Goal: Task Accomplishment & Management: Manage account settings

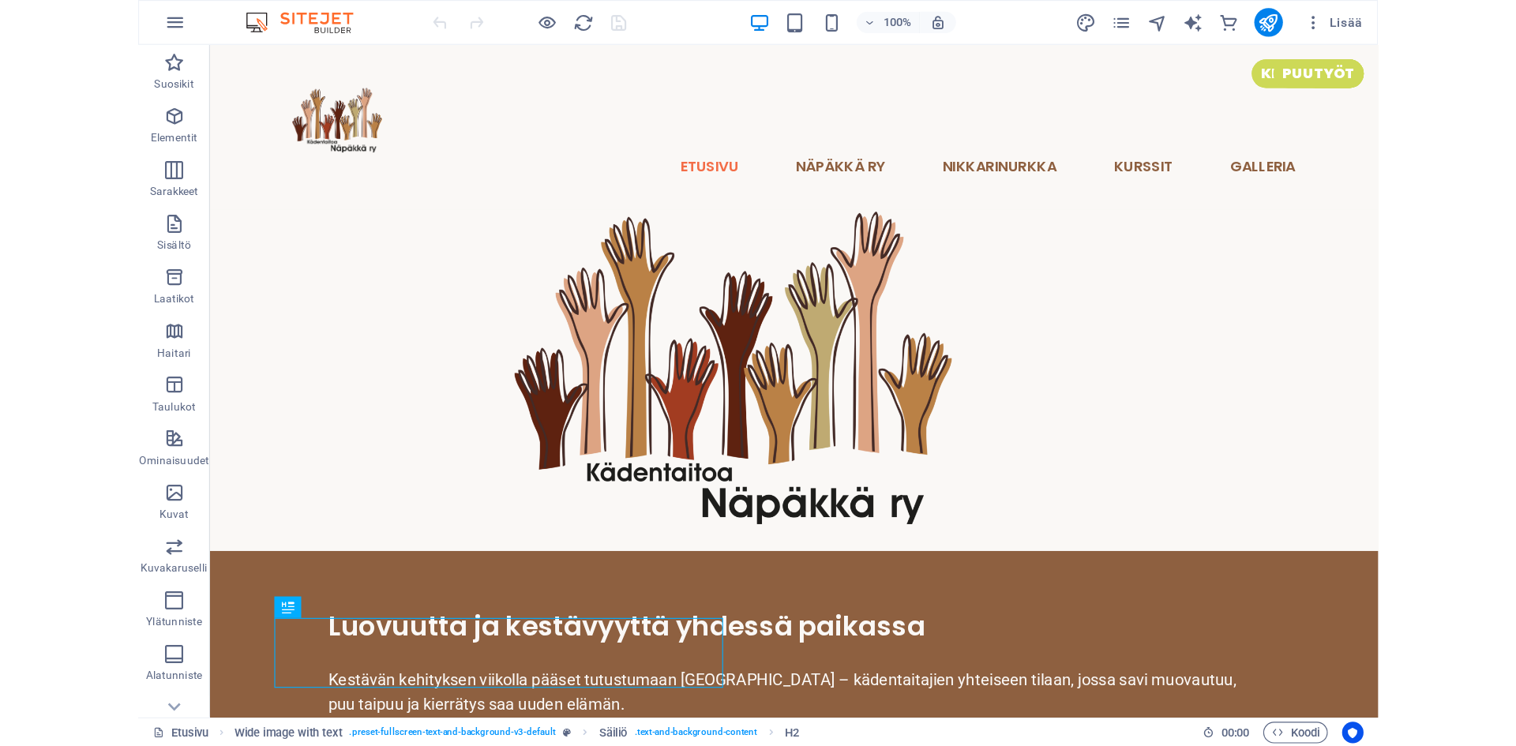
scroll to position [347, 0]
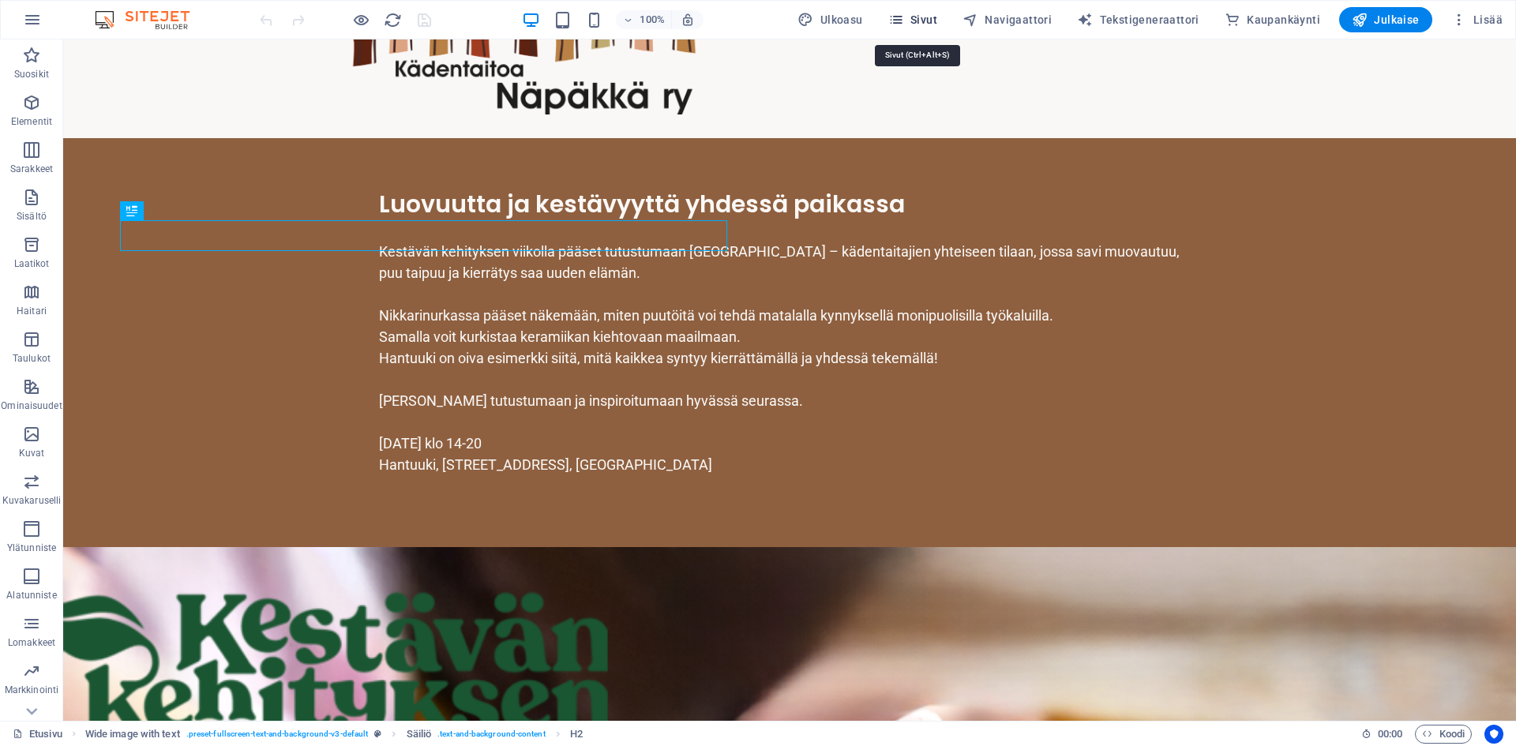
click at [903, 18] on icon "button" at bounding box center [896, 20] width 16 height 16
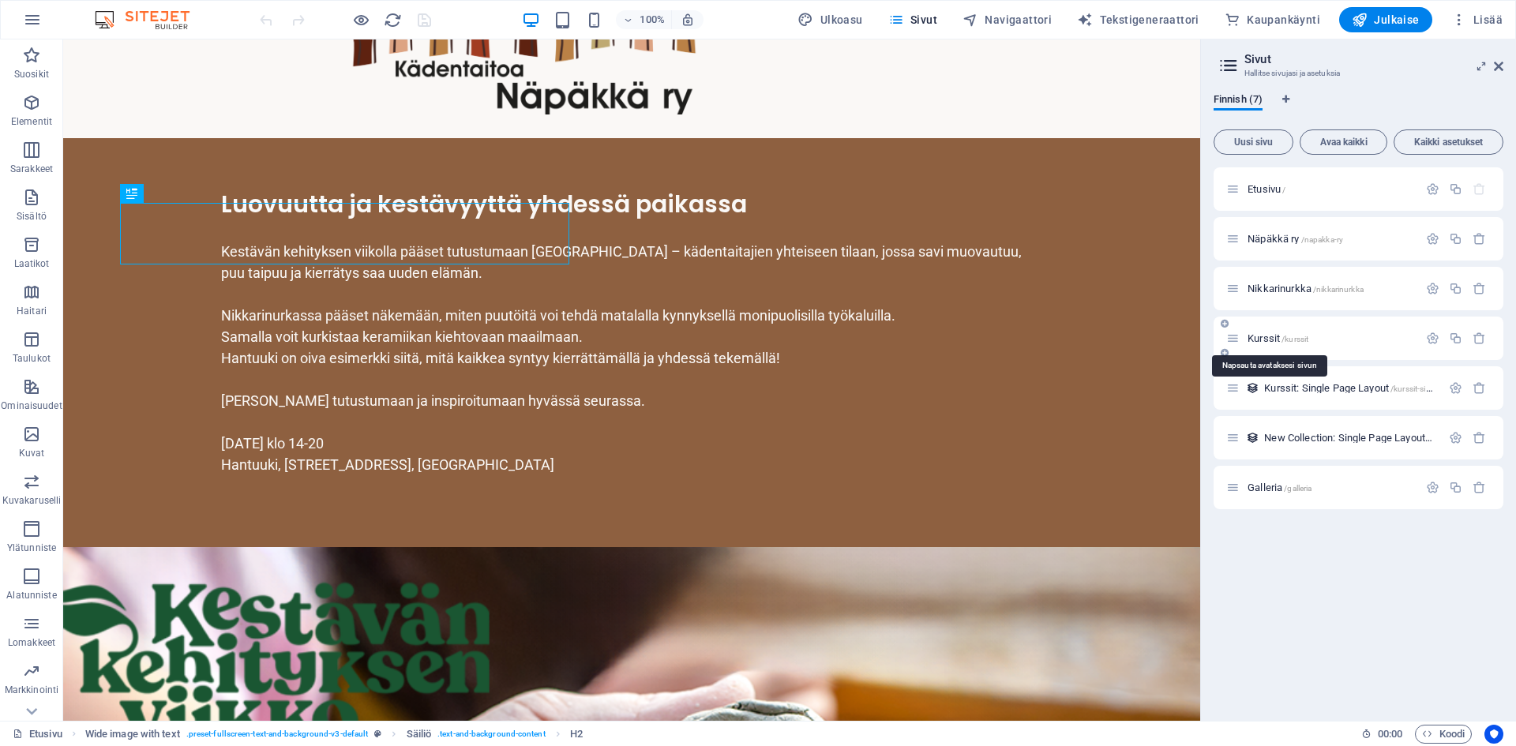
click at [1090, 336] on span "Kurssit /kurssit" at bounding box center [1277, 338] width 61 height 12
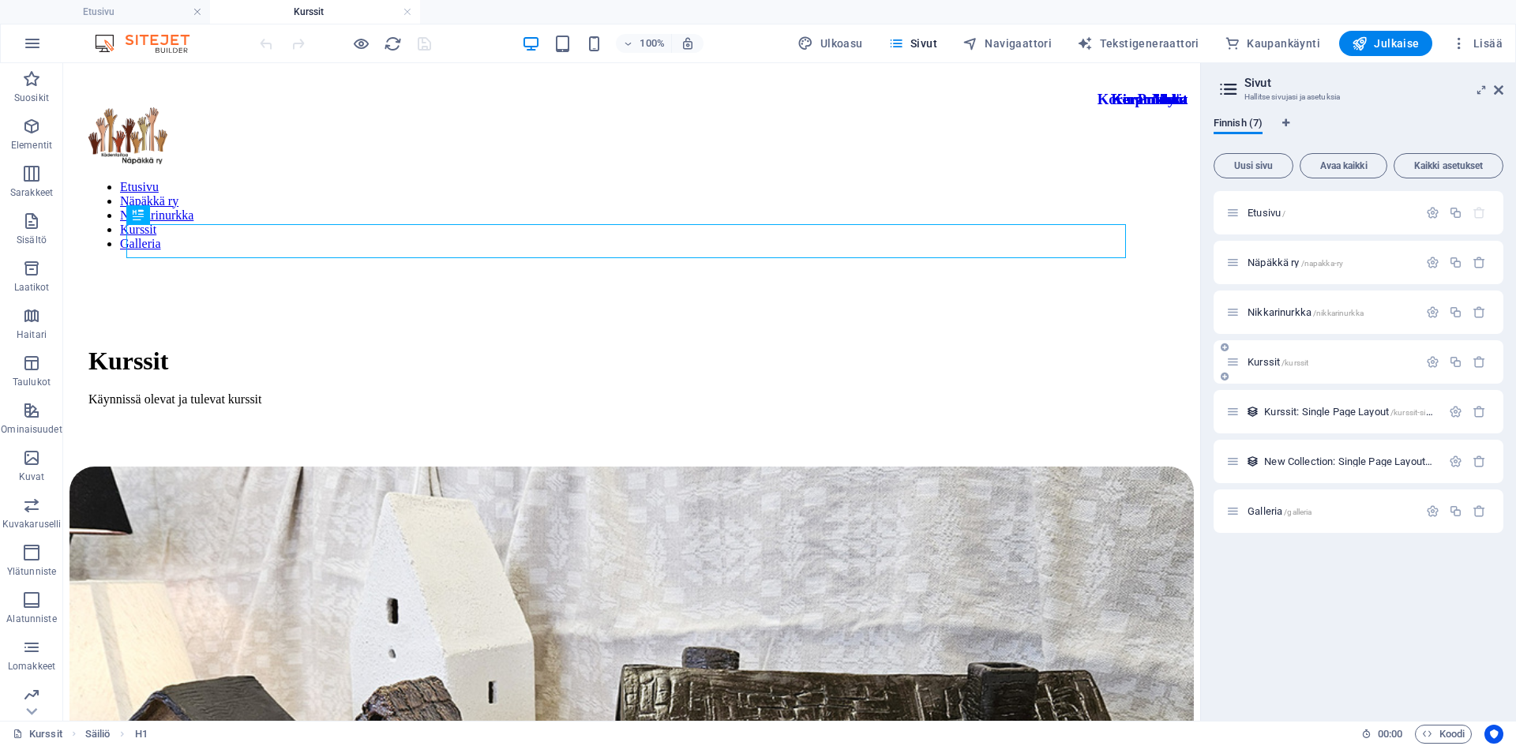
scroll to position [0, 0]
click at [1090, 411] on span "Kurssit: Single Page Layout /kurssit-single-page-layout" at bounding box center [1375, 412] width 222 height 12
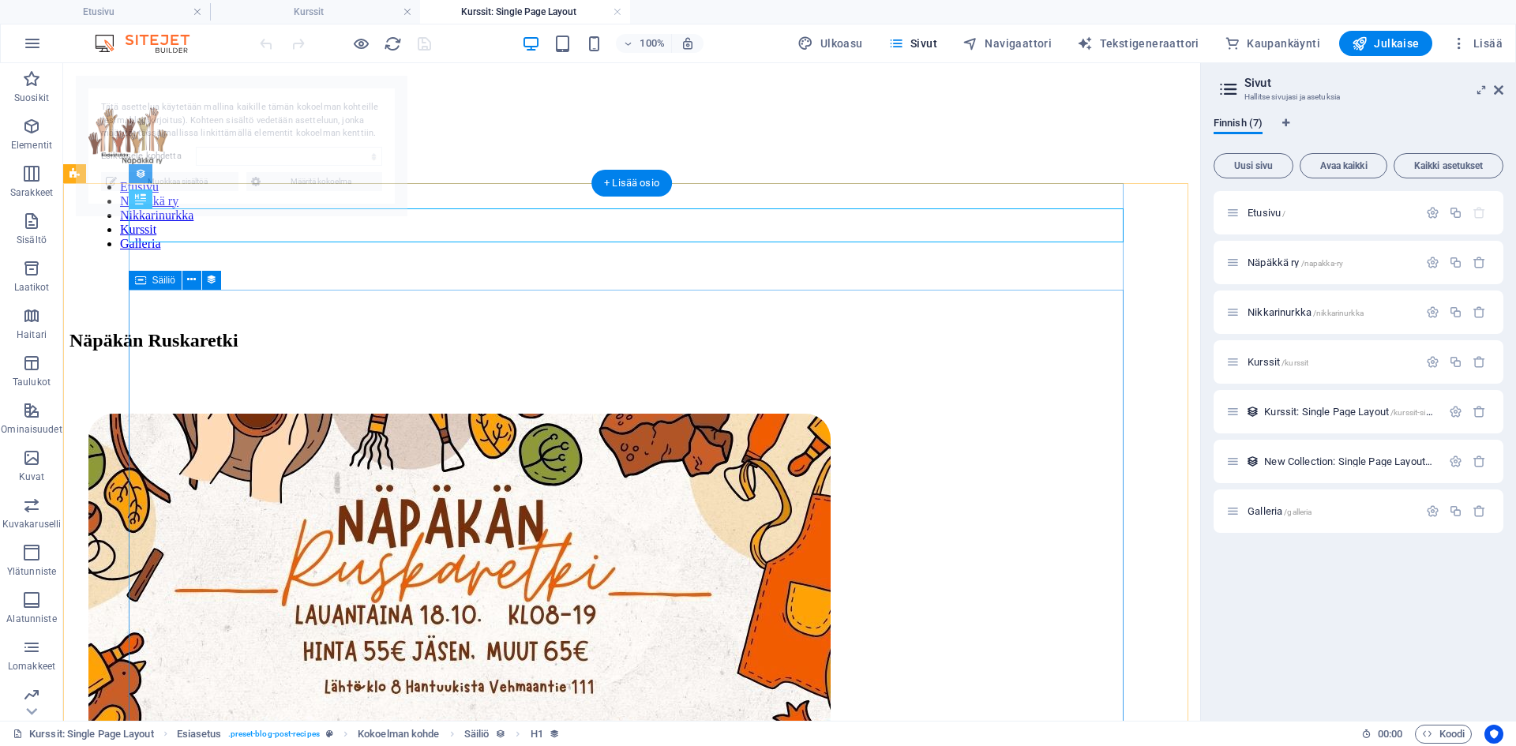
select select "68d27aa38b3e63c44b0d4d56"
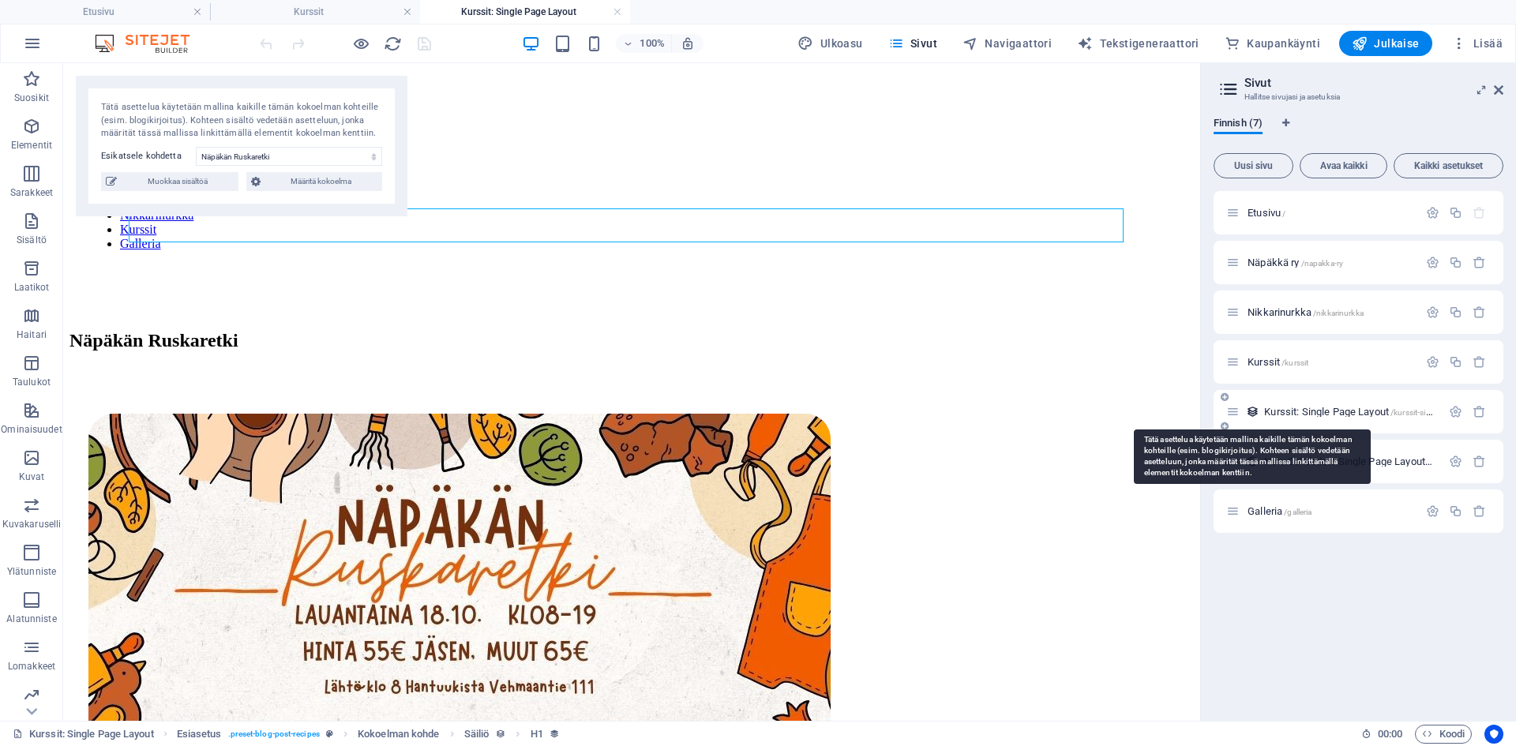
click at [1090, 411] on icon at bounding box center [1252, 411] width 13 height 13
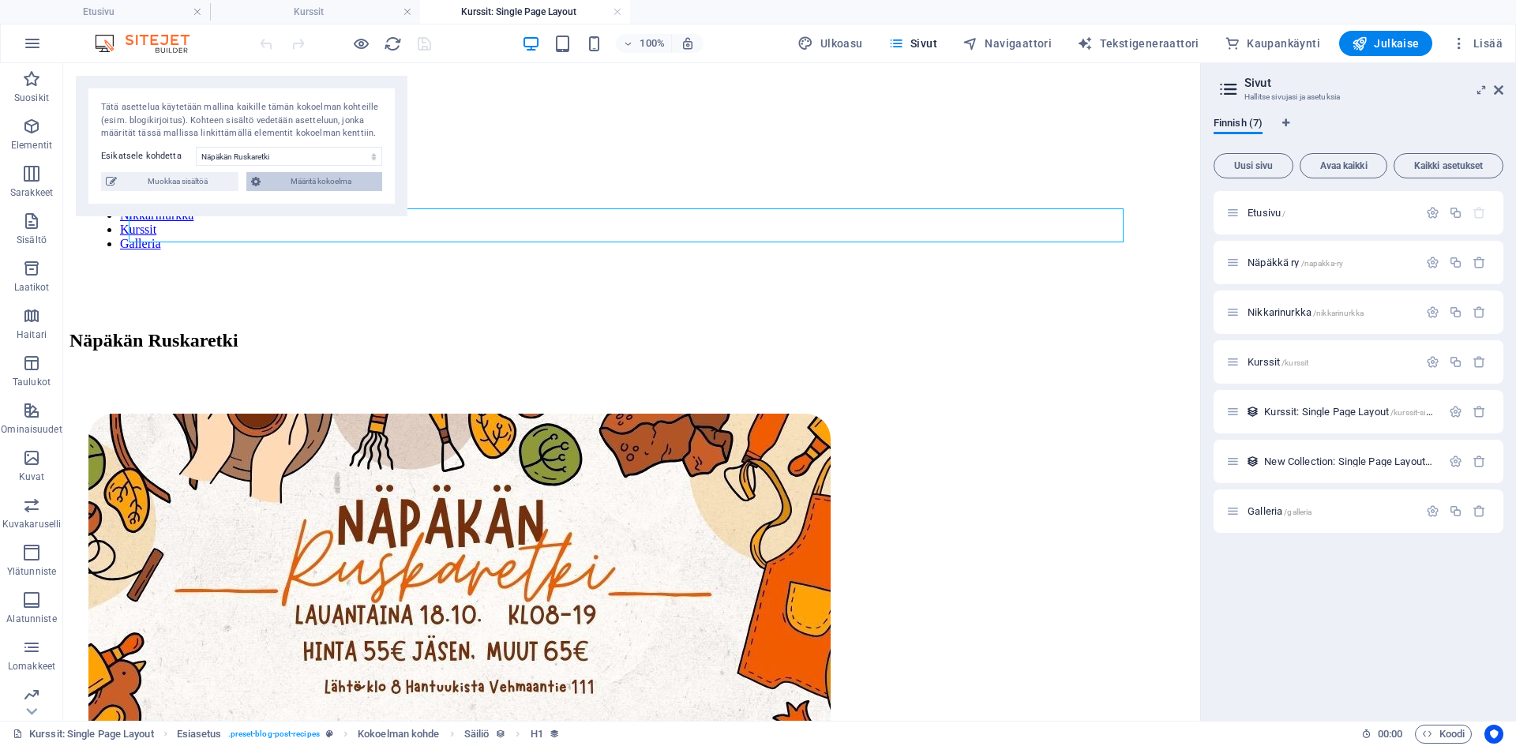
click at [332, 191] on span "Määritä kokoelma" at bounding box center [321, 181] width 113 height 19
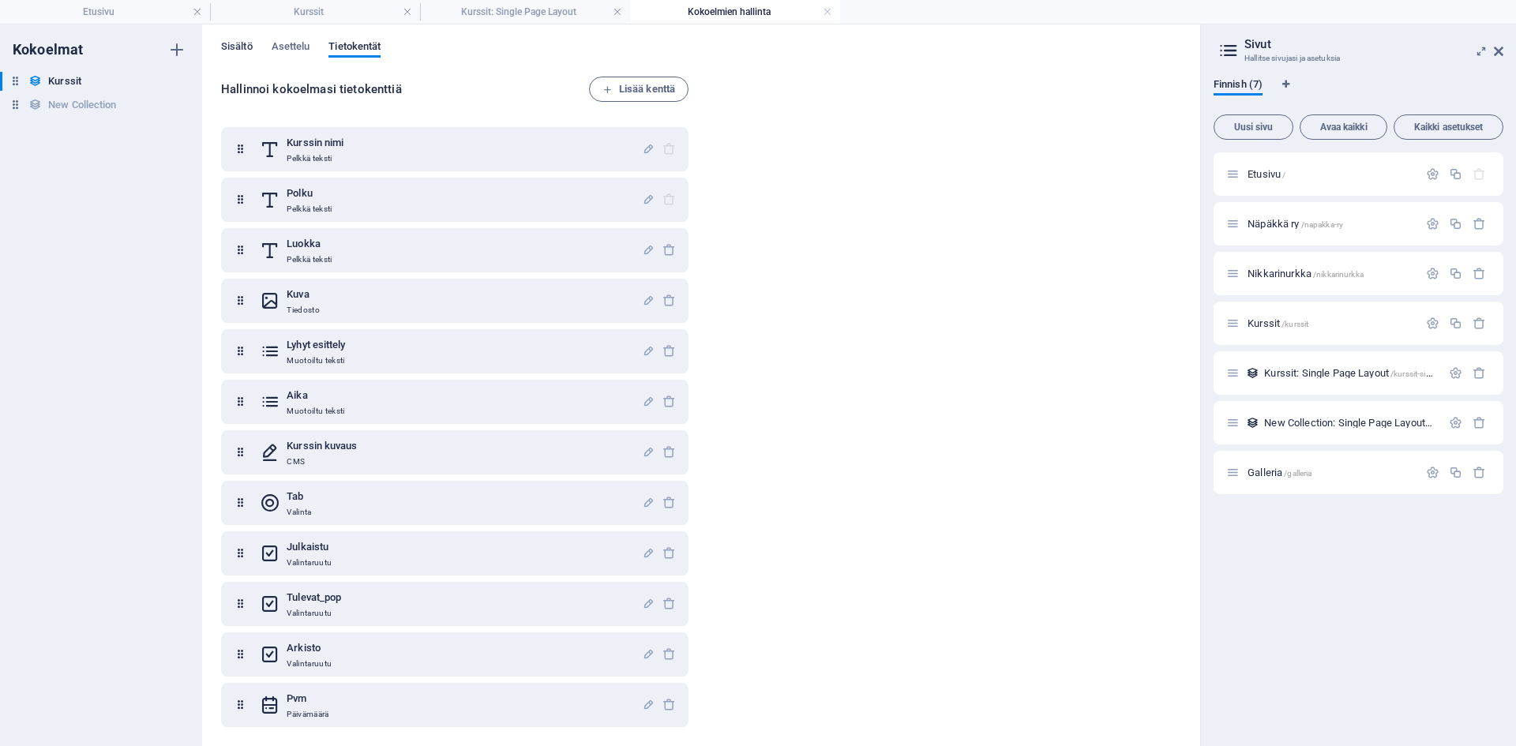
click at [244, 47] on span "Sisältö" at bounding box center [237, 48] width 32 height 22
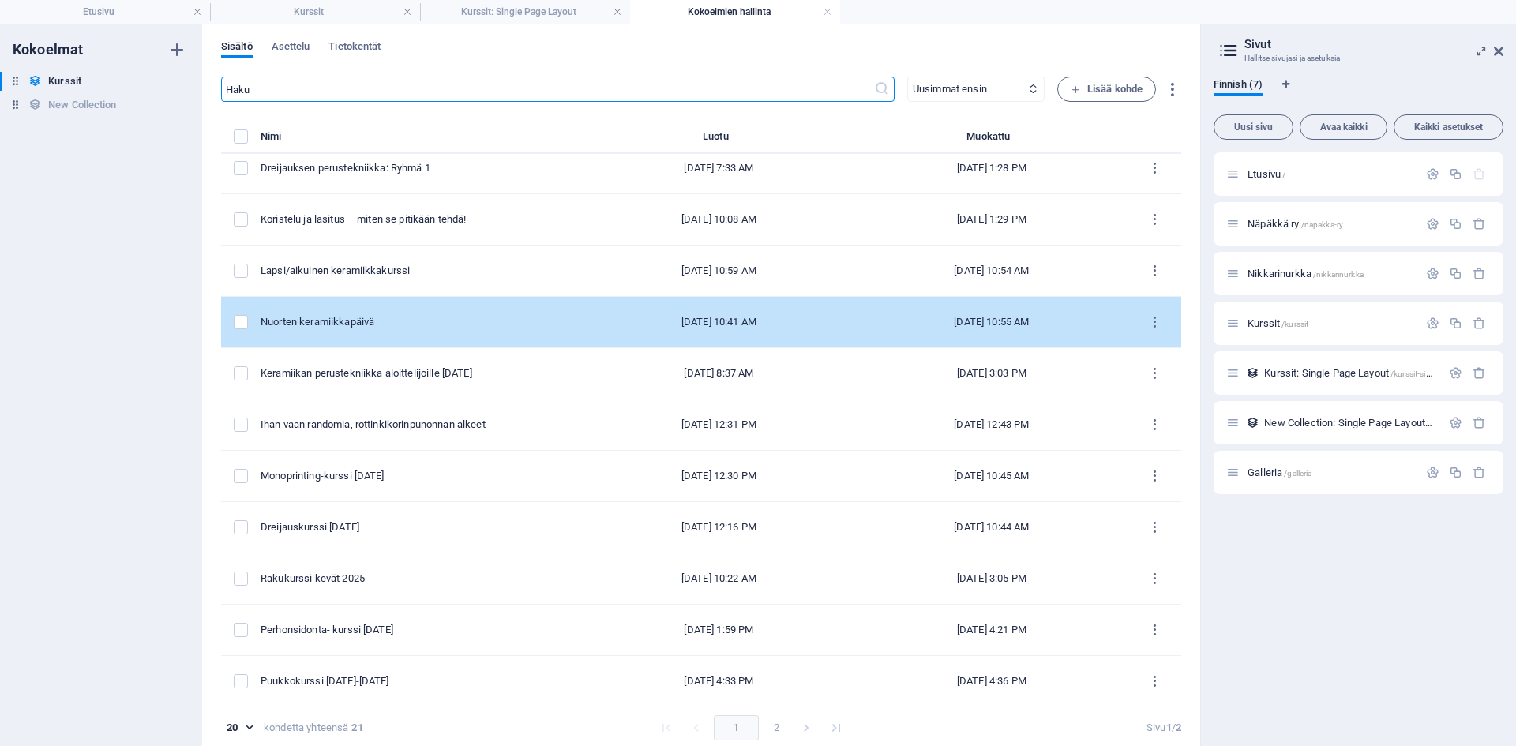
scroll to position [474, 0]
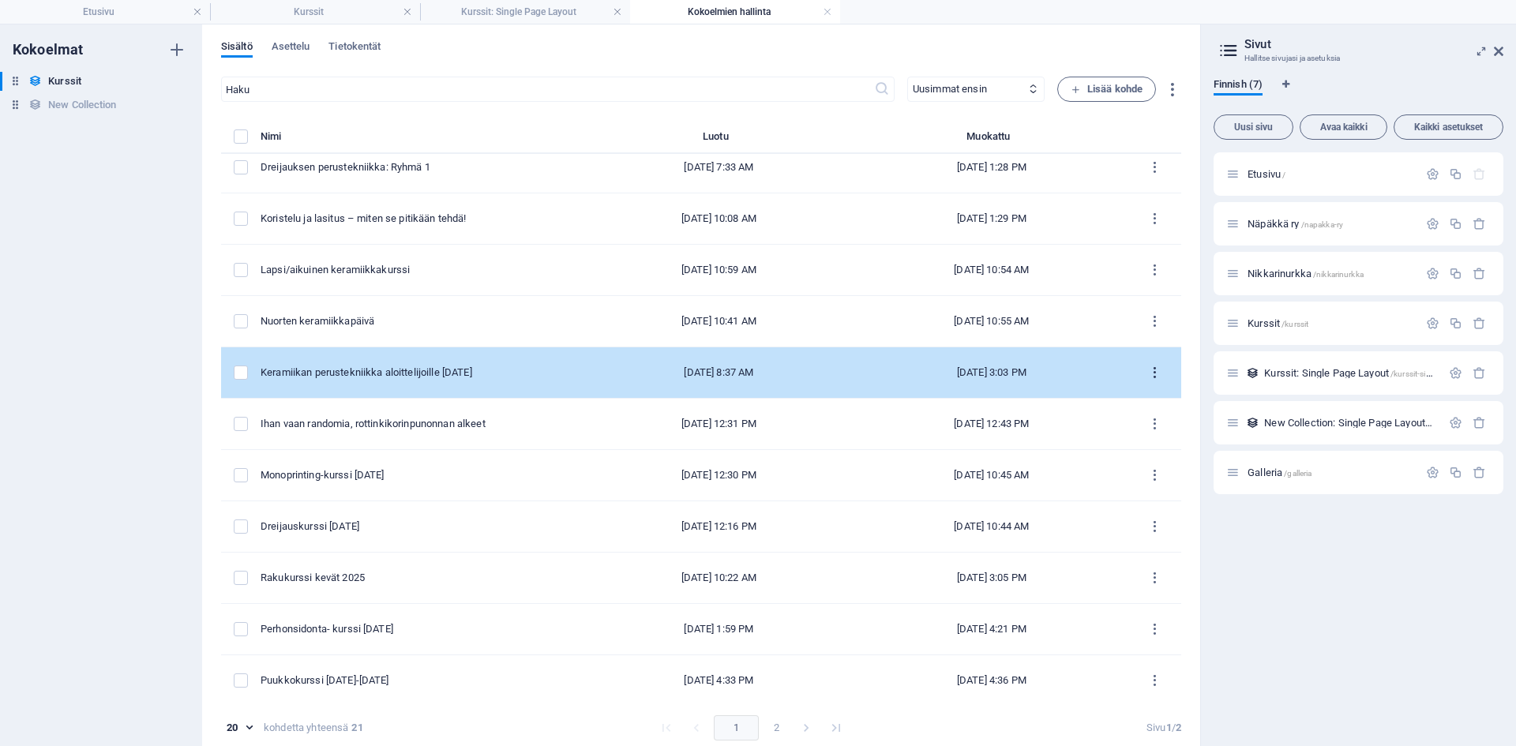
click at [1090, 373] on icon "items list" at bounding box center [1154, 373] width 15 height 15
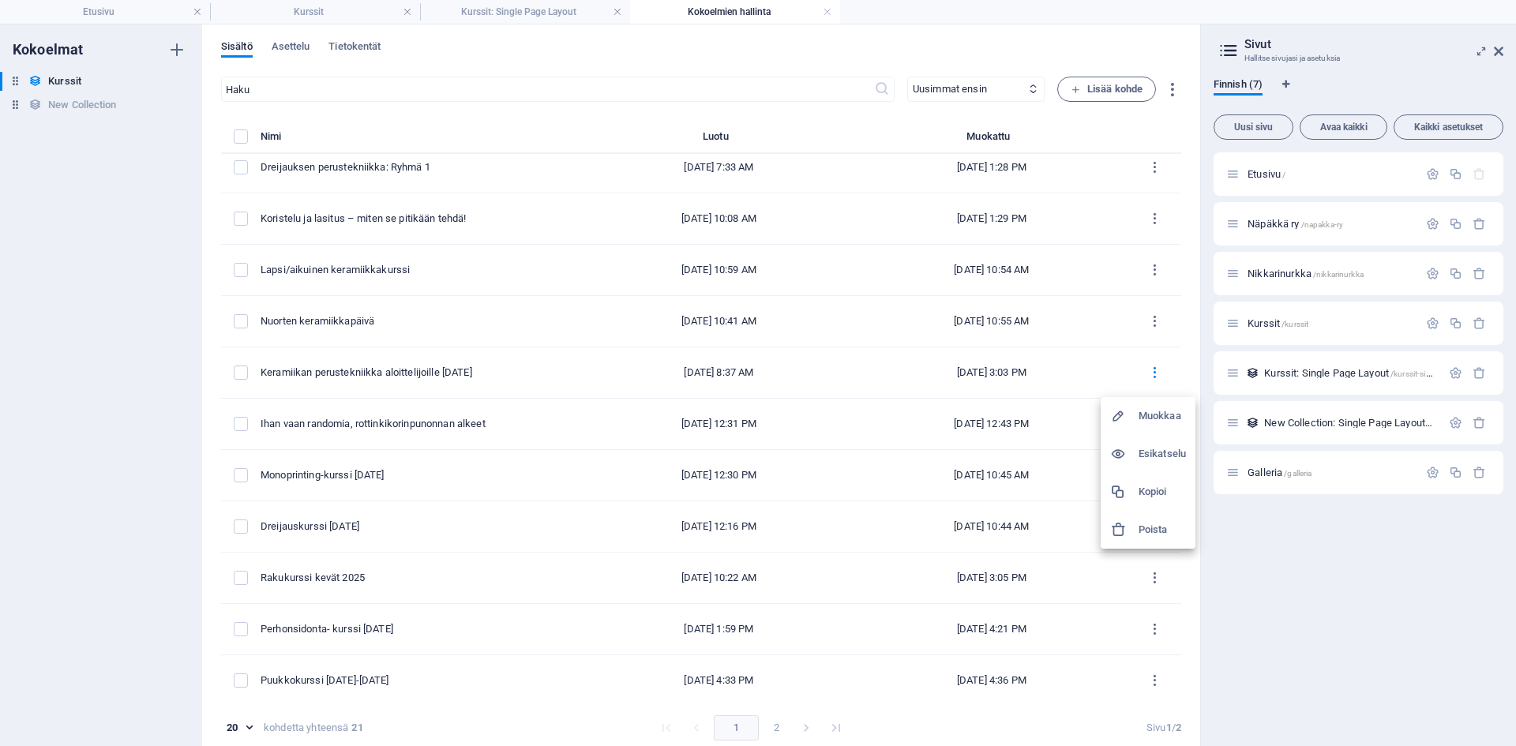
click at [1090, 489] on h6 "Kopioi" at bounding box center [1161, 491] width 47 height 19
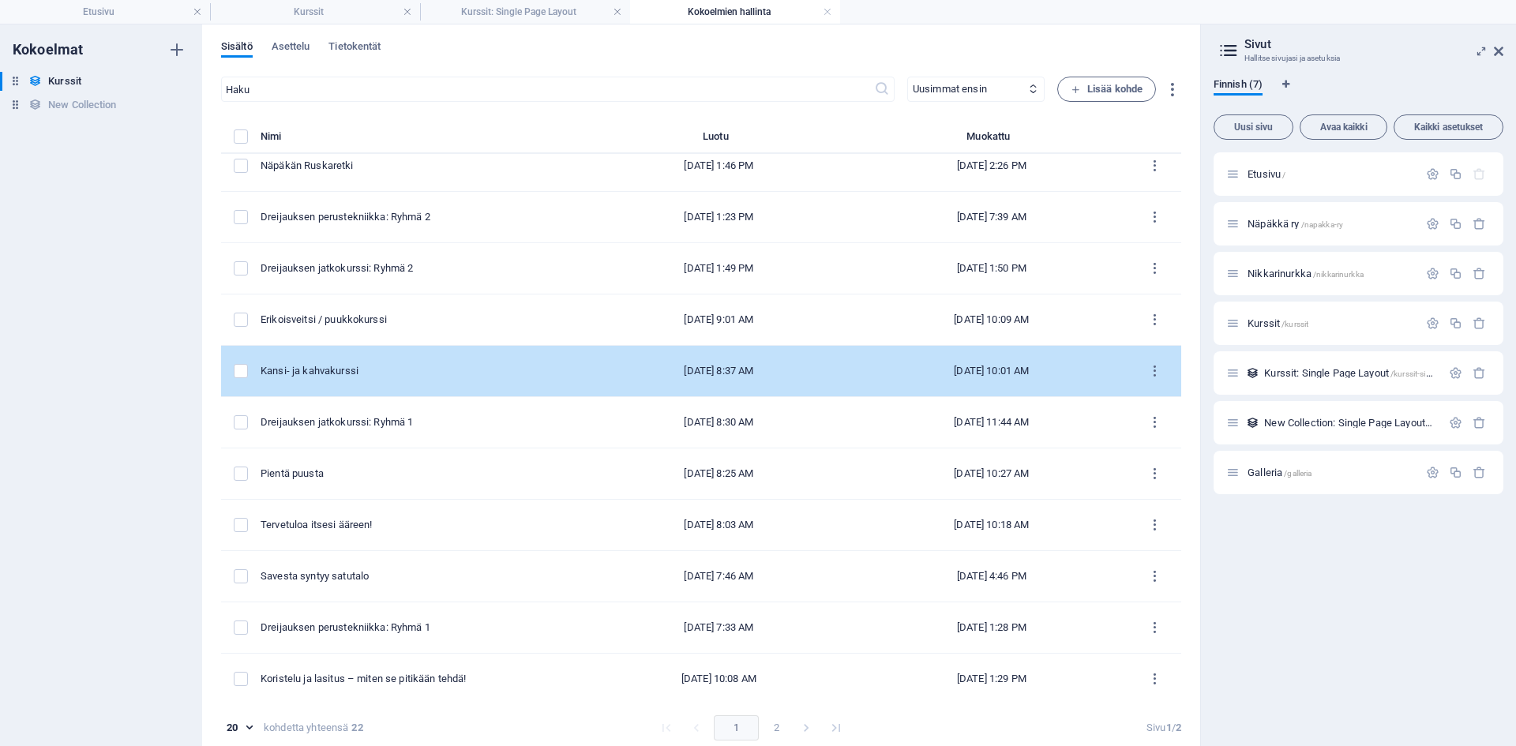
scroll to position [0, 0]
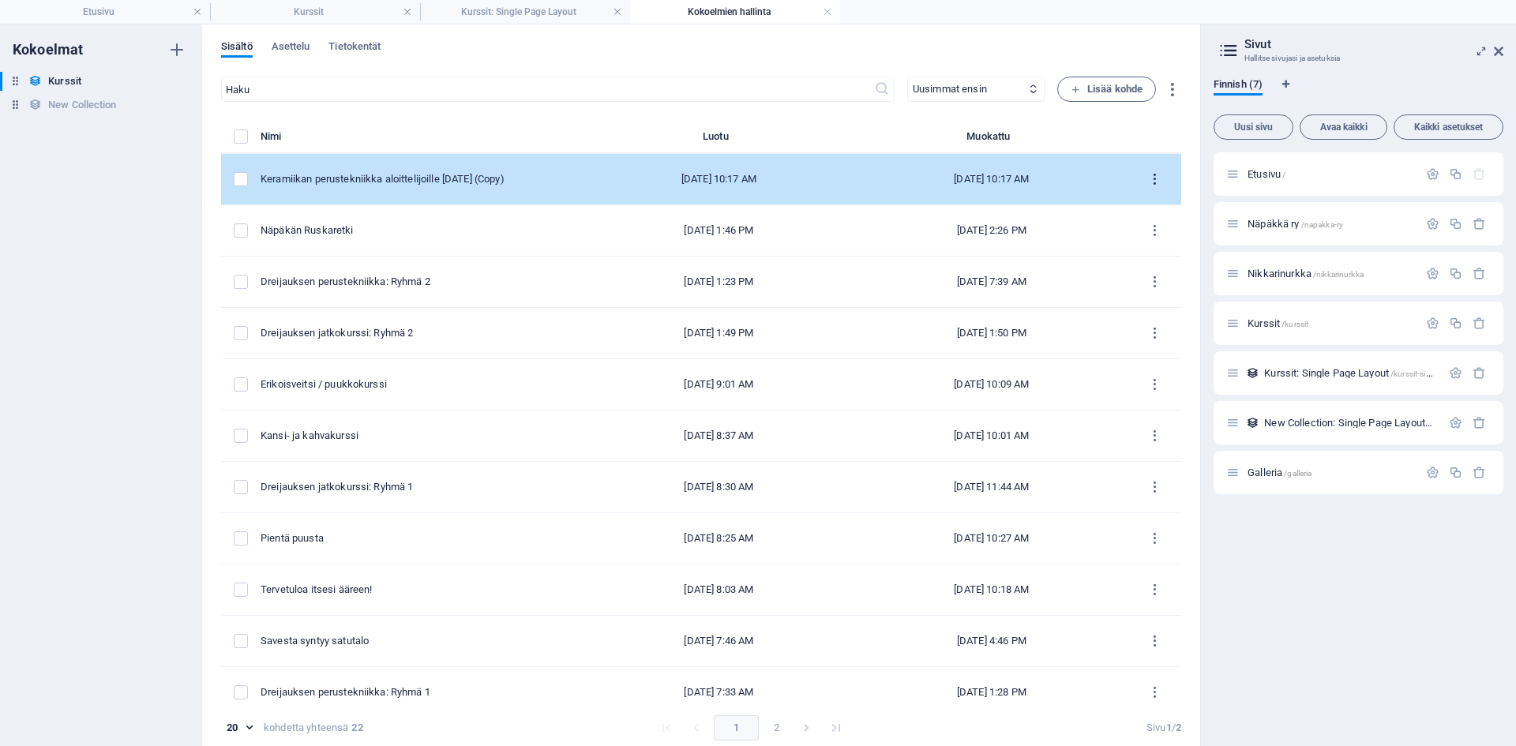
click at [1090, 178] on icon "items list" at bounding box center [1154, 179] width 15 height 15
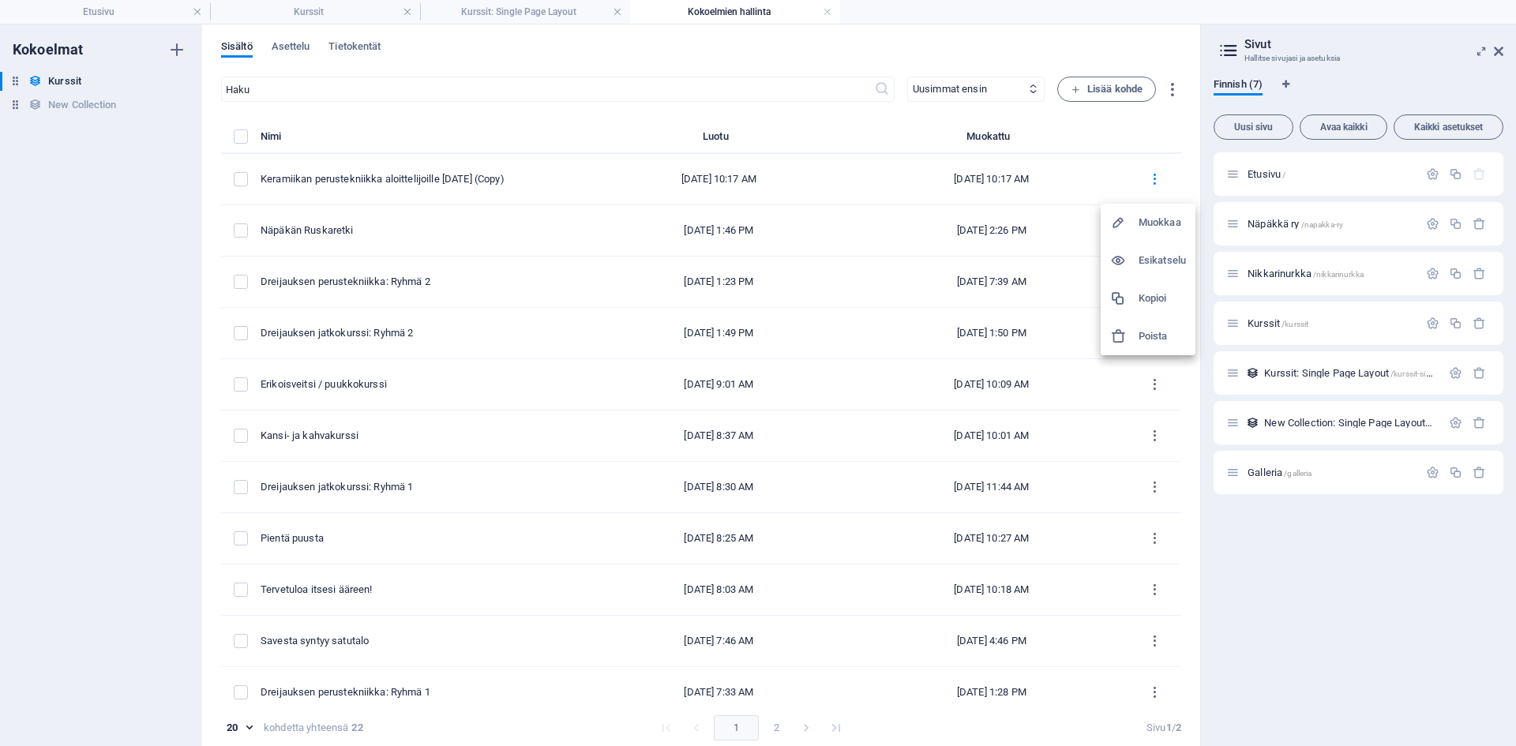
click at [1090, 221] on h6 "Muokkaa" at bounding box center [1161, 222] width 47 height 19
select select "Keramiikka"
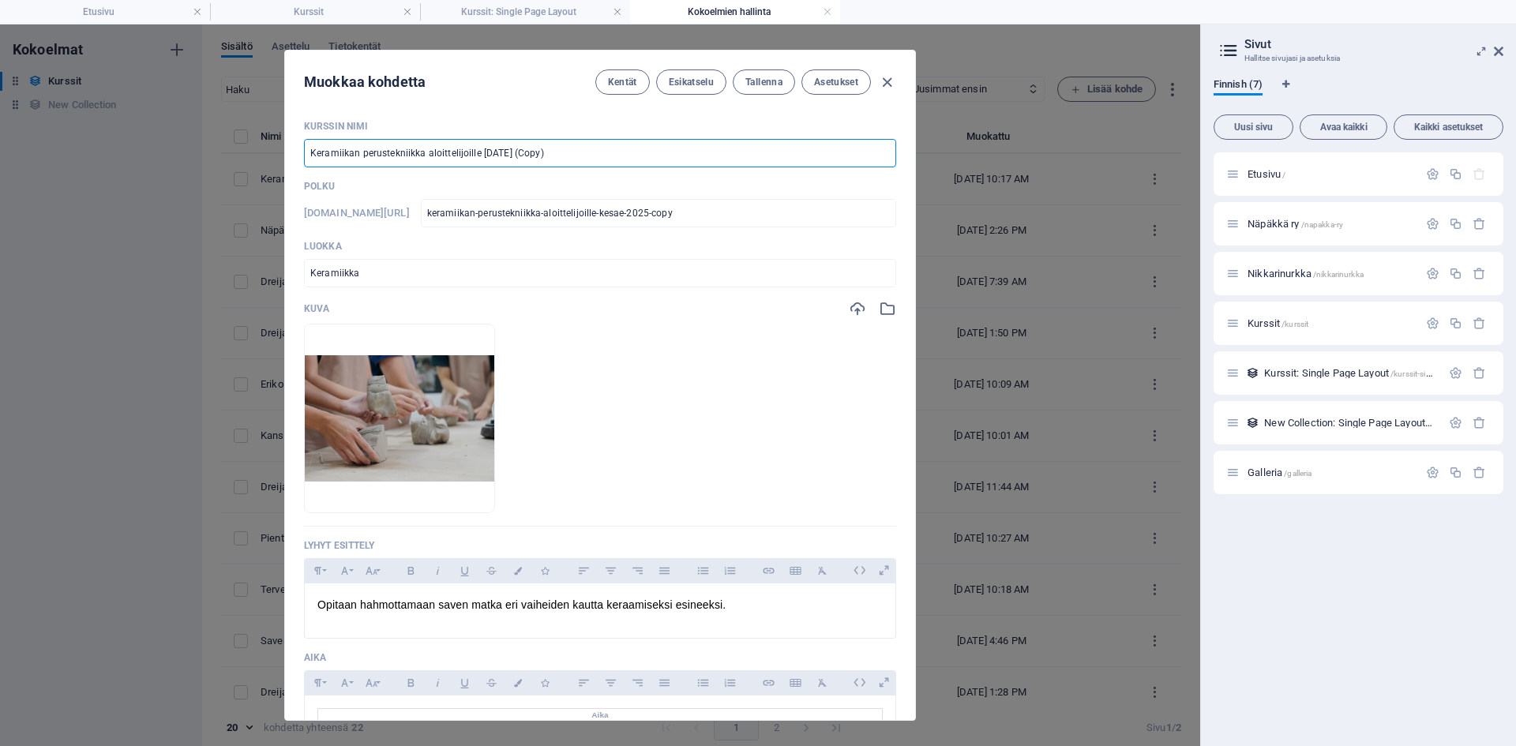
drag, startPoint x: 576, startPoint y: 152, endPoint x: 269, endPoint y: 148, distance: 307.1
click at [269, 148] on div "Muokkaa kohdetta Kentät Esikatselu Tallenna Asetukset Kurssin nimi Keramiikan p…" at bounding box center [600, 385] width 1200 height 722
paste input "oskettele keramiikkaa"
type input "Koskettele keramiikkaa"
type input "koskettele-keramiikkaa"
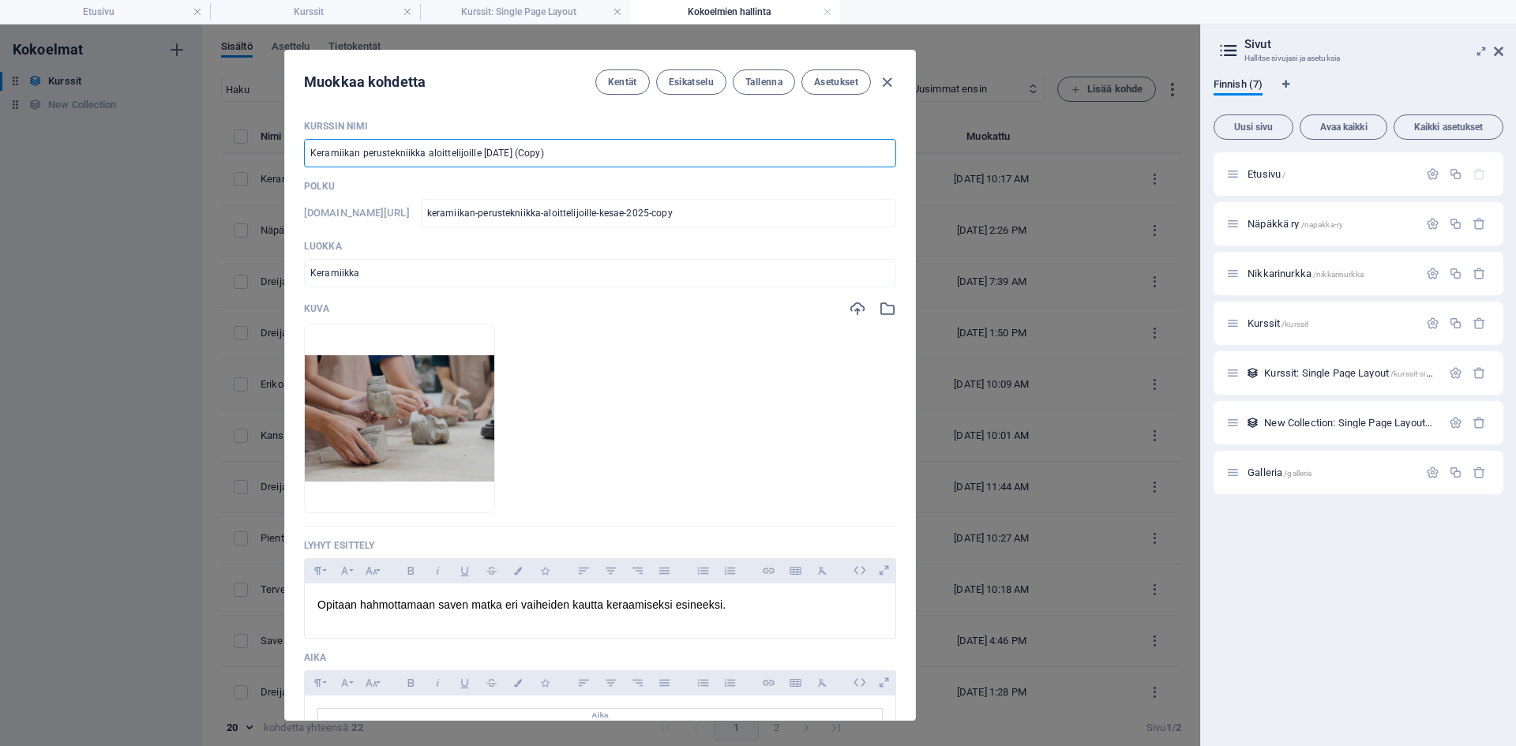
type input "koskettele-keramiikkaa"
type input "Koskettele keramiikkaa"
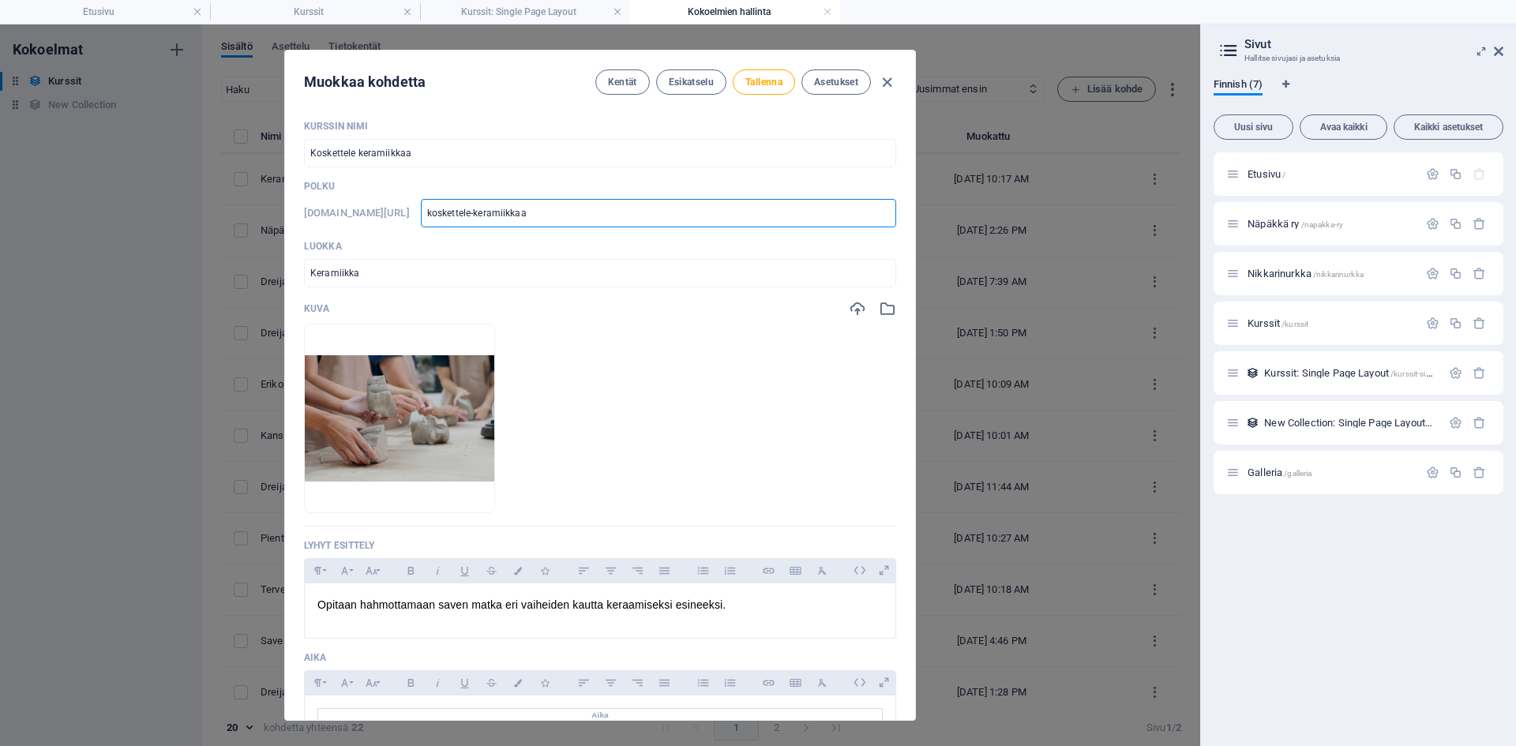
click at [638, 213] on input "koskettele-keramiikkaa" at bounding box center [658, 213] width 475 height 28
type input "koskettele-keramiikkaa-"
type input "koskettele-keramiikkaa-2"
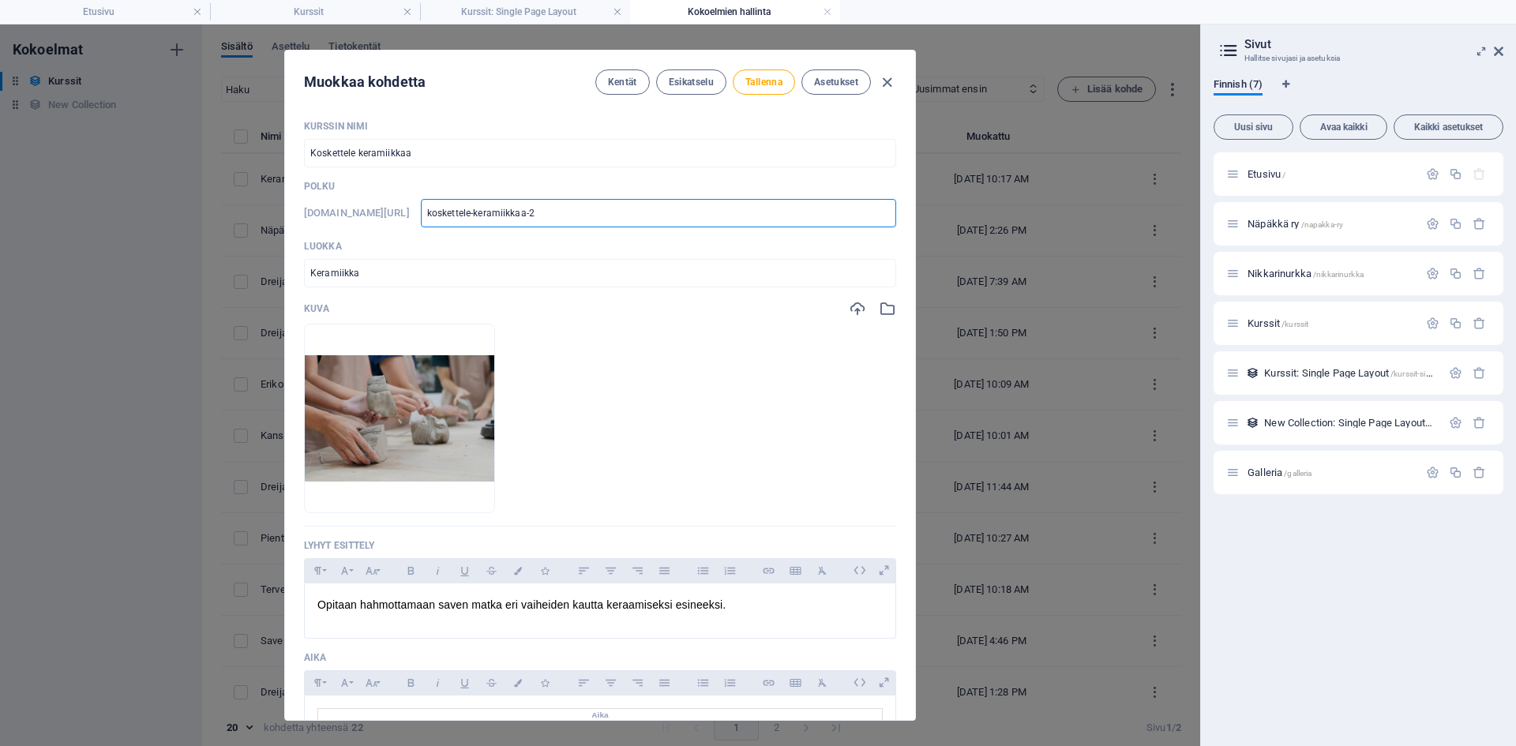
type input "koskettele-keramiikkaa-25"
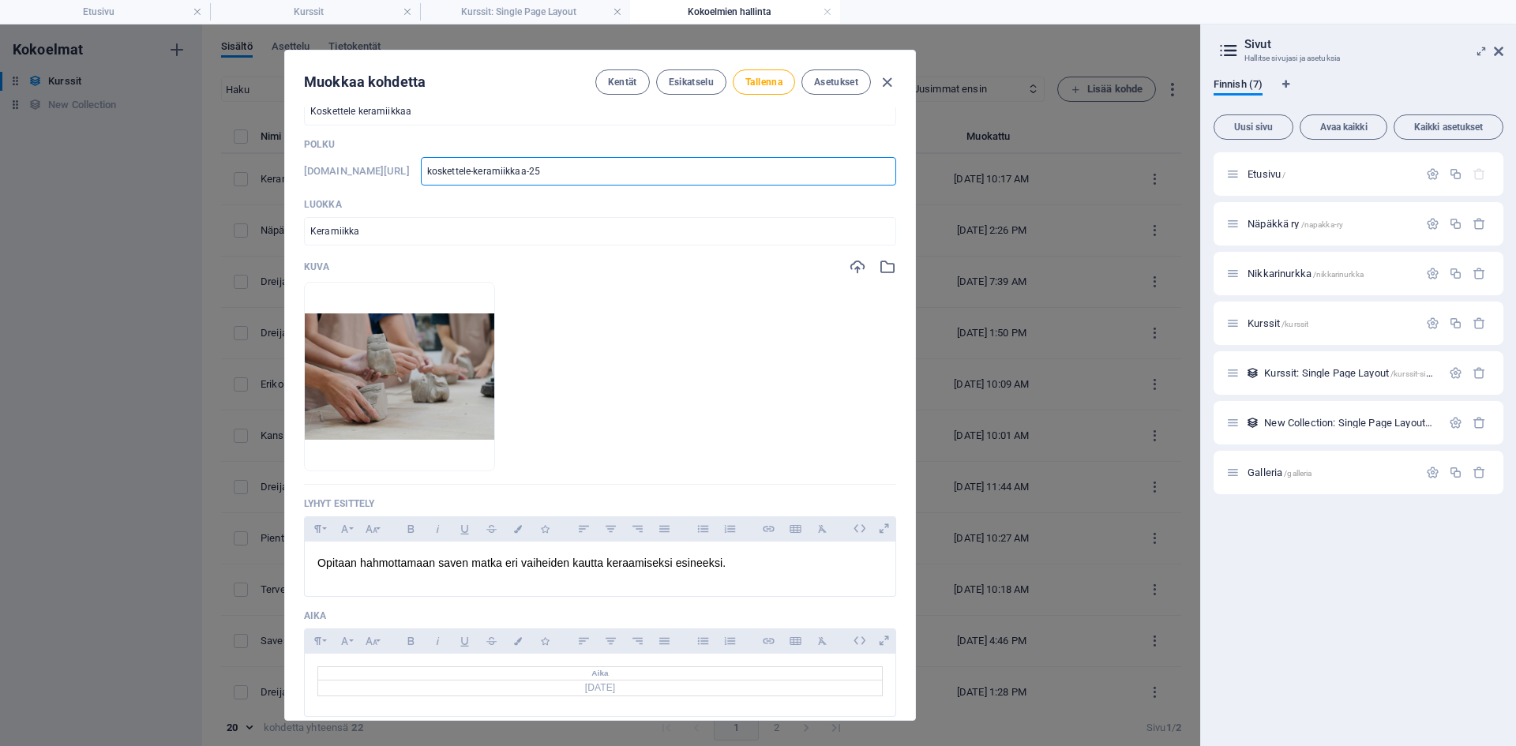
scroll to position [79, 0]
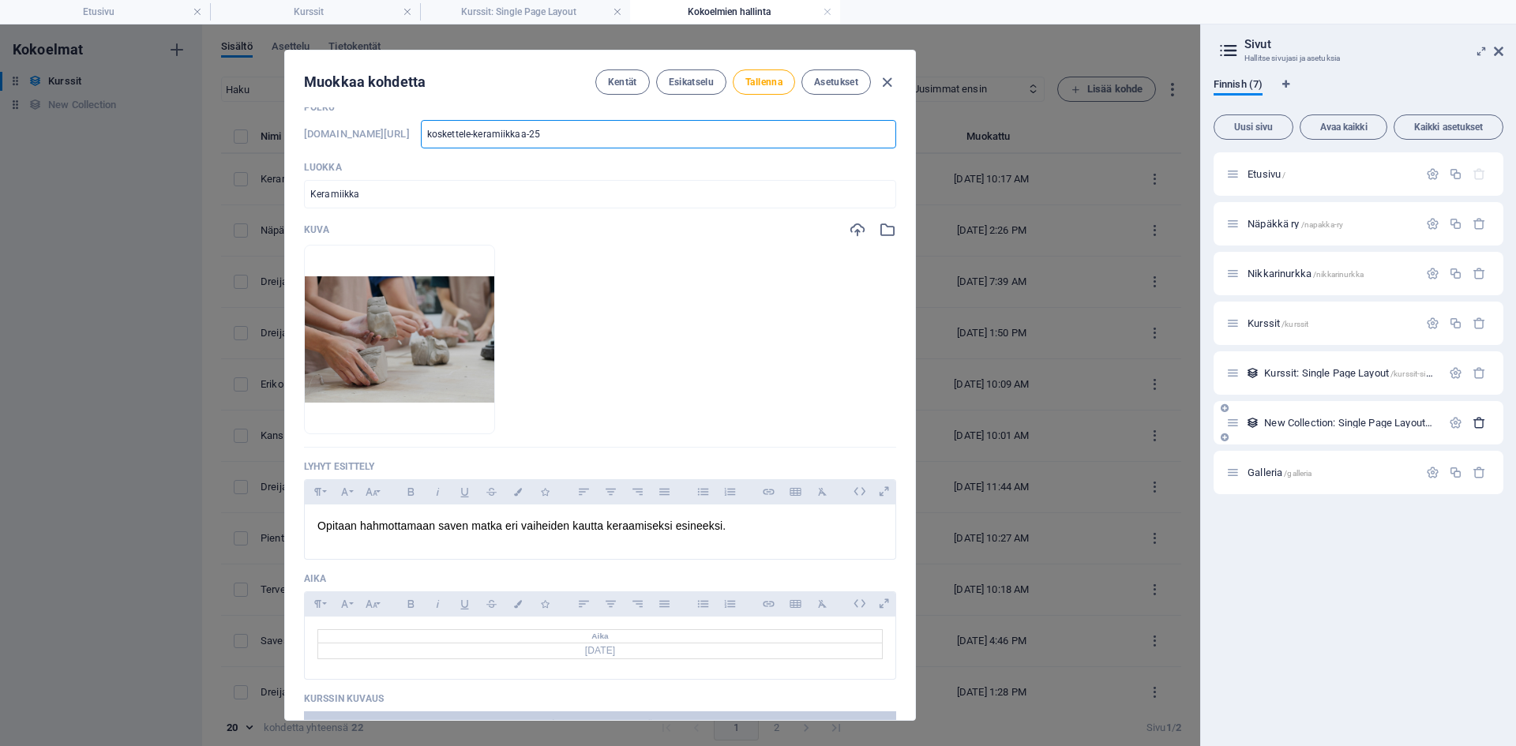
type input "koskettele-keramiikkaa-25"
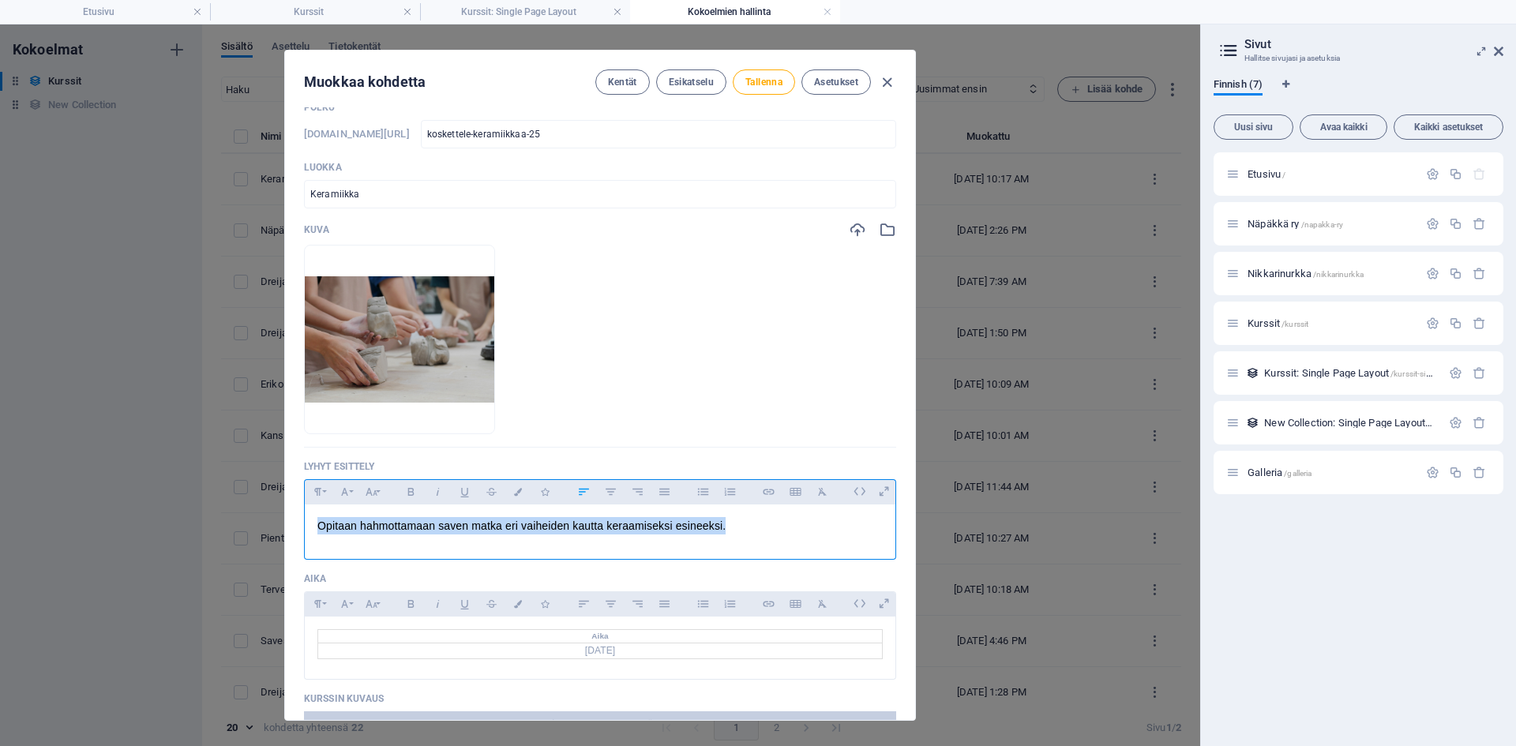
drag, startPoint x: 786, startPoint y: 526, endPoint x: 309, endPoint y: 524, distance: 476.1
click at [309, 524] on div "Opitaan hahmottamaan saven matka eri vaiheiden kautta keraamiseksi esineeksi." at bounding box center [600, 527] width 591 height 47
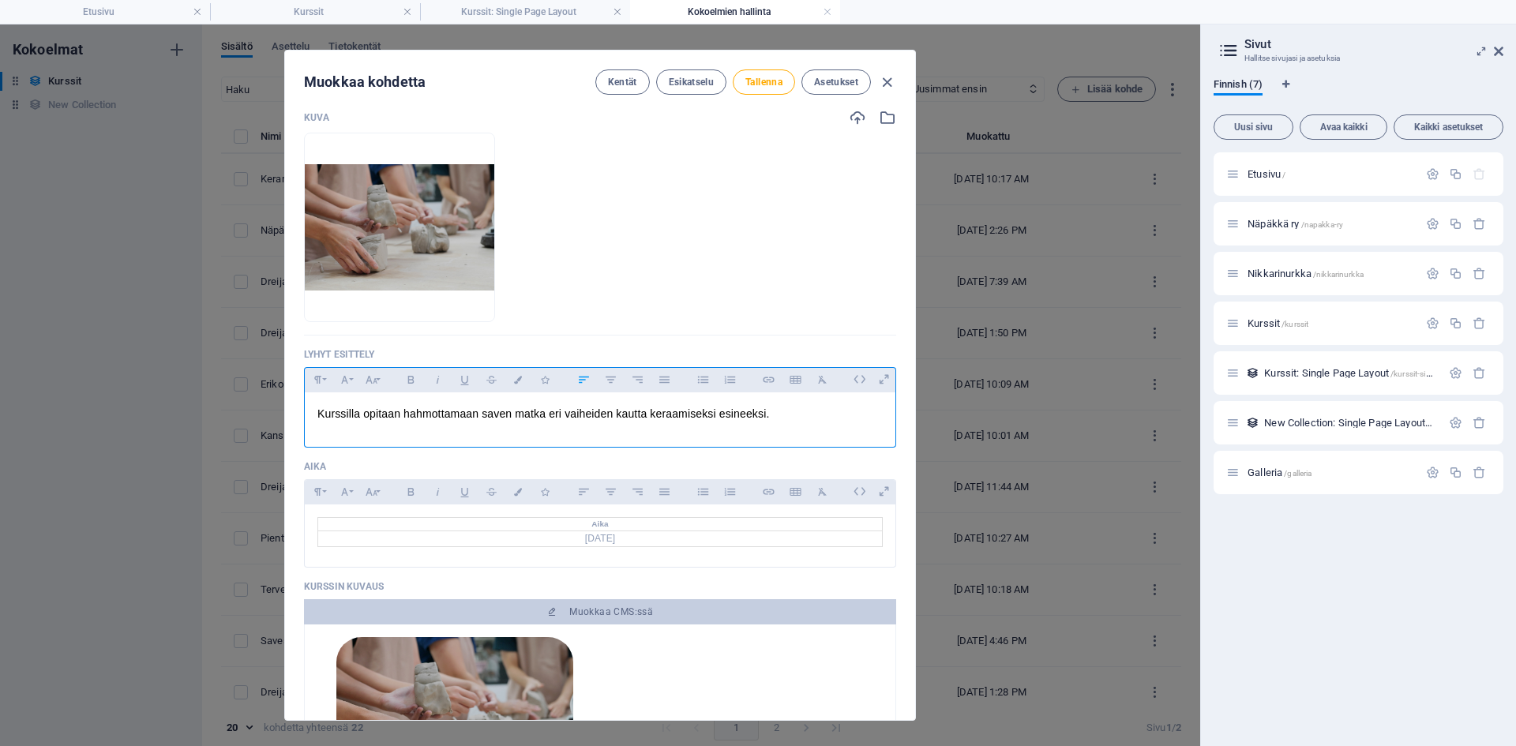
scroll to position [316, 0]
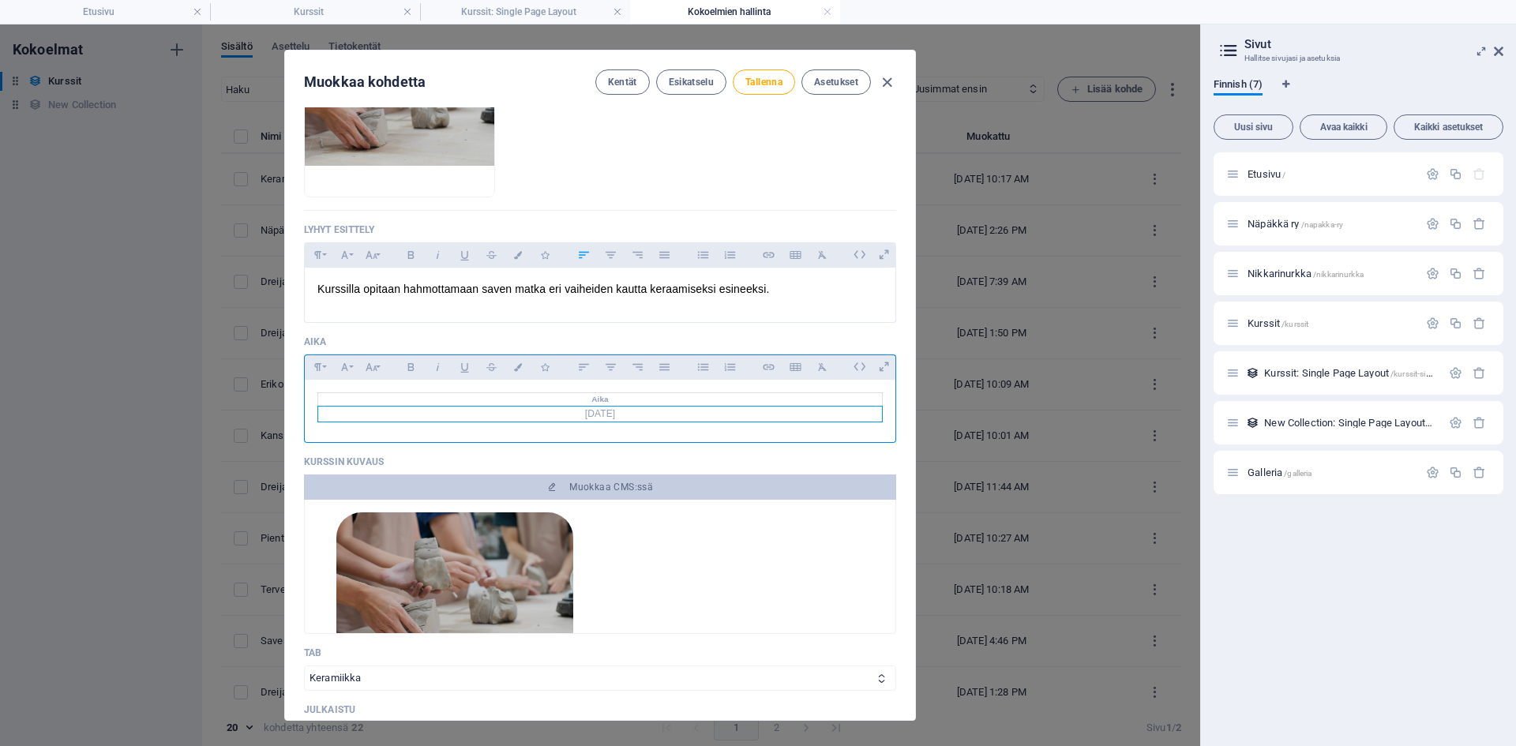
click at [594, 415] on td "[DATE]" at bounding box center [600, 414] width 564 height 16
click at [613, 410] on td "[DATE]" at bounding box center [600, 414] width 564 height 16
drag, startPoint x: 590, startPoint y: 417, endPoint x: 568, endPoint y: 416, distance: 21.3
click at [568, 416] on td "[DATE]" at bounding box center [600, 414] width 564 height 16
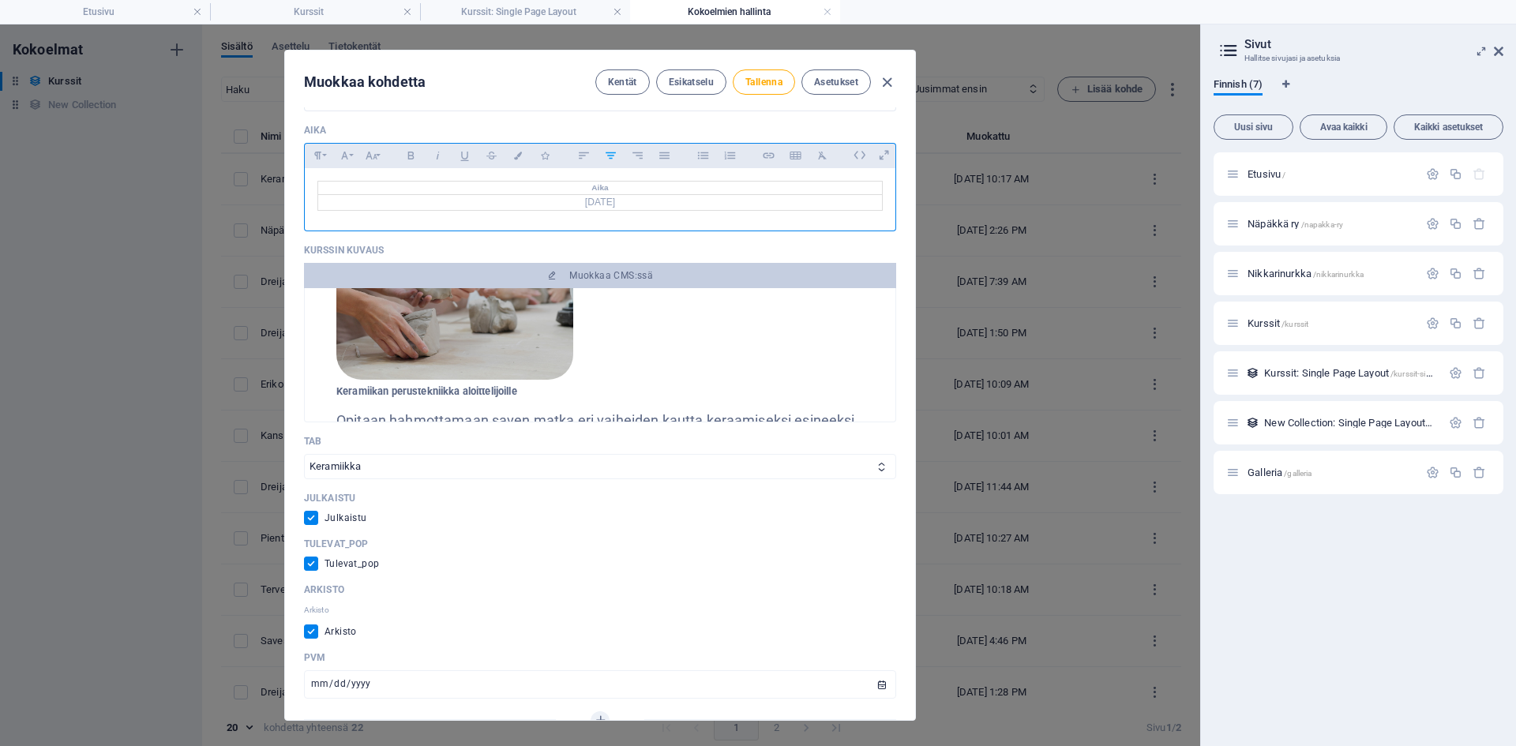
scroll to position [553, 0]
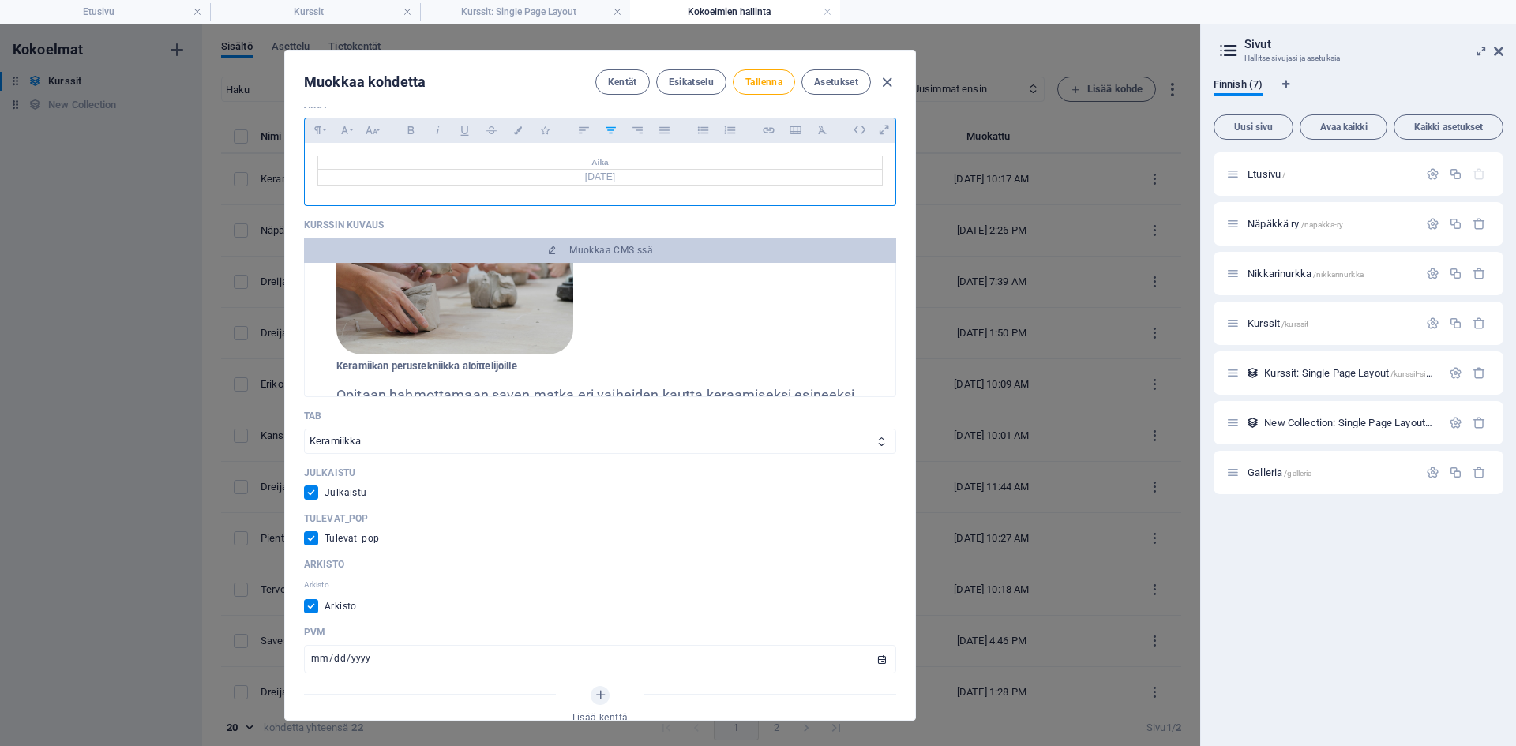
click at [306, 607] on input "checkbox" at bounding box center [314, 606] width 21 height 14
checkbox input "false"
click at [321, 655] on input "[DATE]" at bounding box center [600, 659] width 592 height 28
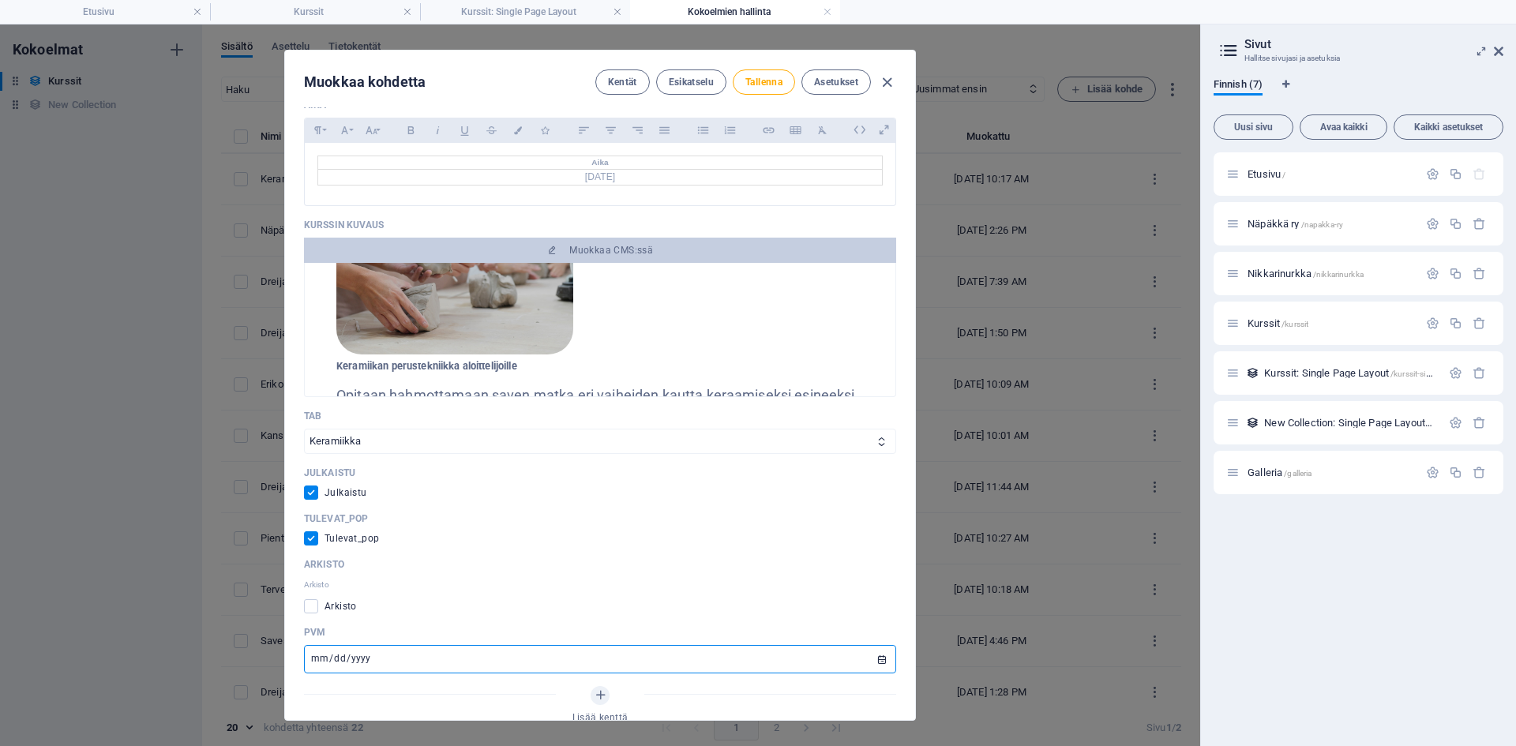
type input "[DATE]"
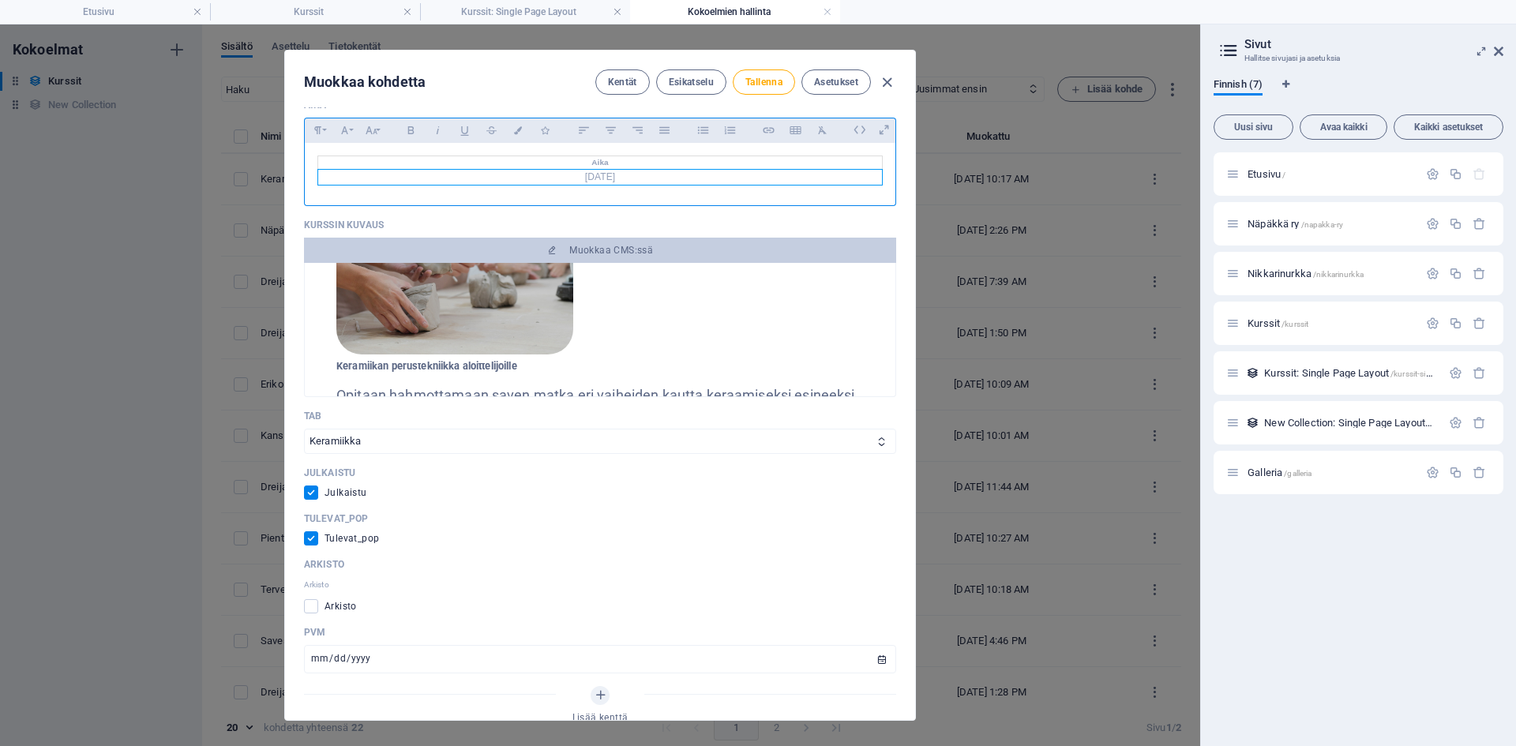
click at [596, 176] on td "[DATE]" at bounding box center [600, 177] width 564 height 16
click at [798, 328] on div at bounding box center [599, 278] width 527 height 163
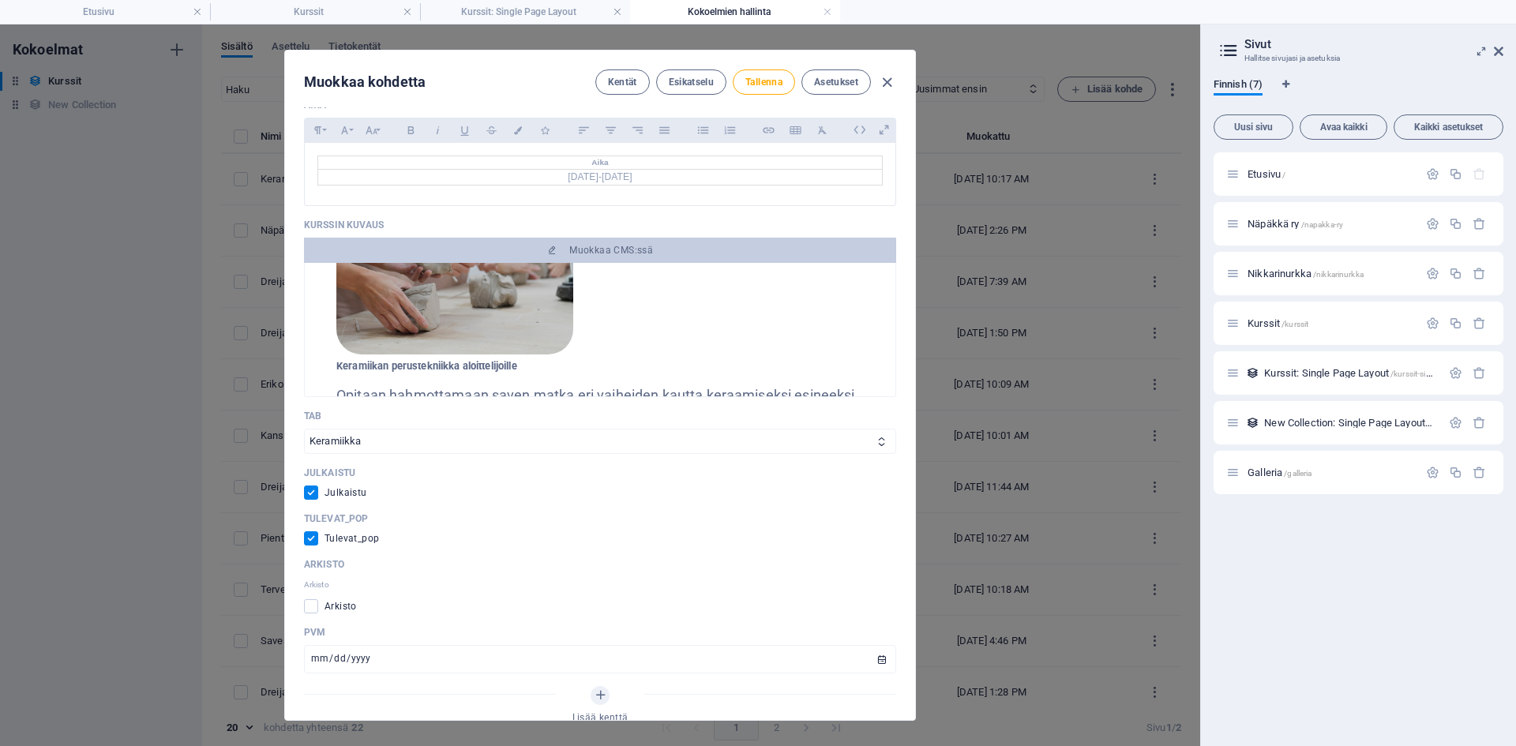
scroll to position [0, 0]
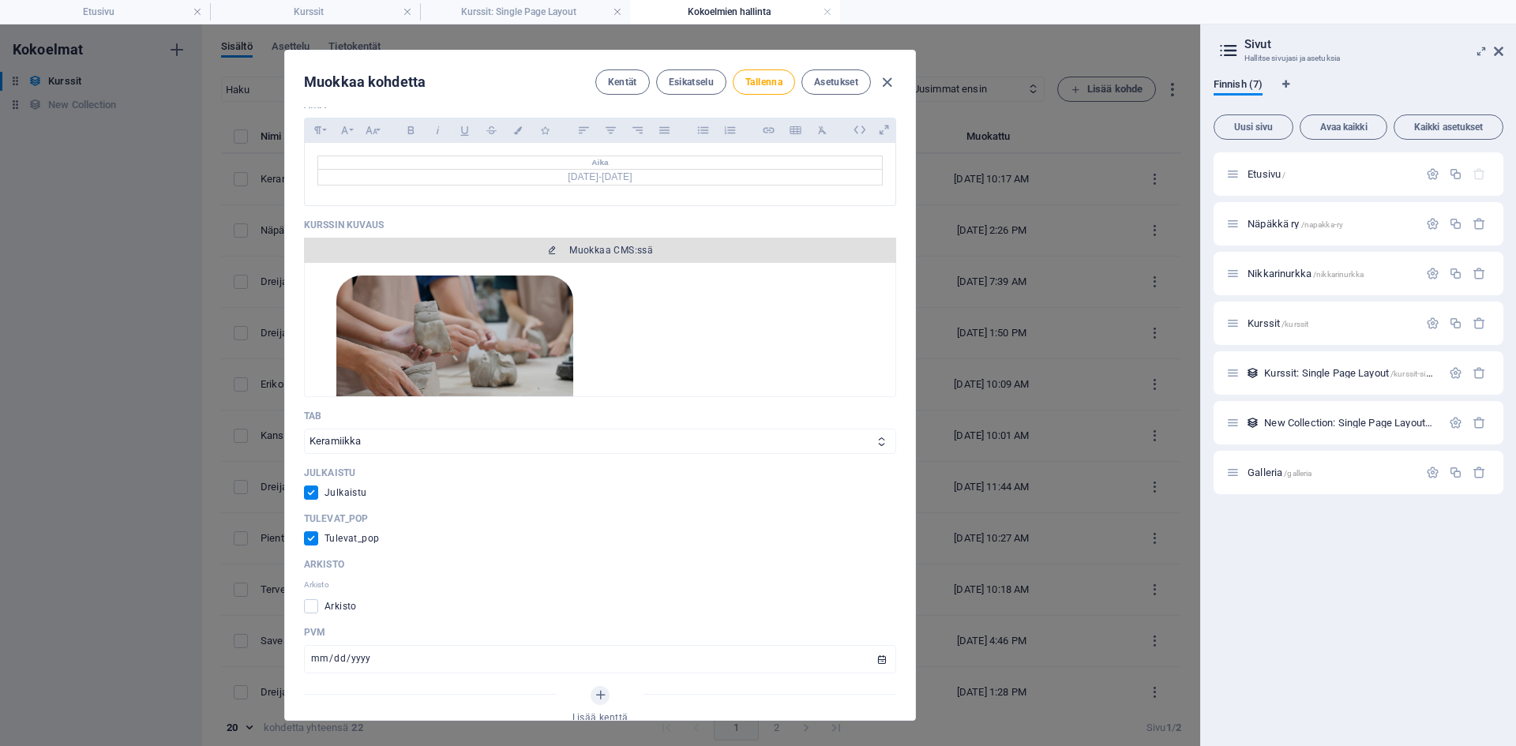
click at [607, 251] on span "Muokkaa CMS:ssä" at bounding box center [611, 250] width 84 height 13
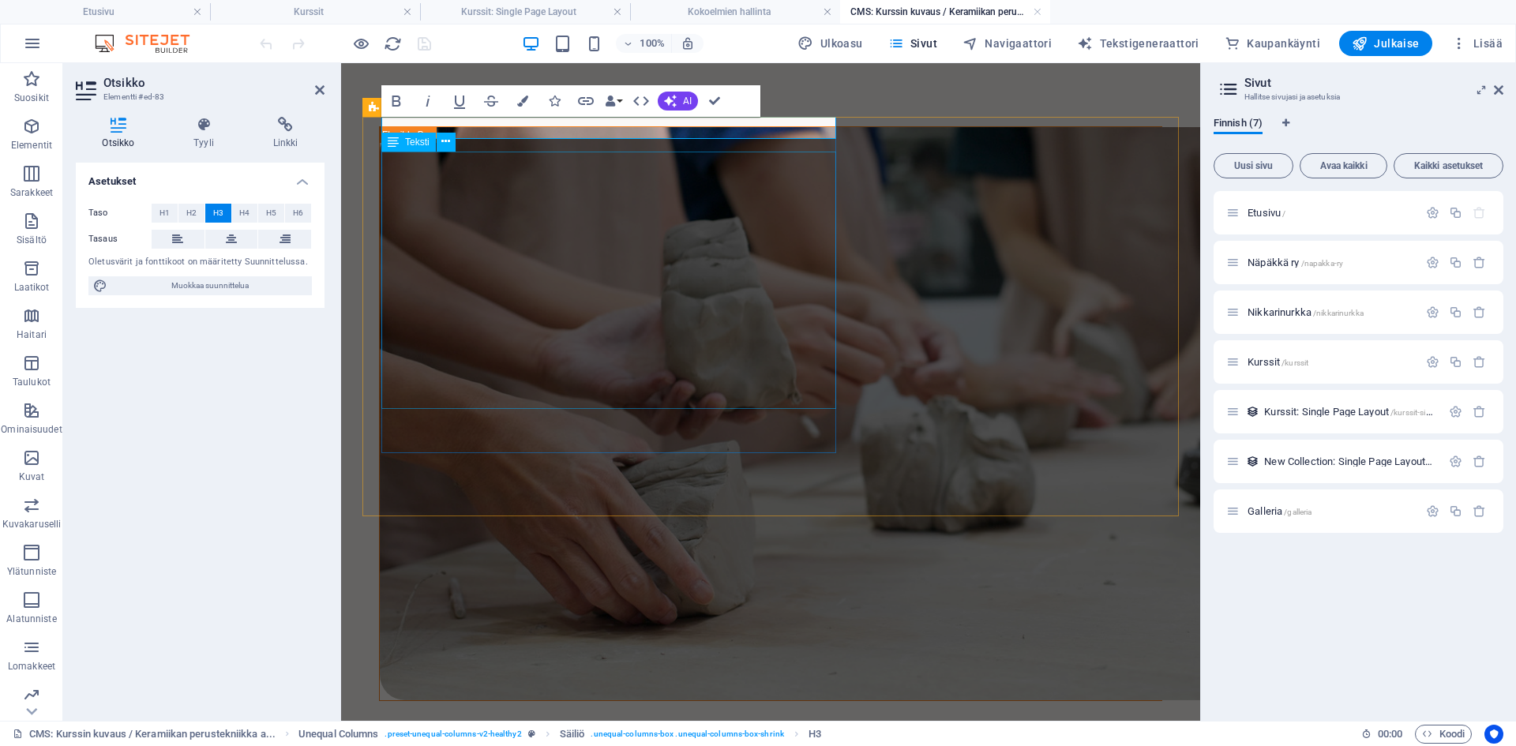
scroll to position [0, 6]
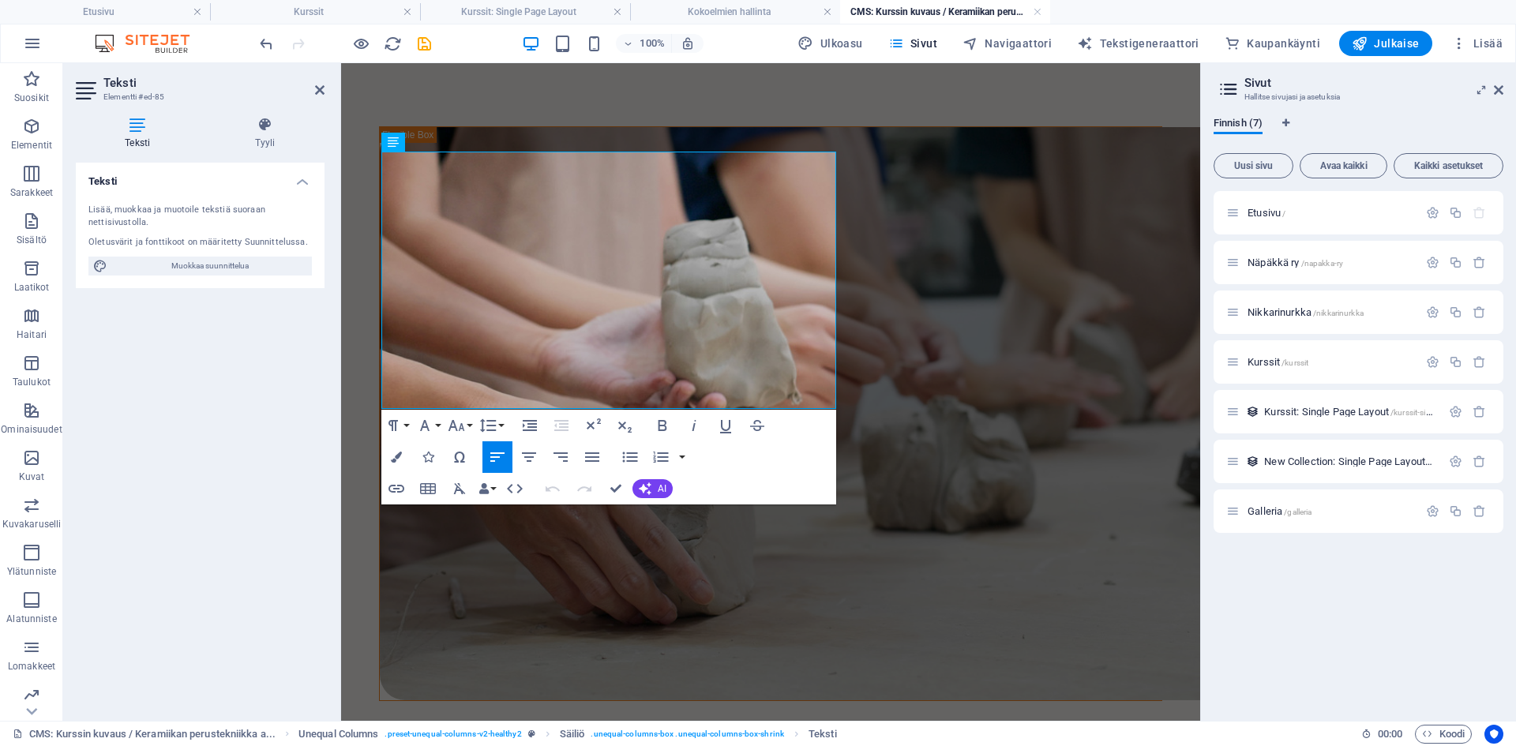
drag, startPoint x: 490, startPoint y: 350, endPoint x: 361, endPoint y: 156, distance: 233.4
click at [361, 156] on div "Koskettele keramiikkaa Opitaan hahmottamaan saven matka eri vaiheiden kautta ke…" at bounding box center [770, 617] width 859 height 1108
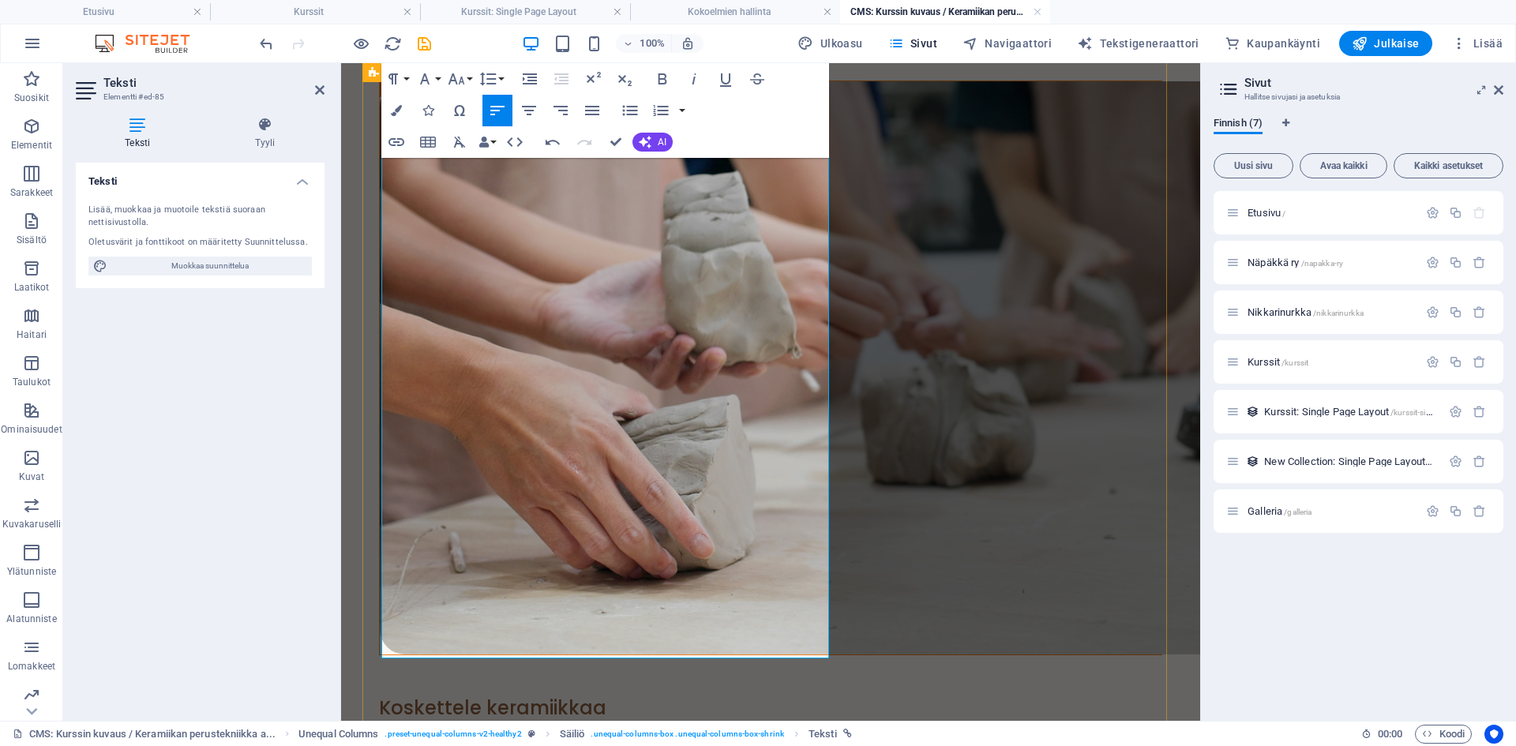
scroll to position [0, 0]
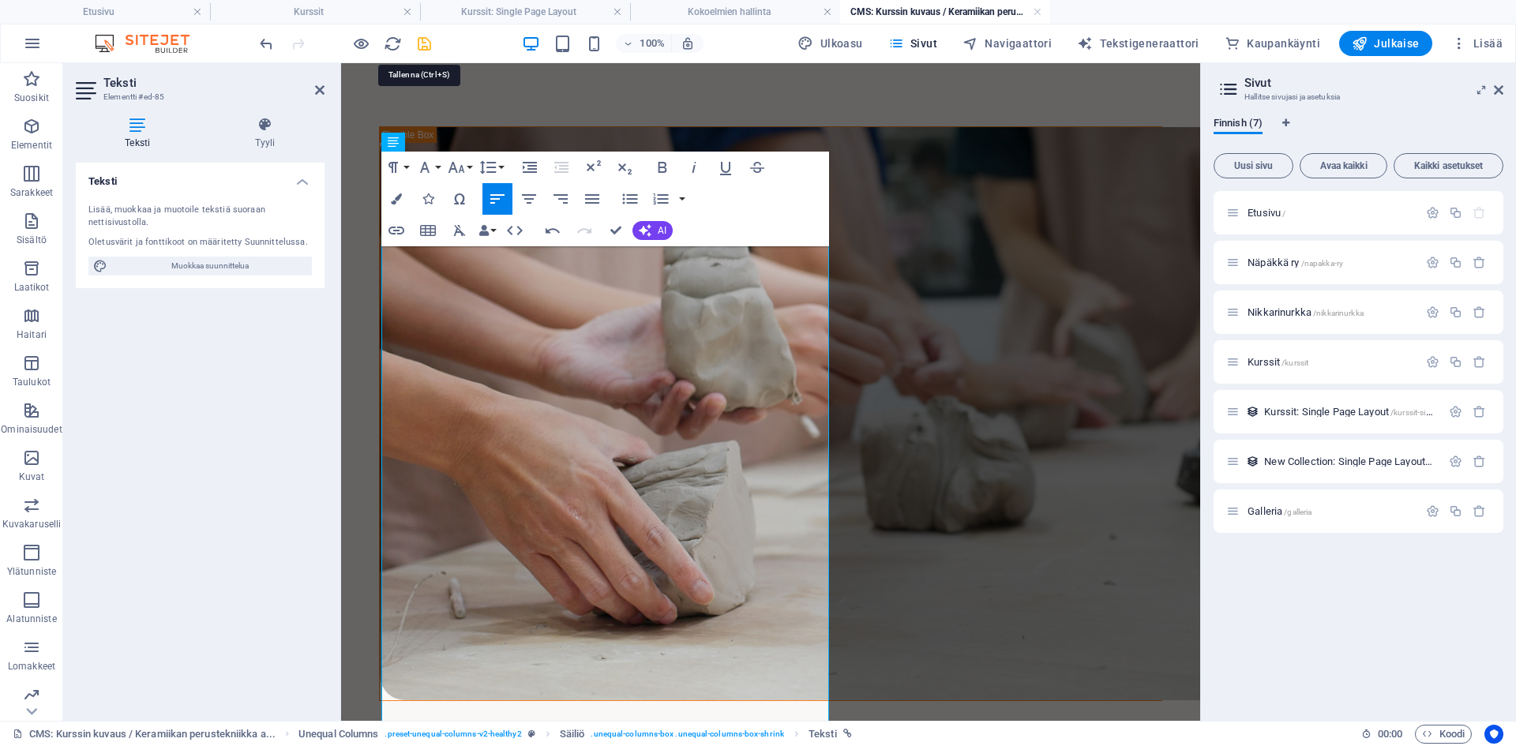
click at [429, 41] on icon "save" at bounding box center [424, 44] width 18 height 18
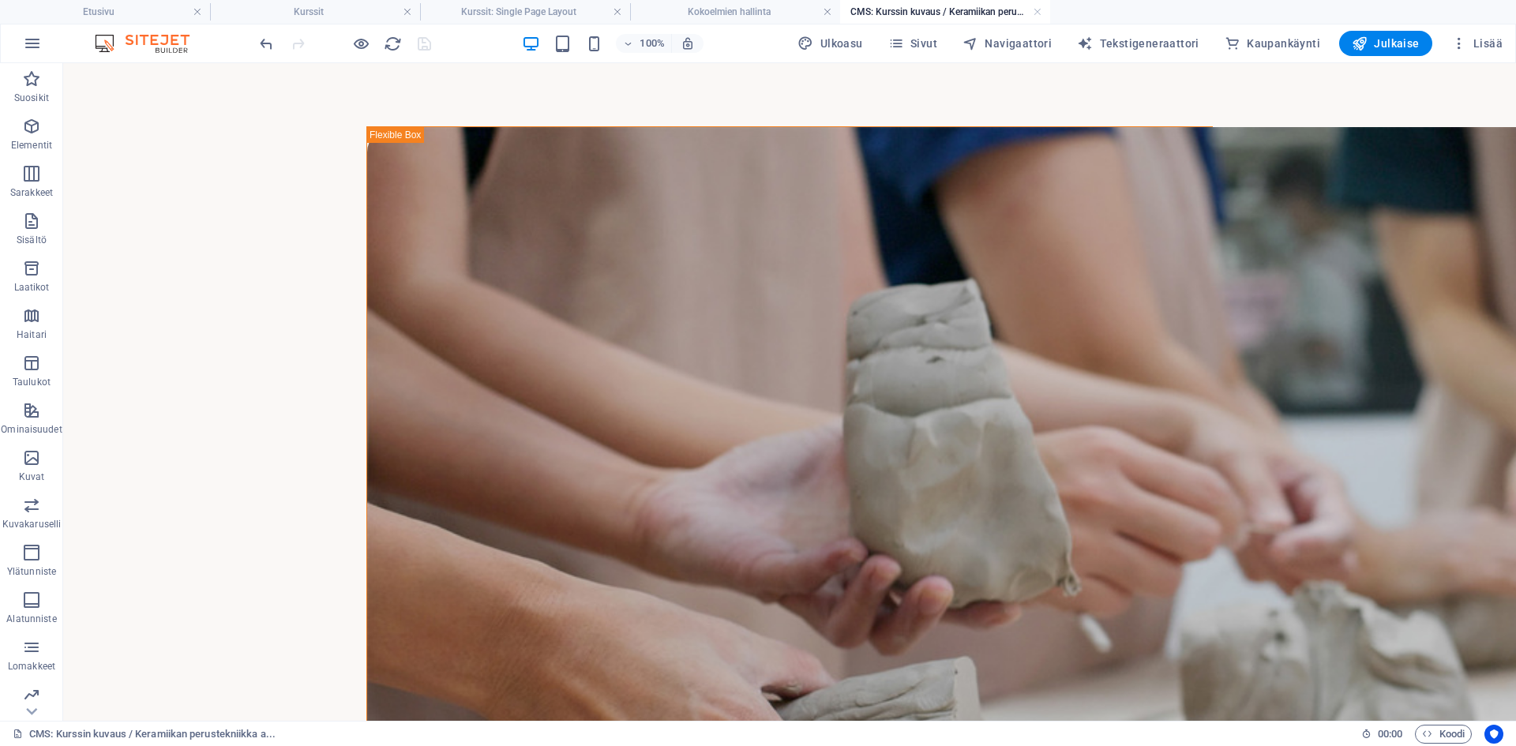
click at [740, 8] on h4 "Kokoelmien hallinta" at bounding box center [735, 11] width 210 height 17
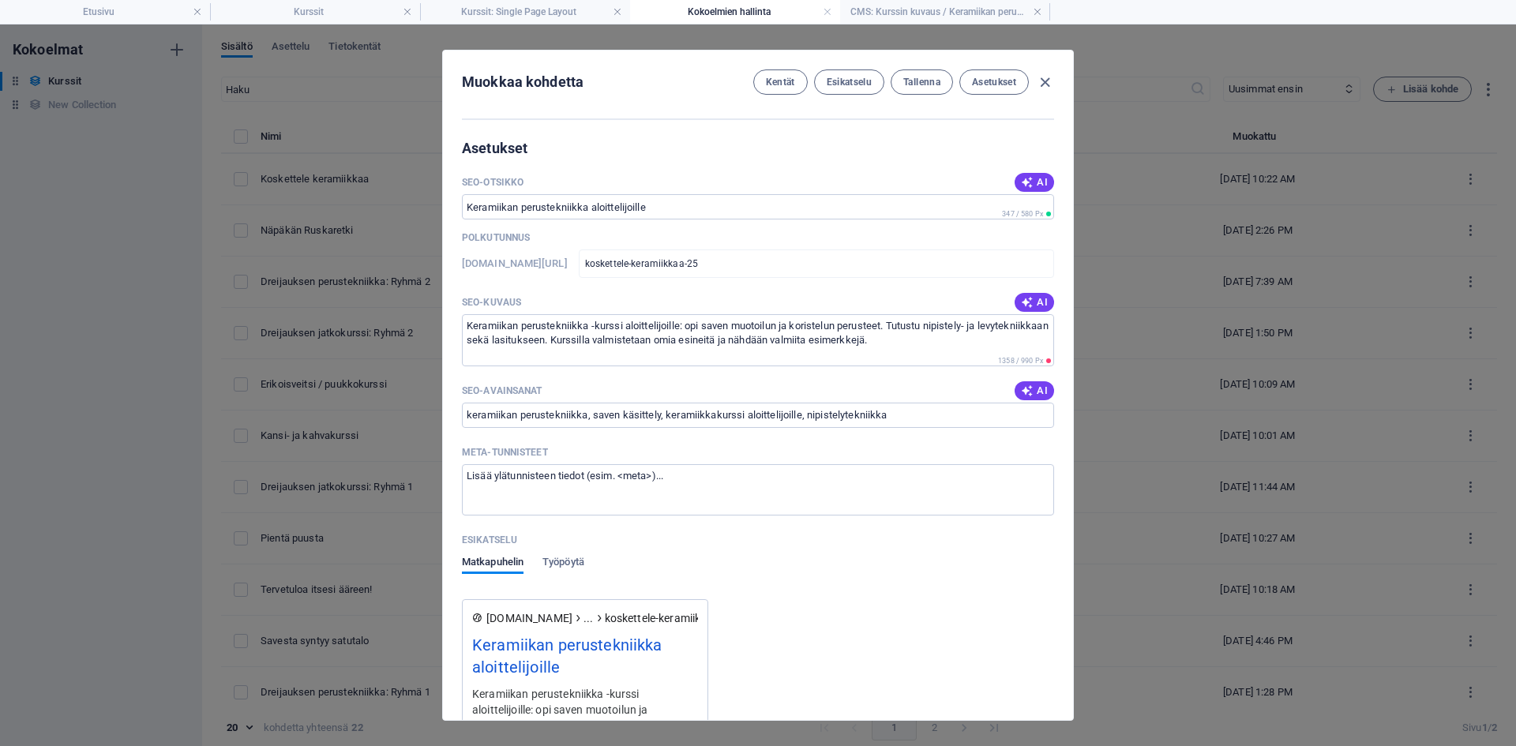
scroll to position [1184, 0]
click at [508, 342] on textarea "Keramiikan perustekniikka -kurssi aloittelijoille: opi saven muotoilun ja koris…" at bounding box center [758, 338] width 592 height 51
drag, startPoint x: 961, startPoint y: 340, endPoint x: 442, endPoint y: 313, distance: 519.4
click at [443, 313] on div "Kurssin nimi Koskettele keramiikkaa ​ Polku [DOMAIN_NAME][URL] koskettele-keram…" at bounding box center [758, 441] width 630 height 669
paste textarea "Lähde mukaan saven kiehtovaan maailmaan! Näpäkkä ja Wirmon [PERSON_NAME] järjes…"
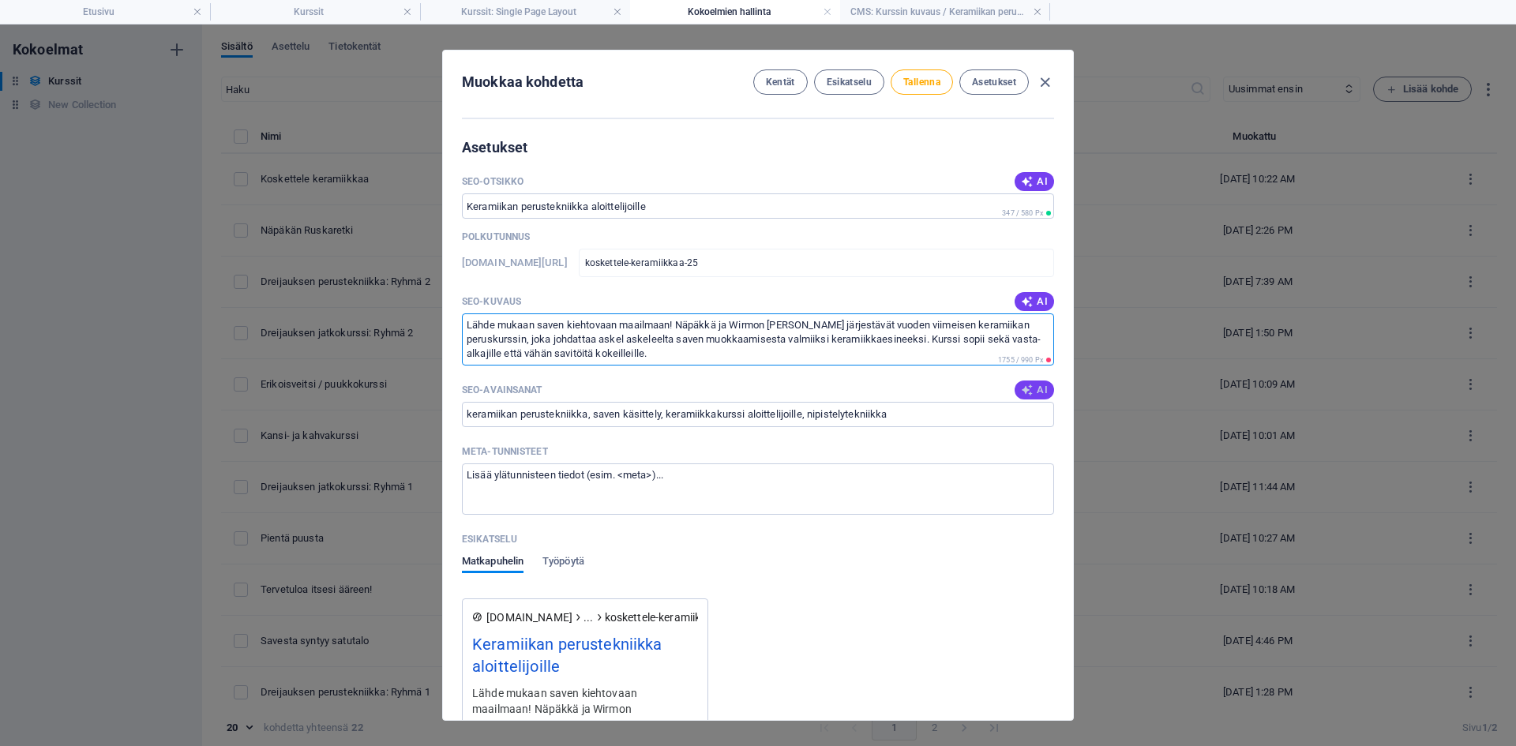
type textarea "Lähde mukaan saven kiehtovaan maailmaan! Näpäkkä ja Wirmon [PERSON_NAME] järjes…"
click at [1026, 392] on icon "button" at bounding box center [1027, 390] width 13 height 13
type input "keramiikkakurssi, saven työstö, alkeisopetus keramiikassa, keramiikan tekniikat…"
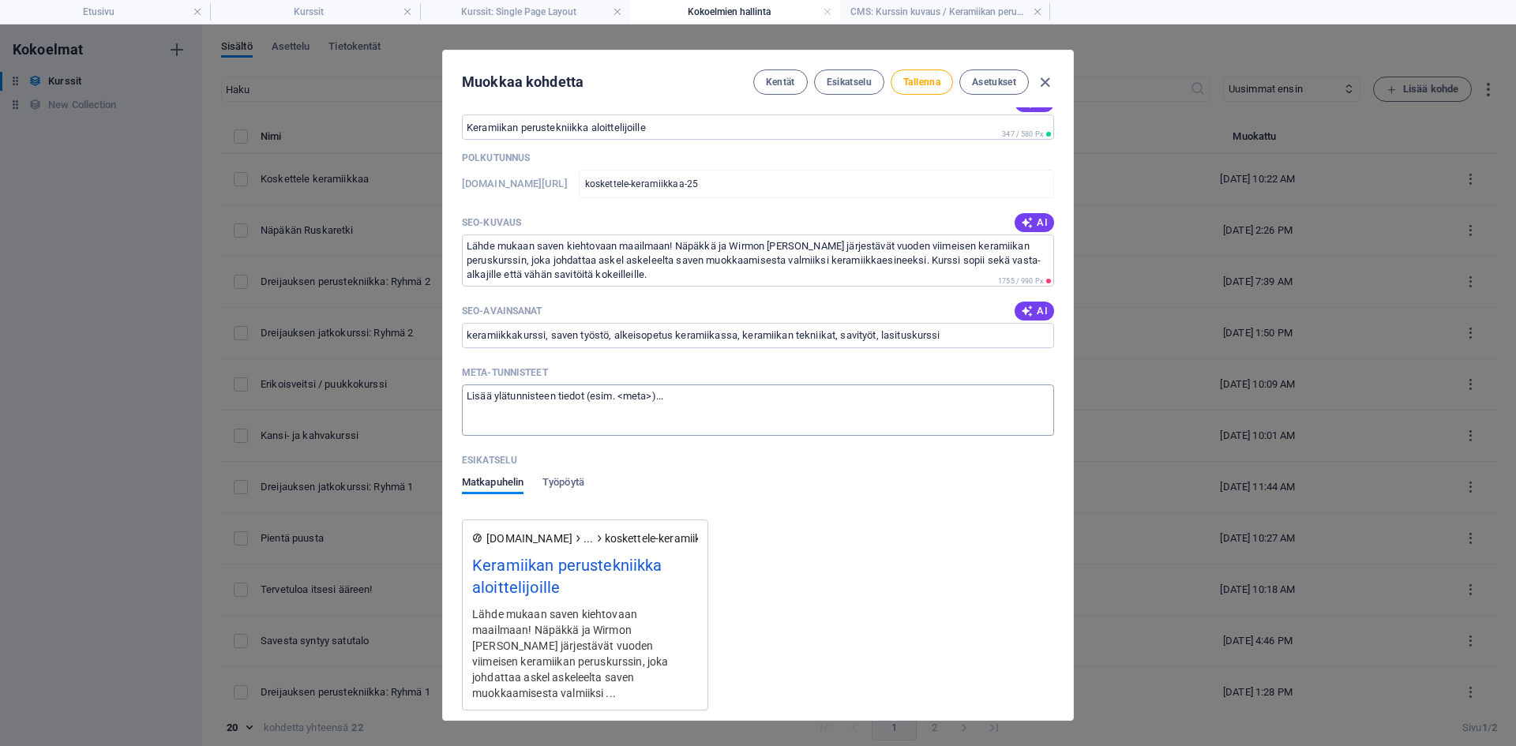
click at [486, 408] on textarea "Meta-tunnisteet ​" at bounding box center [758, 409] width 592 height 51
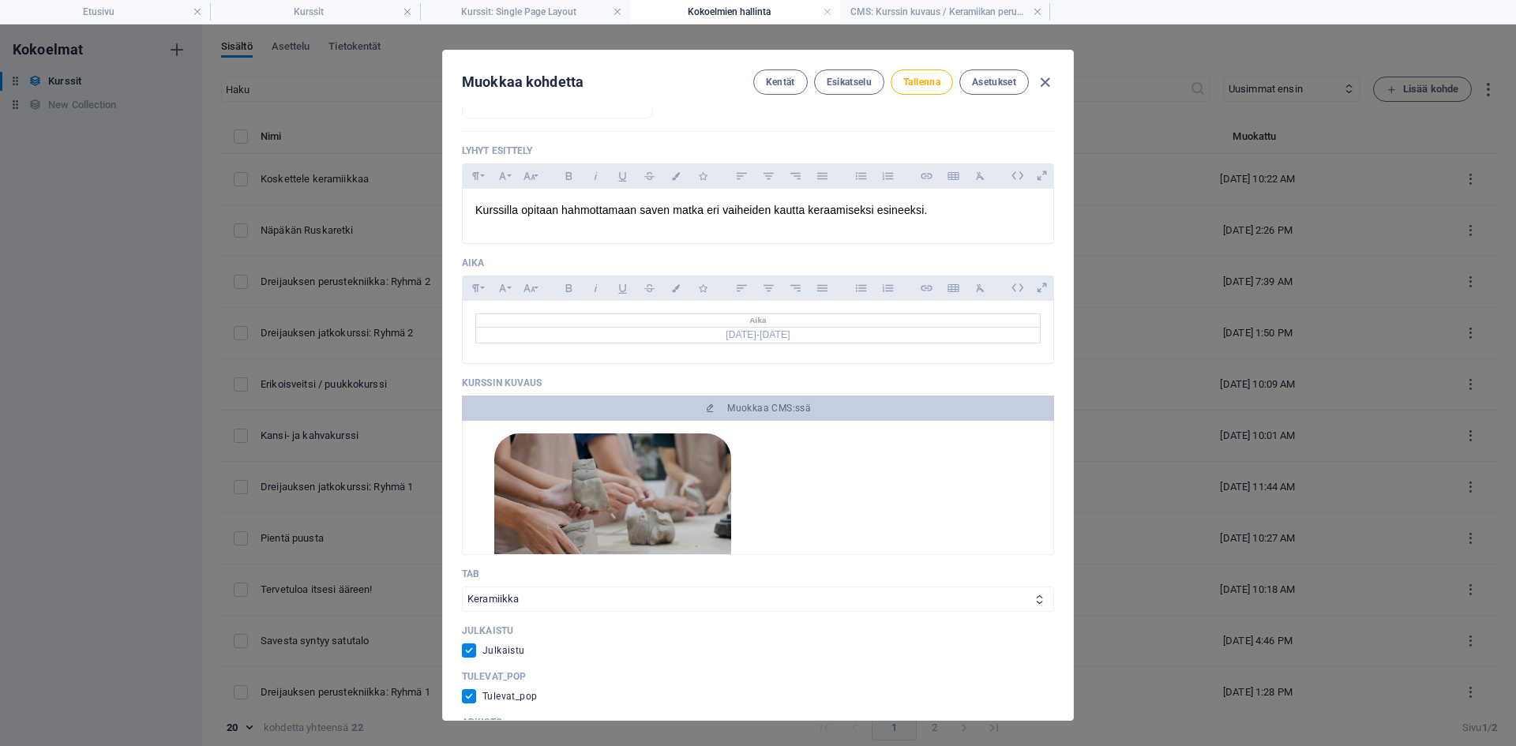
scroll to position [237, 0]
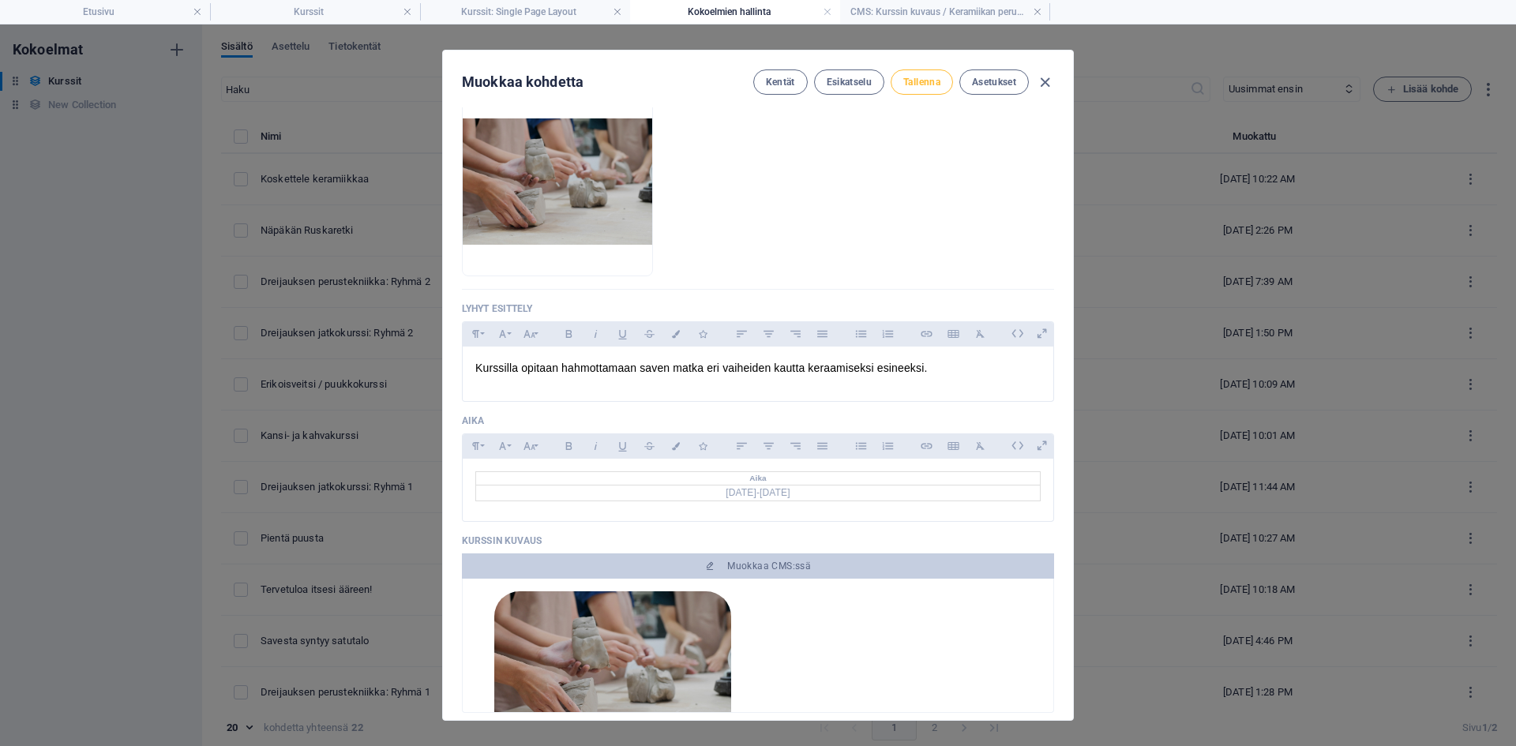
click at [926, 82] on span "Tallenna" at bounding box center [921, 82] width 37 height 13
click at [843, 79] on span "Esikatselu" at bounding box center [849, 82] width 45 height 13
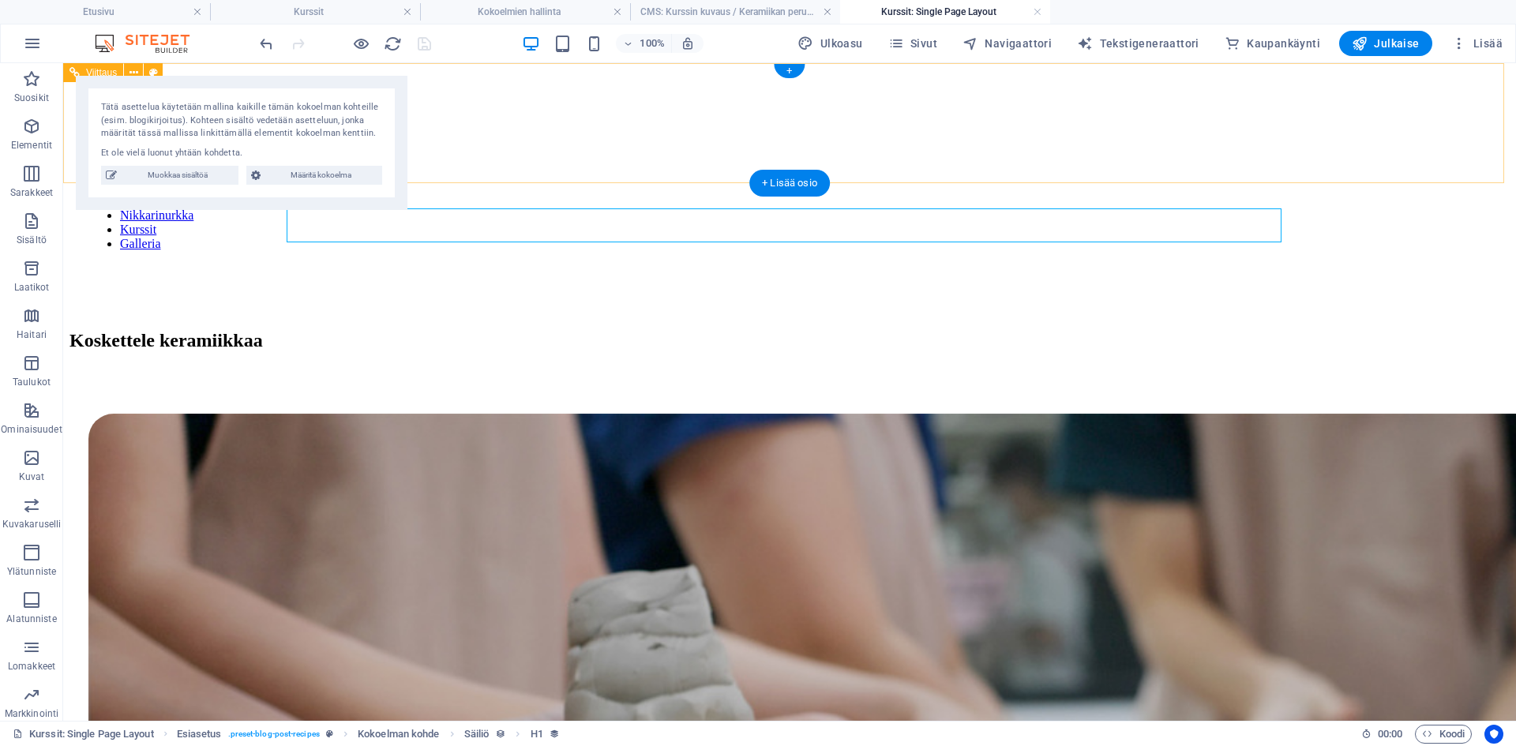
scroll to position [0, 0]
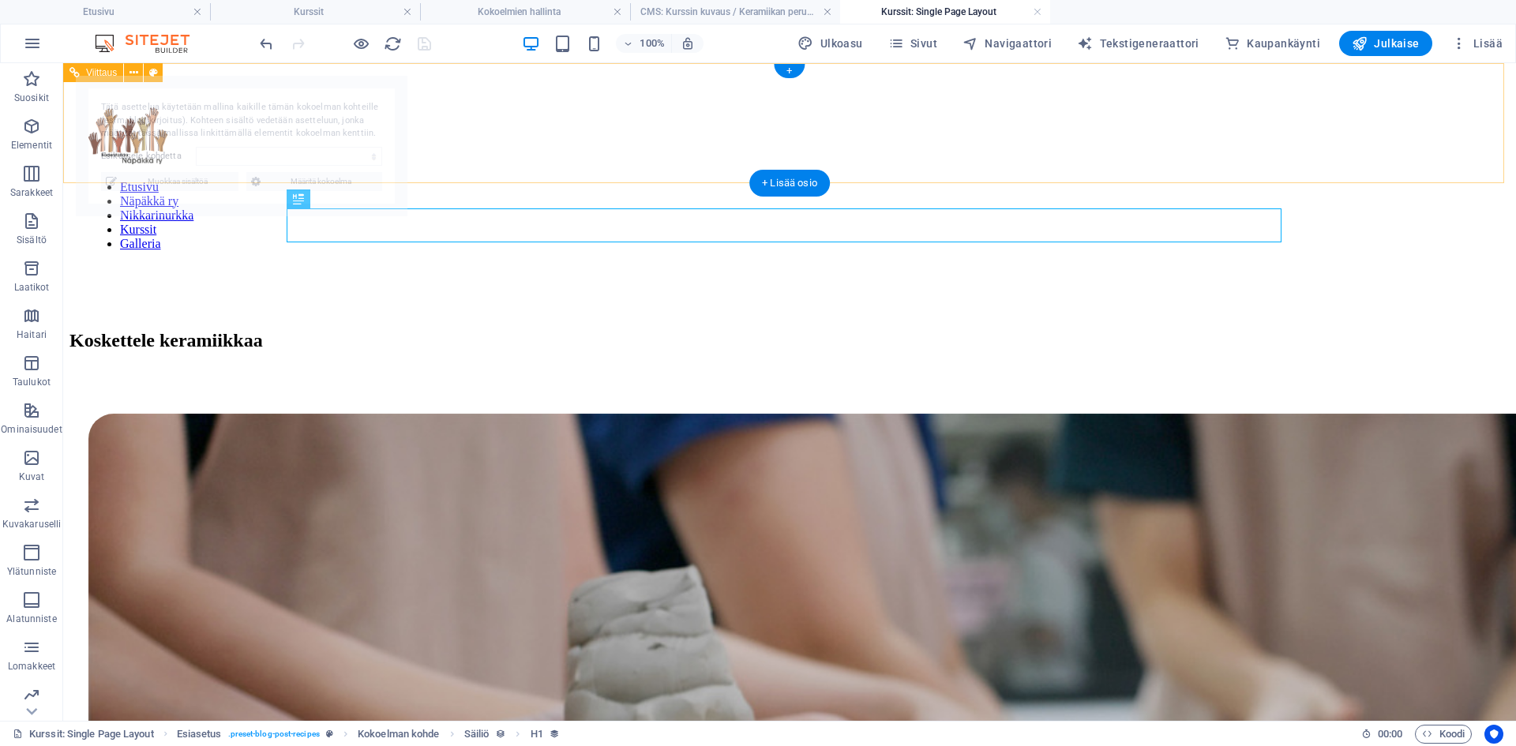
select select "68de26fb333ab6b38a019b04"
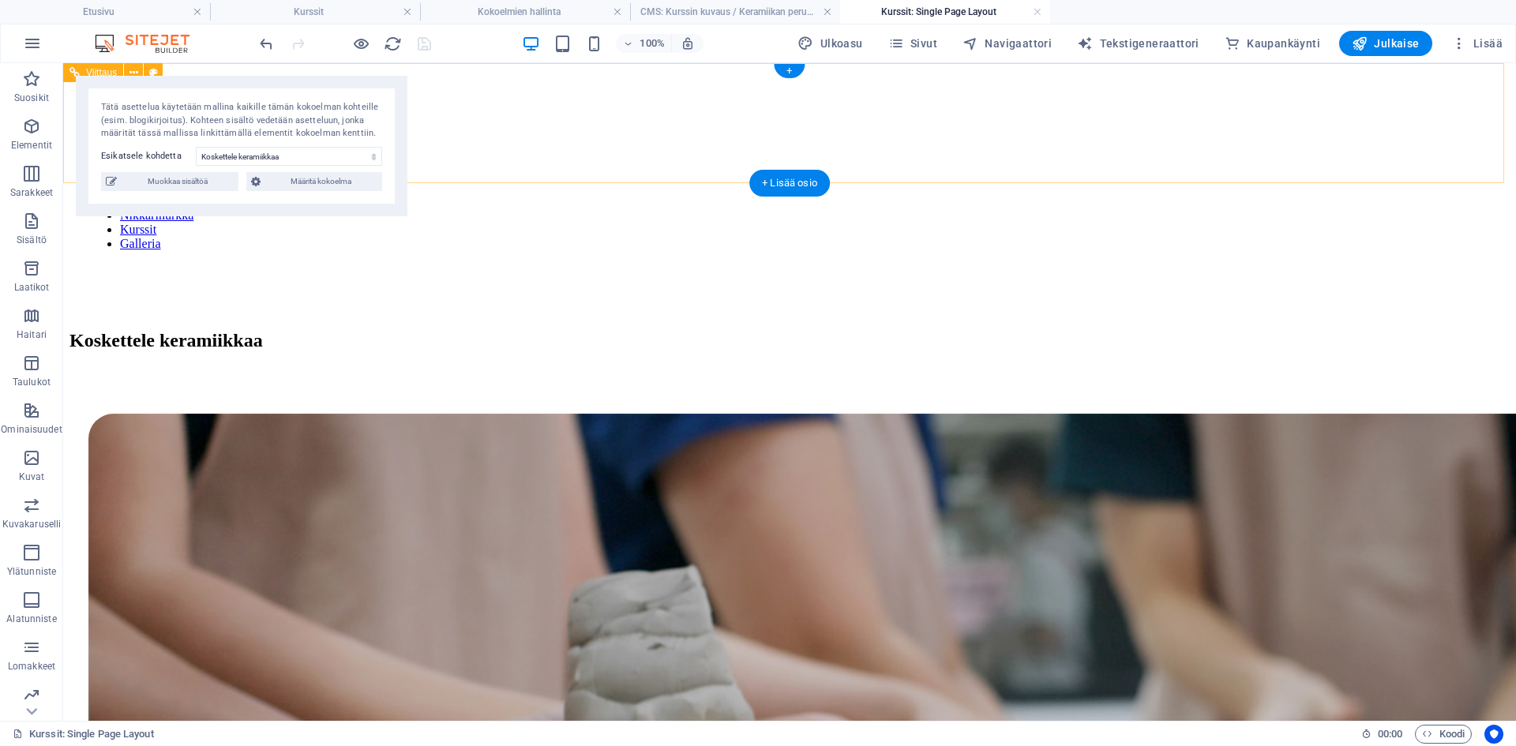
click at [694, 180] on nav "Etusivu Näpäkkä ry Nikkarinurkka Kurssit Galleria" at bounding box center [789, 215] width 1402 height 71
drag, startPoint x: 1040, startPoint y: 9, endPoint x: 1000, endPoint y: 15, distance: 39.9
click at [1040, 9] on link at bounding box center [1037, 12] width 9 height 15
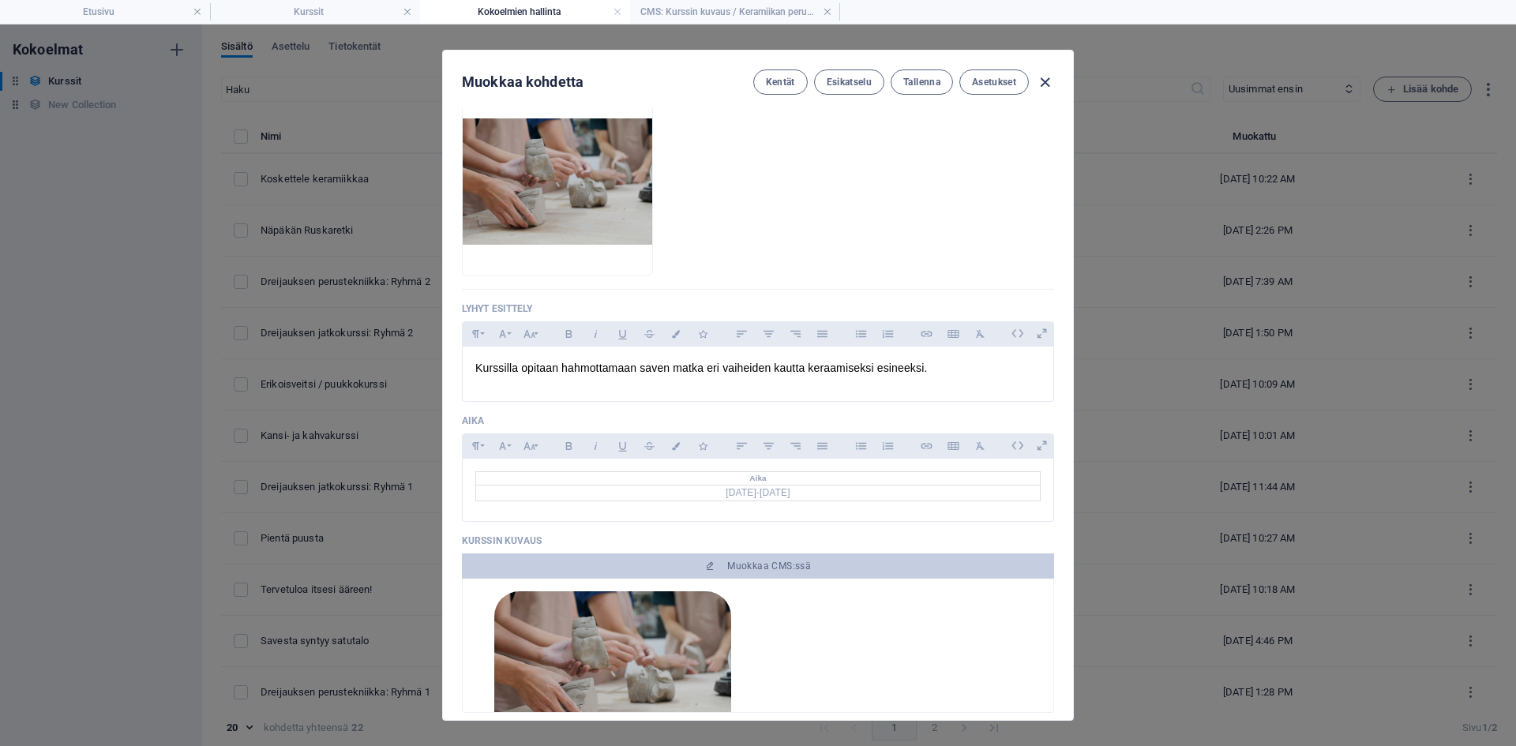
click at [1038, 79] on icon "button" at bounding box center [1045, 82] width 18 height 18
type input "koskettele-keramiikkaa"
checkbox input "false"
type input "[DATE]"
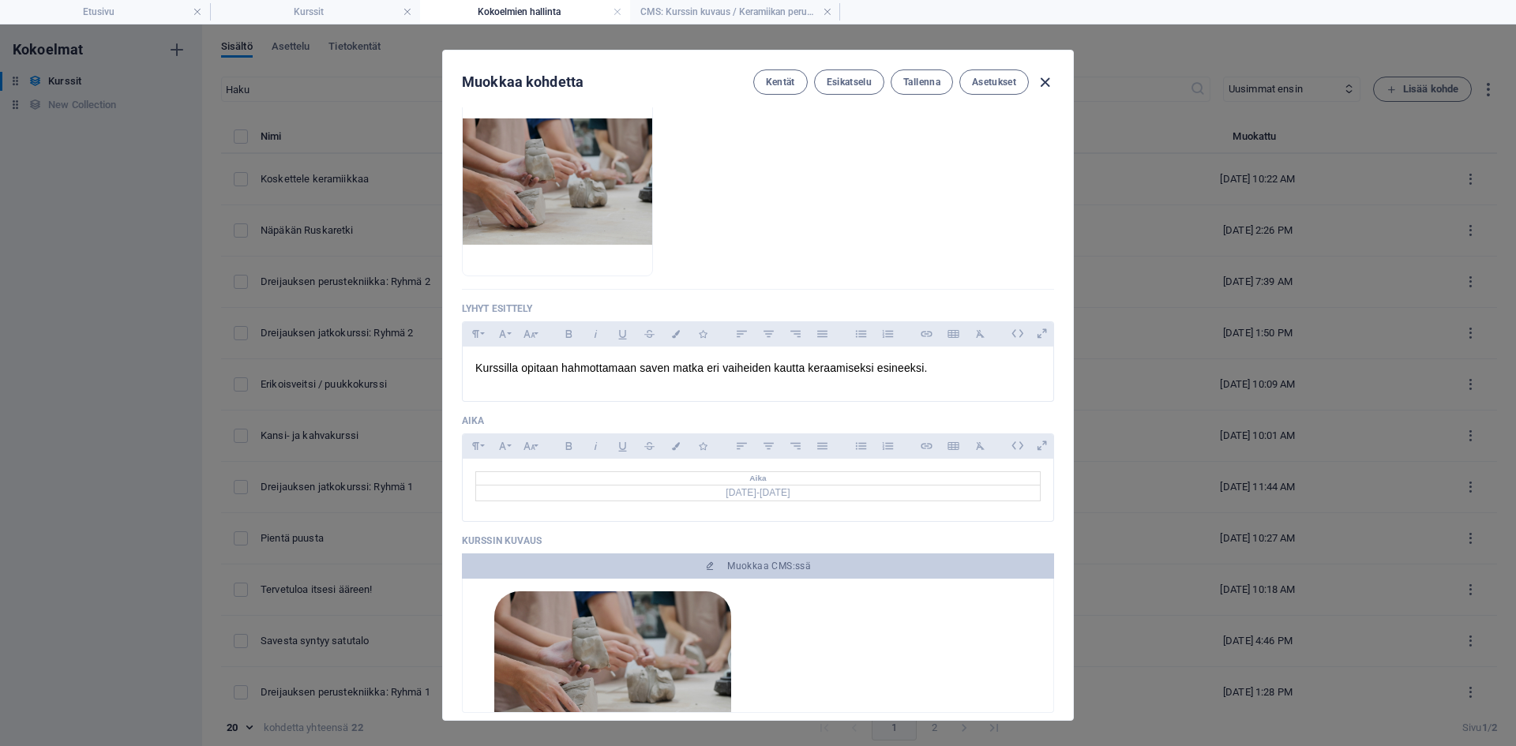
type input "koskettele-keramiikkaa"
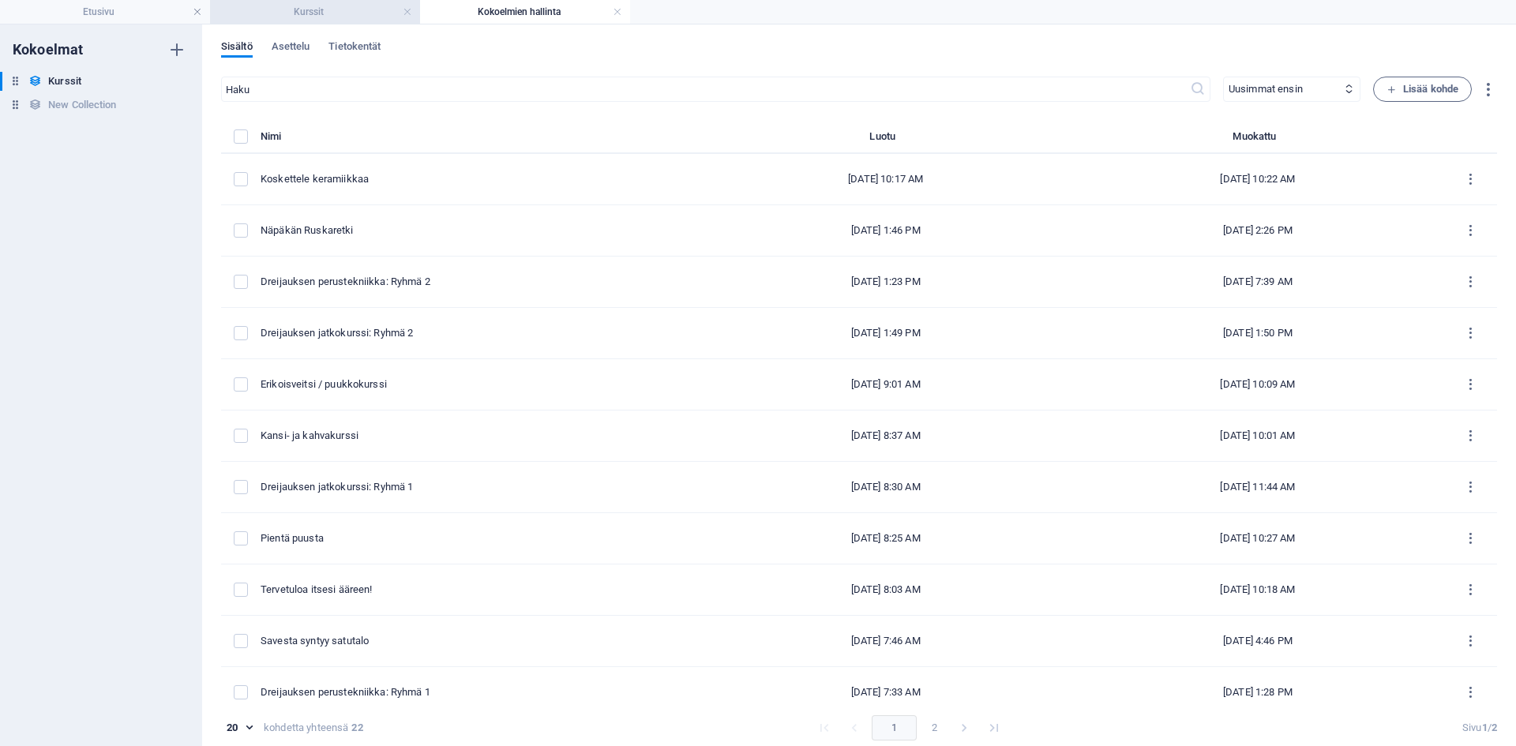
click at [308, 13] on h4 "Kurssit" at bounding box center [315, 11] width 210 height 17
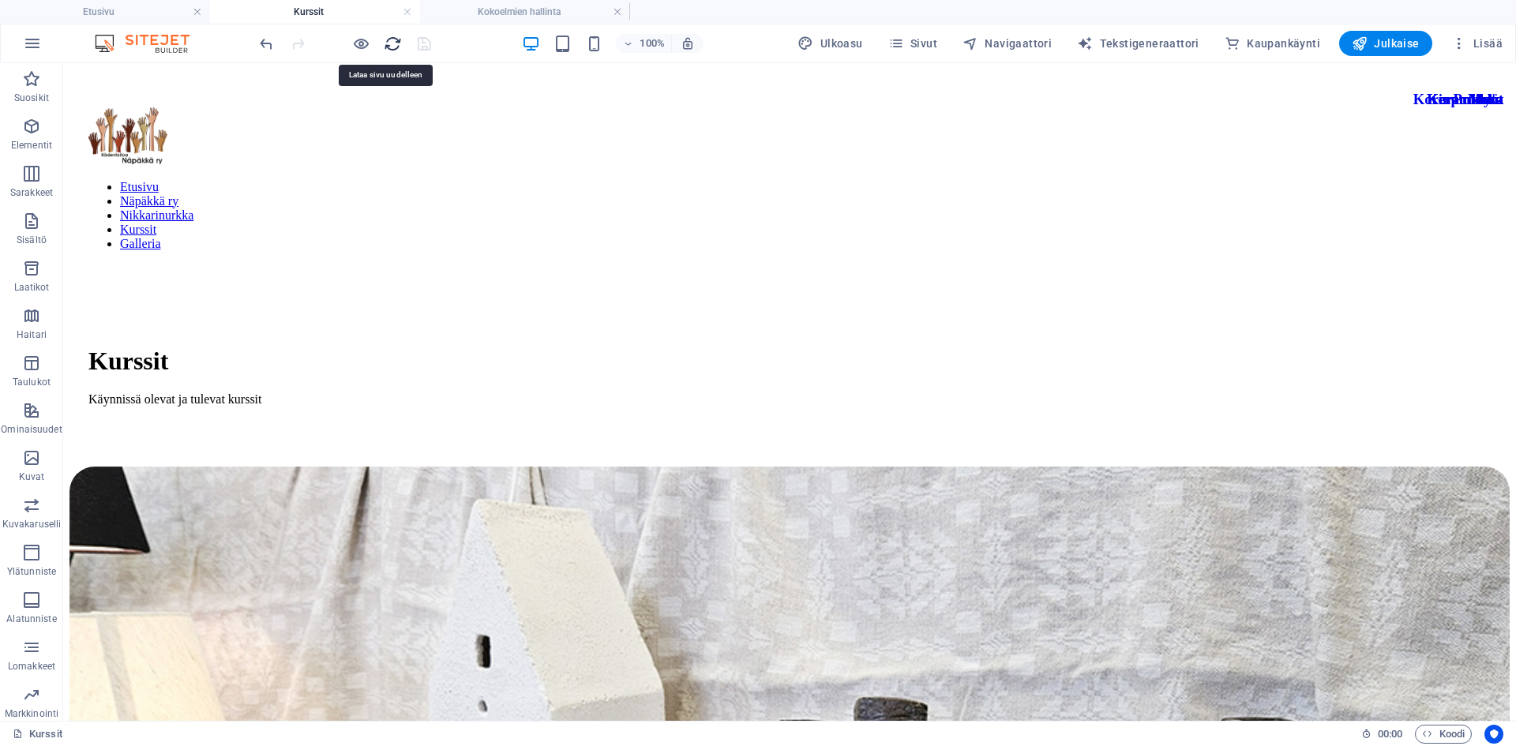
click at [400, 42] on icon "reload" at bounding box center [393, 44] width 18 height 18
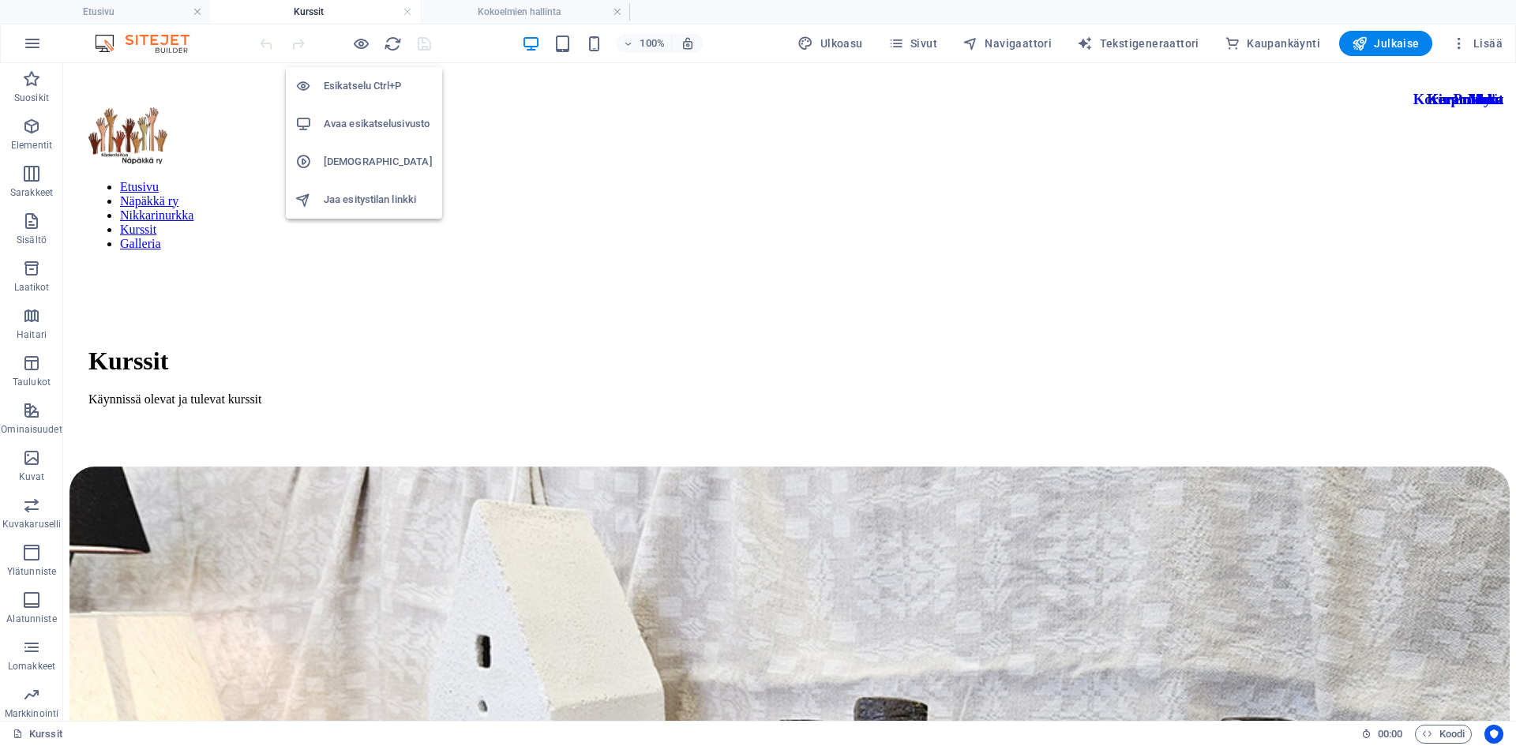
click at [362, 123] on h6 "Avaa esikatselusivusto" at bounding box center [378, 123] width 109 height 19
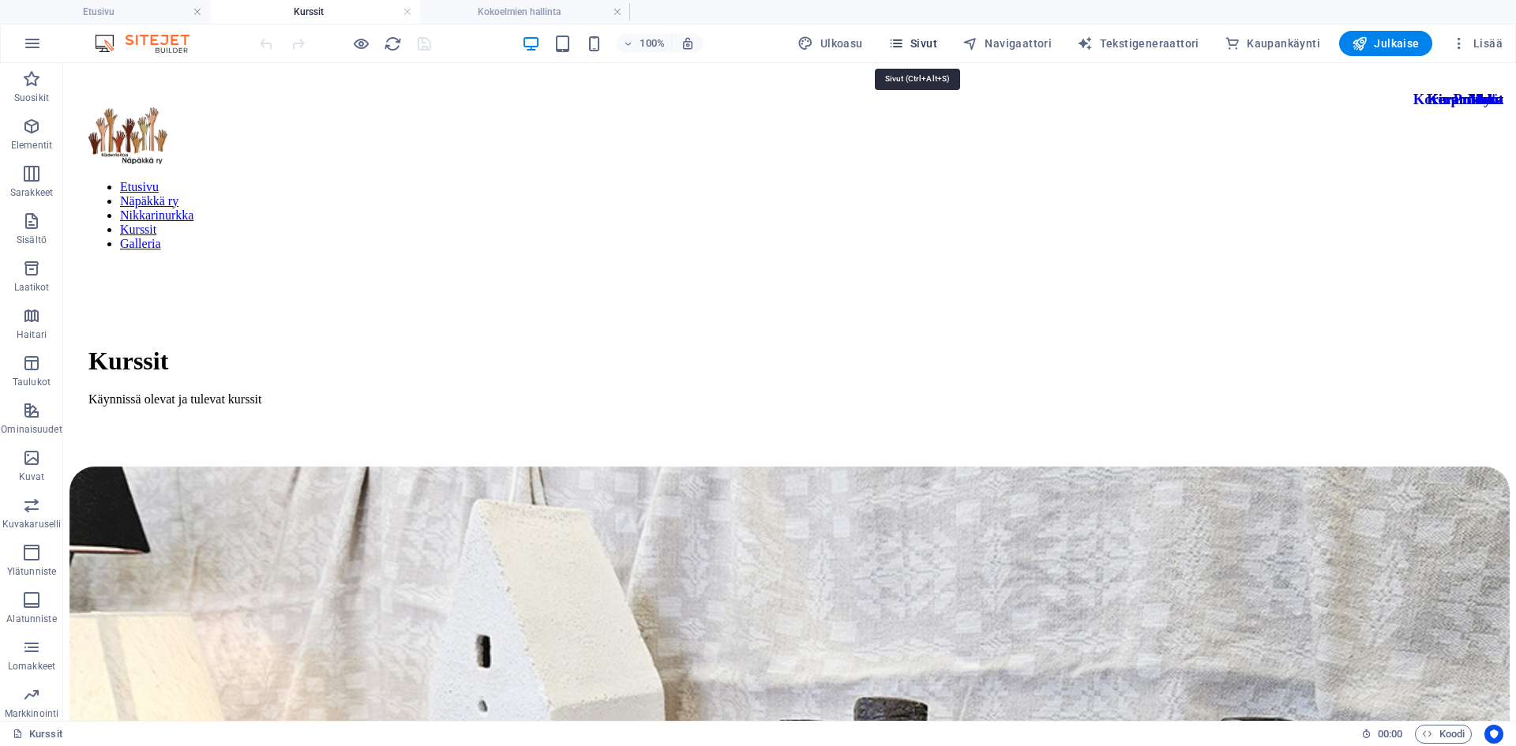
click at [921, 39] on span "Sivut" at bounding box center [912, 44] width 49 height 16
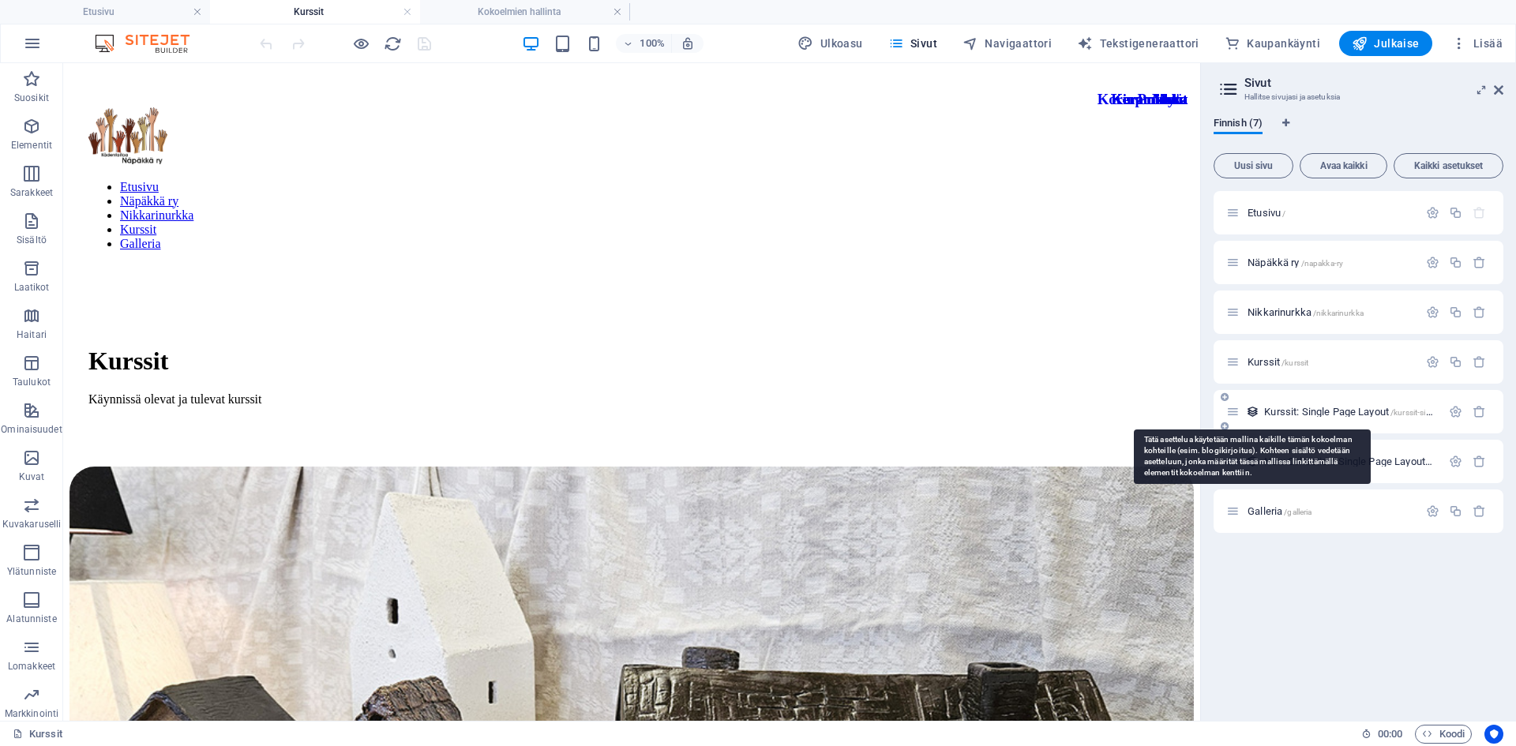
click at [1090, 409] on icon at bounding box center [1252, 411] width 13 height 13
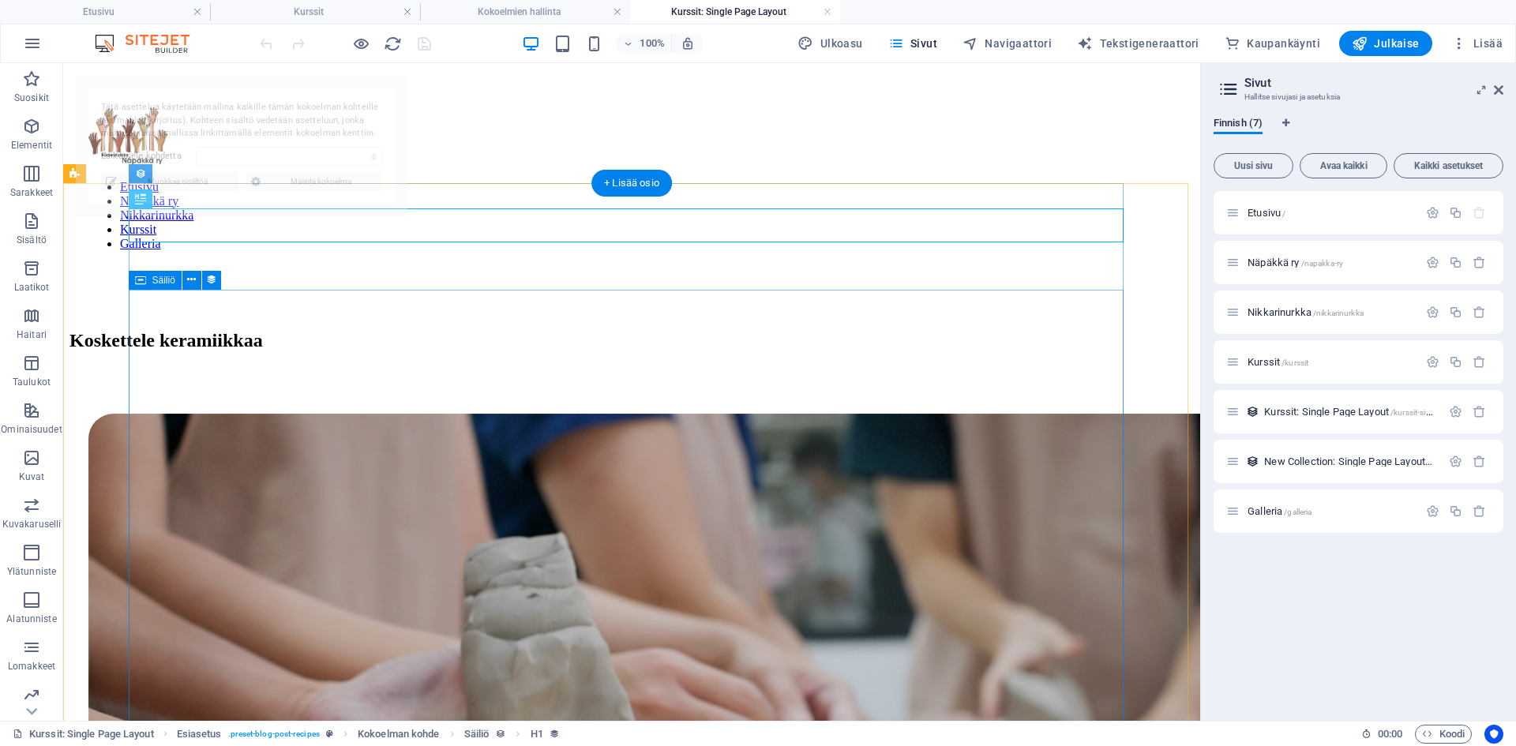
select select "68de26fb333ab6b38a019b04"
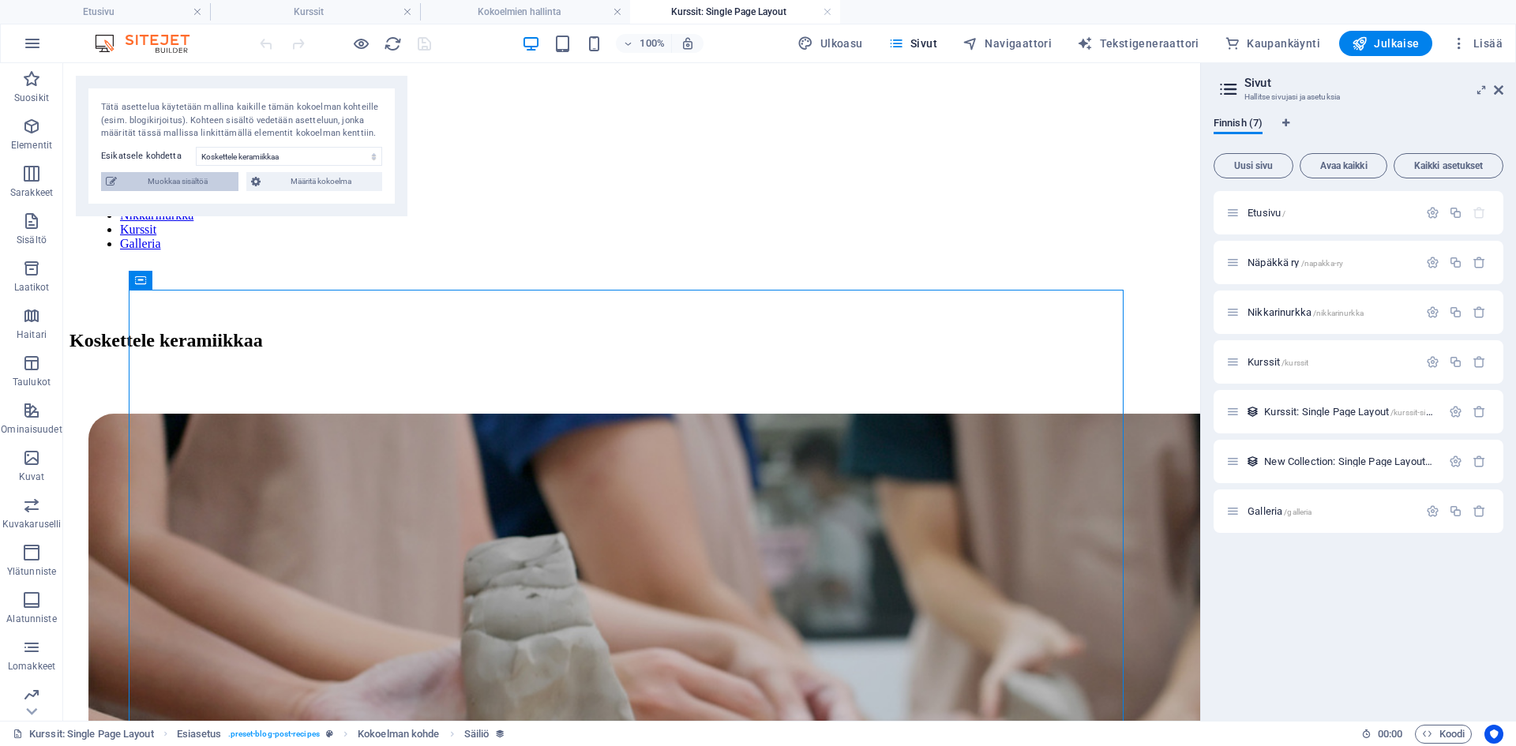
click at [167, 191] on span "Muokkaa sisältöä" at bounding box center [178, 181] width 112 height 19
select select "Keramiikka"
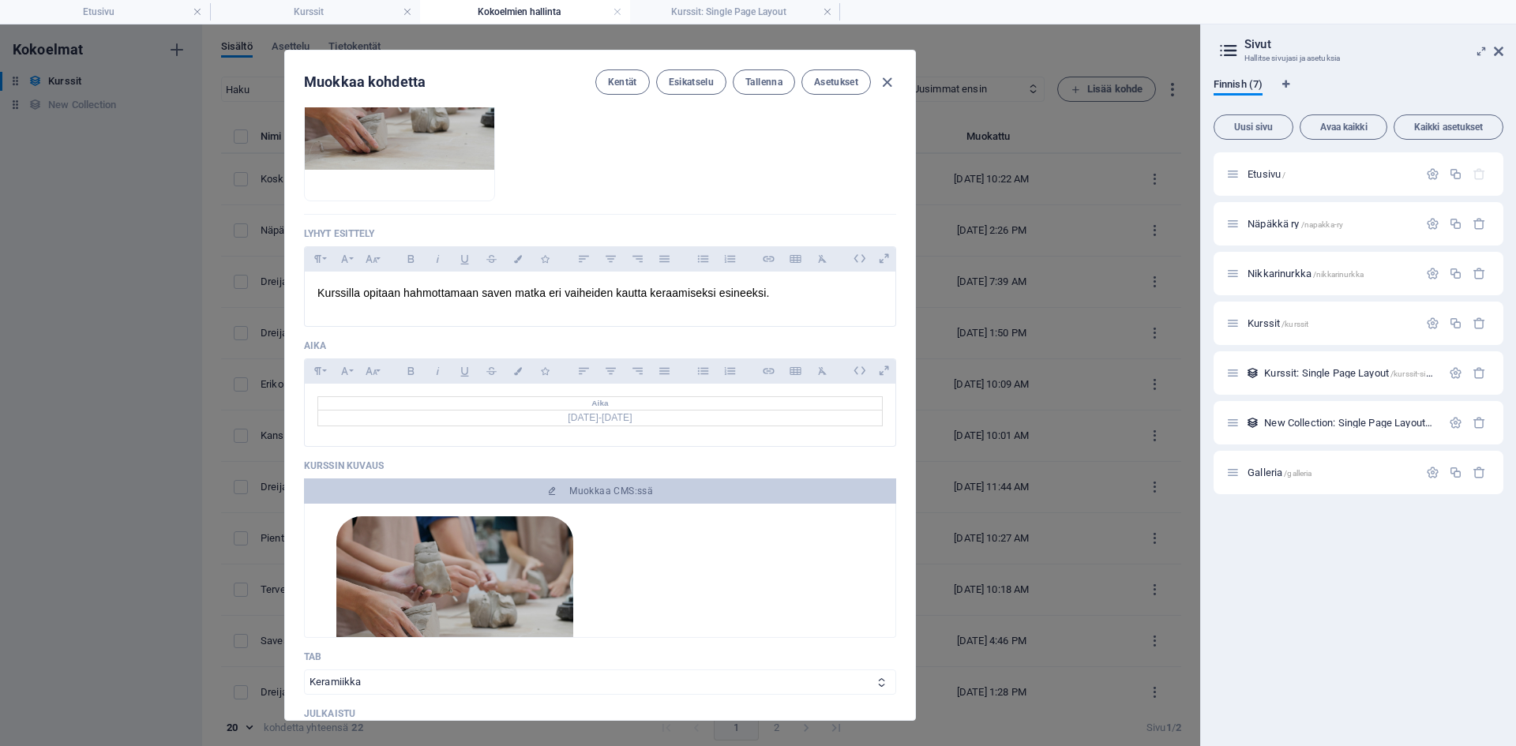
scroll to position [233, 0]
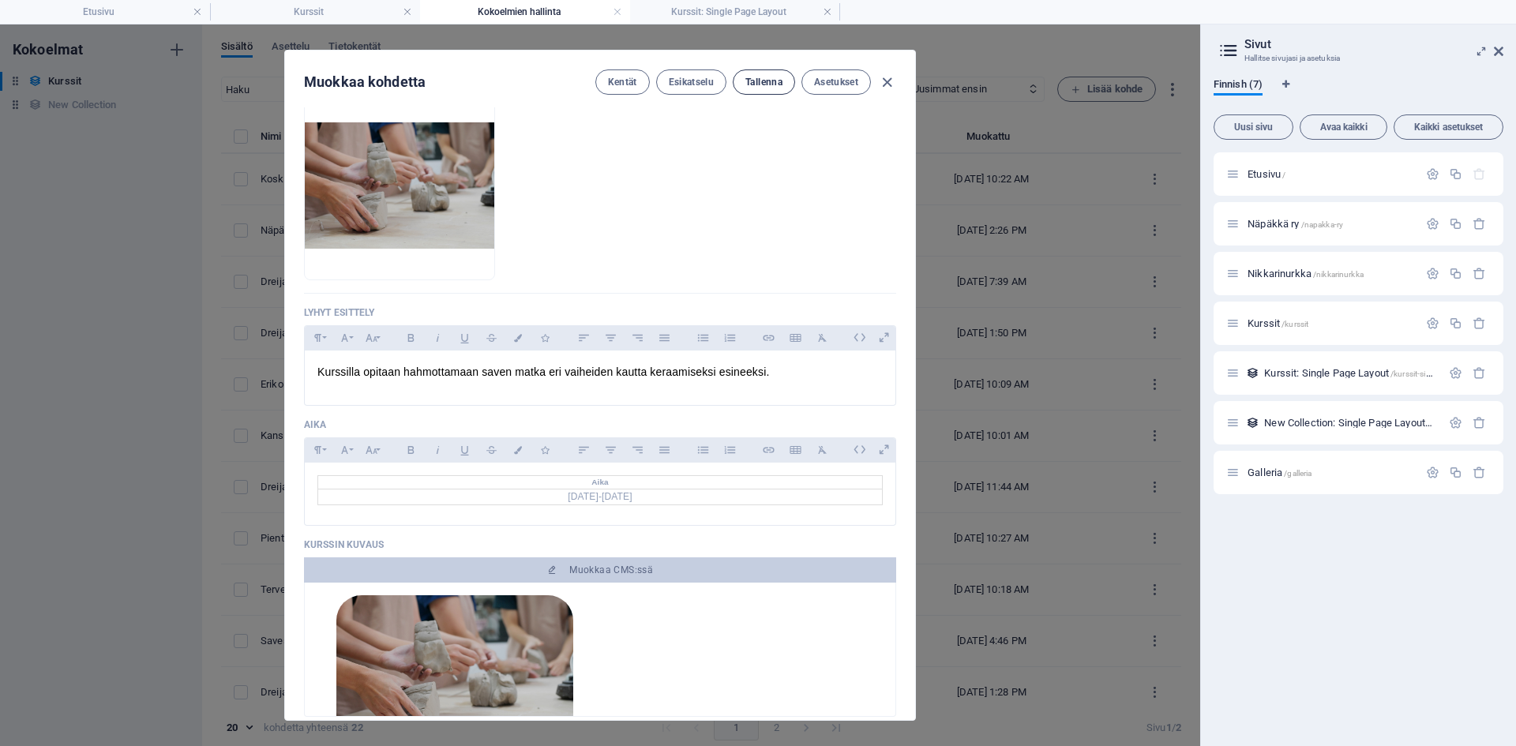
click at [755, 77] on span "Tallenna" at bounding box center [763, 82] width 37 height 13
click at [883, 78] on icon "button" at bounding box center [887, 82] width 18 height 18
type input "koskettele-keramiikkaa"
checkbox input "false"
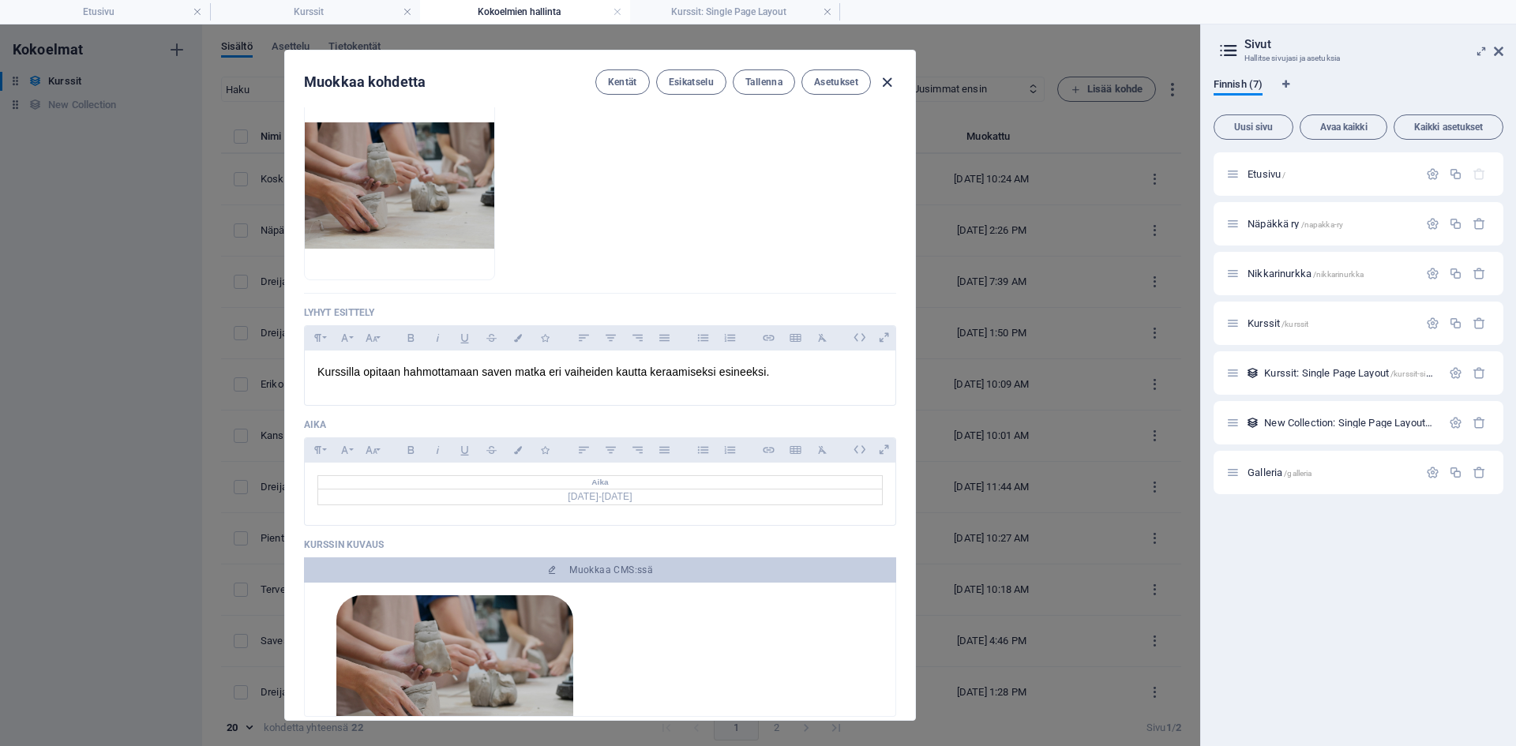
type input "[DATE]"
type input "koskettele-keramiikkaa"
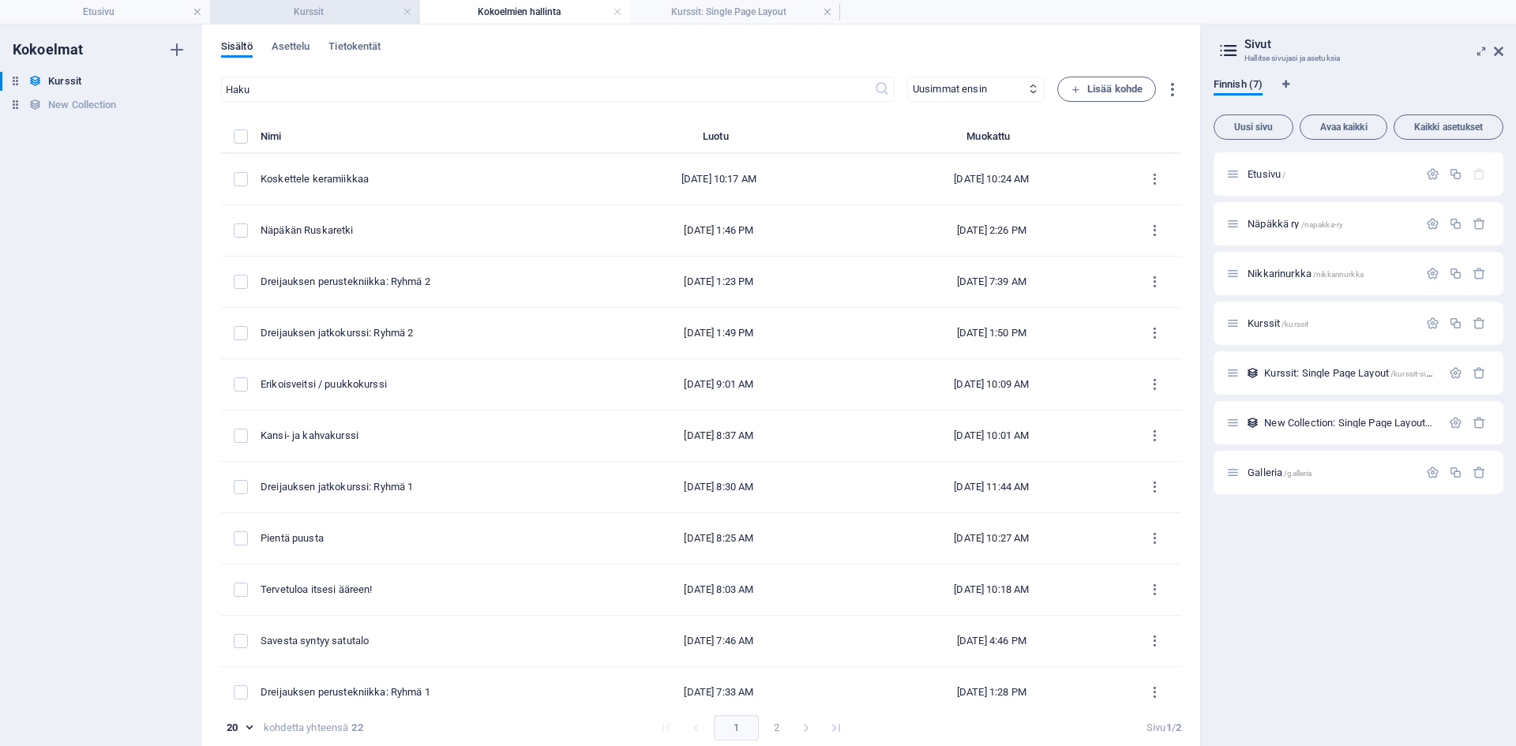
click at [337, 11] on h4 "Kurssit" at bounding box center [315, 11] width 210 height 17
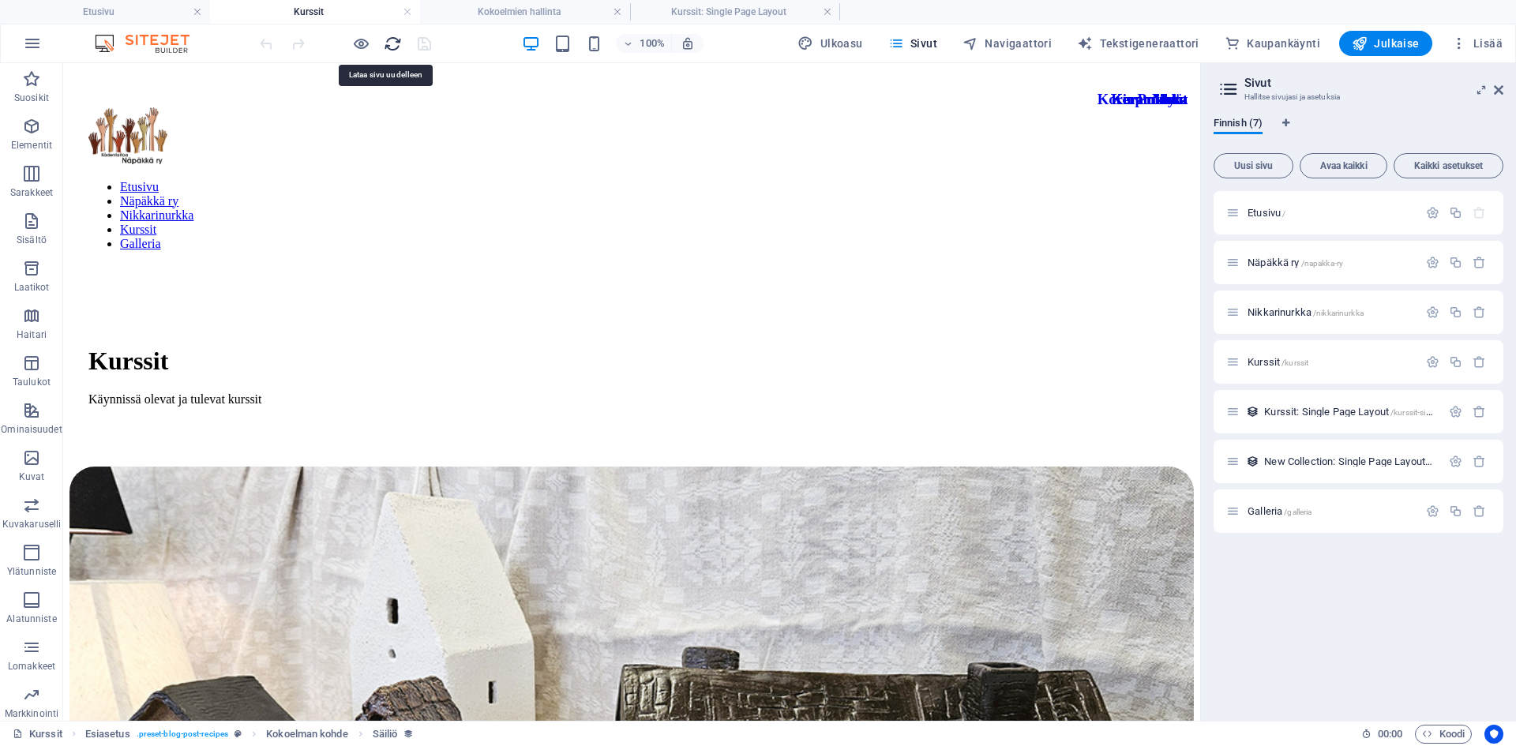
click at [395, 43] on icon "reload" at bounding box center [393, 44] width 18 height 18
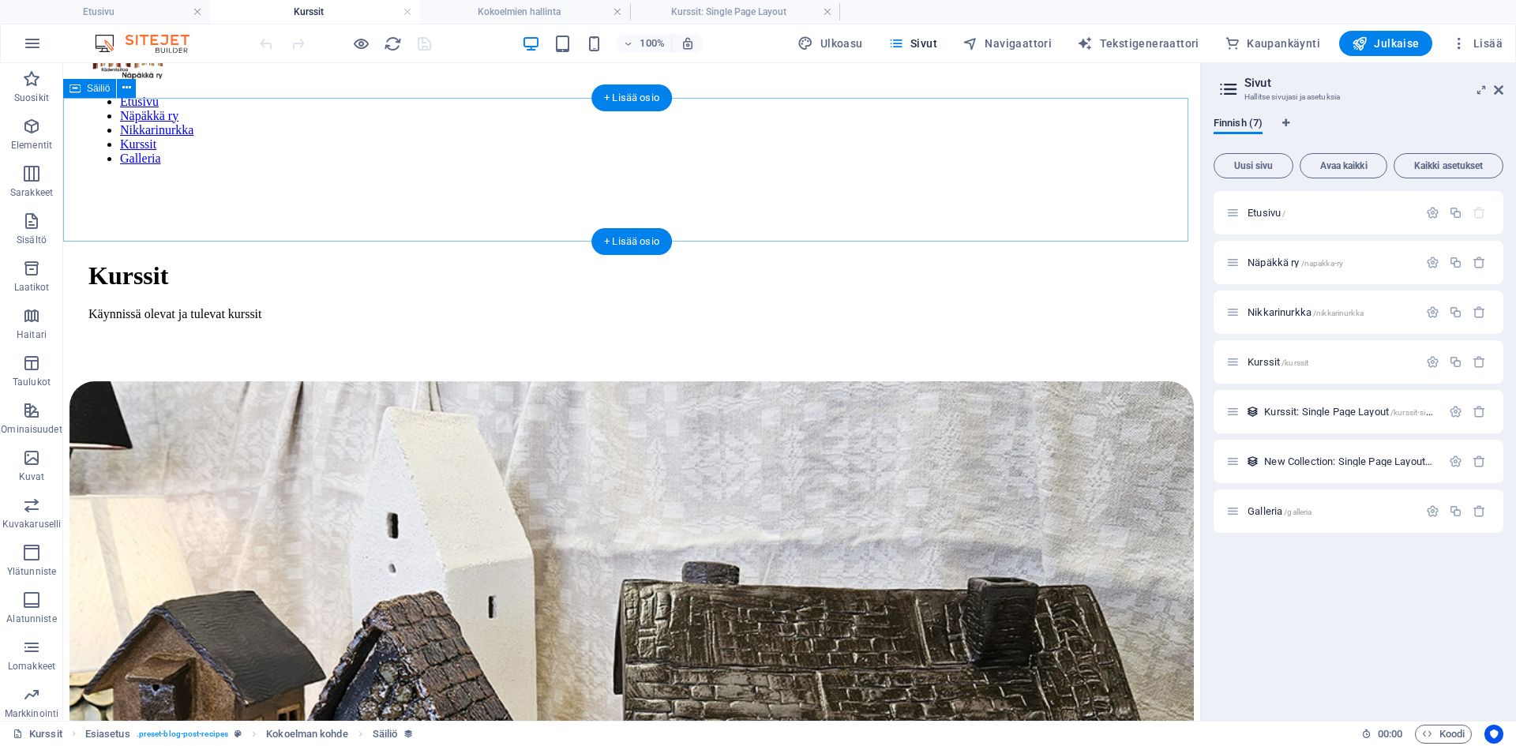
scroll to position [0, 0]
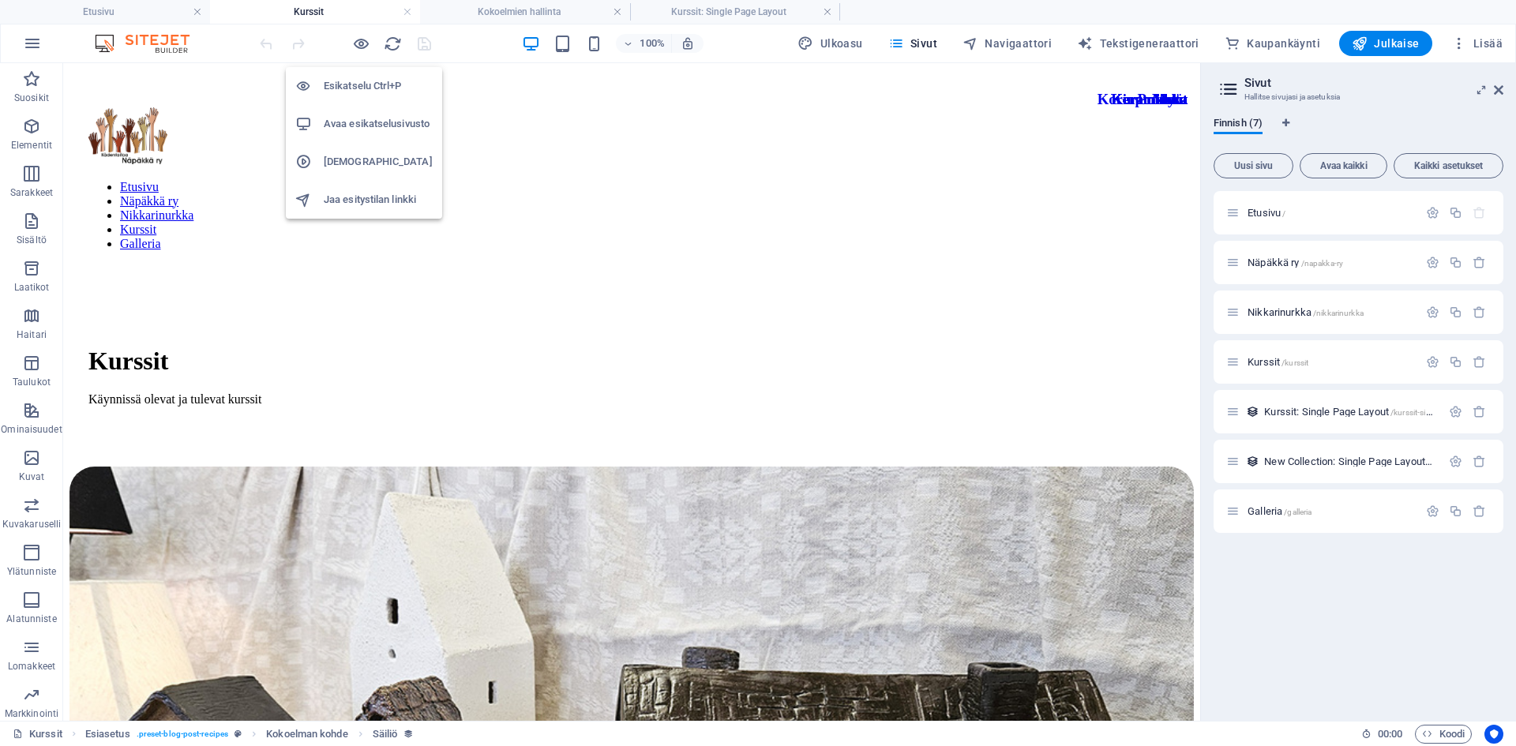
click at [354, 120] on h6 "Avaa esikatselusivusto" at bounding box center [378, 123] width 109 height 19
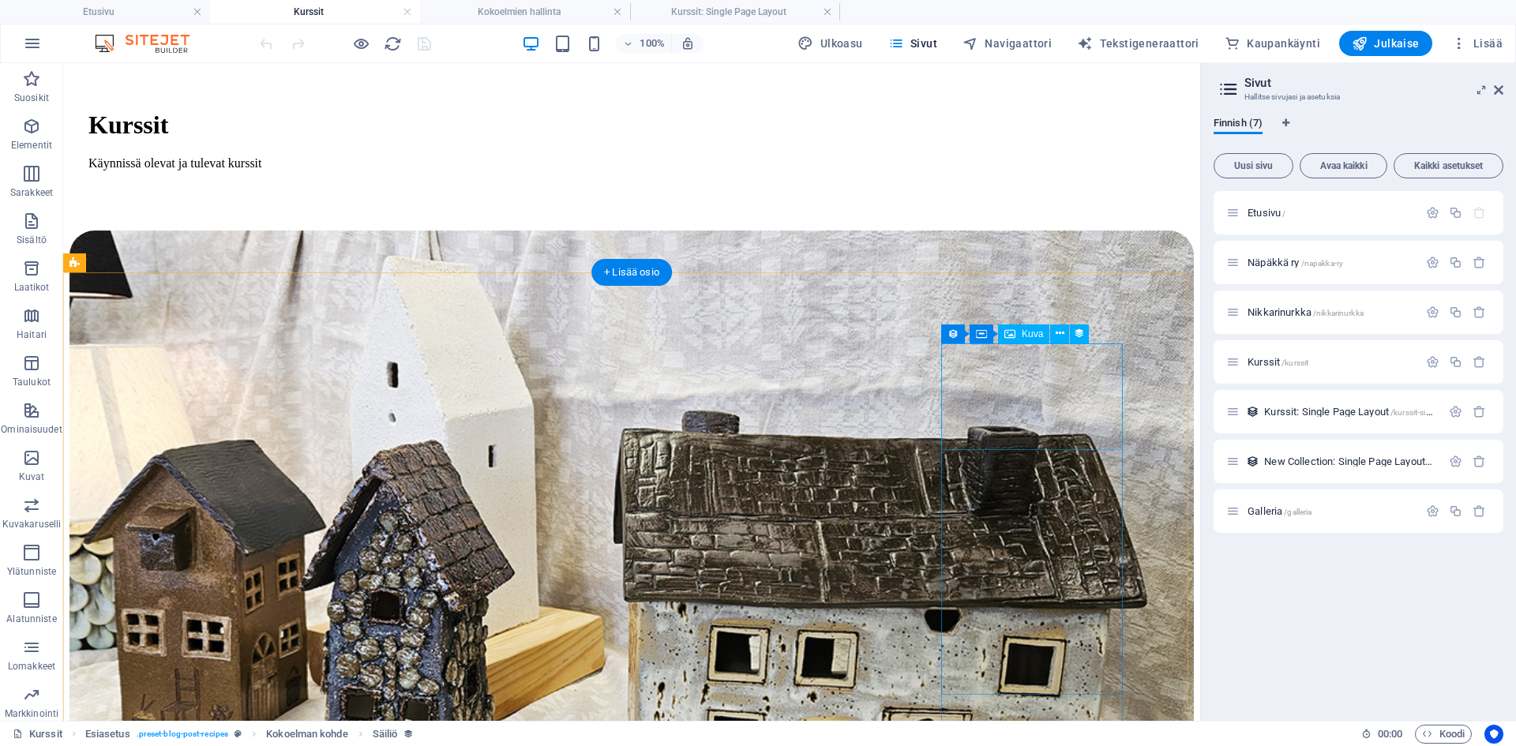
scroll to position [237, 0]
click at [1090, 411] on span "Kurssit: Single Page Layout /kurssit-single-page-layout" at bounding box center [1375, 412] width 222 height 12
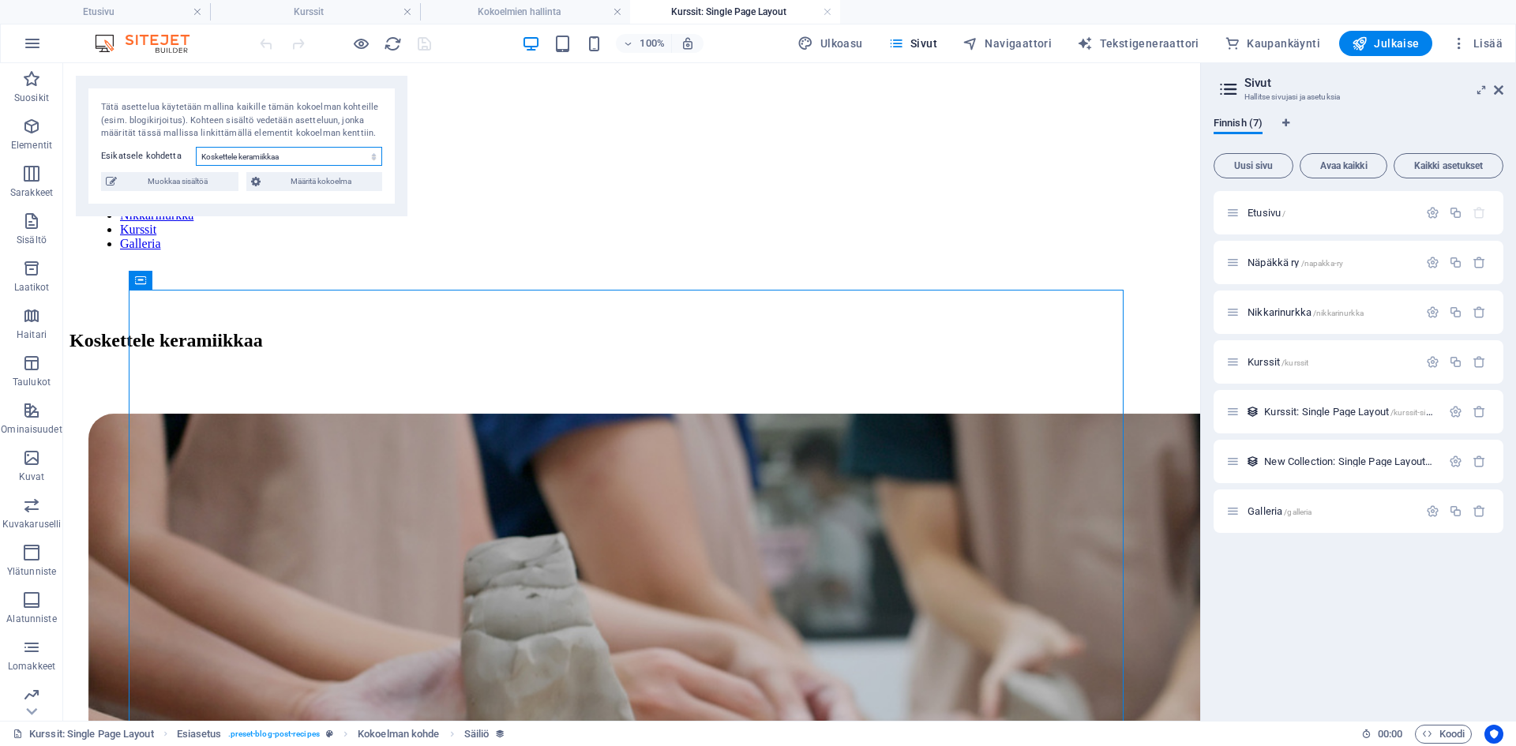
click at [377, 166] on select "Koskettele keramiikkaa Näpäkän Ruskaretki Dreijauksen perustekniikka: Ryhmä 2 D…" at bounding box center [289, 156] width 186 height 19
select select "68afe861d267f1d770008f6b"
click at [197, 166] on select "Koskettele keramiikkaa Näpäkän Ruskaretki Dreijauksen perustekniikka: Ryhmä 2 D…" at bounding box center [289, 156] width 186 height 19
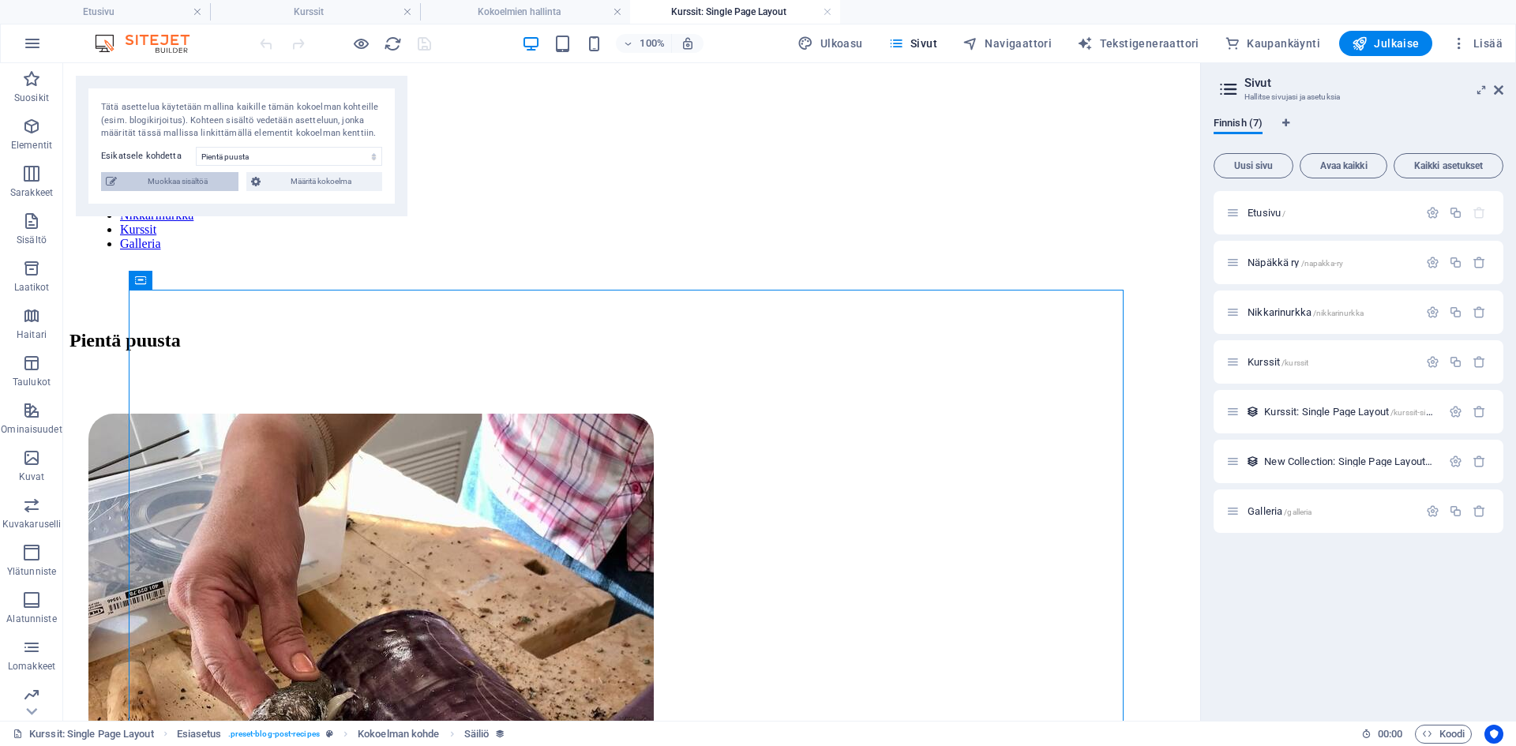
click at [170, 191] on span "Muokkaa sisältöä" at bounding box center [178, 181] width 112 height 19
select select "Puutyöt"
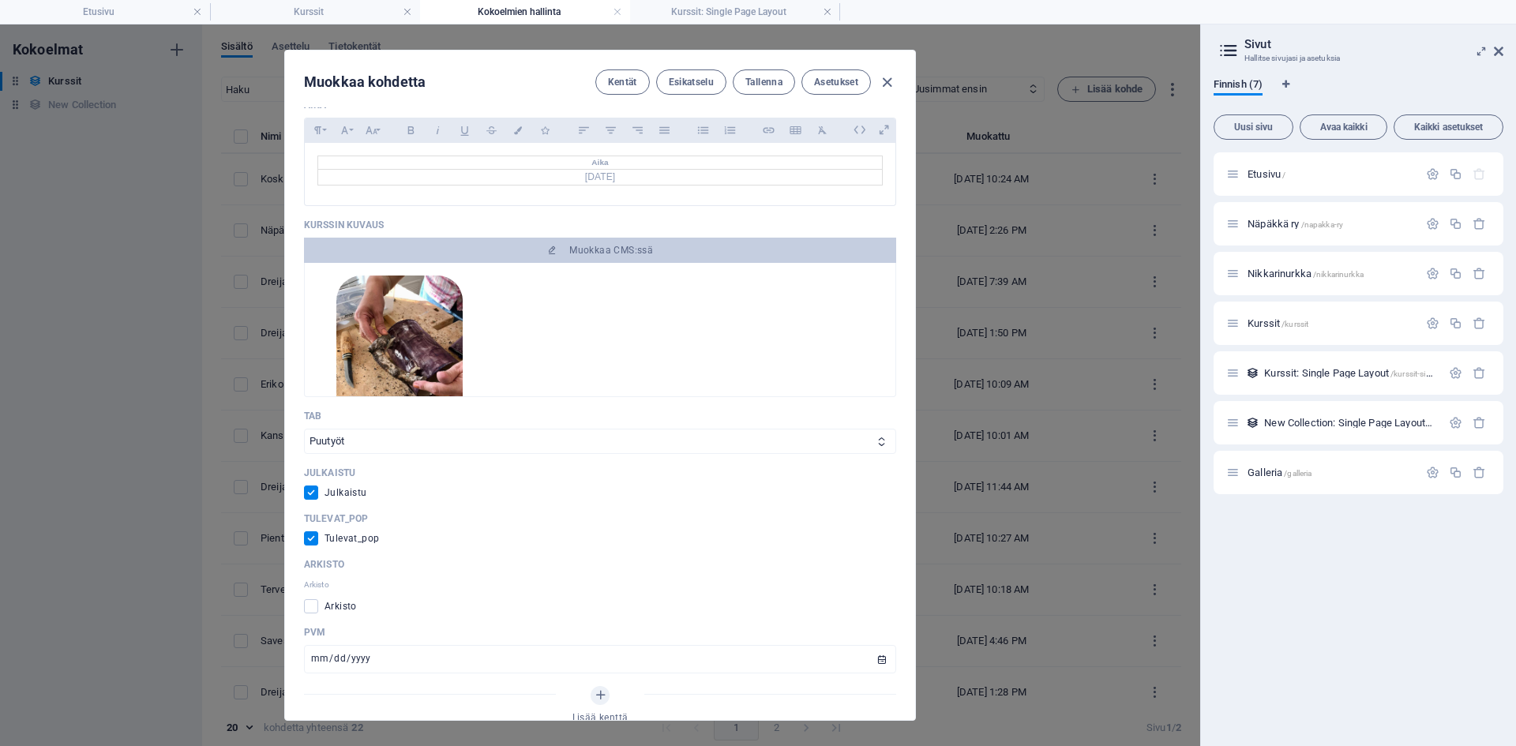
scroll to position [711, 0]
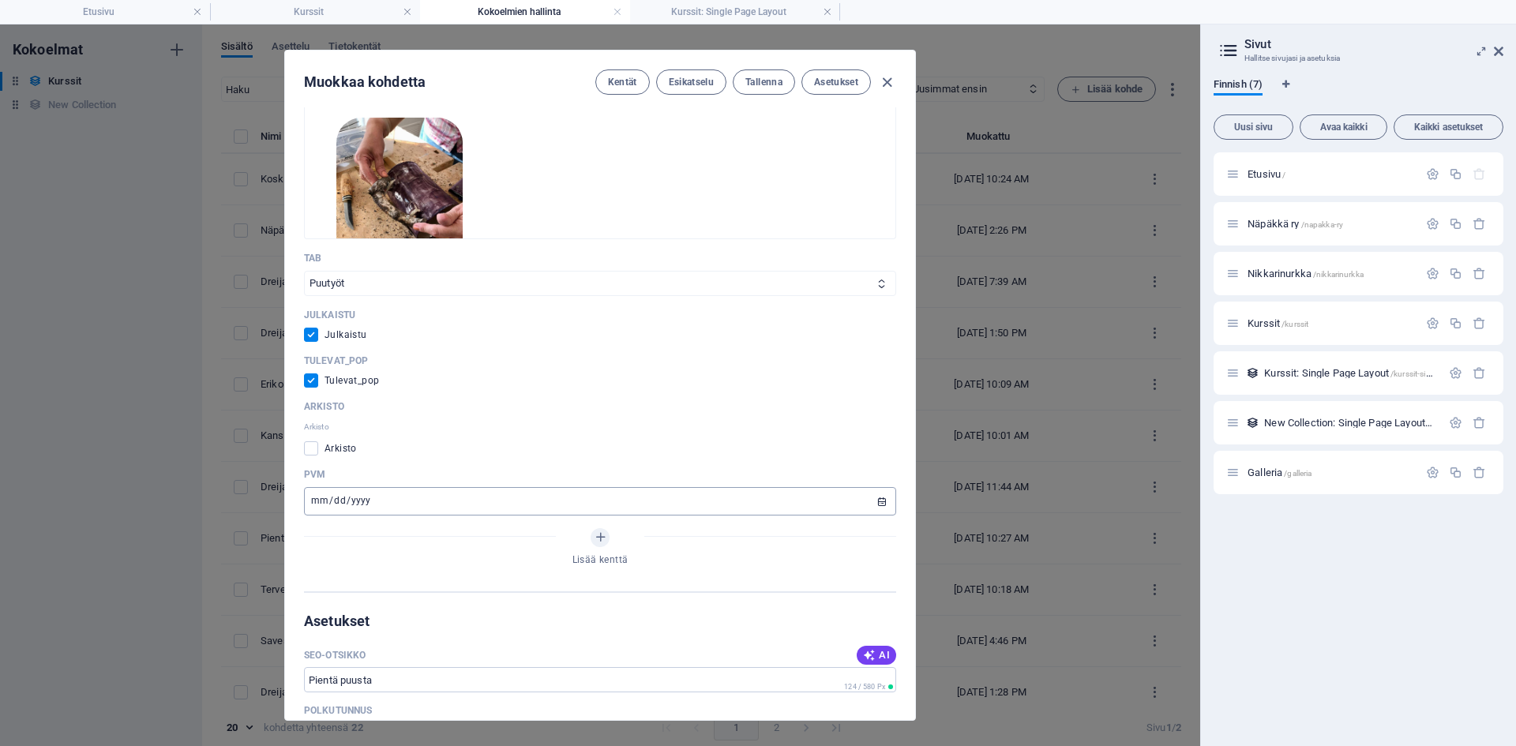
click at [321, 501] on input "[DATE]" at bounding box center [600, 501] width 592 height 28
click at [331, 501] on input "0001-10-20" at bounding box center [600, 501] width 592 height 28
type input "[DATE]"
click at [759, 81] on span "Tallenna" at bounding box center [763, 82] width 37 height 13
drag, startPoint x: 886, startPoint y: 83, endPoint x: 872, endPoint y: 82, distance: 13.4
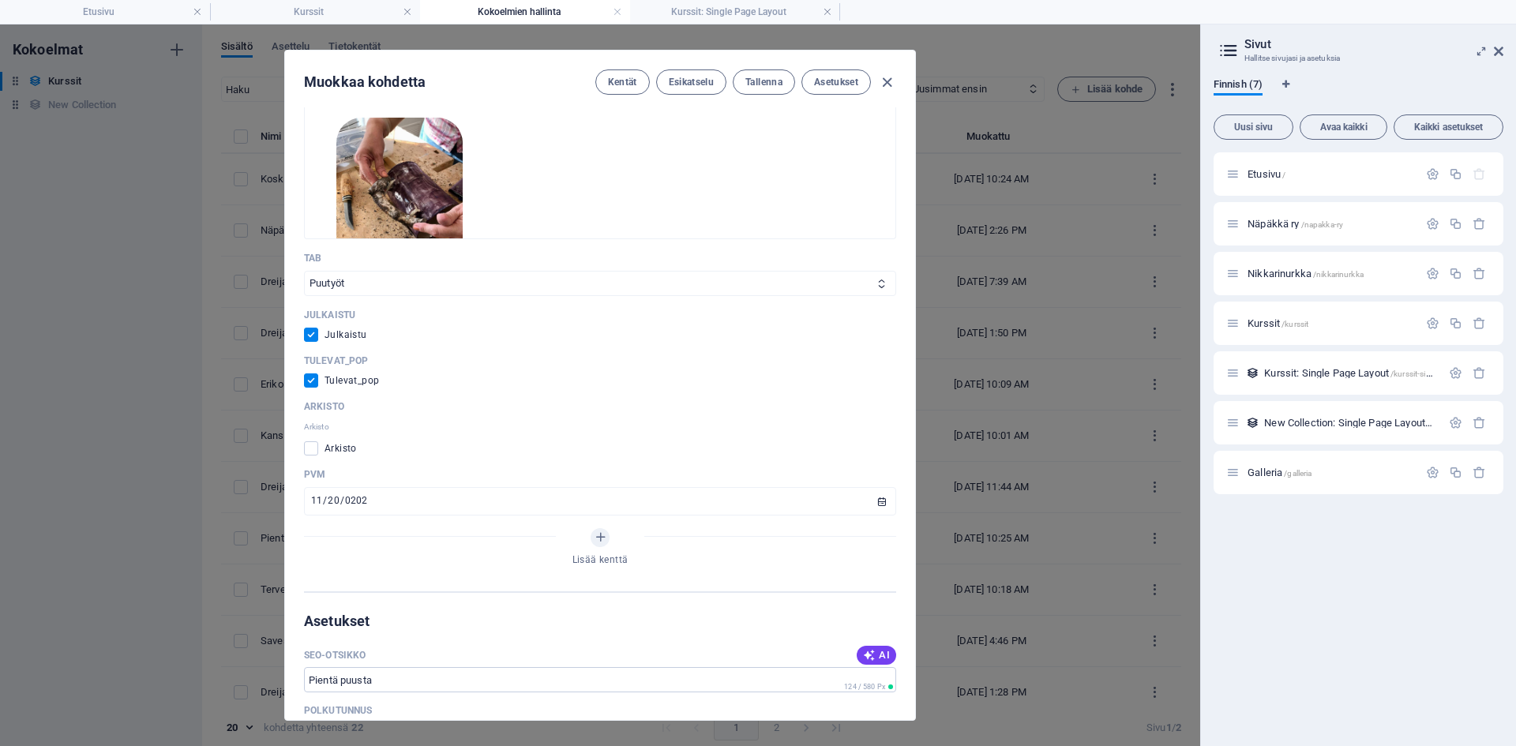
click at [885, 82] on icon "button" at bounding box center [887, 82] width 18 height 18
type input "pientae-puusta"
checkbox input "false"
type input "[DATE]"
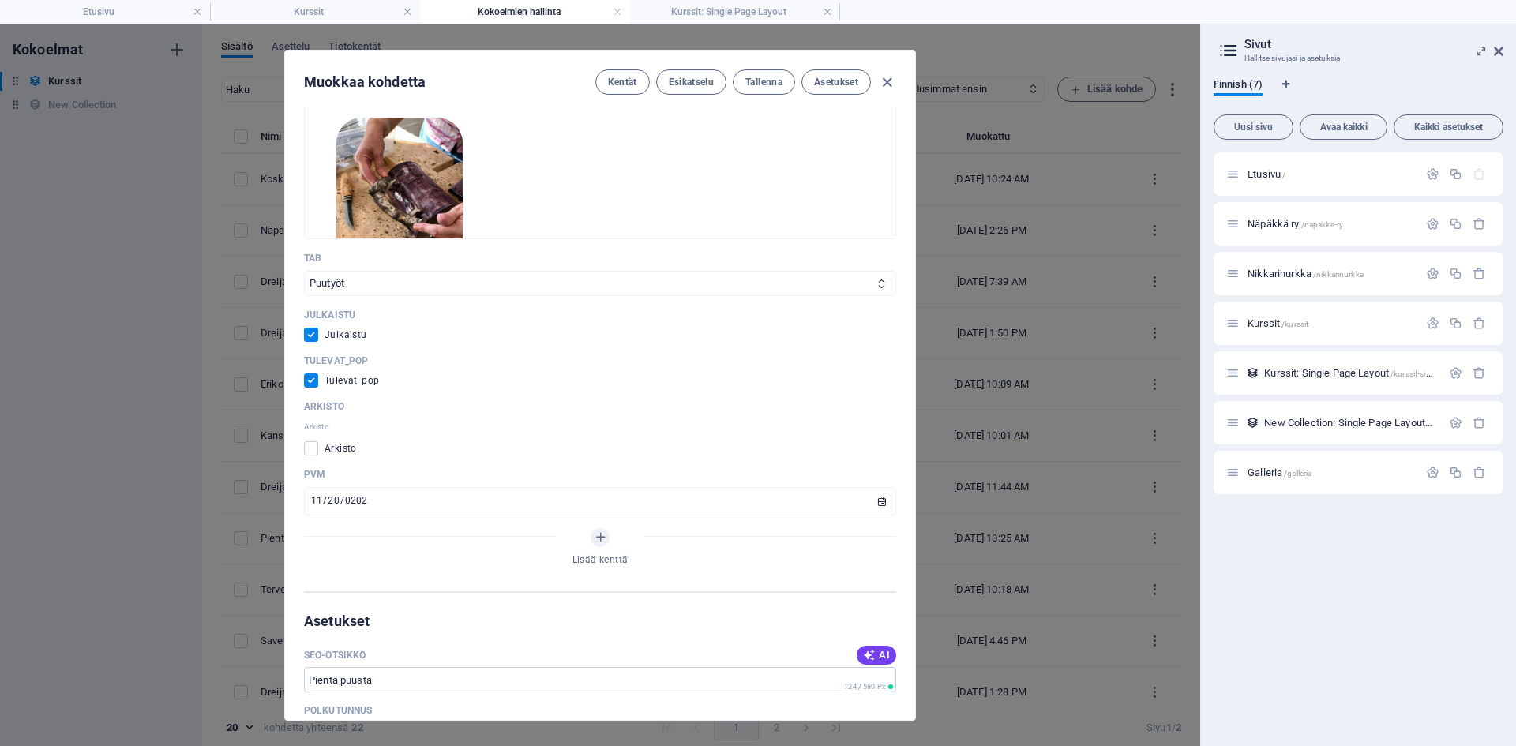
type input "pientae-puusta"
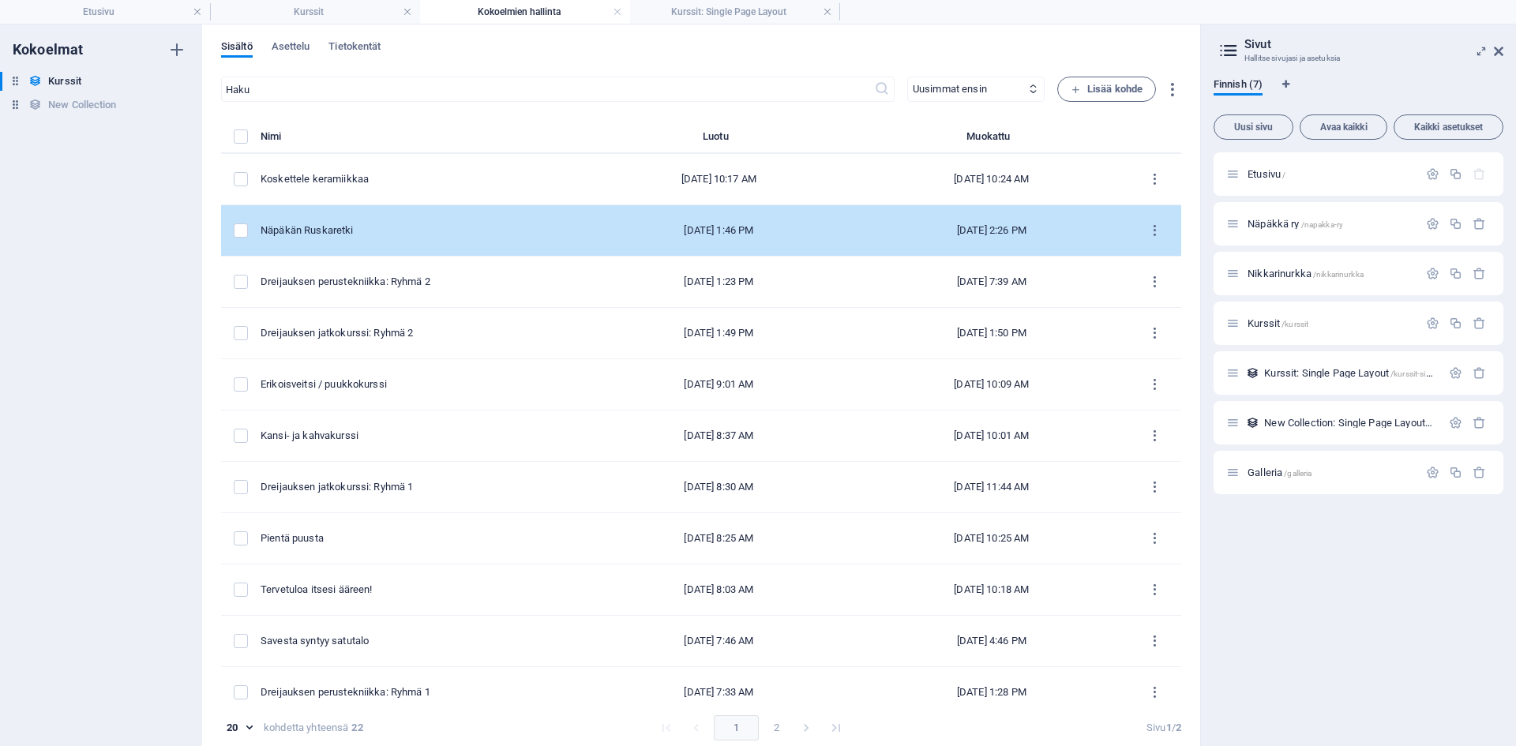
scroll to position [648, 0]
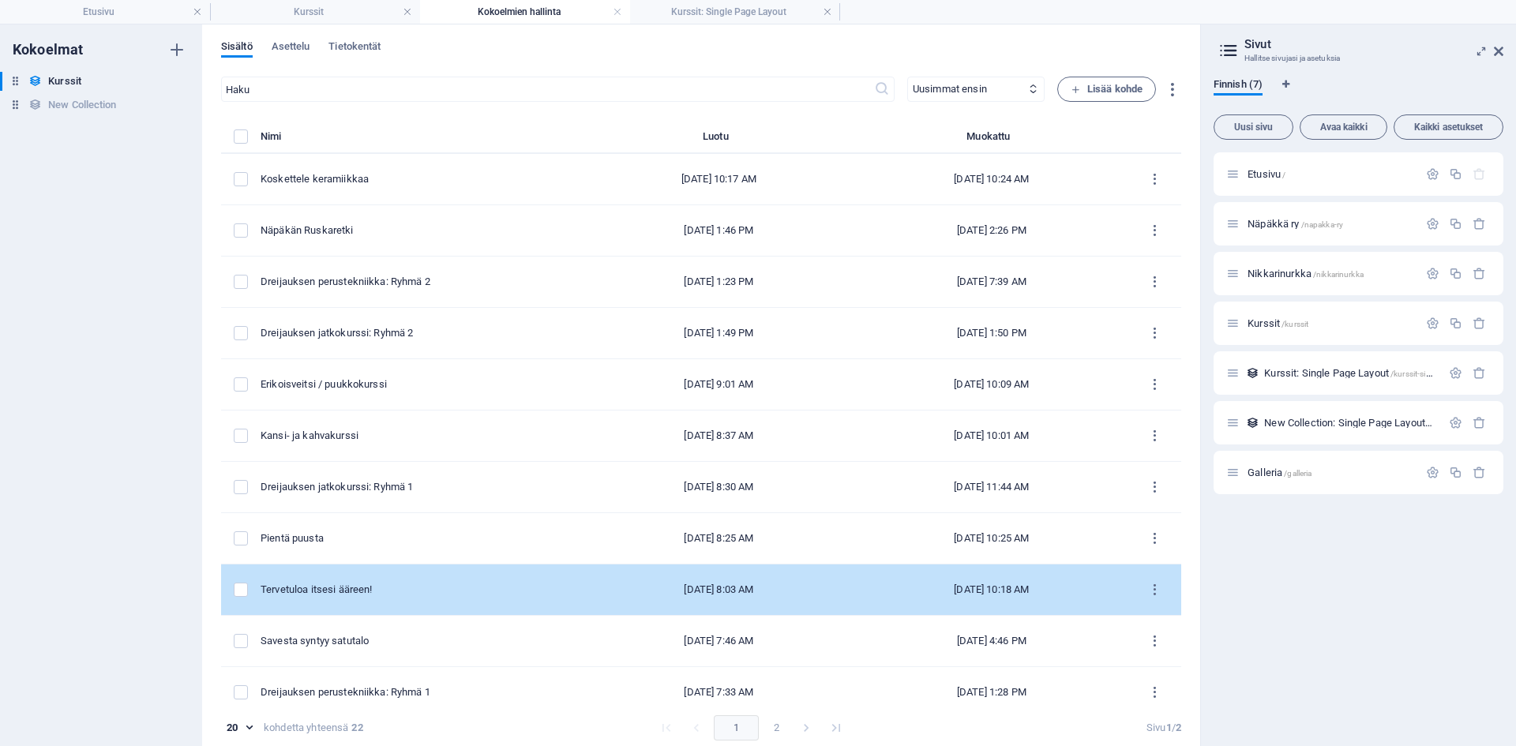
click at [345, 591] on div "Tervetuloa itsesi ääreen!" at bounding box center [415, 590] width 309 height 14
select select "Muut"
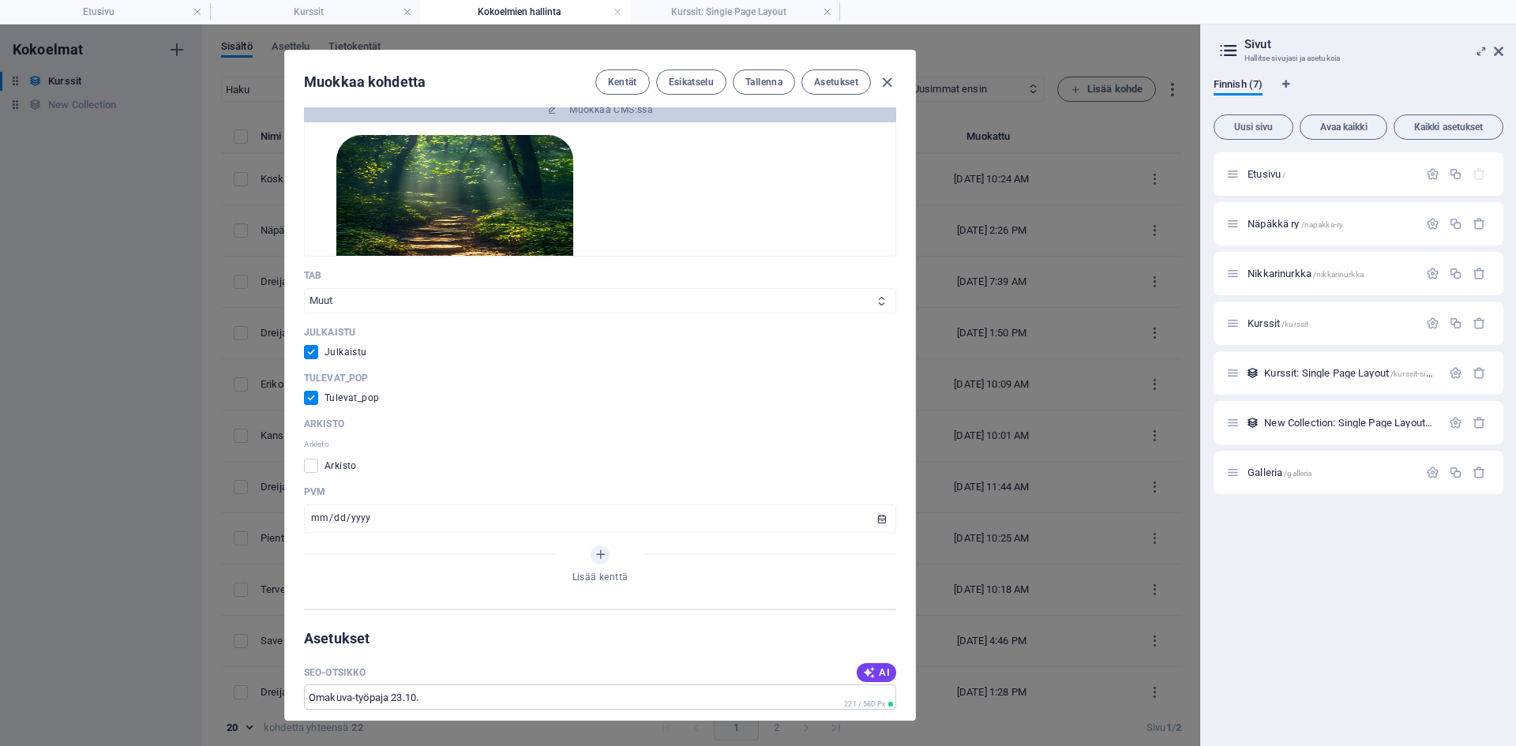
scroll to position [711, 0]
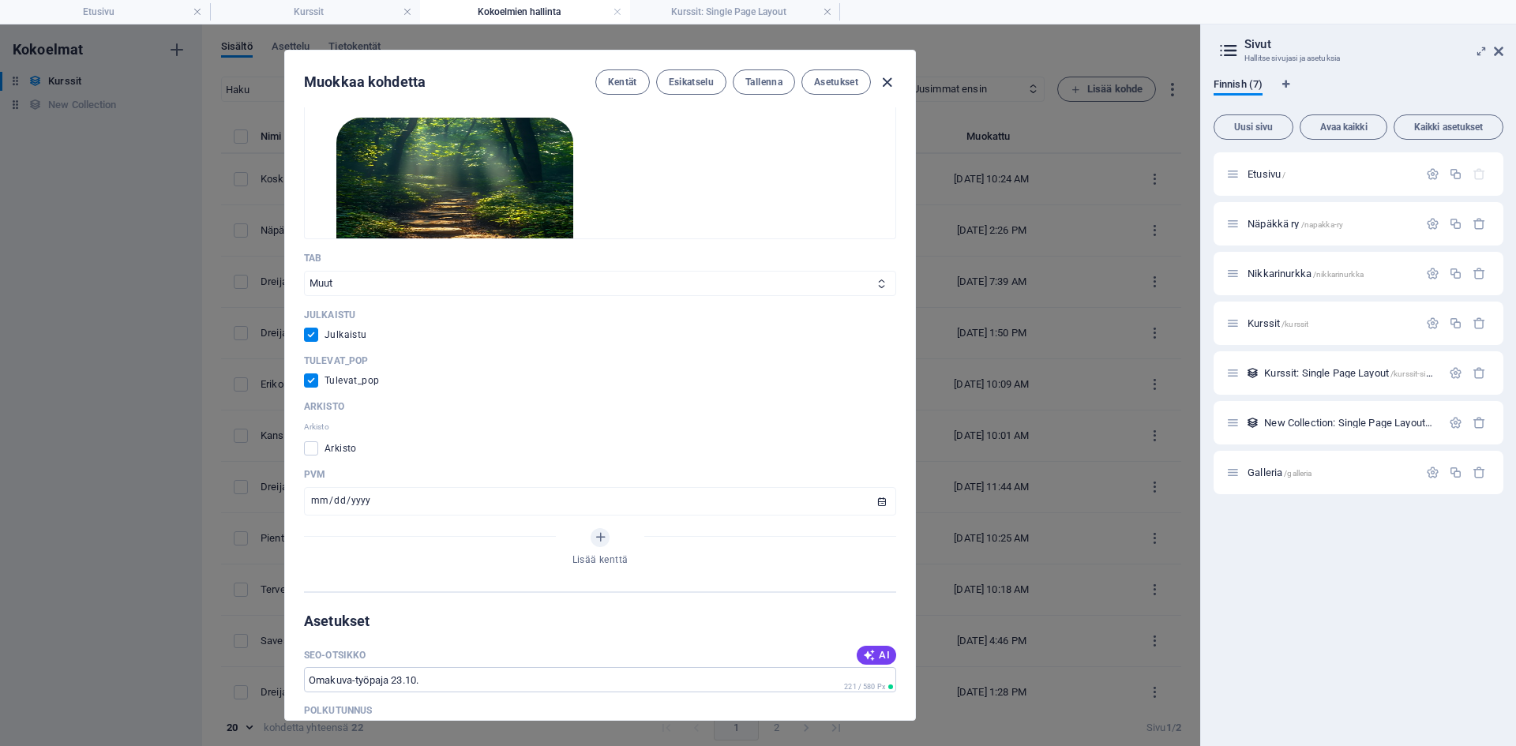
click at [884, 82] on icon "button" at bounding box center [887, 82] width 18 height 18
type input "tervetuloa-itsesi-aeareen"
checkbox input "false"
type input "[DATE]"
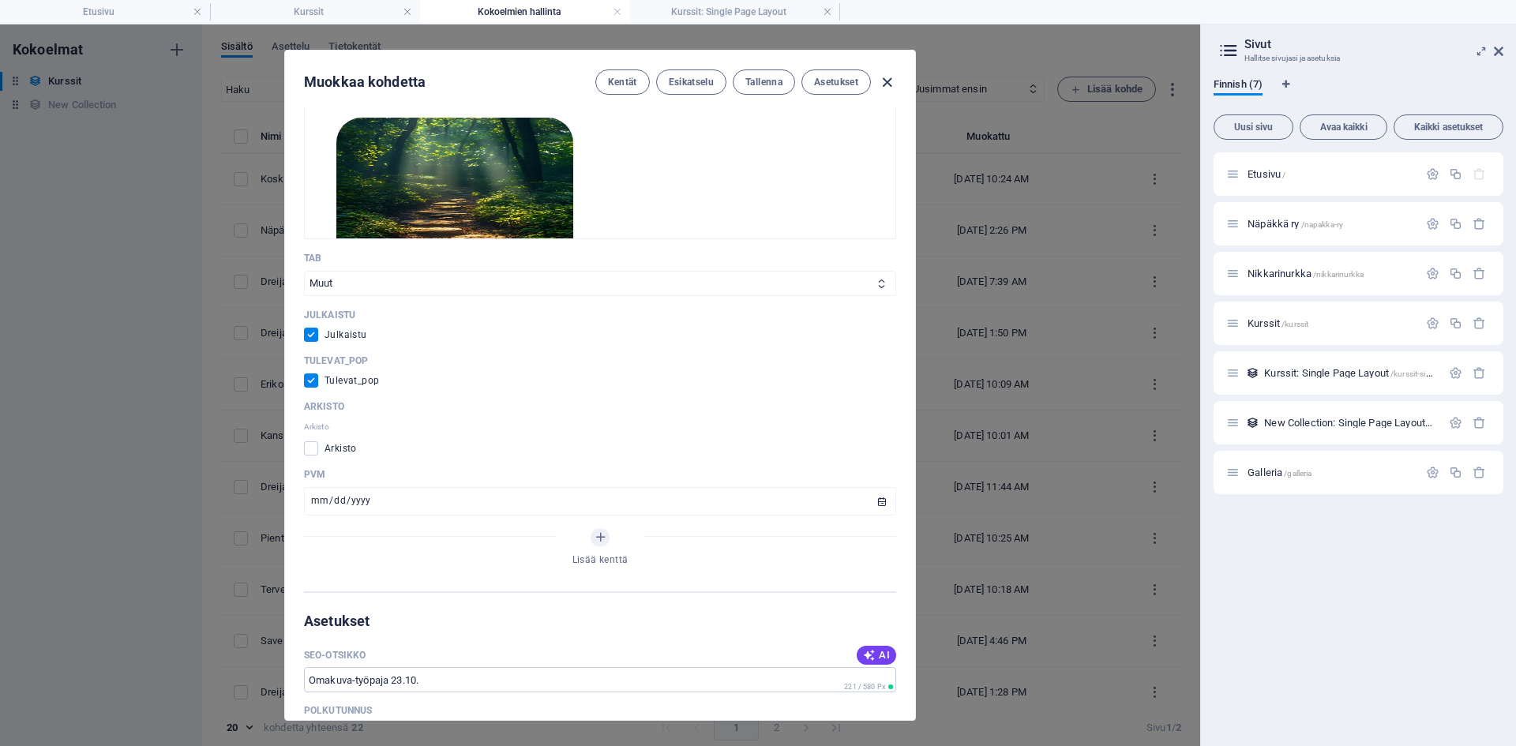
type input "tervetuloa-itsesi-aeareen"
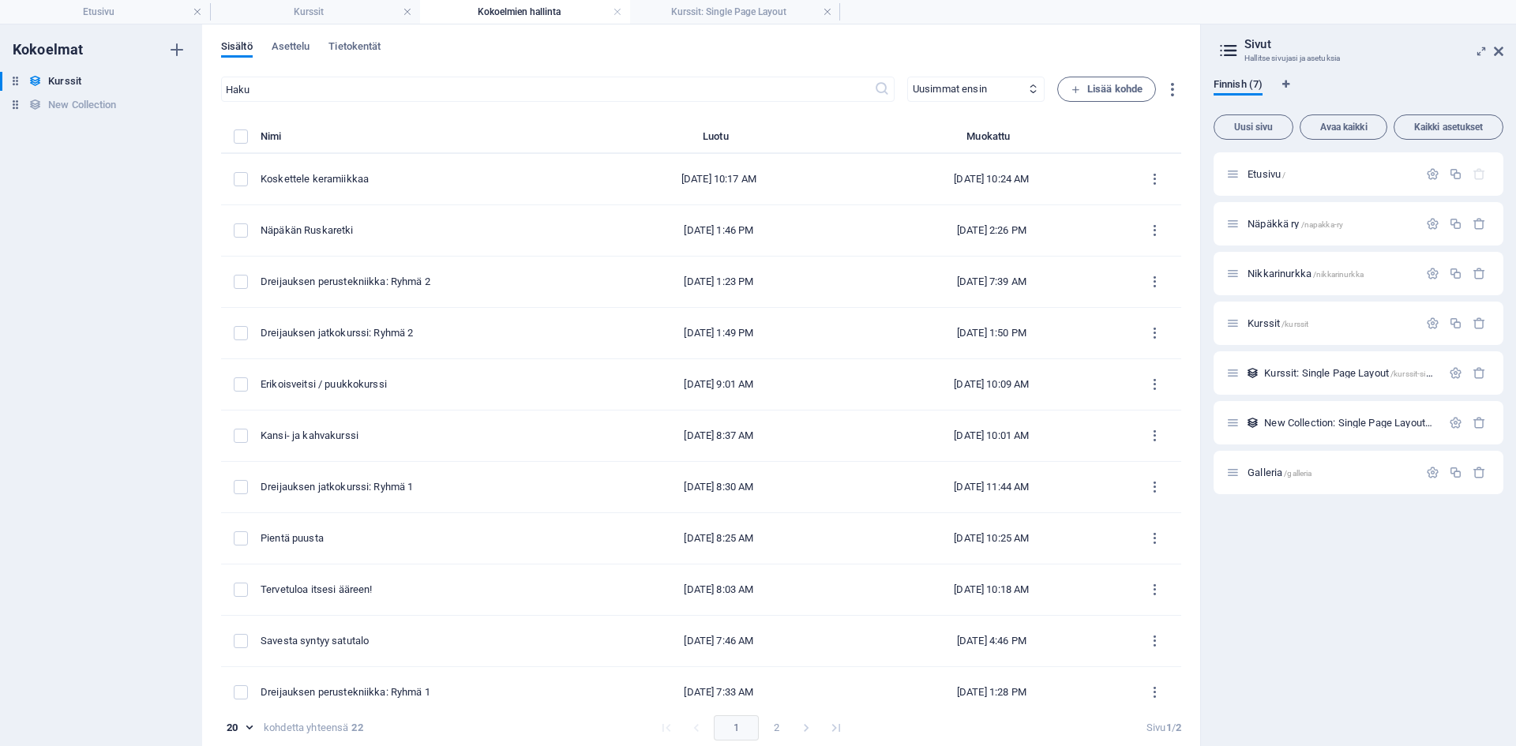
scroll to position [648, 0]
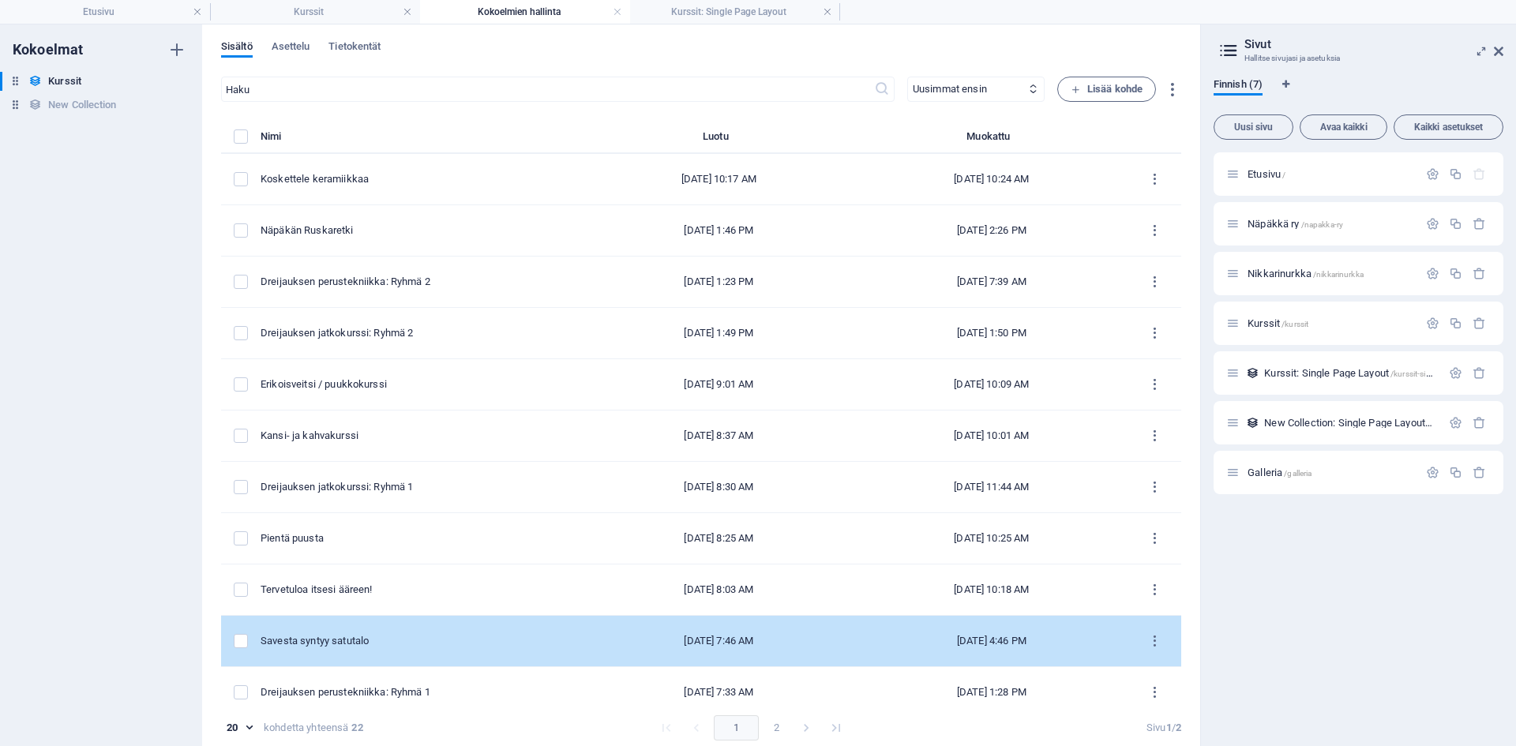
click at [338, 643] on div "Savesta syntyy satutalo" at bounding box center [415, 641] width 309 height 14
select select "Keramiikka"
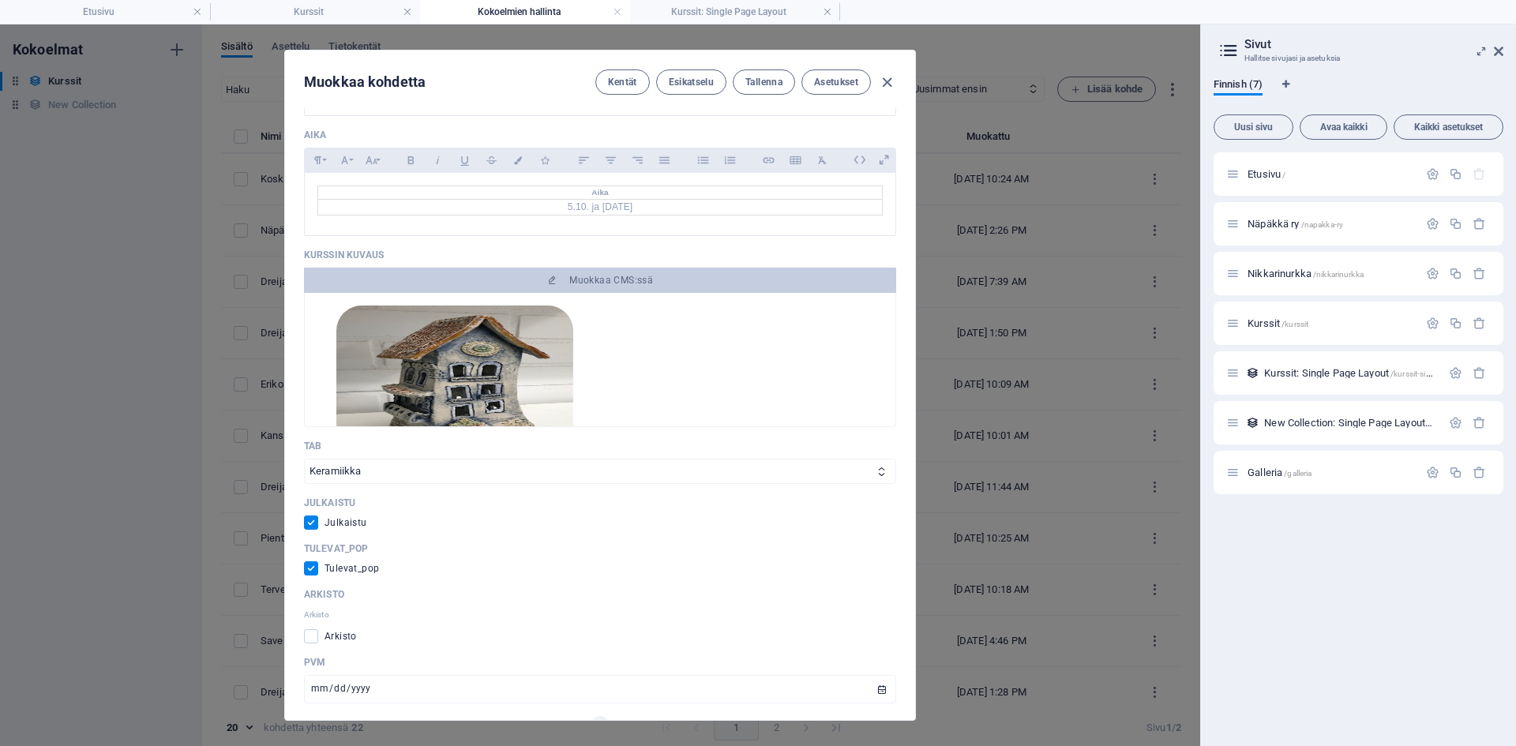
scroll to position [553, 0]
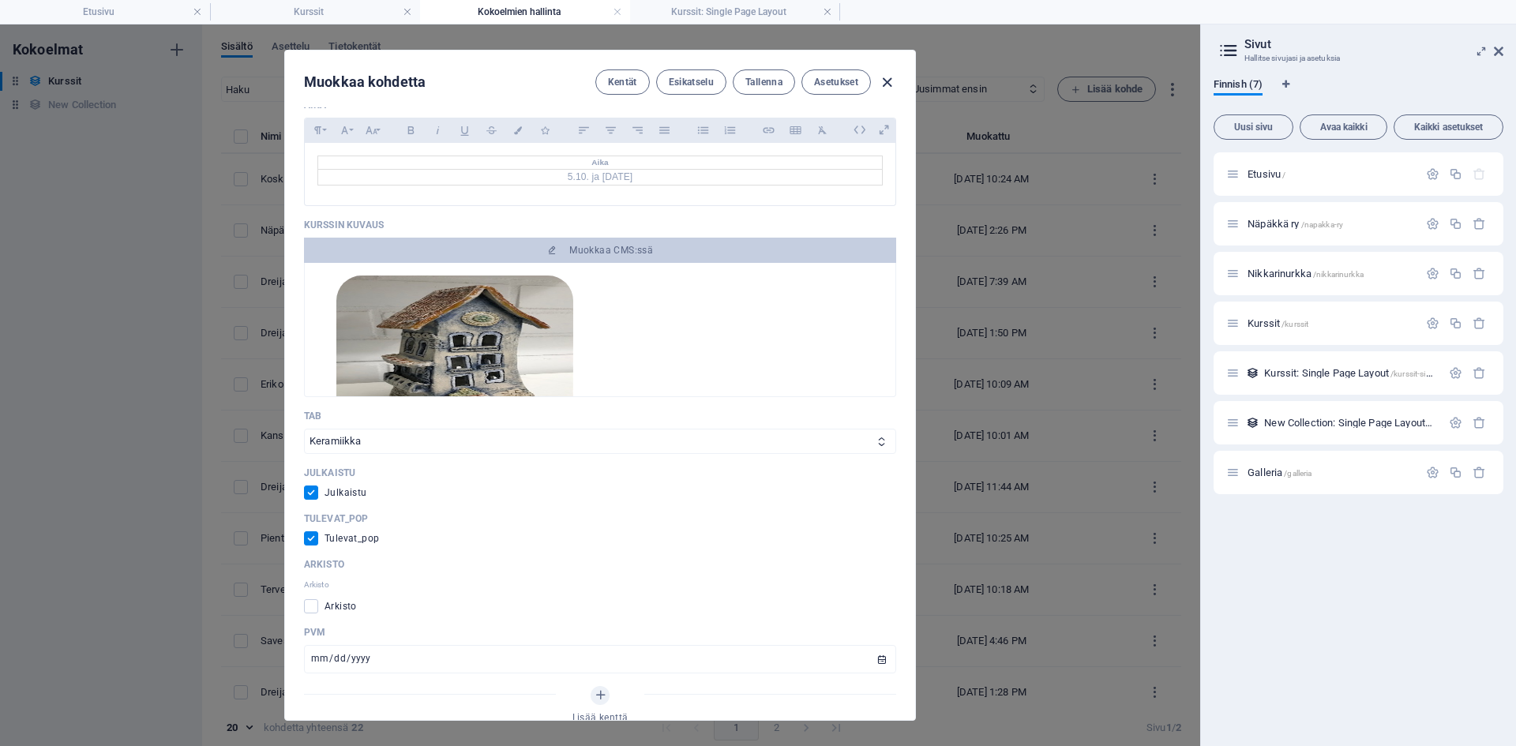
click at [878, 80] on icon "button" at bounding box center [887, 82] width 18 height 18
type input "savesta-syntyy-satutalo"
checkbox input "false"
type input "[DATE]"
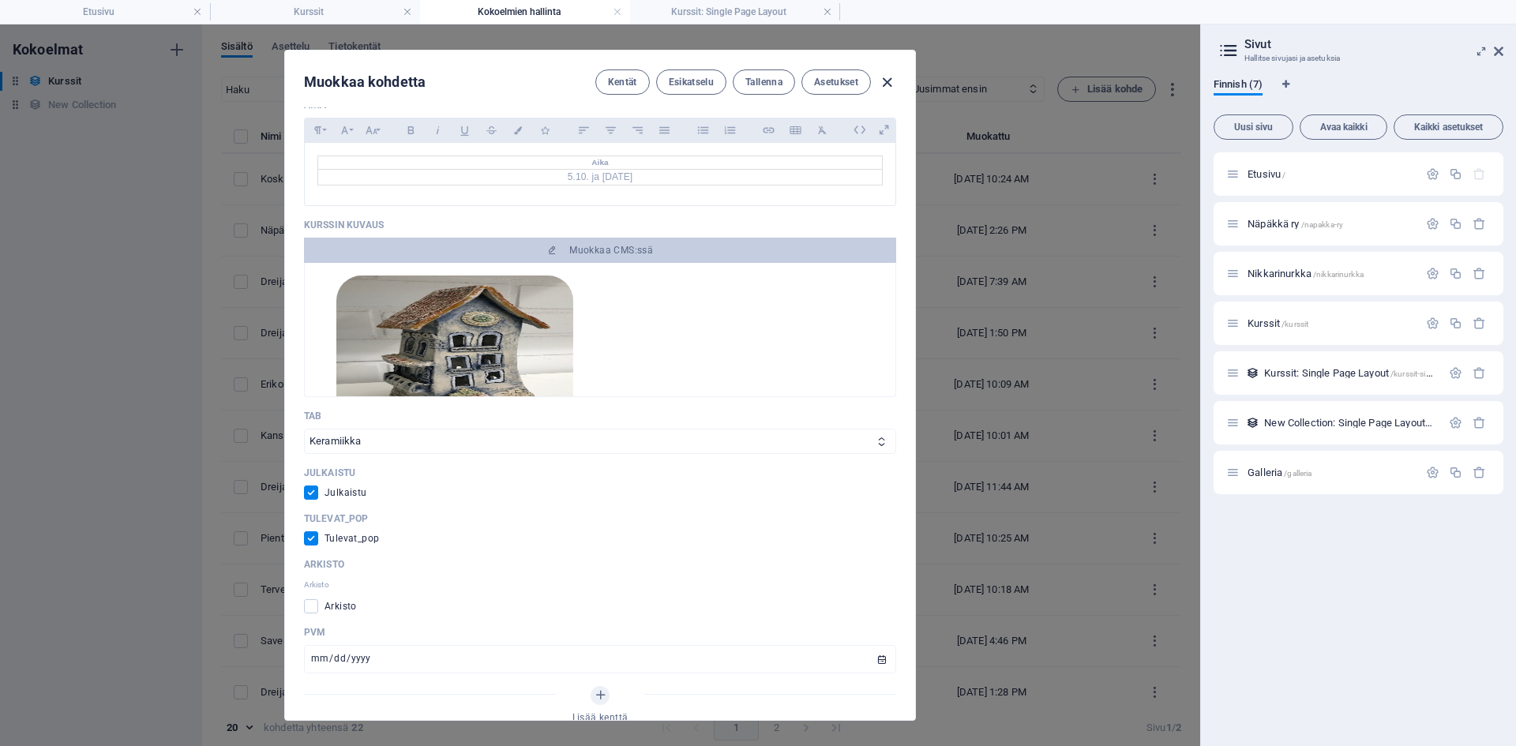
type input "savesta-syntyy-satutalo"
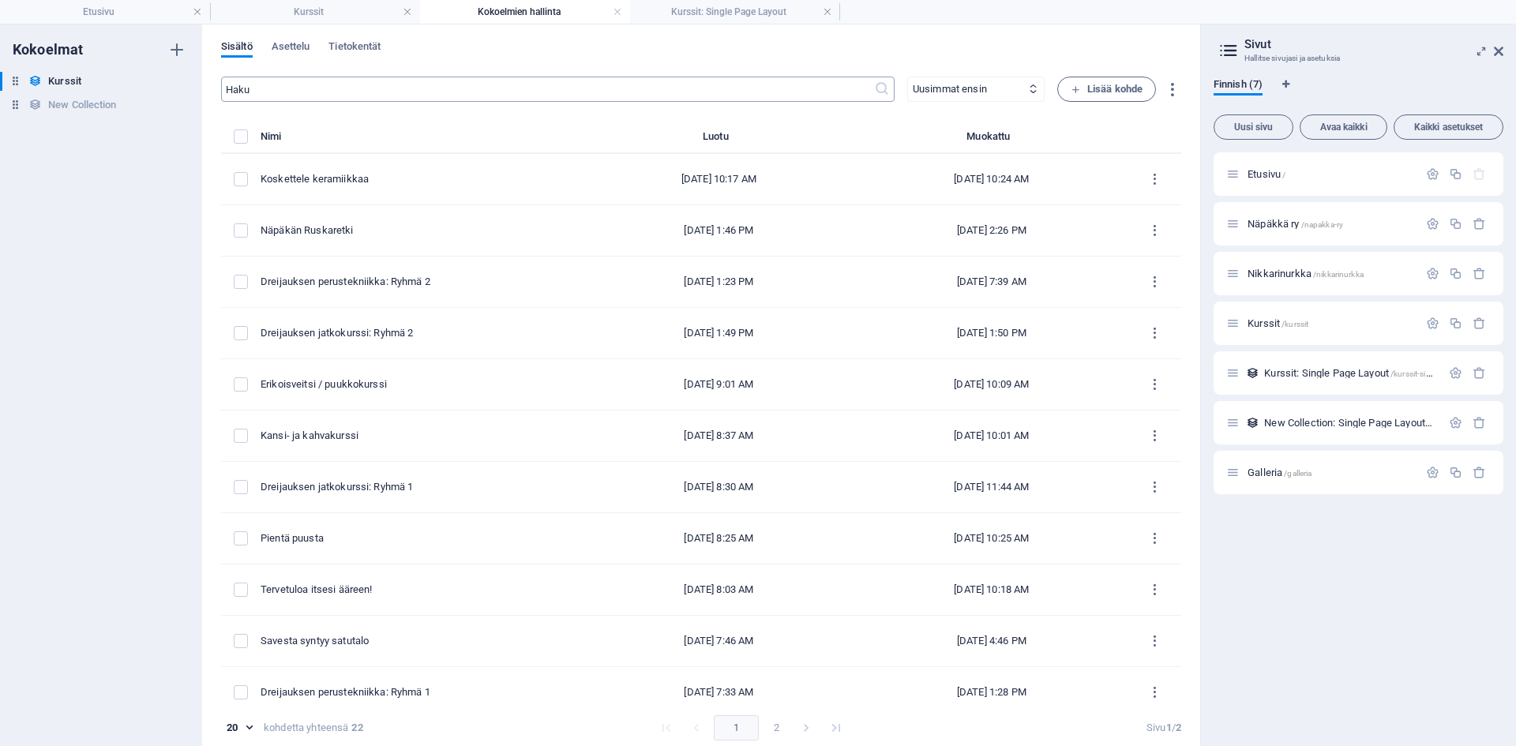
scroll to position [0, 0]
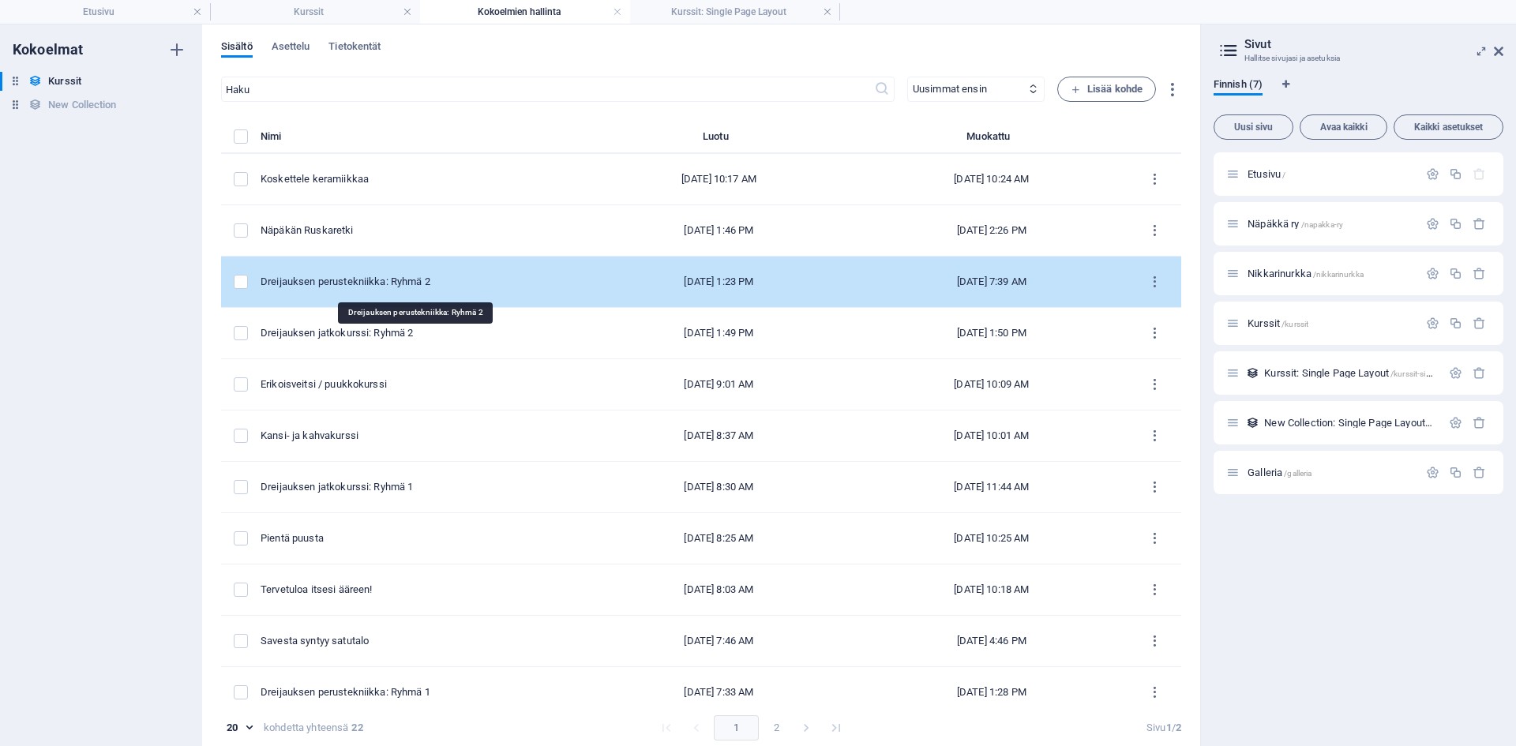
click at [376, 286] on div "Dreijauksen perustekniikka: Ryhmä 2" at bounding box center [415, 282] width 309 height 14
select select "Keramiikka"
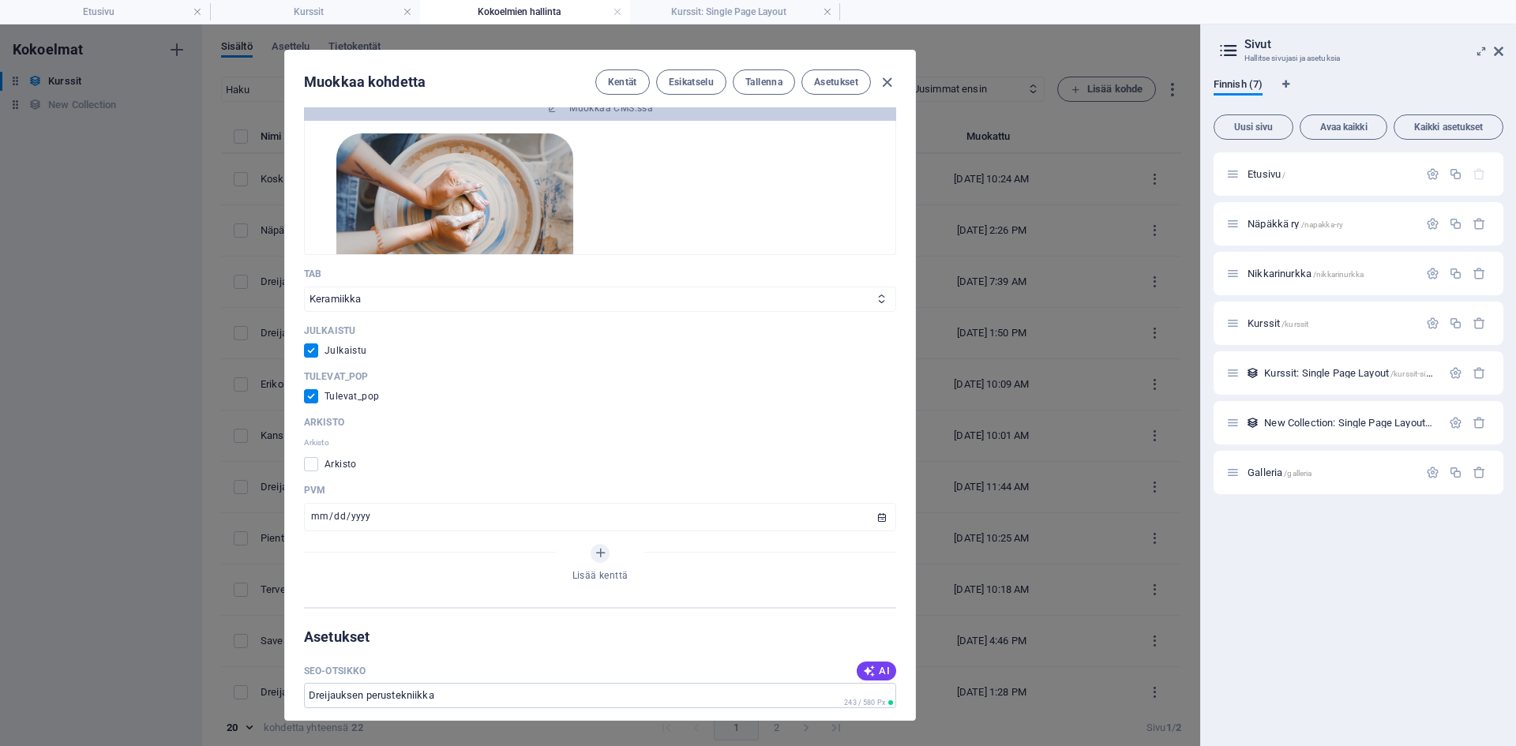
scroll to position [711, 0]
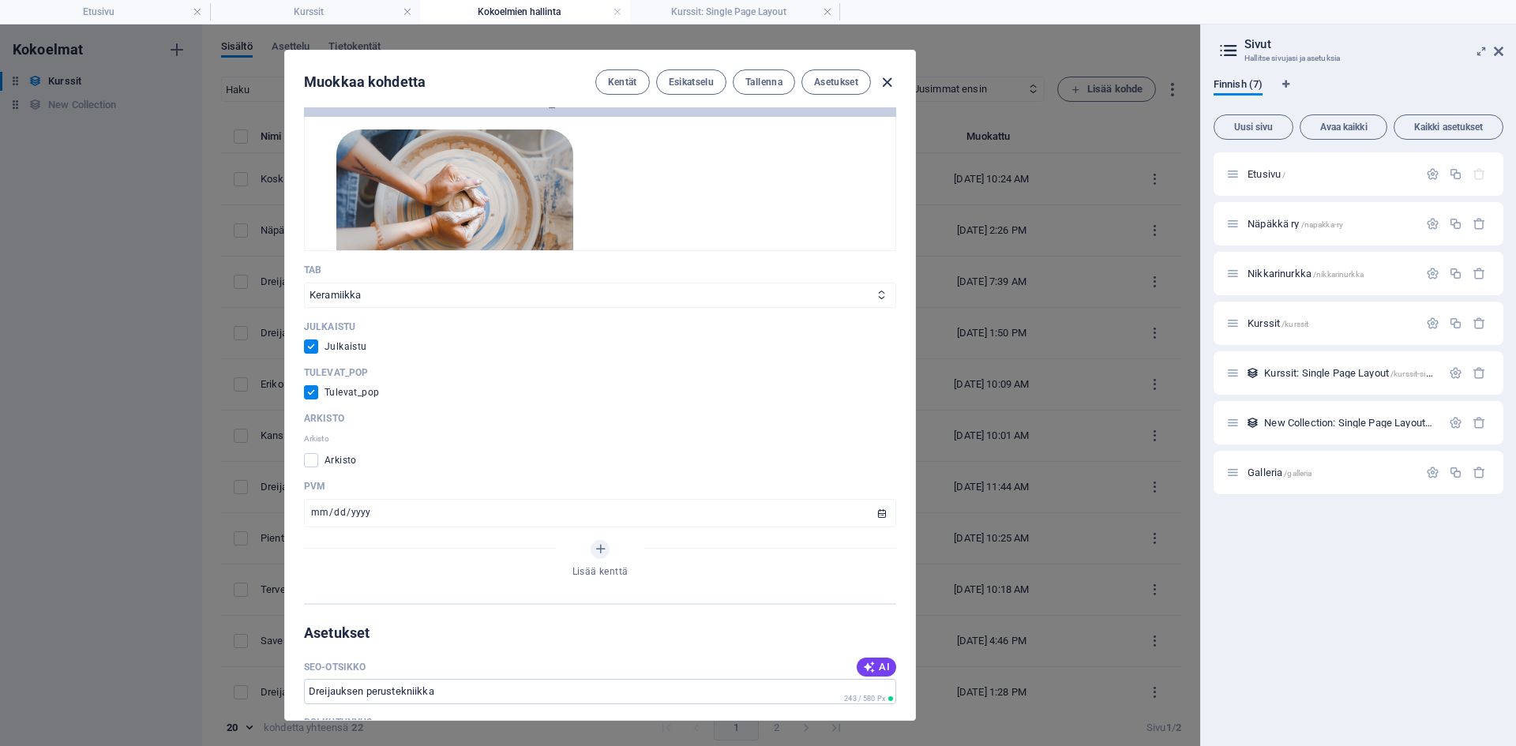
click at [885, 81] on icon "button" at bounding box center [887, 82] width 18 height 18
type input "dreijauksen-perustekniikka-ryhmae-2"
checkbox input "false"
type input "[DATE]"
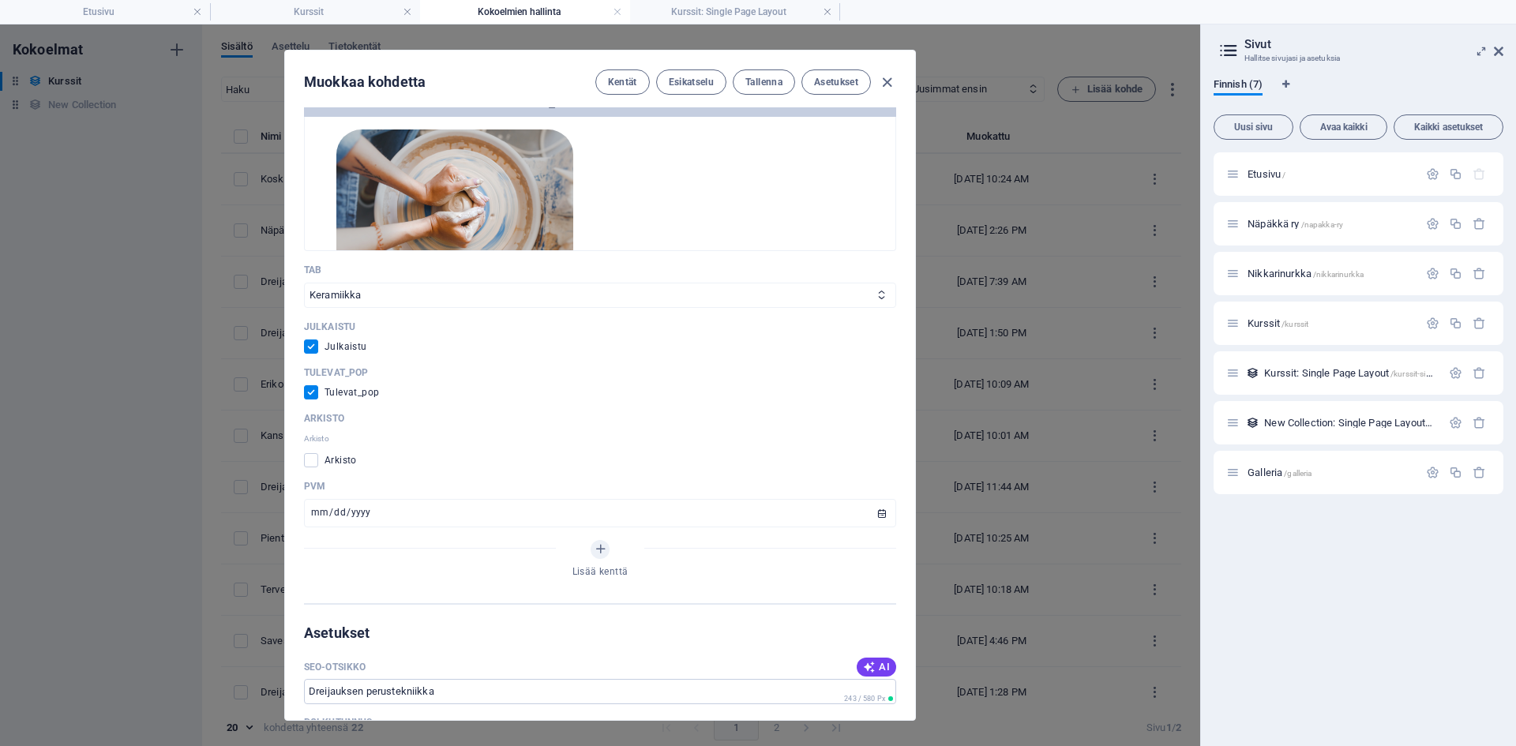
type input "dreijauksen-perustekniikka-ryhmae-2"
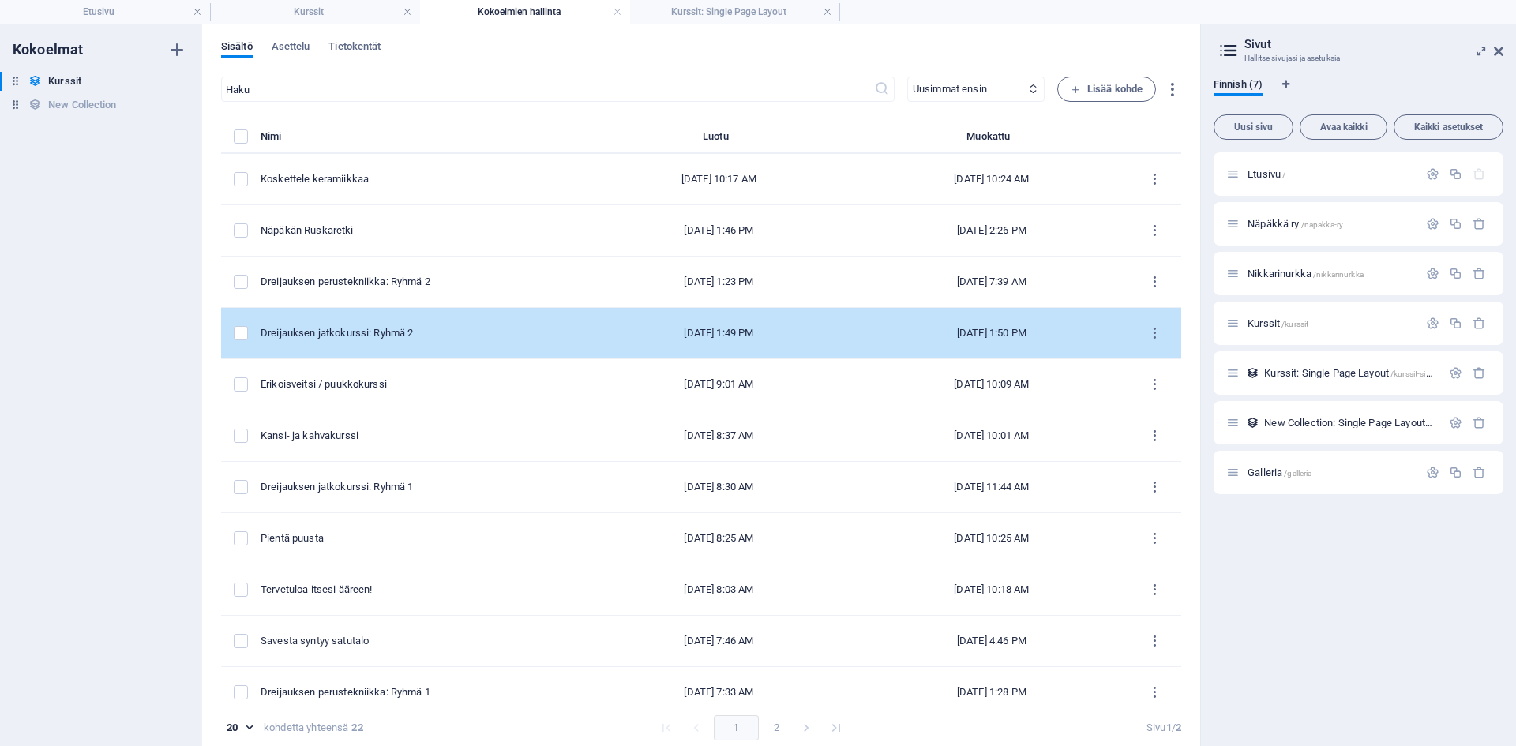
click at [429, 332] on div "Dreijauksen jatkokurssi: Ryhmä 2" at bounding box center [415, 333] width 309 height 14
select select "Keramiikka"
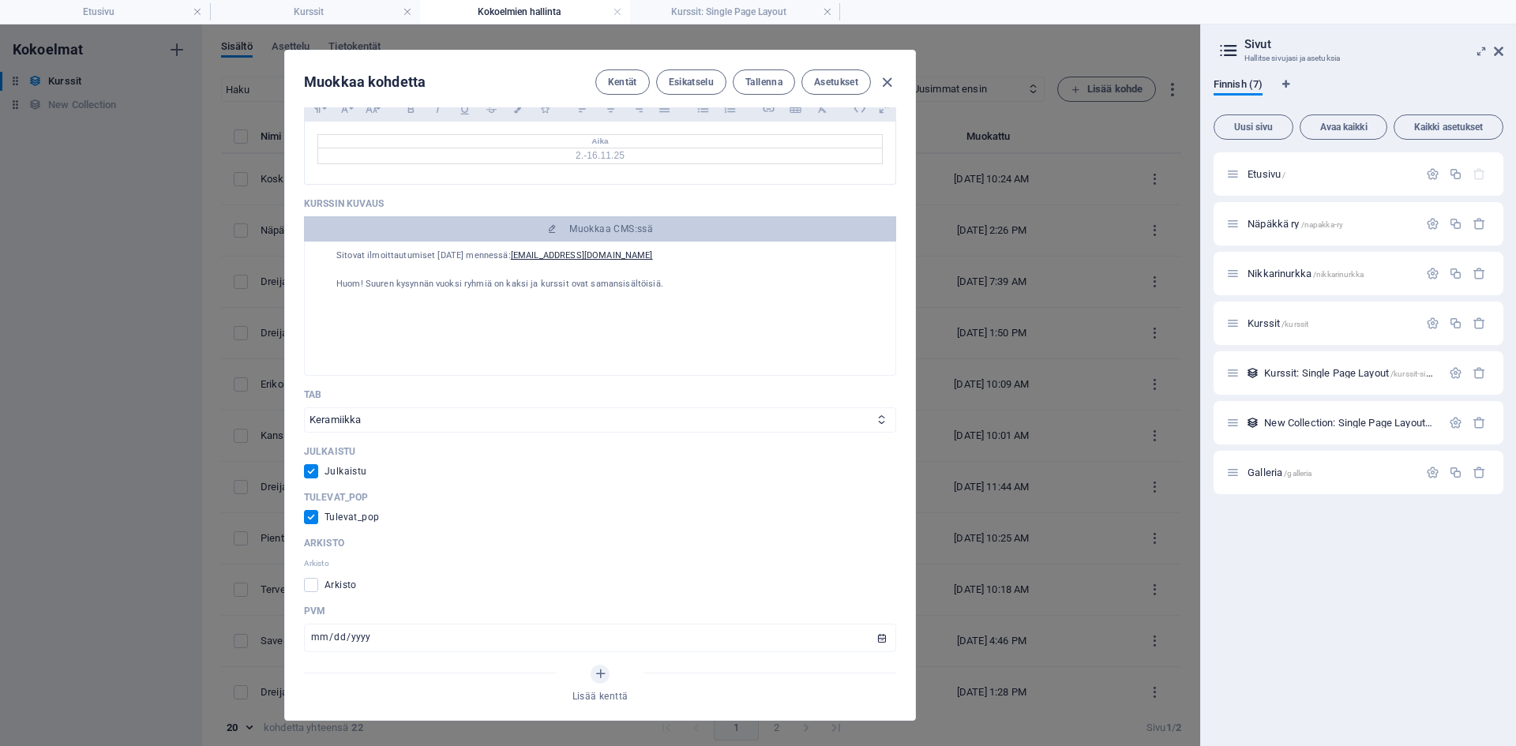
scroll to position [711, 0]
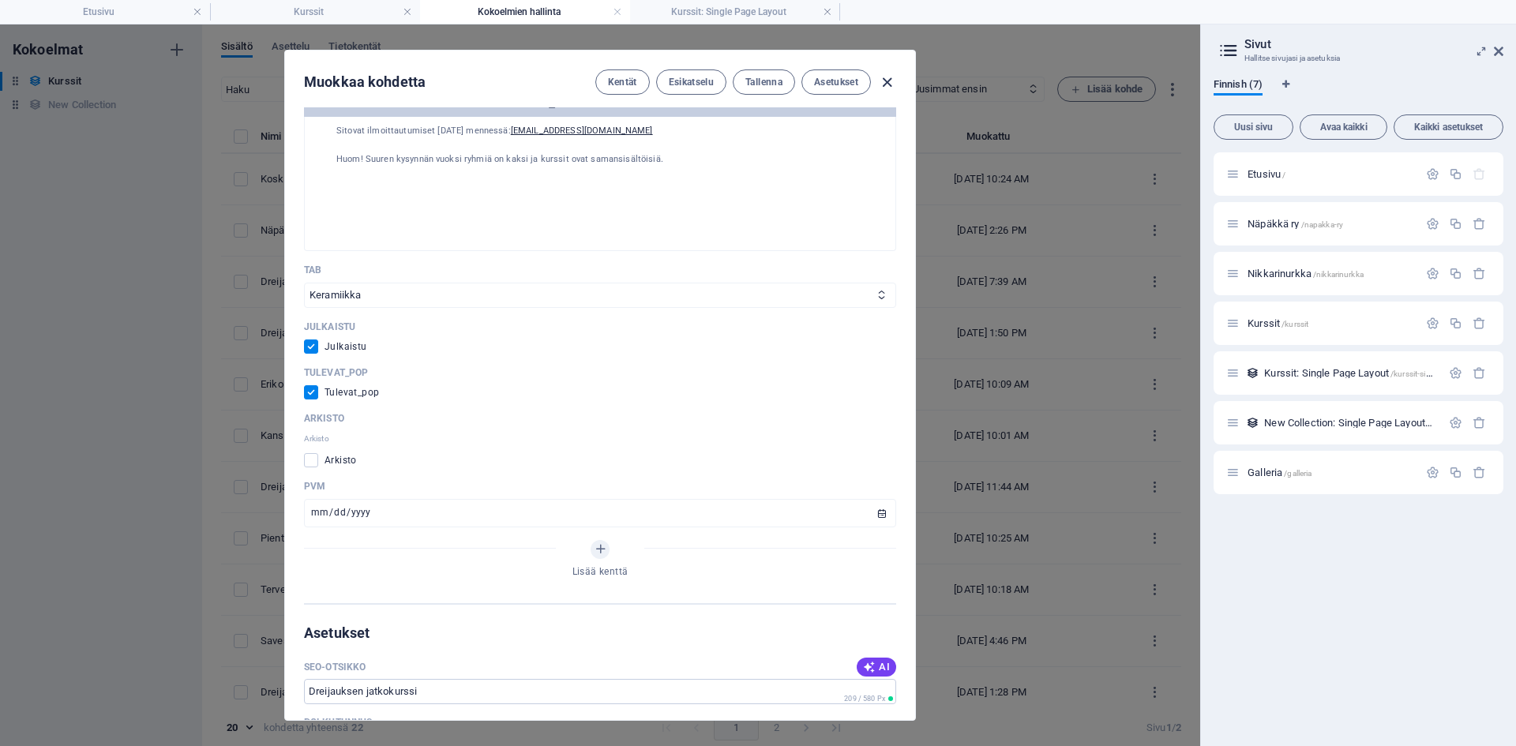
click at [882, 85] on icon "button" at bounding box center [887, 82] width 18 height 18
checkbox input "false"
type input "[DATE]"
type input "dreijauksen-jatkokurssi-ryhmae-2"
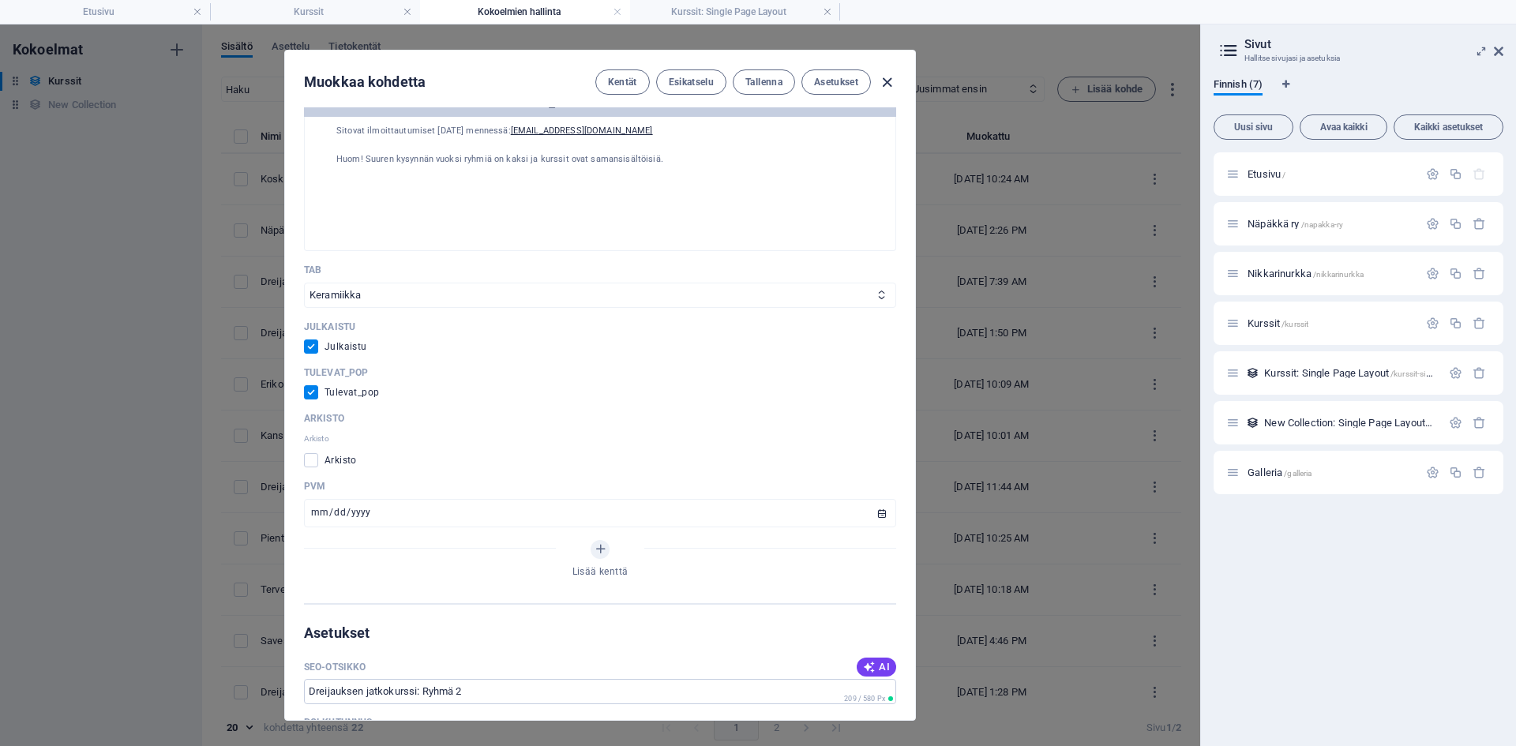
scroll to position [648, 0]
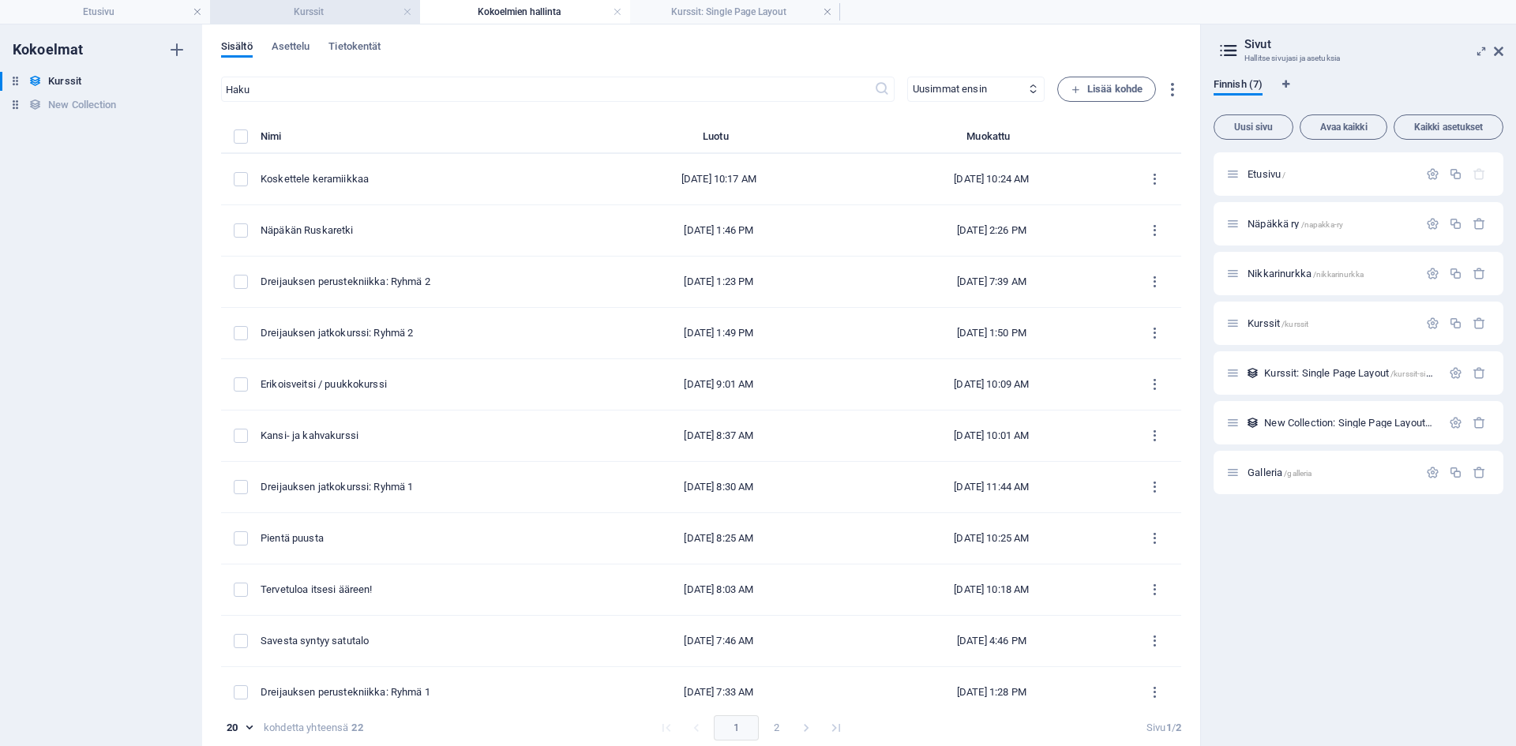
click at [329, 9] on h4 "Kurssit" at bounding box center [315, 11] width 210 height 17
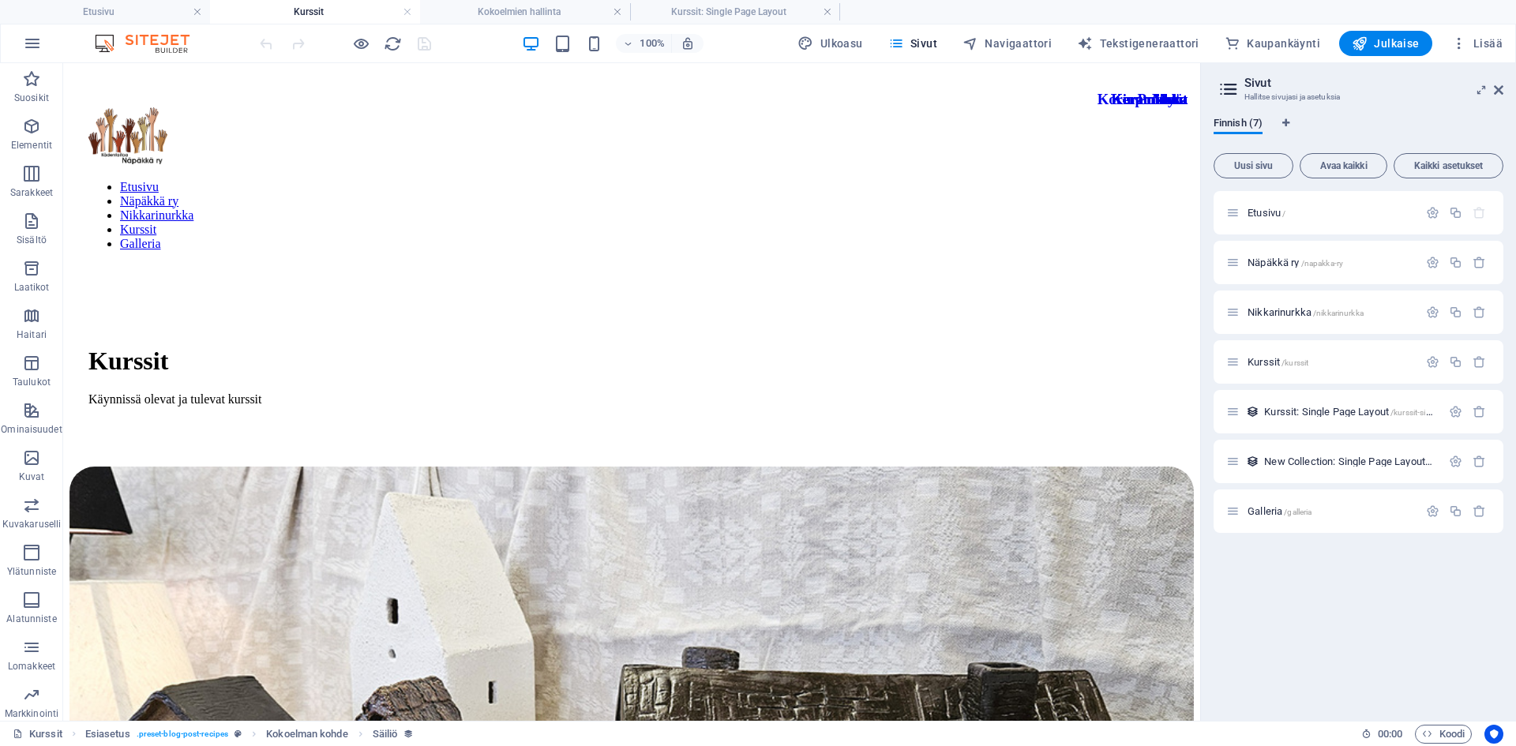
scroll to position [237, 0]
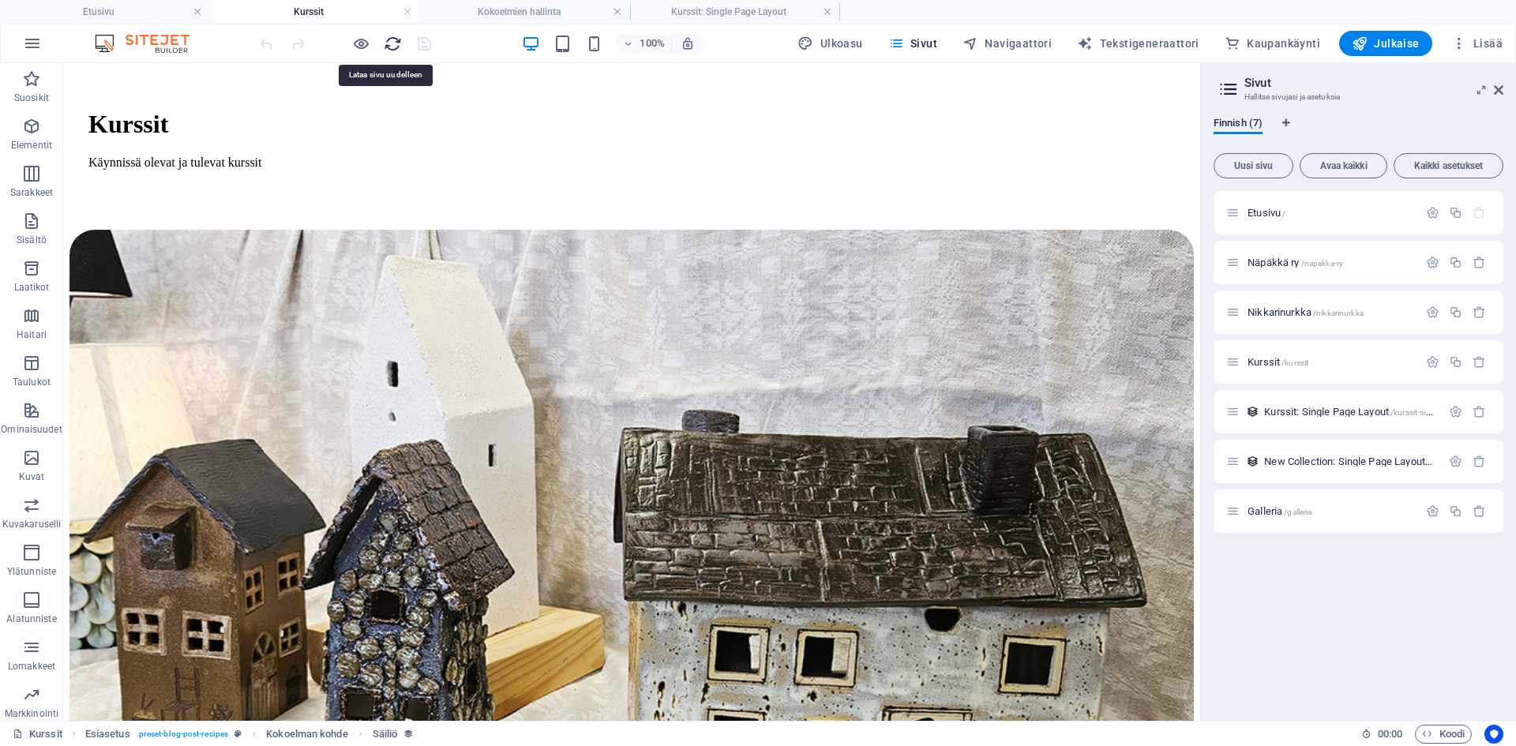
click at [392, 43] on icon "reload" at bounding box center [393, 44] width 18 height 18
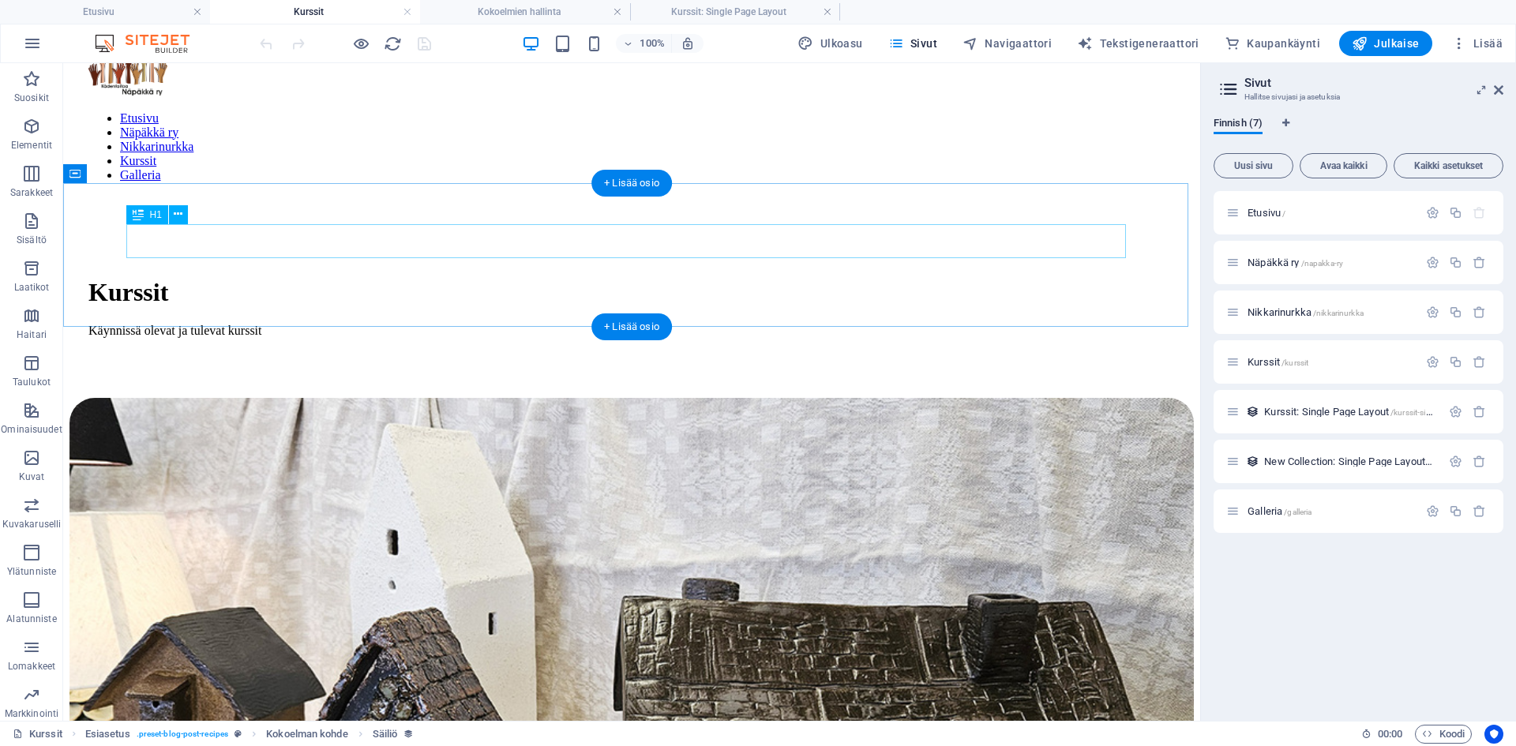
scroll to position [158, 0]
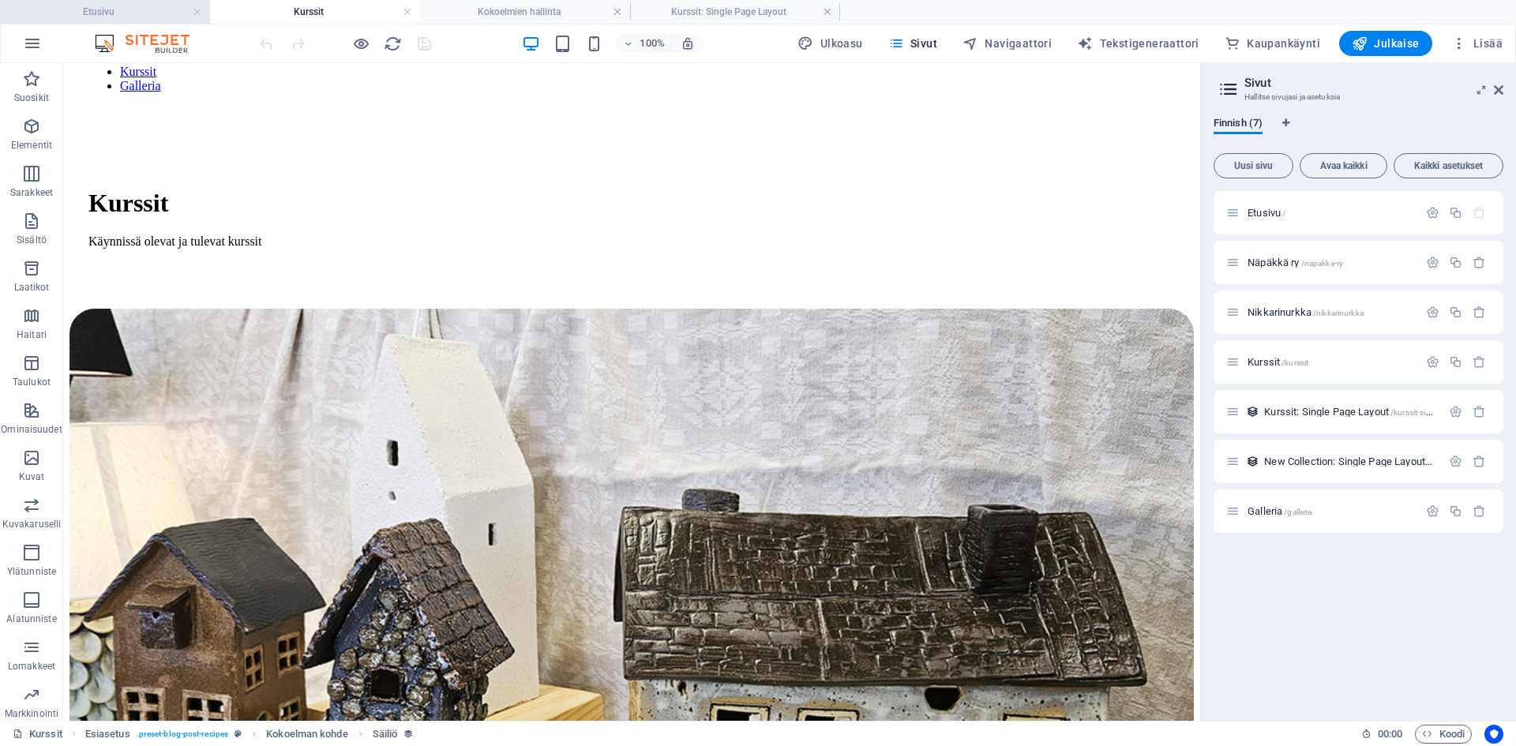
click at [101, 9] on h4 "Etusivu" at bounding box center [105, 11] width 210 height 17
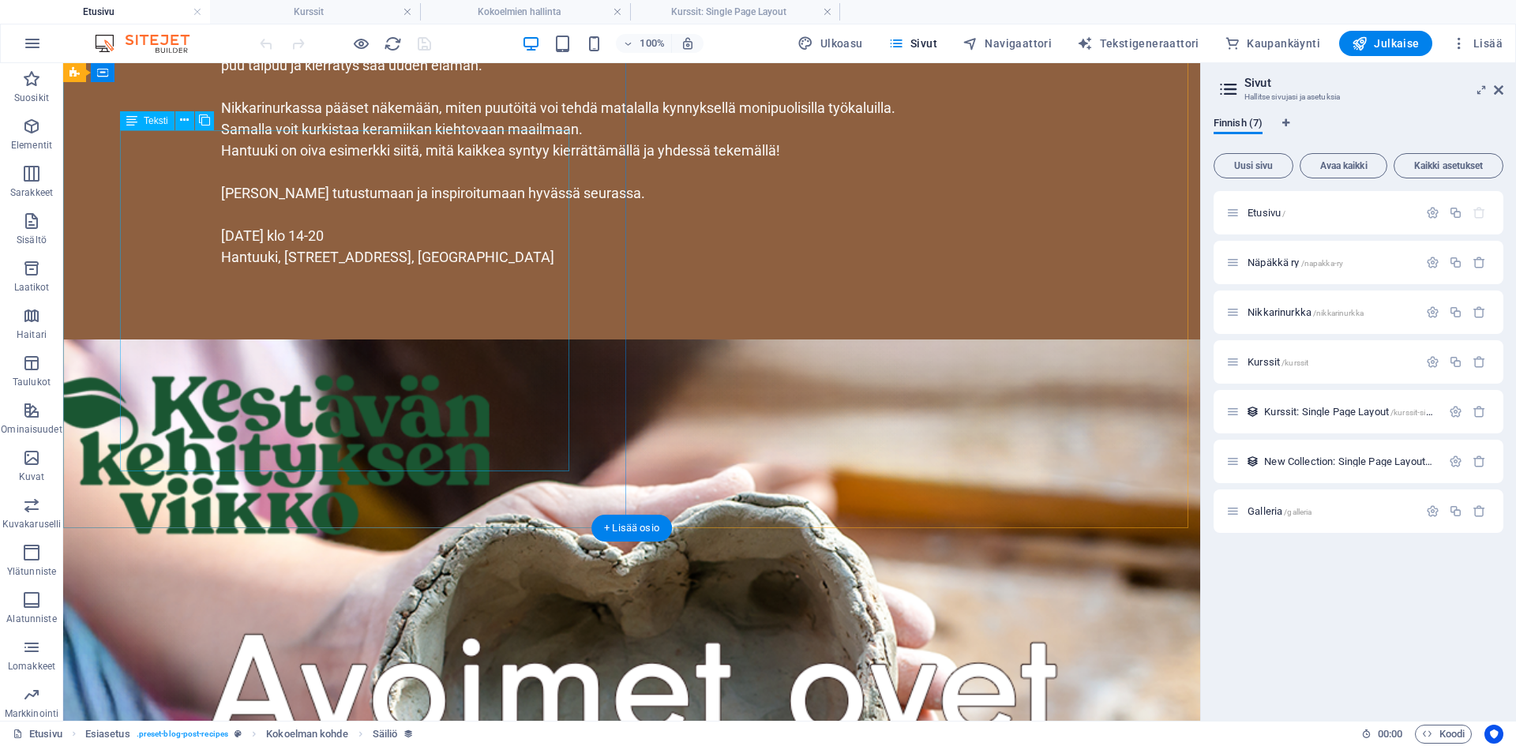
scroll to position [663, 0]
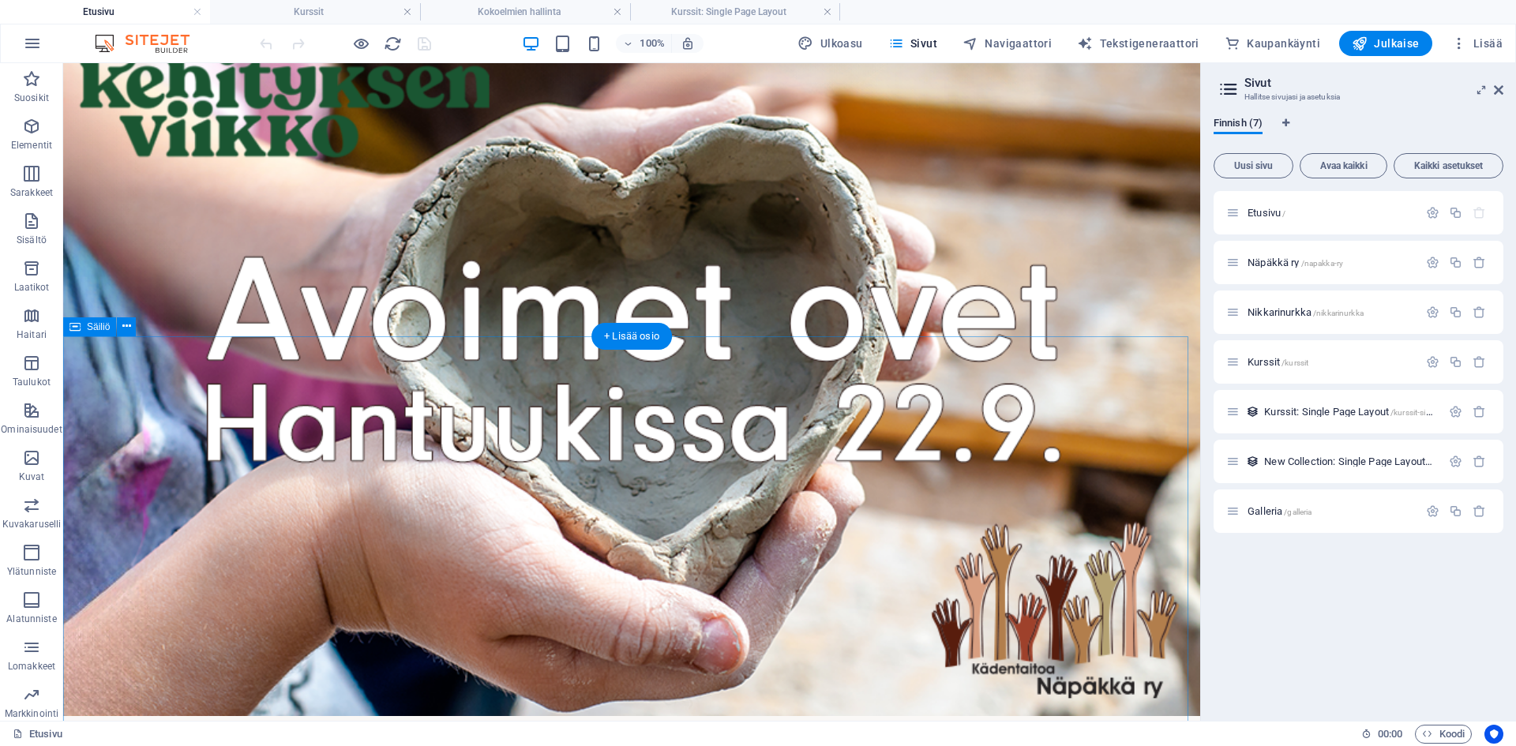
scroll to position [821, 0]
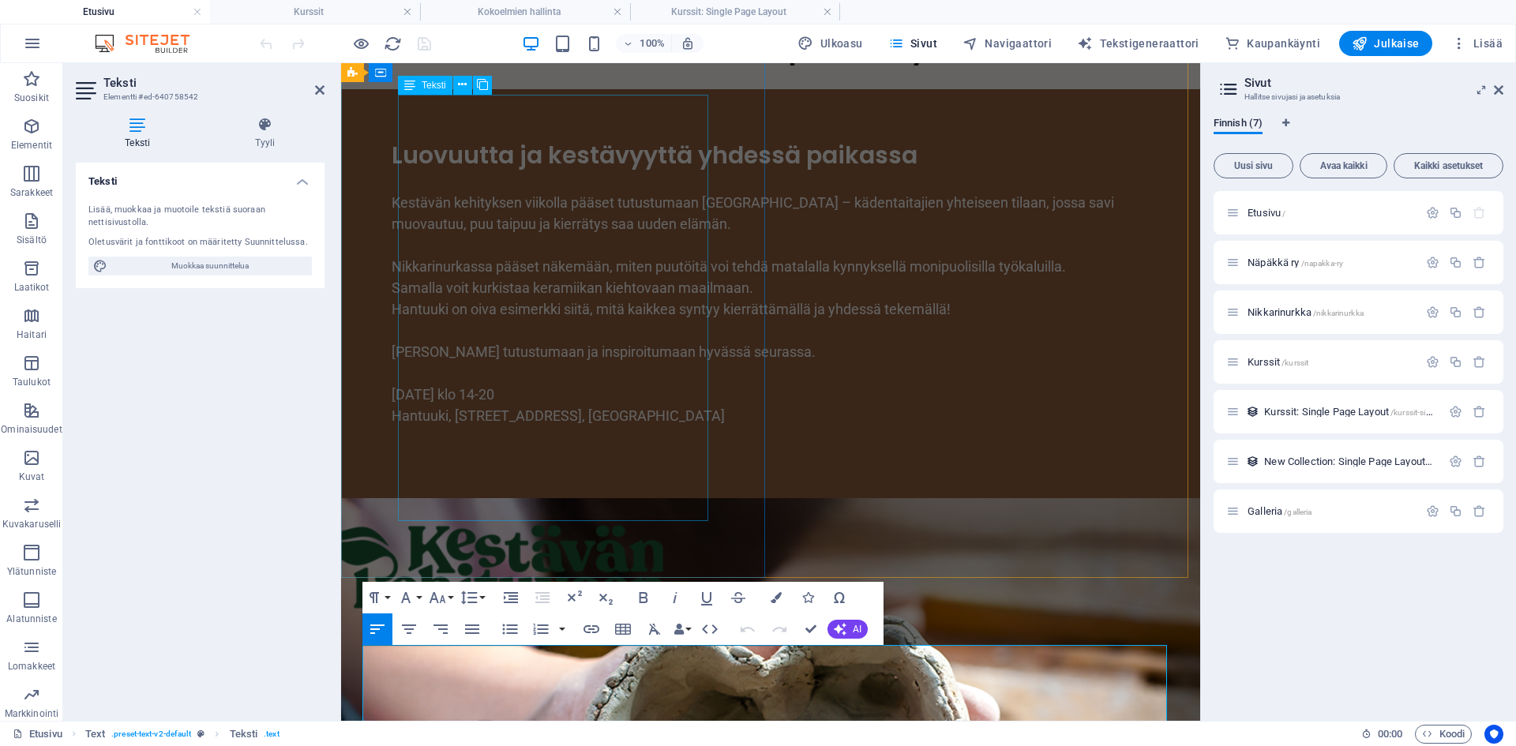
scroll to position [302, 0]
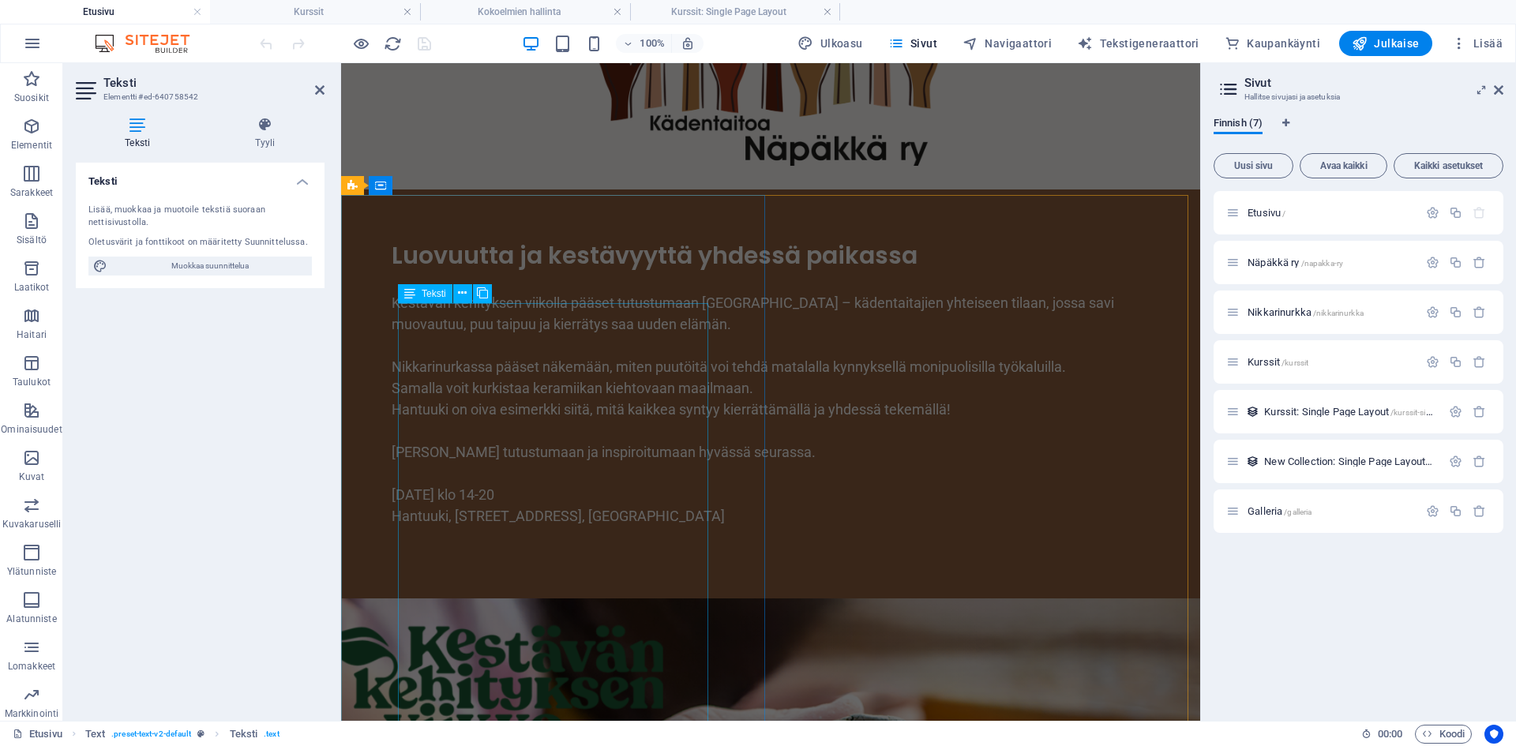
click at [493, 358] on div "Kestävän kehityksen viikolla pääset tutustumaan [GEOGRAPHIC_DATA] – kädentaitaj…" at bounding box center [771, 409] width 758 height 277
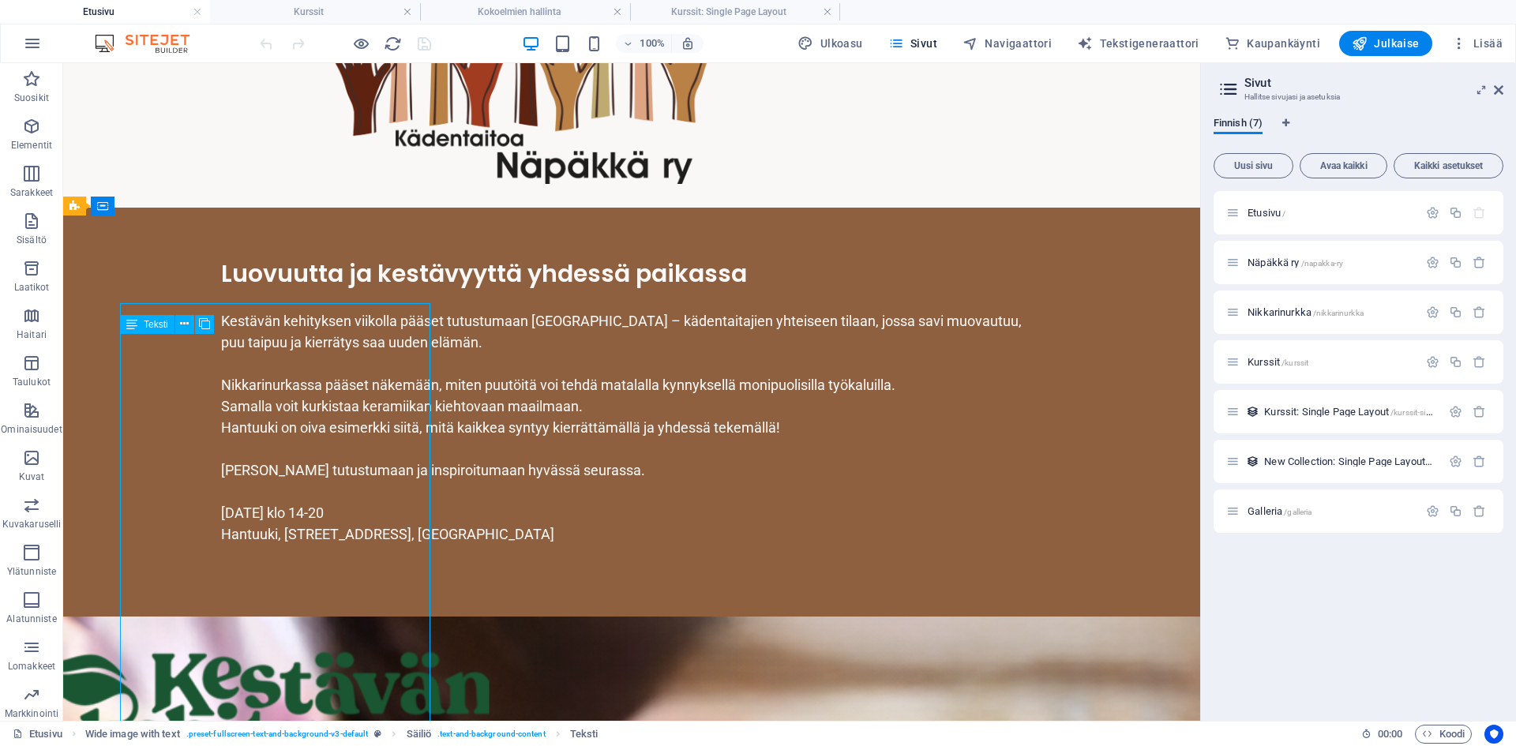
click at [493, 358] on div "Kestävän kehityksen viikolla pääset tutustumaan [GEOGRAPHIC_DATA] – kädentaitaj…" at bounding box center [631, 427] width 821 height 277
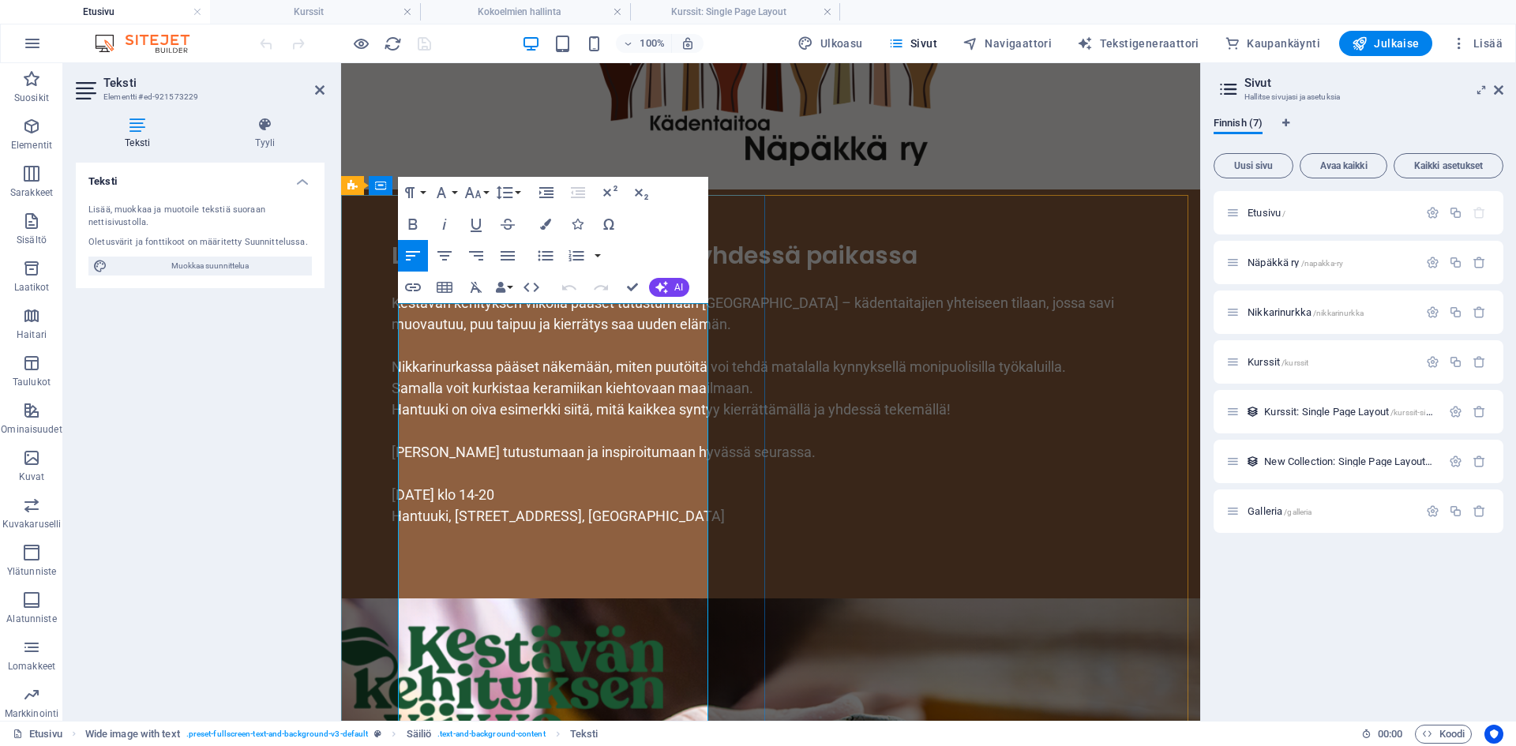
scroll to position [381, 0]
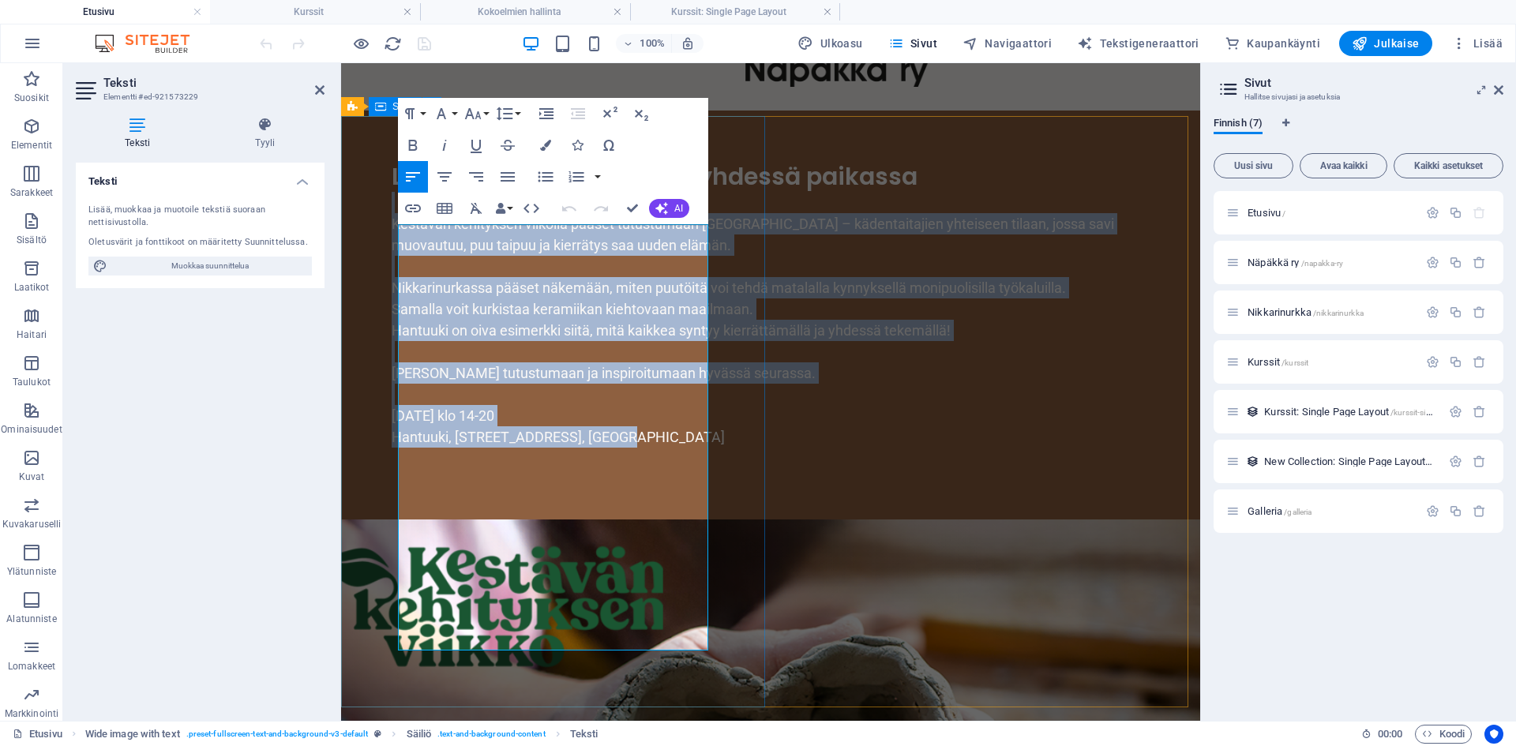
drag, startPoint x: 645, startPoint y: 616, endPoint x: 362, endPoint y: 234, distance: 475.3
click at [362, 234] on div "[PERSON_NAME] ja kestävyyttä yhdessä paikassa Kestävän kehityksen viikolla pääs…" at bounding box center [770, 315] width 859 height 409
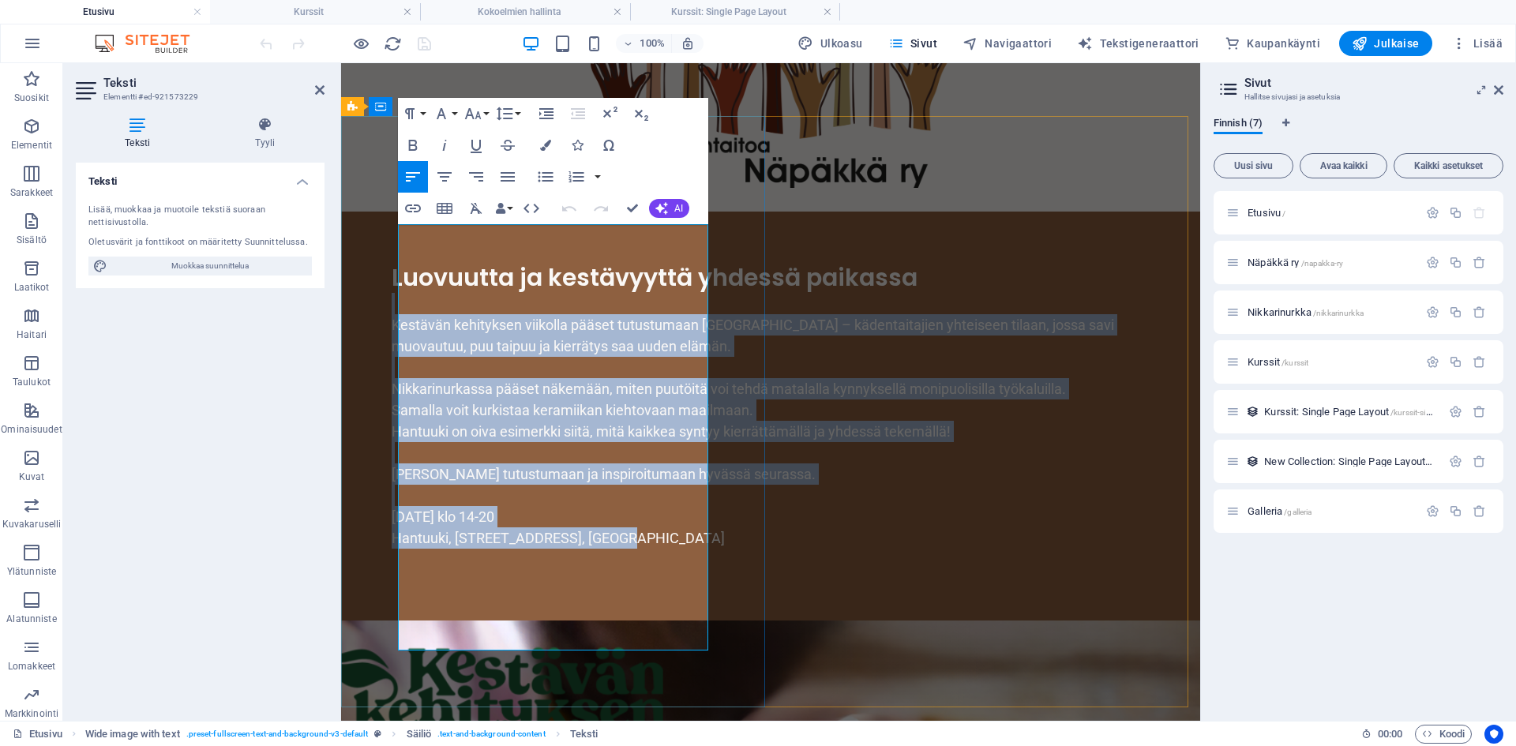
scroll to position [223, 0]
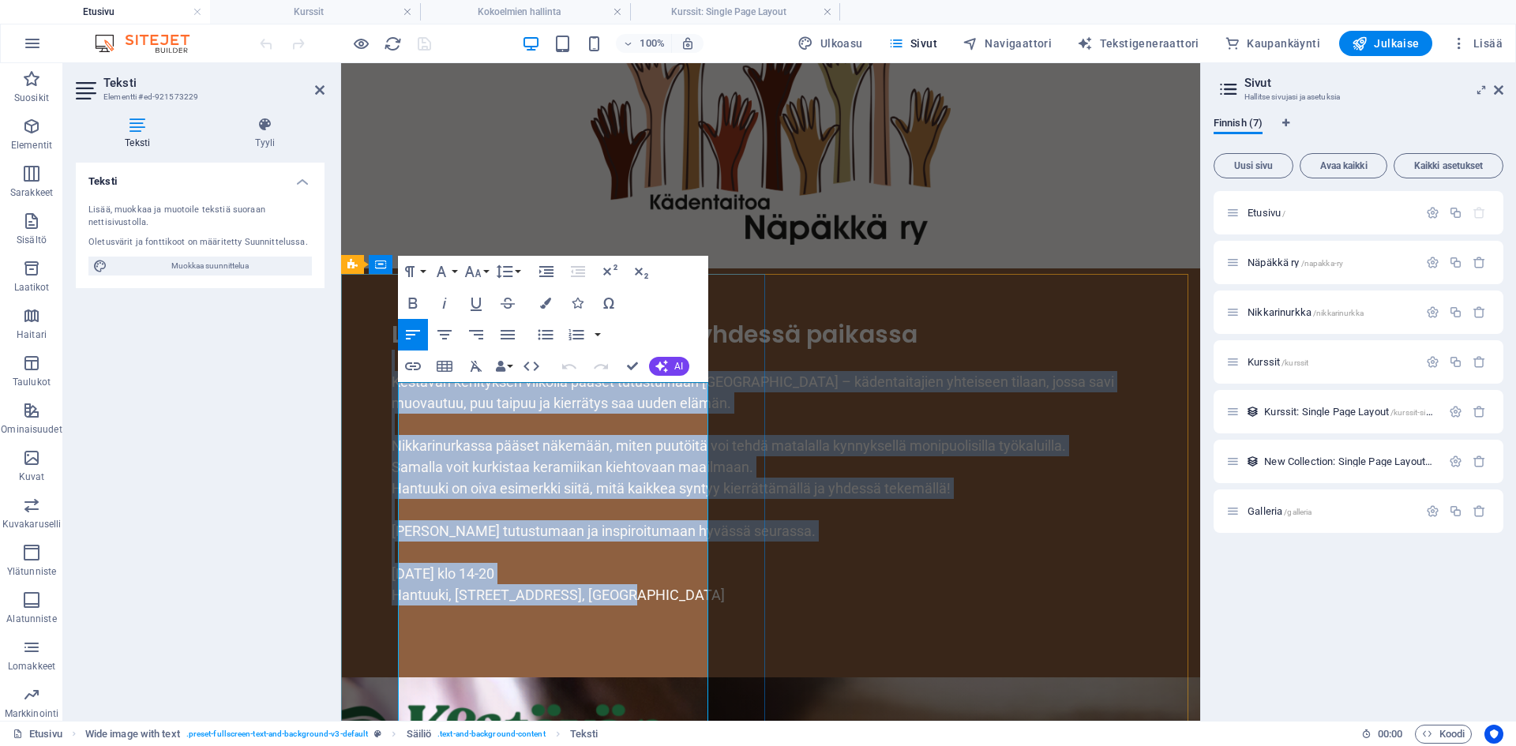
copy div "Kestävän kehityksen viikolla pääset tutustumaan [GEOGRAPHIC_DATA] – kädentaitaj…"
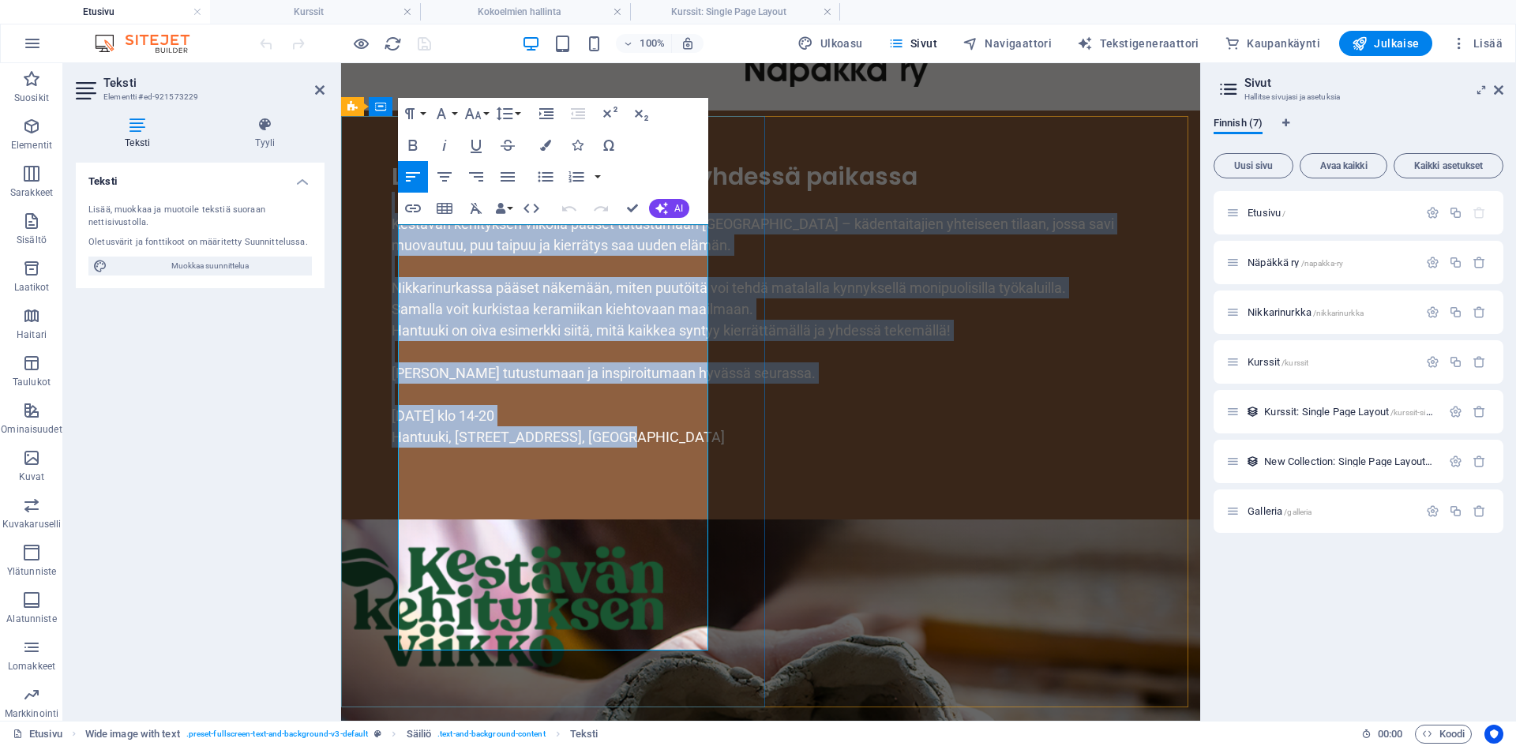
click at [518, 320] on p "Samalla voit kurkistaa keramiikan kiehtovaan maailmaan." at bounding box center [771, 308] width 758 height 21
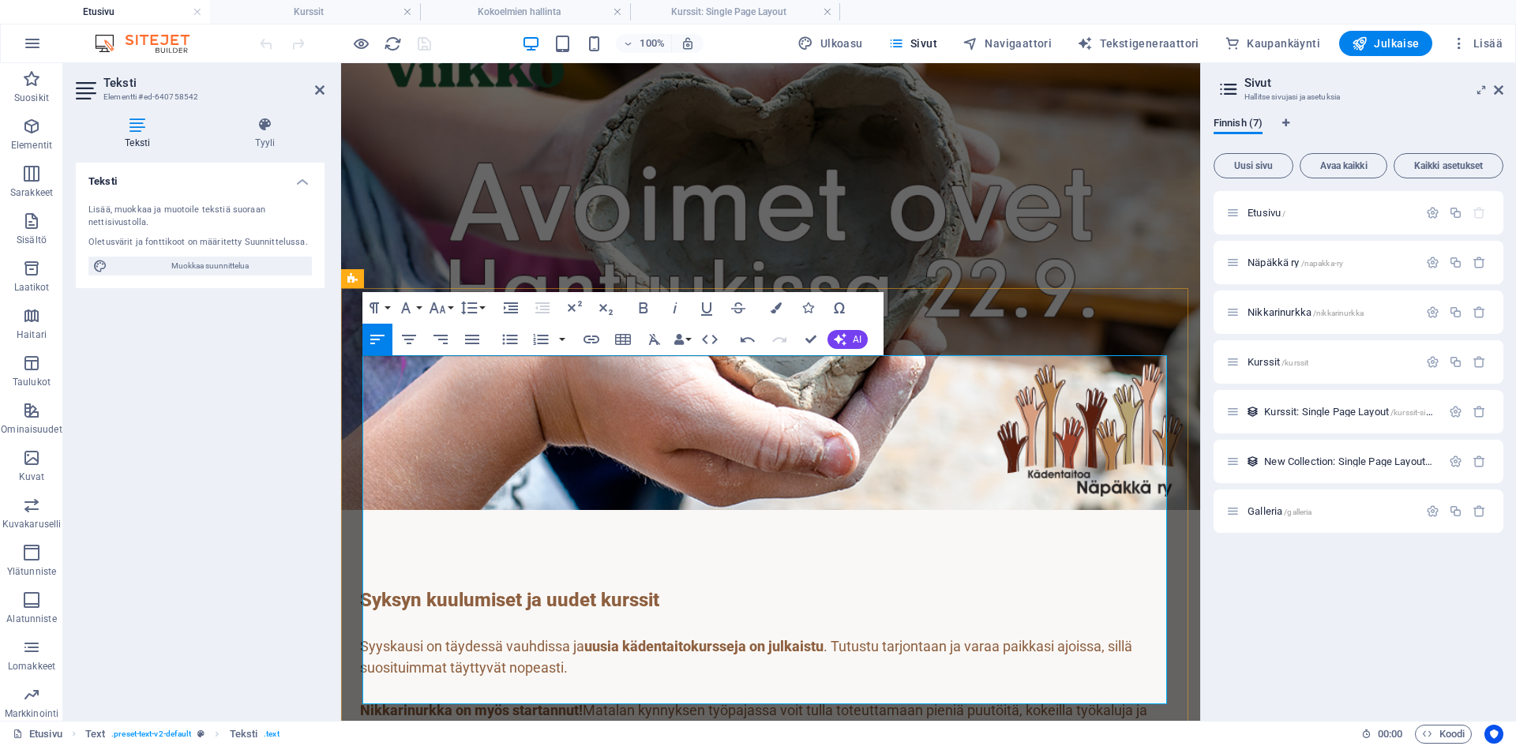
scroll to position [969, 0]
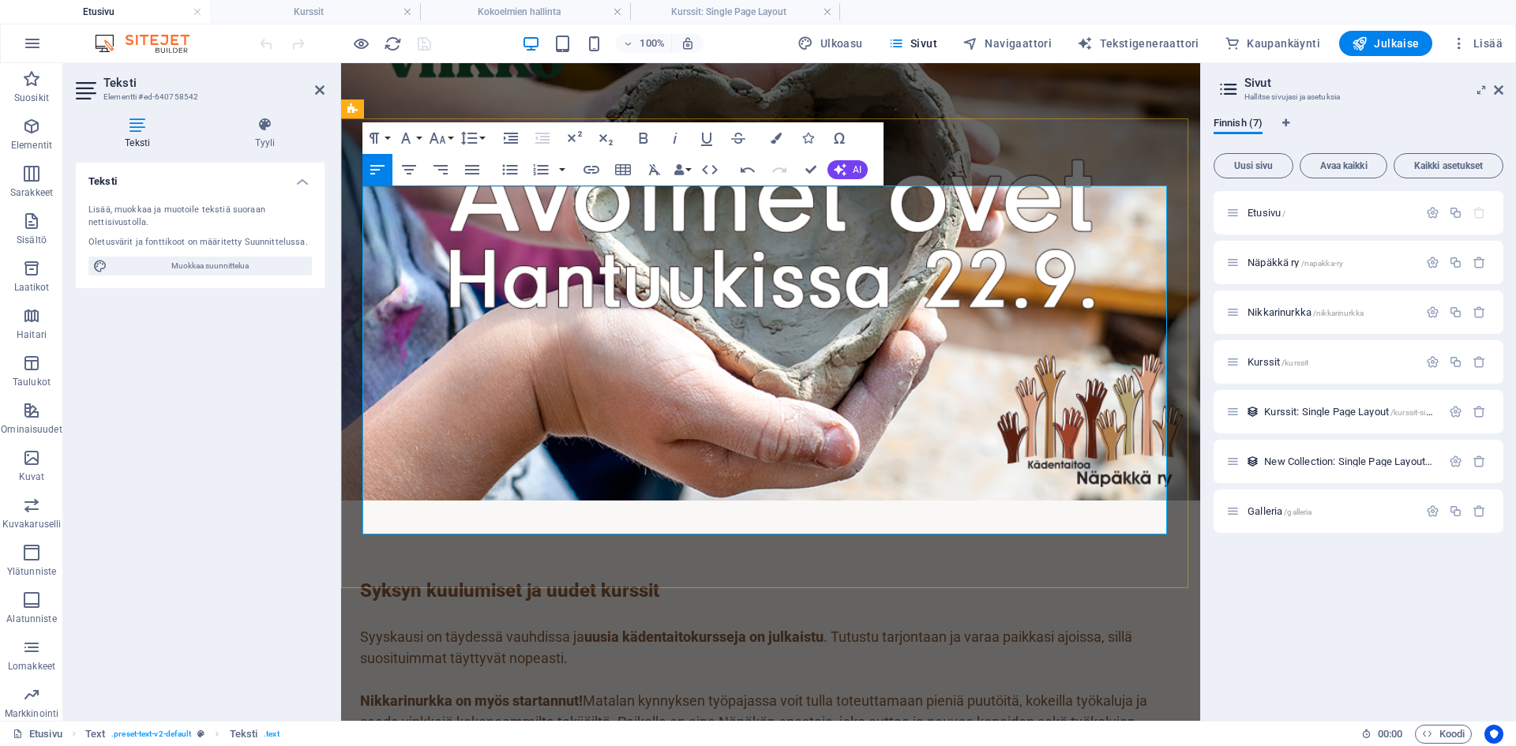
click at [502, 655] on strong "Nikkarinurkka on myös startannut!" at bounding box center [471, 700] width 223 height 17
click at [662, 655] on p "Nikkarinurkka on myös startannut! Matalan kynnyksen työpajassa voit tulla toteu…" at bounding box center [770, 722] width 821 height 64
drag, startPoint x: 657, startPoint y: 306, endPoint x: 755, endPoint y: 305, distance: 97.9
click at [755, 655] on p "Nikkarinurkka on myös startannut! Matalan kynnyksen työpajassa voit tulla toteu…" at bounding box center [770, 722] width 821 height 64
click at [418, 139] on button "Font Family" at bounding box center [409, 138] width 30 height 32
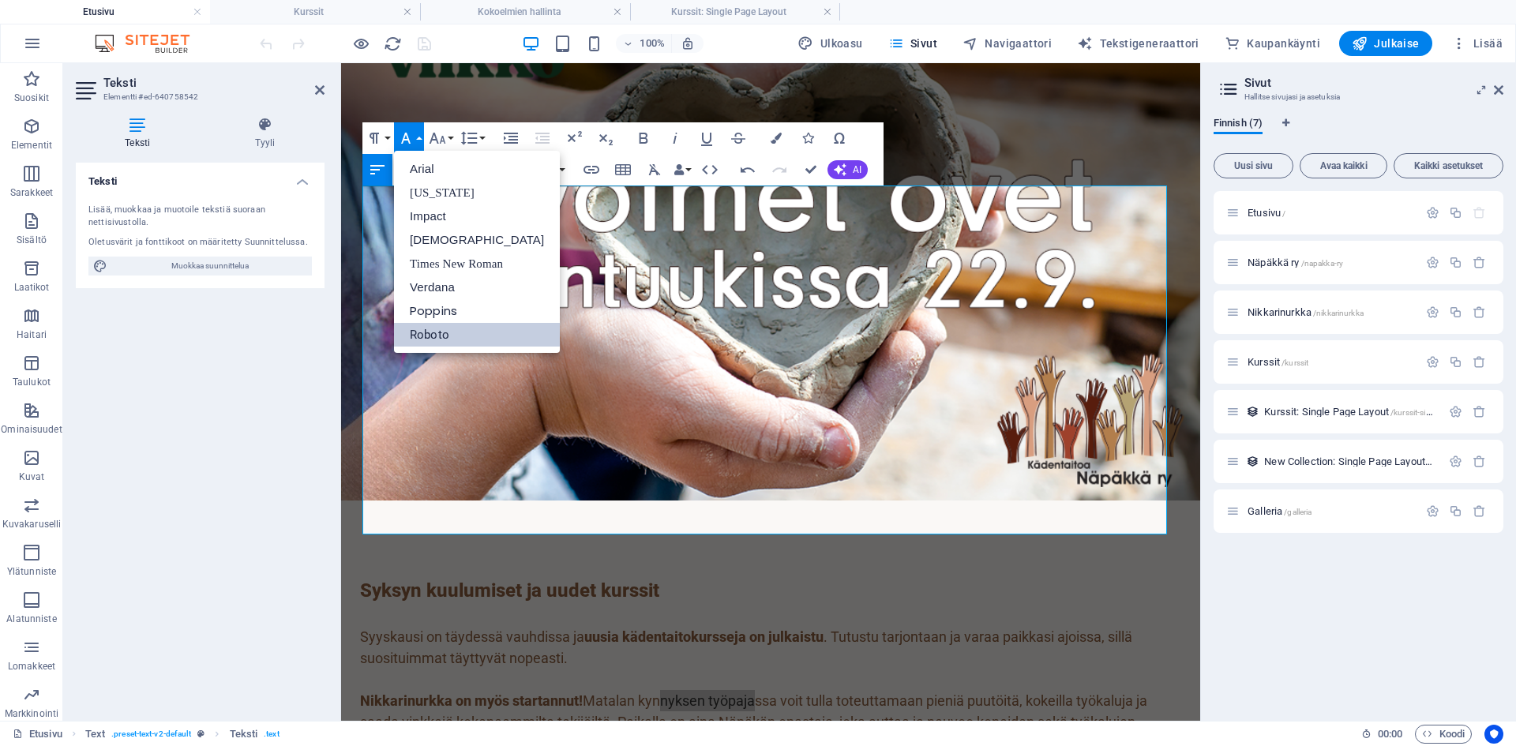
scroll to position [0, 0]
click at [417, 137] on button "Font Family" at bounding box center [409, 138] width 30 height 32
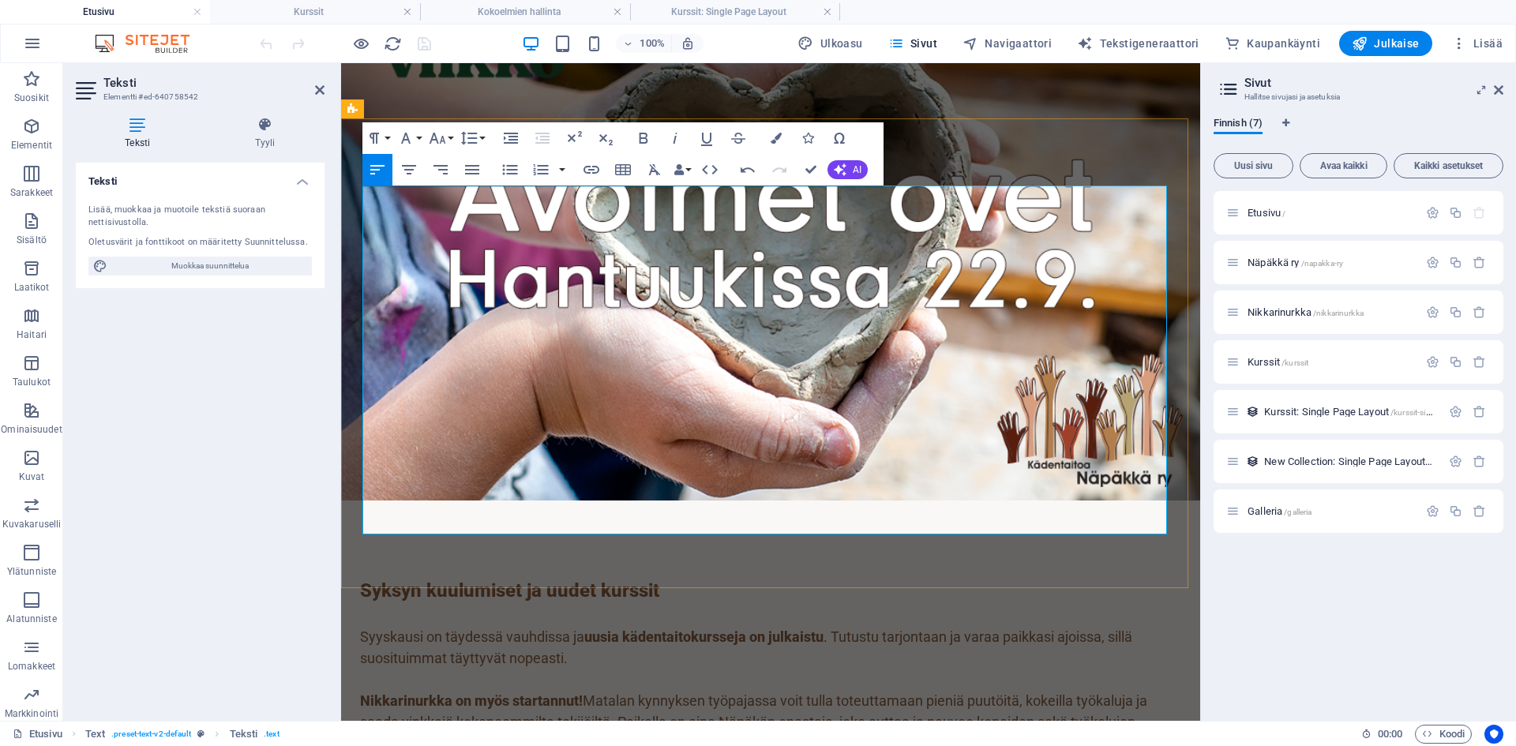
drag, startPoint x: 761, startPoint y: 460, endPoint x: 703, endPoint y: 458, distance: 58.5
click at [381, 130] on icon "button" at bounding box center [374, 138] width 19 height 19
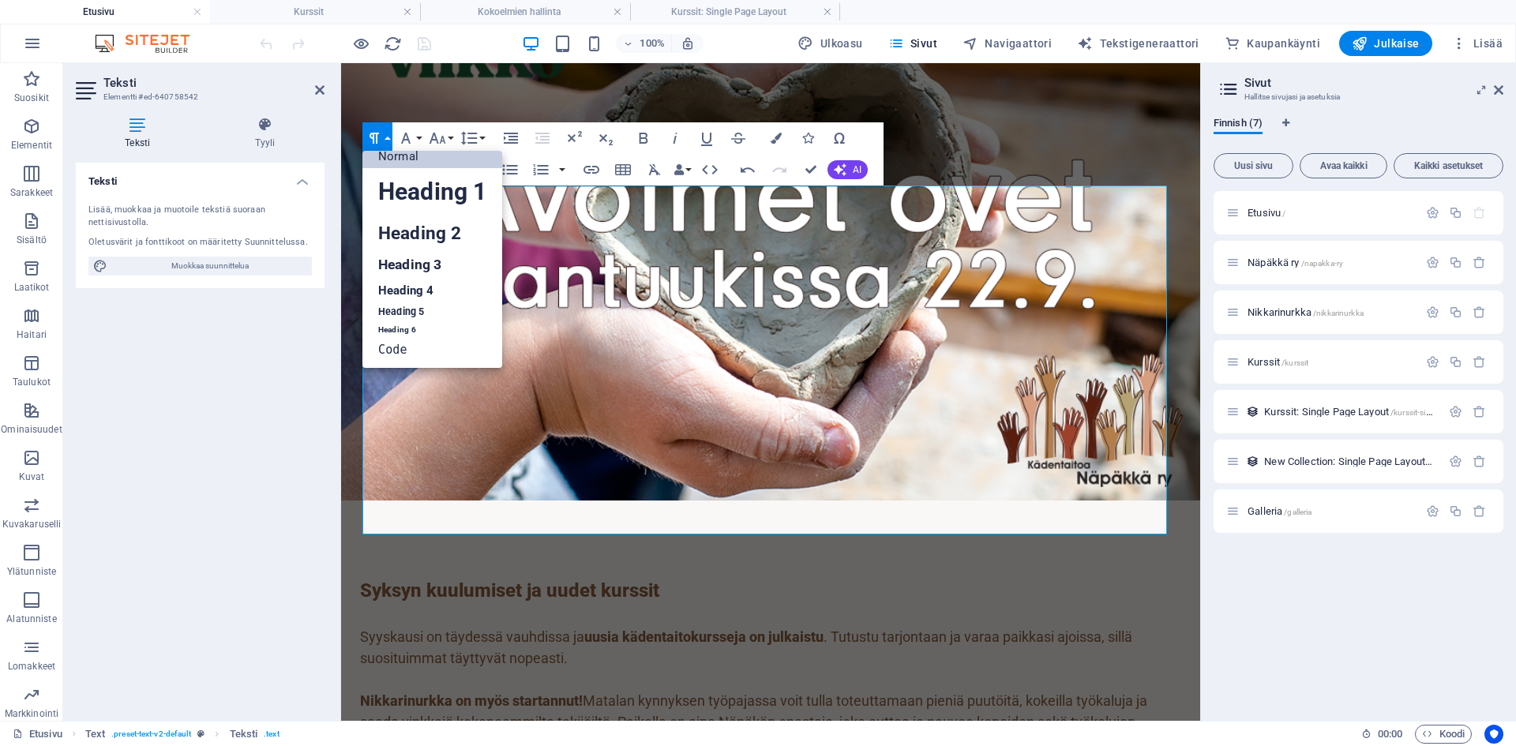
scroll to position [16, 0]
click at [416, 137] on button "Font Family" at bounding box center [409, 138] width 30 height 32
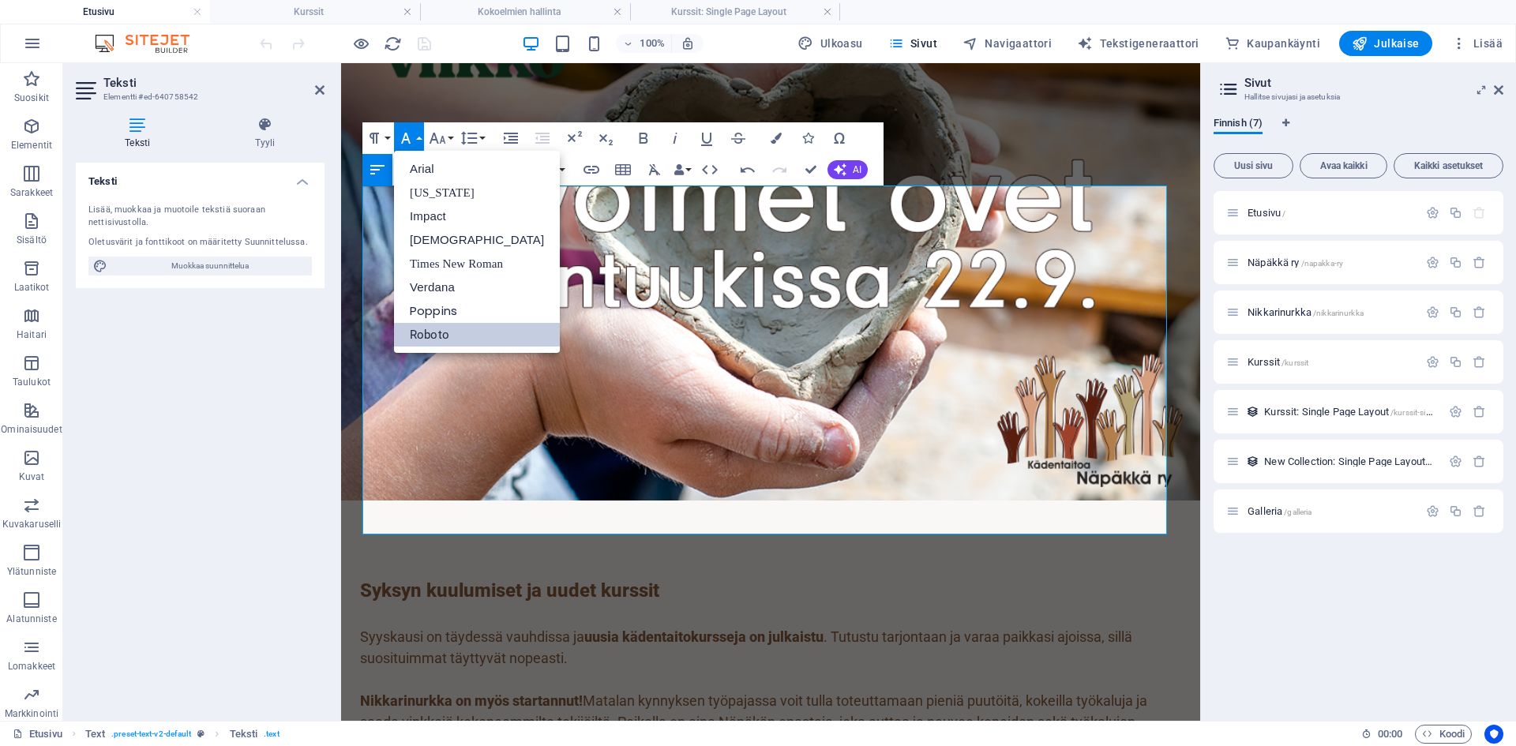
scroll to position [0, 0]
click at [418, 137] on button "Font Family" at bounding box center [409, 138] width 30 height 32
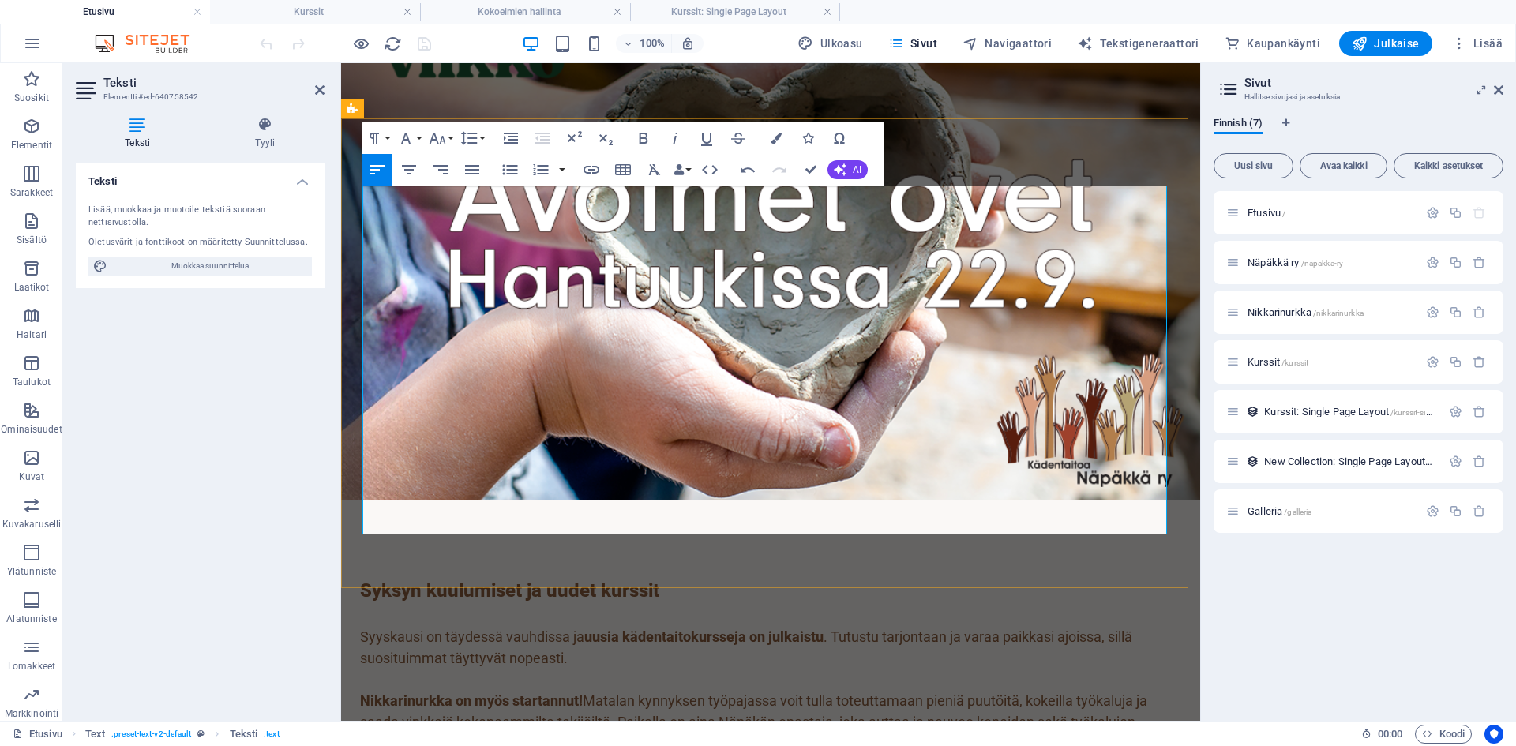
drag, startPoint x: 779, startPoint y: 435, endPoint x: 353, endPoint y: 440, distance: 426.4
click at [353, 501] on div "Syksyn kuulumiset ja uudet kurssit Syyskausi on täydessä vauhdissa ja uusia käd…" at bounding box center [770, 758] width 859 height 514
click at [417, 130] on button "Font Family" at bounding box center [409, 138] width 30 height 32
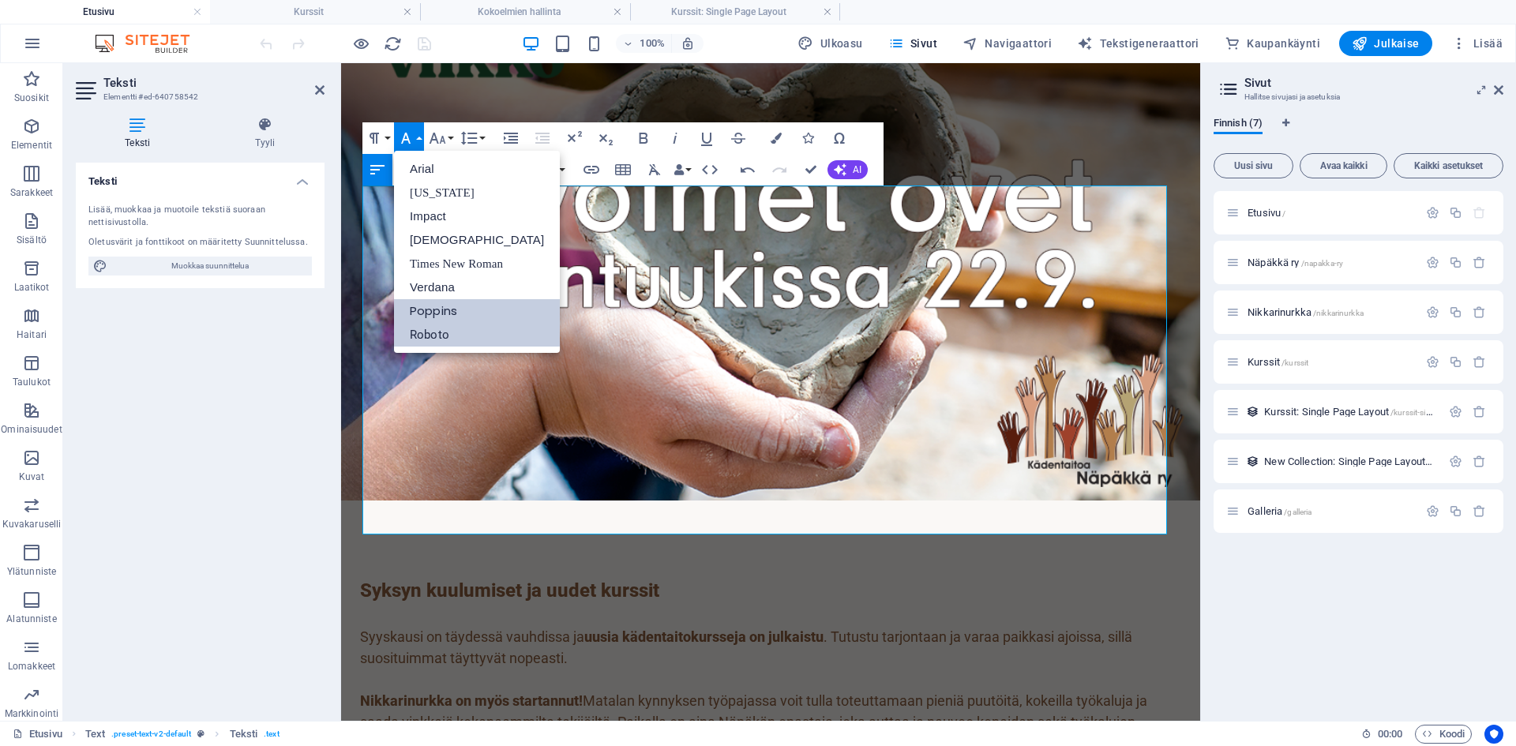
click at [427, 332] on link "Roboto" at bounding box center [477, 335] width 166 height 24
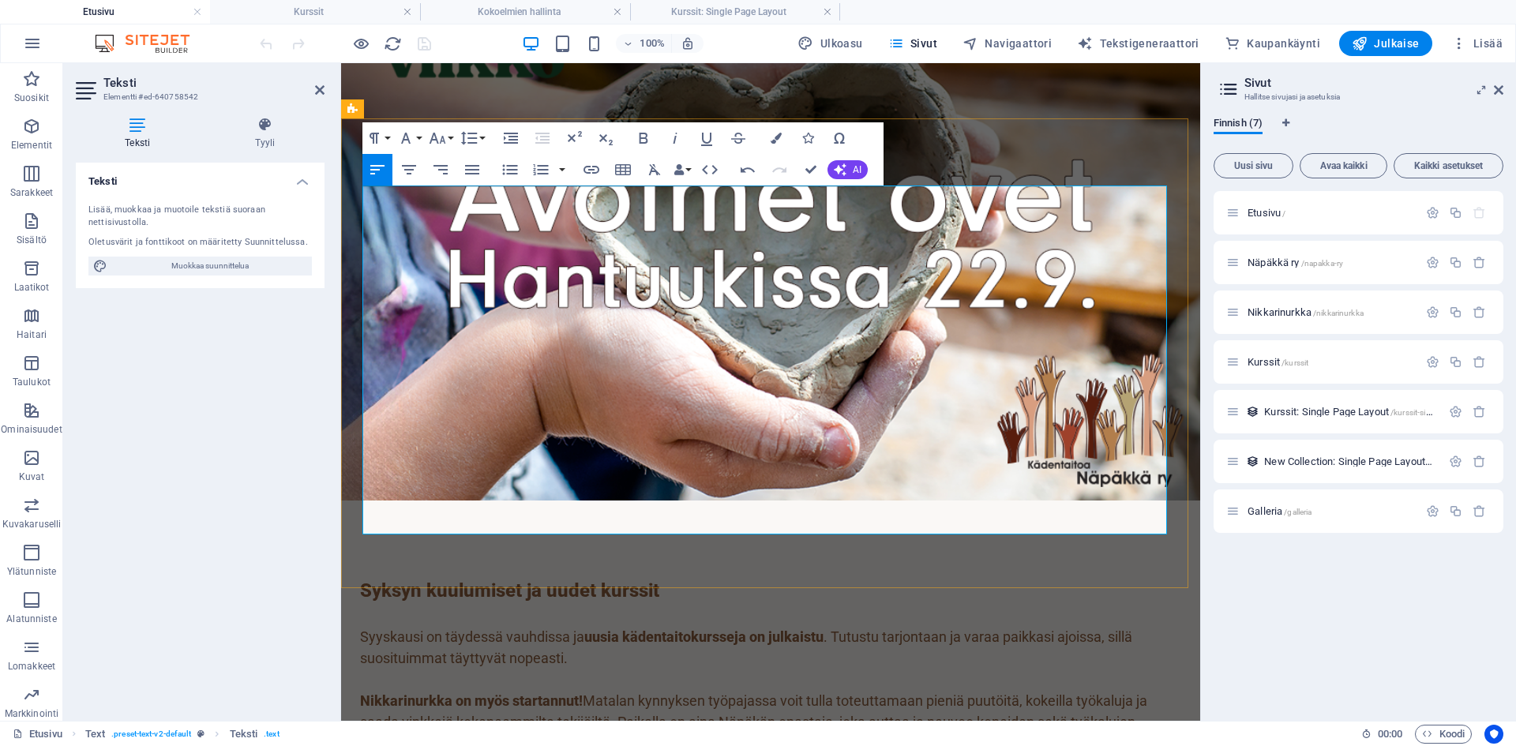
drag, startPoint x: 727, startPoint y: 434, endPoint x: 336, endPoint y: 434, distance: 390.8
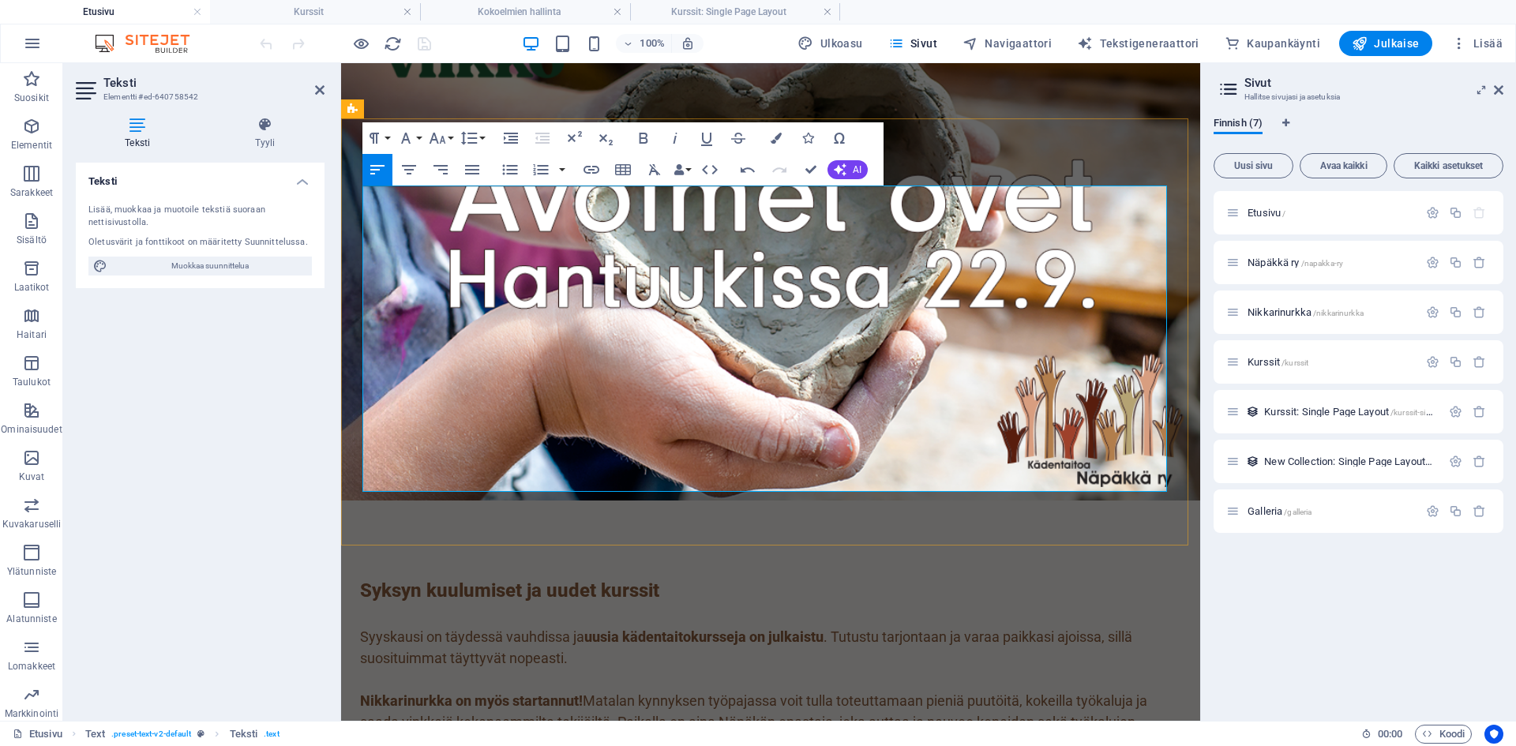
drag, startPoint x: 538, startPoint y: 414, endPoint x: 444, endPoint y: 354, distance: 112.1
click at [643, 135] on icon "button" at bounding box center [643, 138] width 19 height 19
click at [674, 576] on p "Syksyn kuulumiset ja uudet kurssit" at bounding box center [770, 601] width 821 height 50
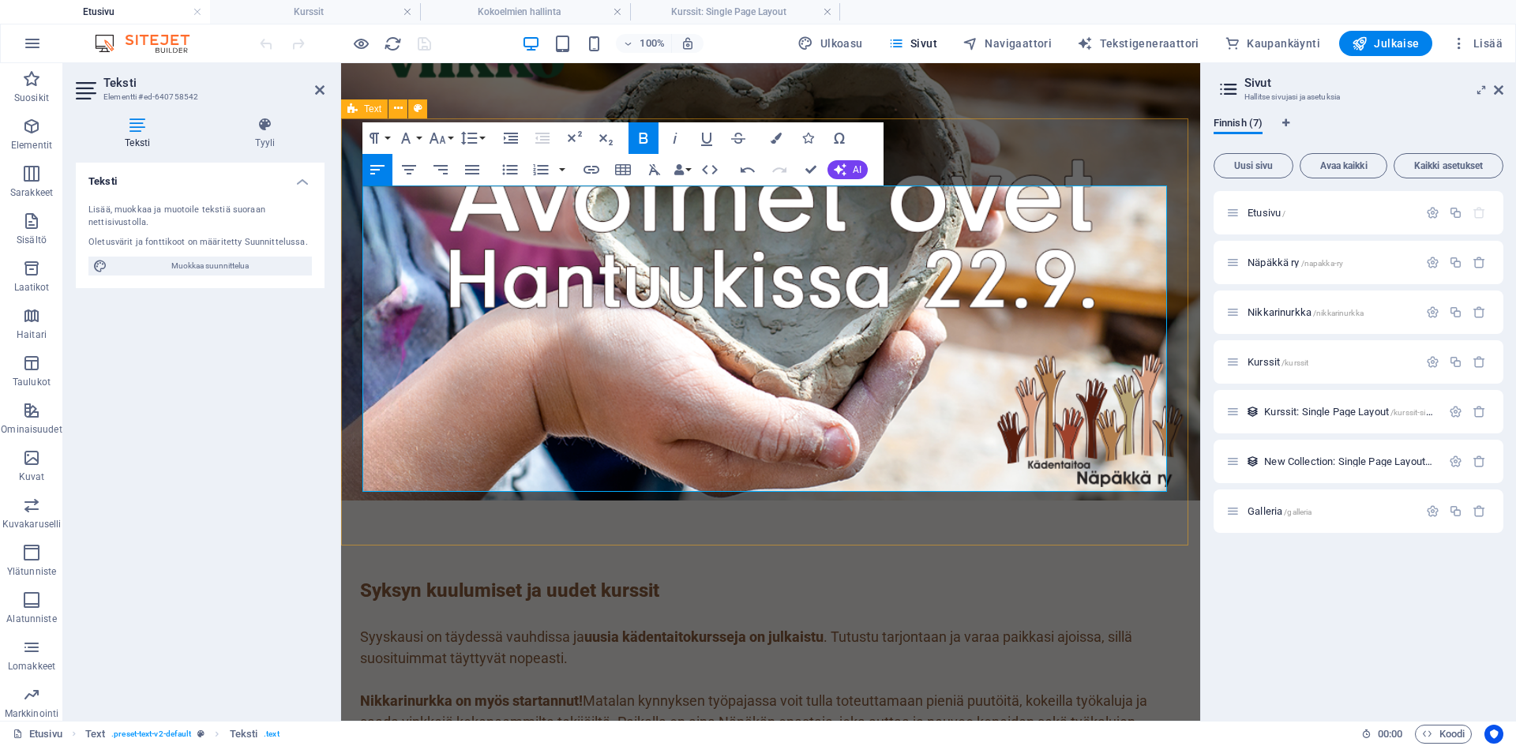
click at [1079, 501] on div "Syksyn kuulumiset ja uudet kurssit Syyskausi on täydessä vauhdissa ja uusia käd…" at bounding box center [770, 736] width 859 height 471
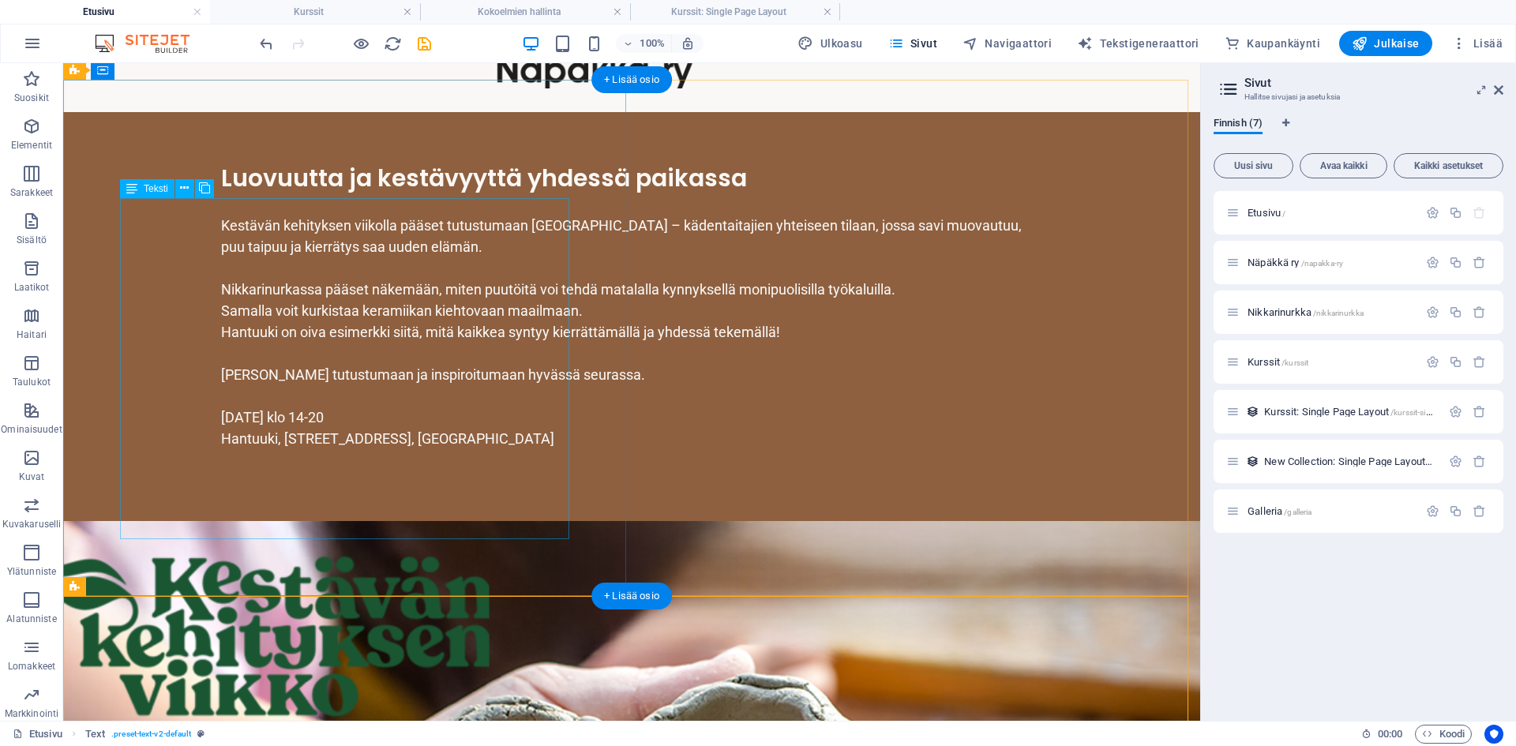
scroll to position [358, 0]
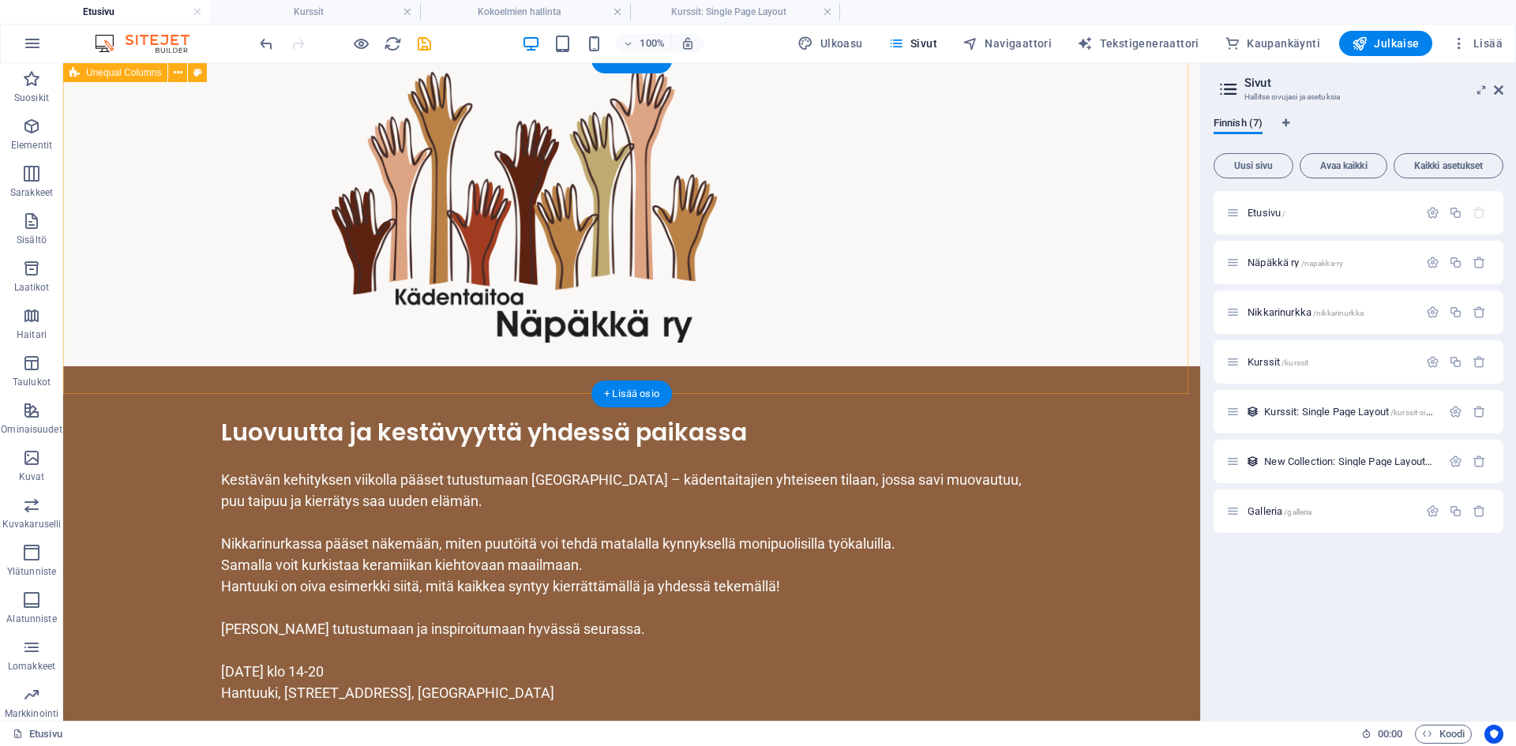
scroll to position [122, 0]
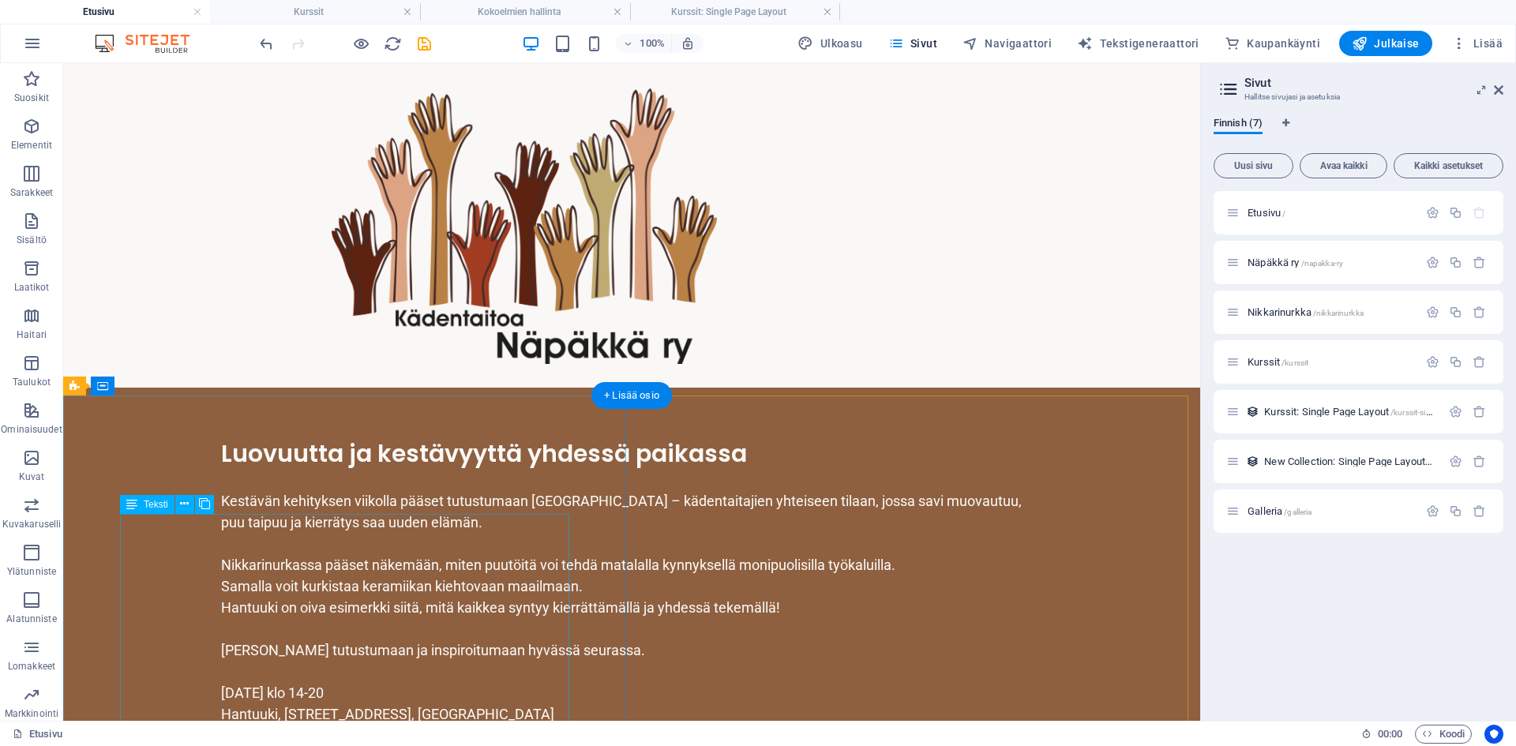
click at [375, 523] on div "Kestävän kehityksen viikolla pääset tutustumaan [GEOGRAPHIC_DATA] – kädentaitaj…" at bounding box center [631, 607] width 821 height 277
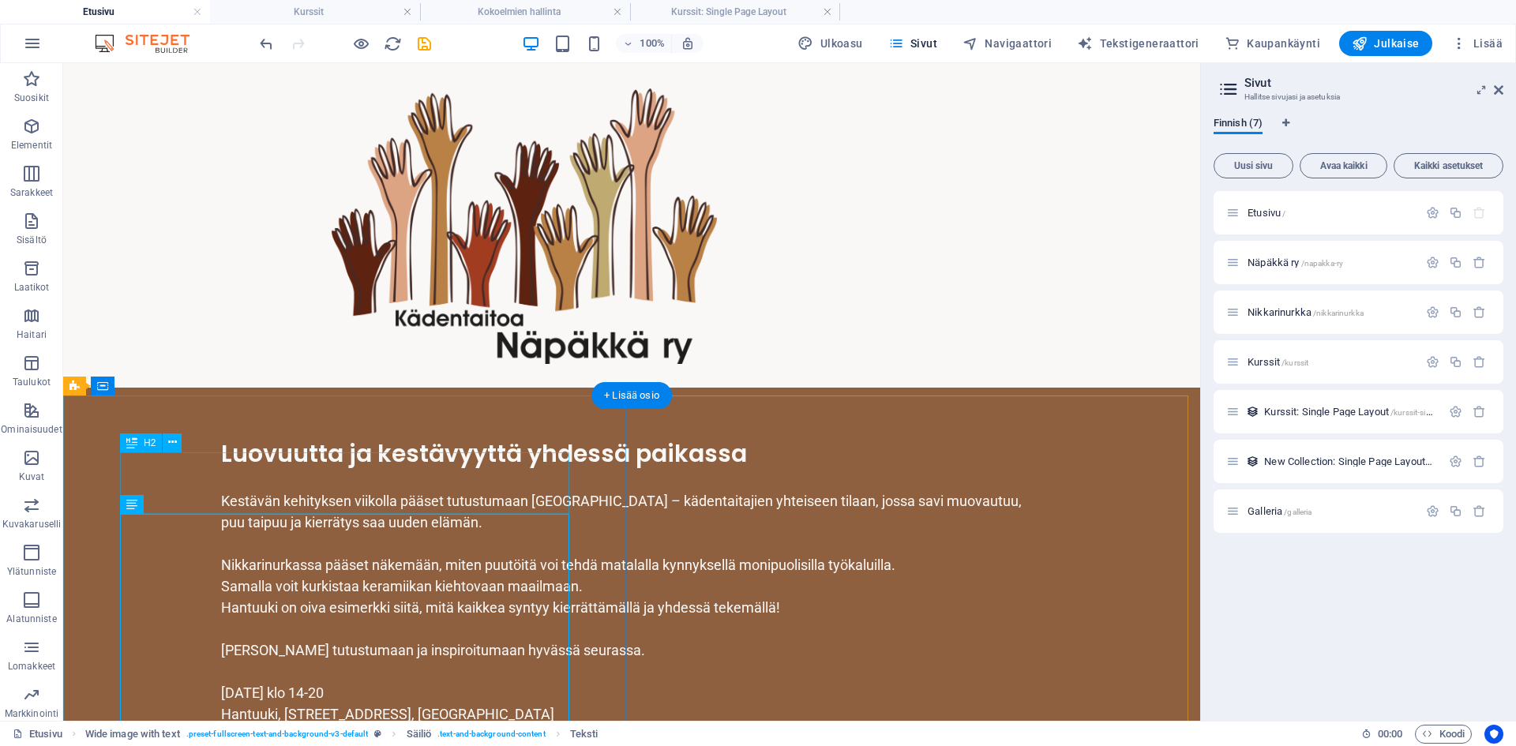
click at [339, 469] on div "Luovuutta ja kestävyyttä yhdessä paikassa" at bounding box center [631, 453] width 821 height 31
click at [70, 388] on icon at bounding box center [74, 386] width 10 height 19
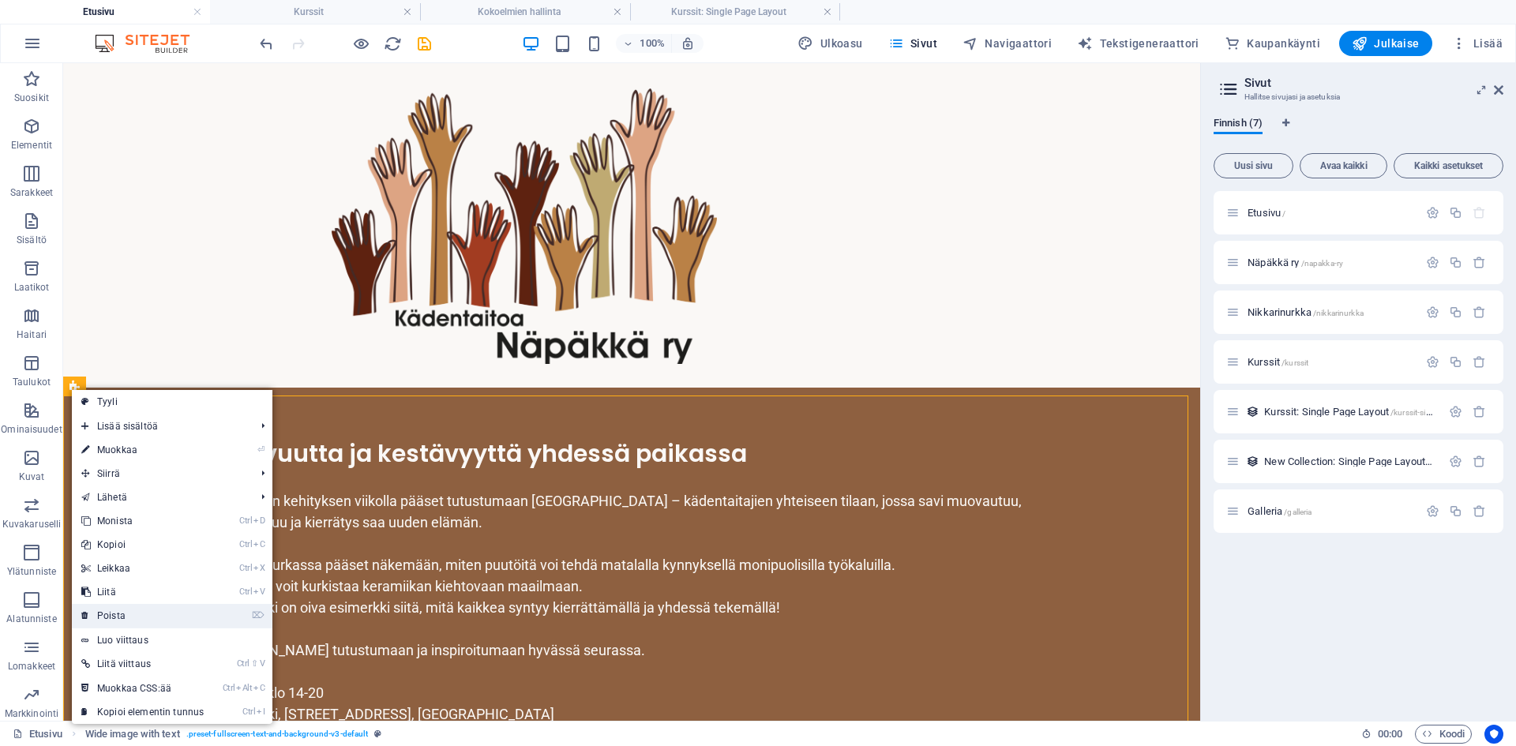
click at [122, 619] on link "⌦ Poista" at bounding box center [142, 616] width 141 height 24
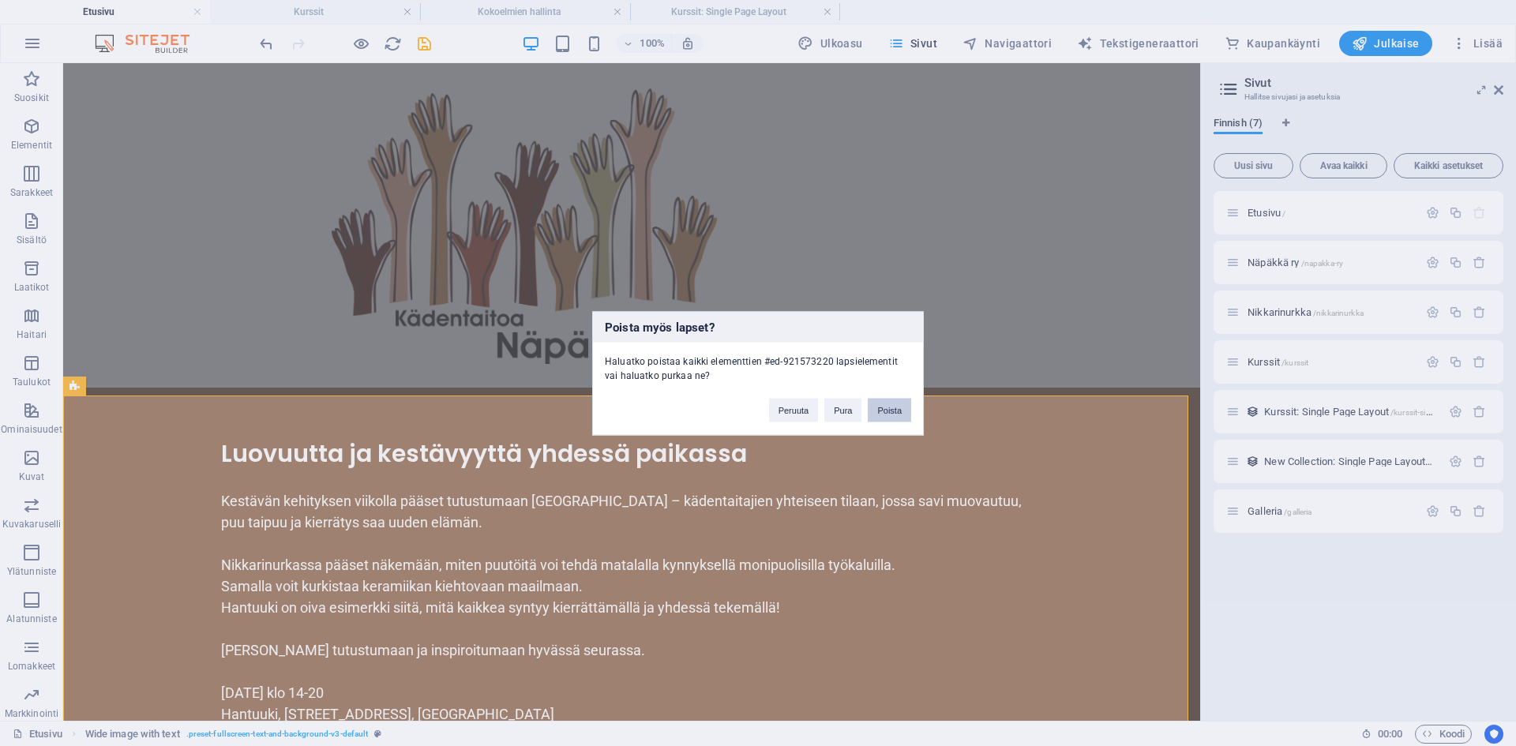
drag, startPoint x: 879, startPoint y: 411, endPoint x: 809, endPoint y: 347, distance: 94.5
click at [879, 411] on button "Poista" at bounding box center [889, 410] width 43 height 24
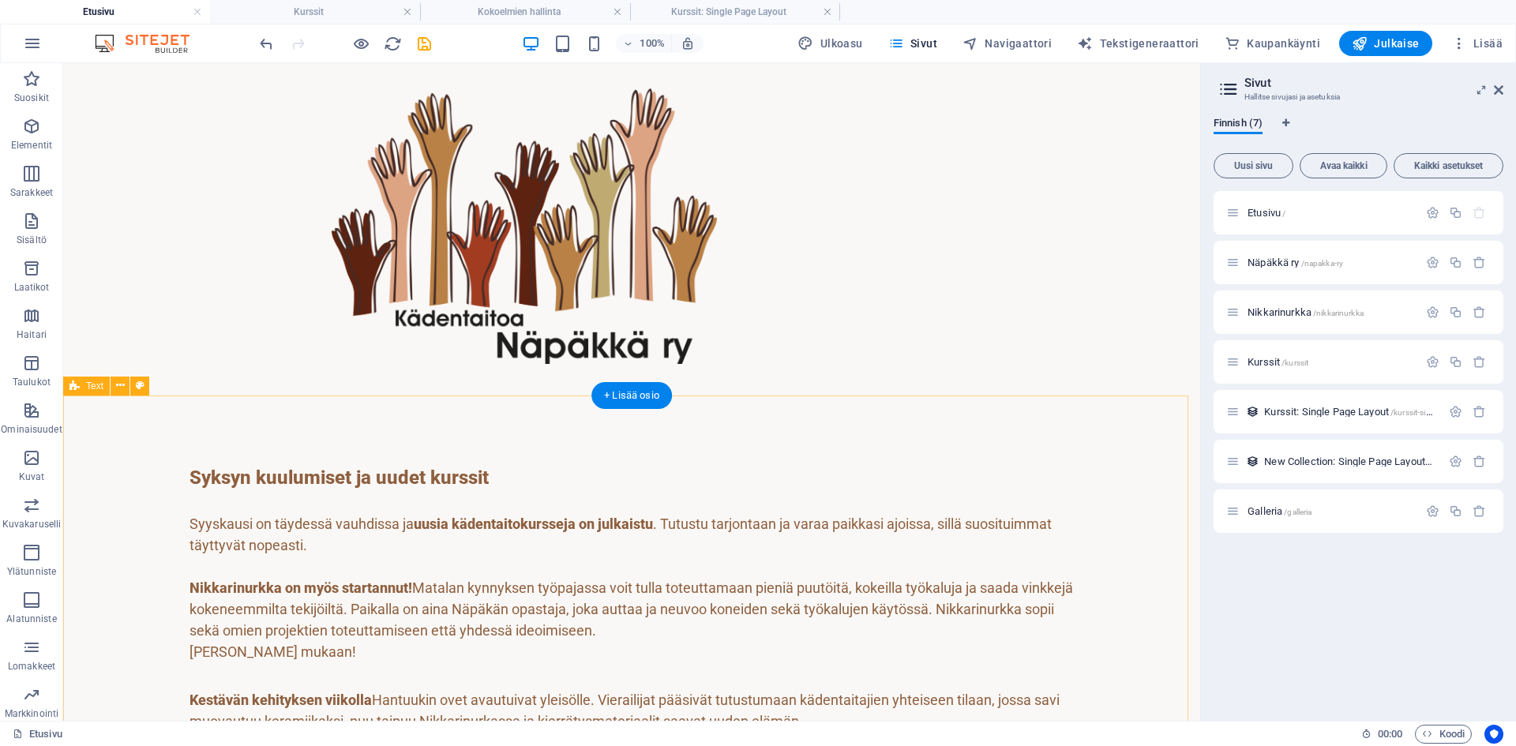
click at [187, 453] on div "Syksyn kuulumiset ja uudet kurssit Syyskausi on täydessä vauhdissa ja uusia käd…" at bounding box center [631, 613] width 1137 height 450
click at [439, 490] on div "Syksyn kuulumiset ja uudet kurssit Syyskausi on täydessä vauhdissa ja uusia käd…" at bounding box center [631, 618] width 884 height 311
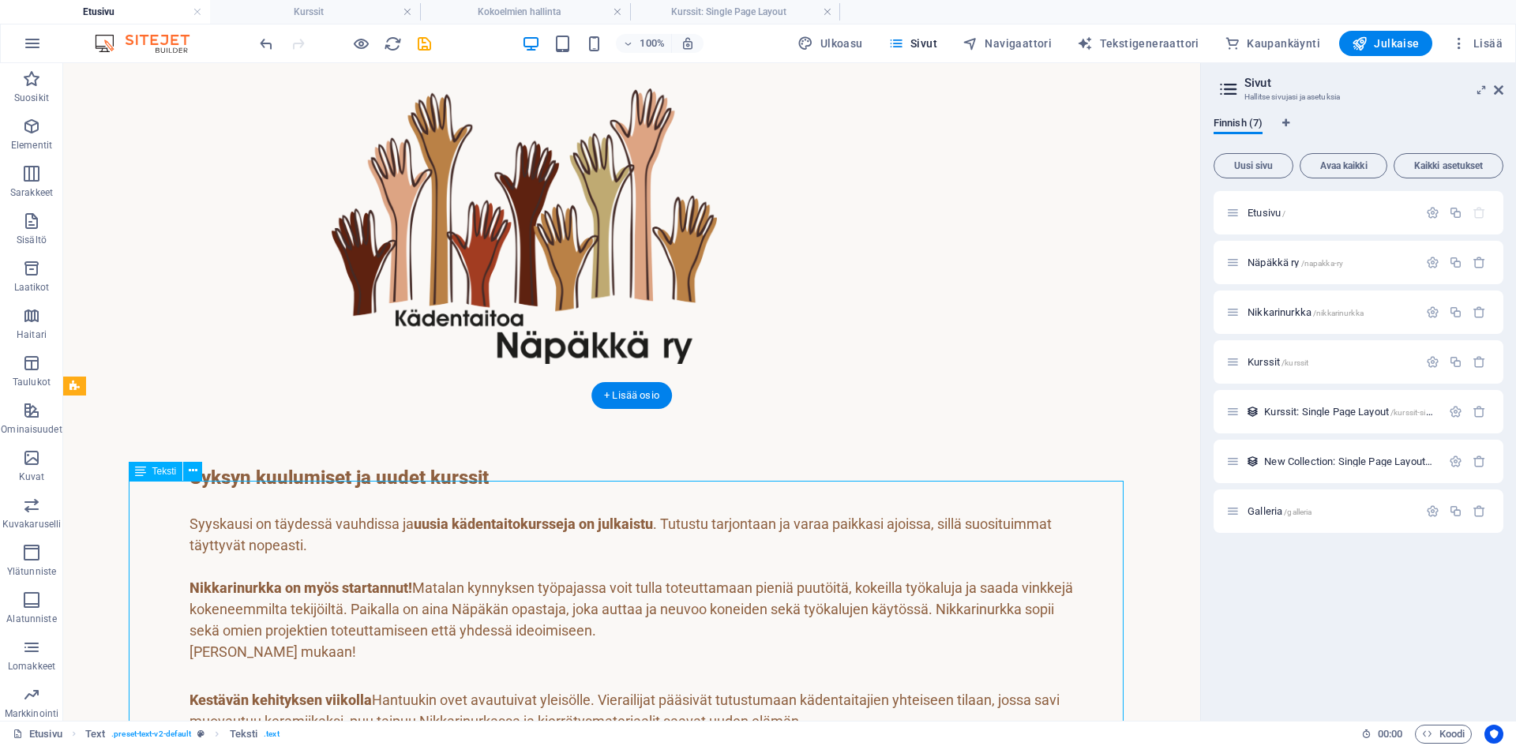
click at [439, 490] on div "Syksyn kuulumiset ja uudet kurssit Syyskausi on täydessä vauhdissa ja uusia käd…" at bounding box center [631, 618] width 884 height 311
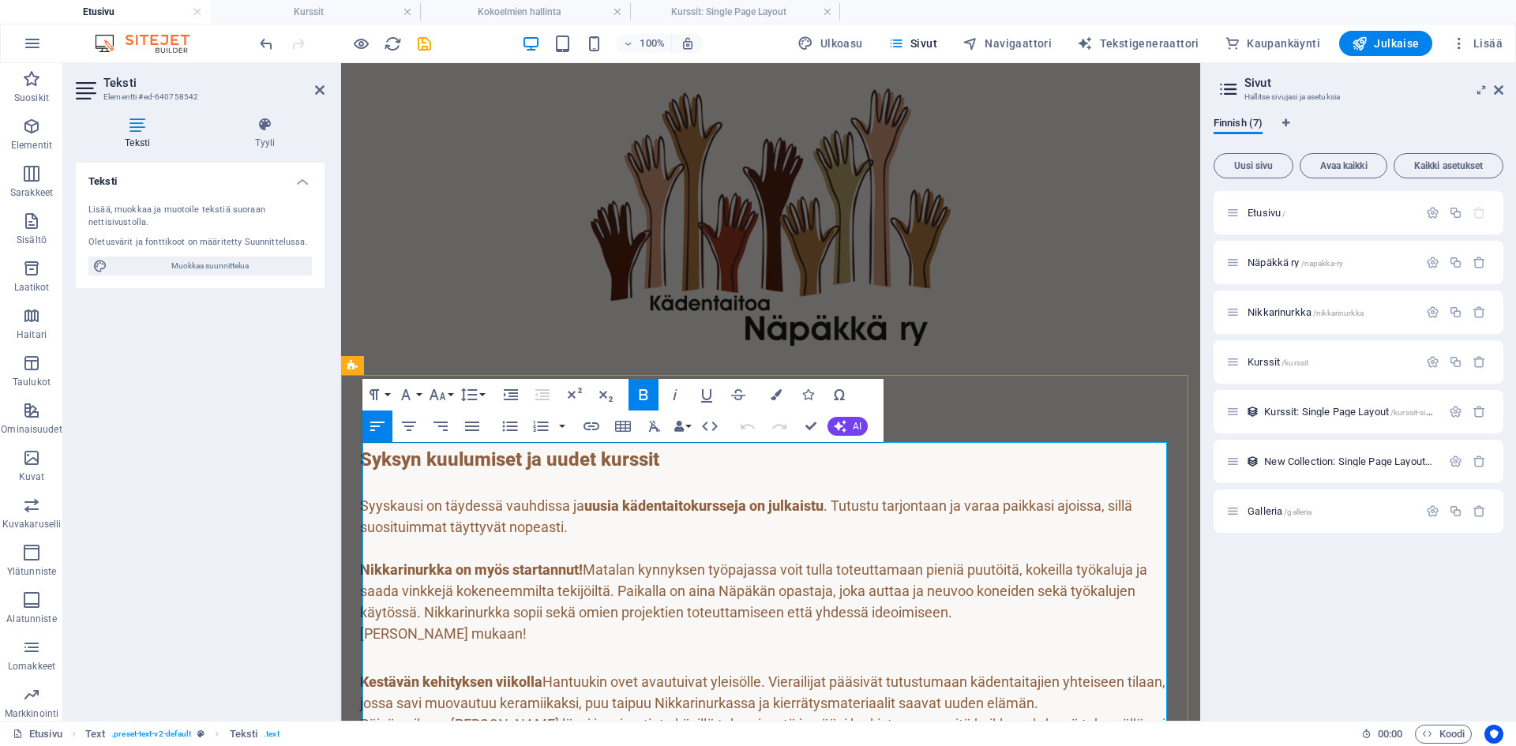
click at [669, 452] on p "Syksyn kuulumiset ja uudet kurssit" at bounding box center [770, 470] width 821 height 50
click at [594, 525] on p "Syyskausi on täydessä vauhdissa ja uusia kädentaitokursseja on julkaistu . Tutu…" at bounding box center [770, 527] width 821 height 64
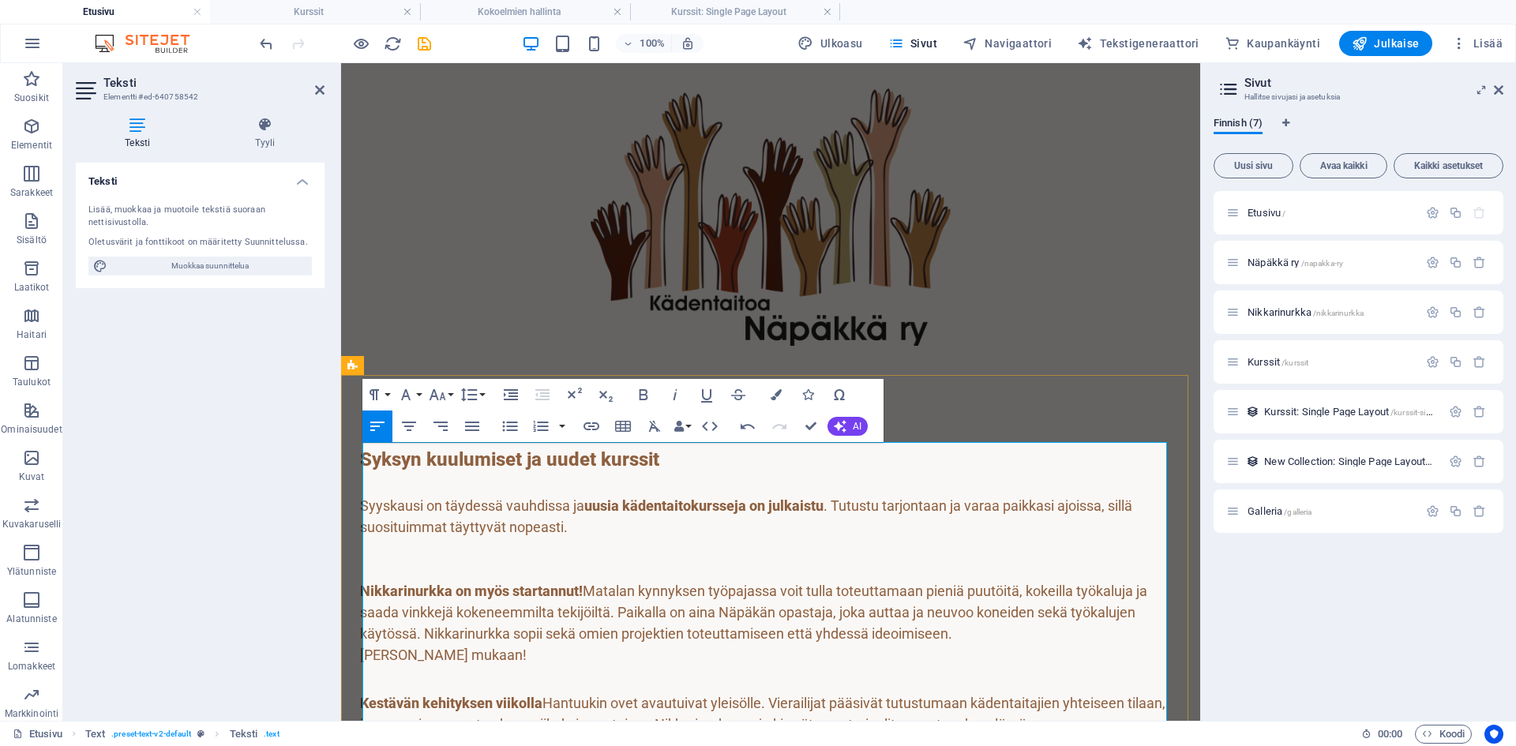
click at [407, 518] on p "Syyskausi on täydessä vauhdissa ja uusia kädentaitokursseja on julkaistu . Tutu…" at bounding box center [770, 516] width 821 height 43
click at [592, 524] on p "Syyskausi on täydessä vauhdissa ja uusia kädentaitokursseja on julkaistu . Tutu…" at bounding box center [770, 516] width 821 height 43
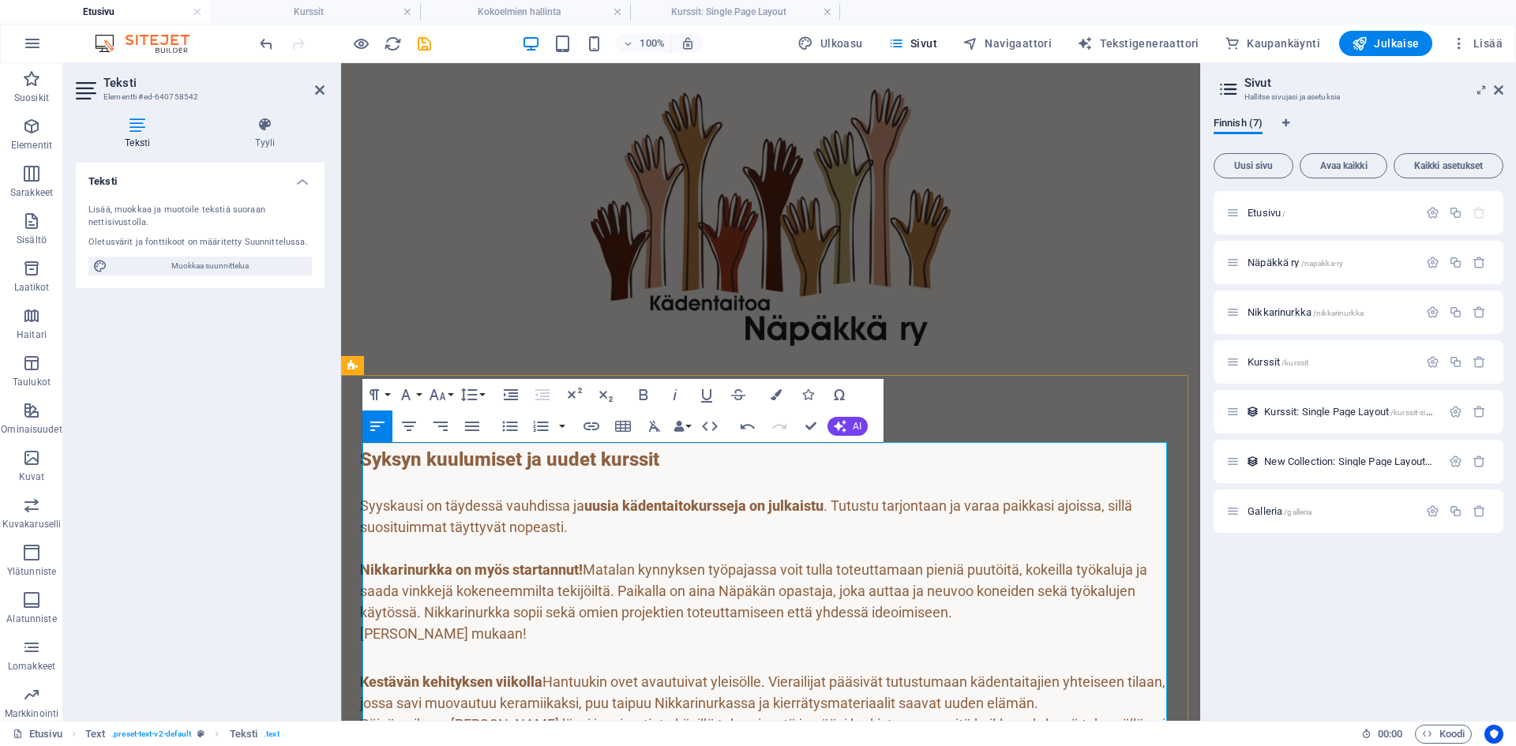
click at [379, 483] on p "Syksyn kuulumiset ja uudet kurssit" at bounding box center [770, 470] width 821 height 50
click at [363, 500] on p "Syyskausi on täydessä vauhdissa ja uusia kädentaitokursseja on julkaistu . Tutu…" at bounding box center [770, 516] width 821 height 43
click at [1090, 268] on figure at bounding box center [771, 216] width 900 height 257
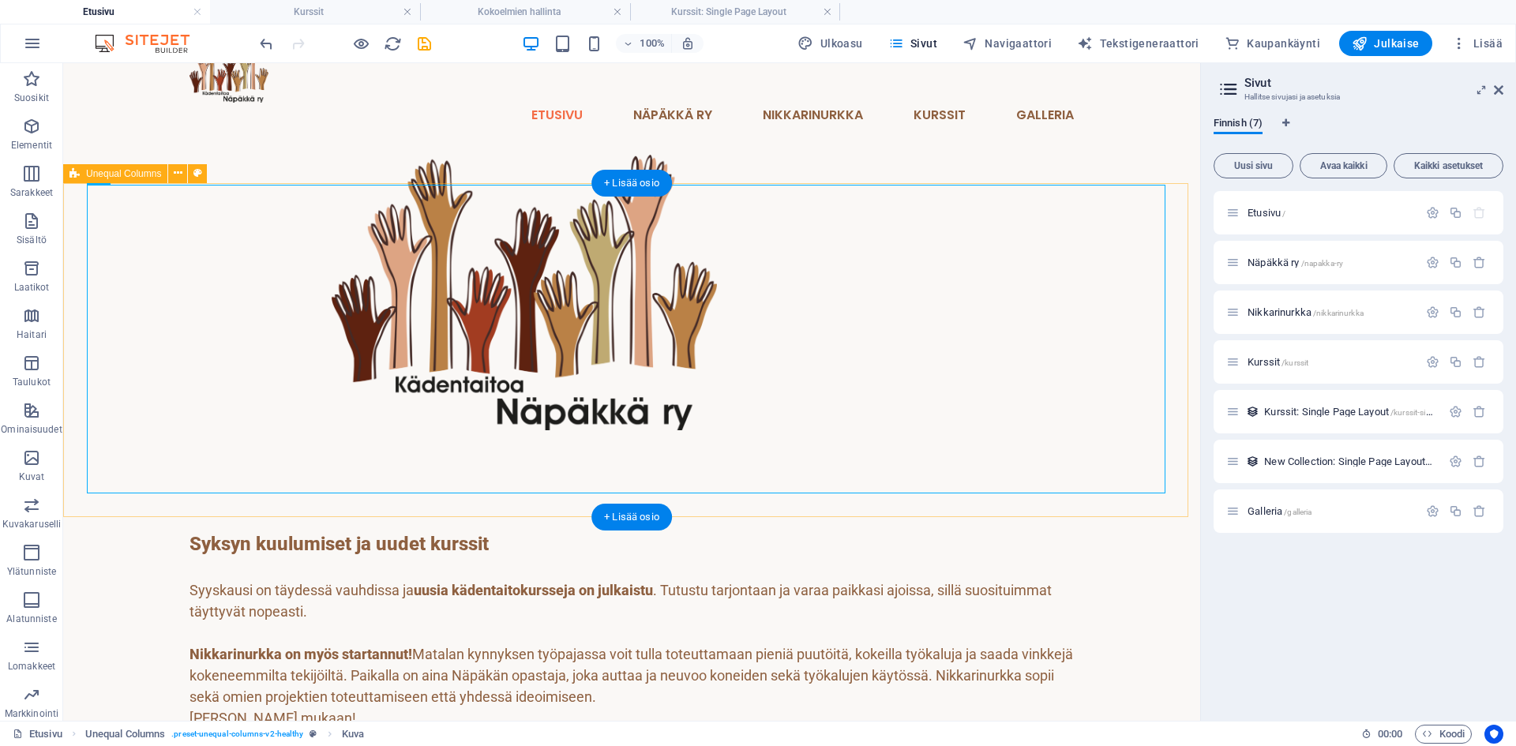
scroll to position [79, 0]
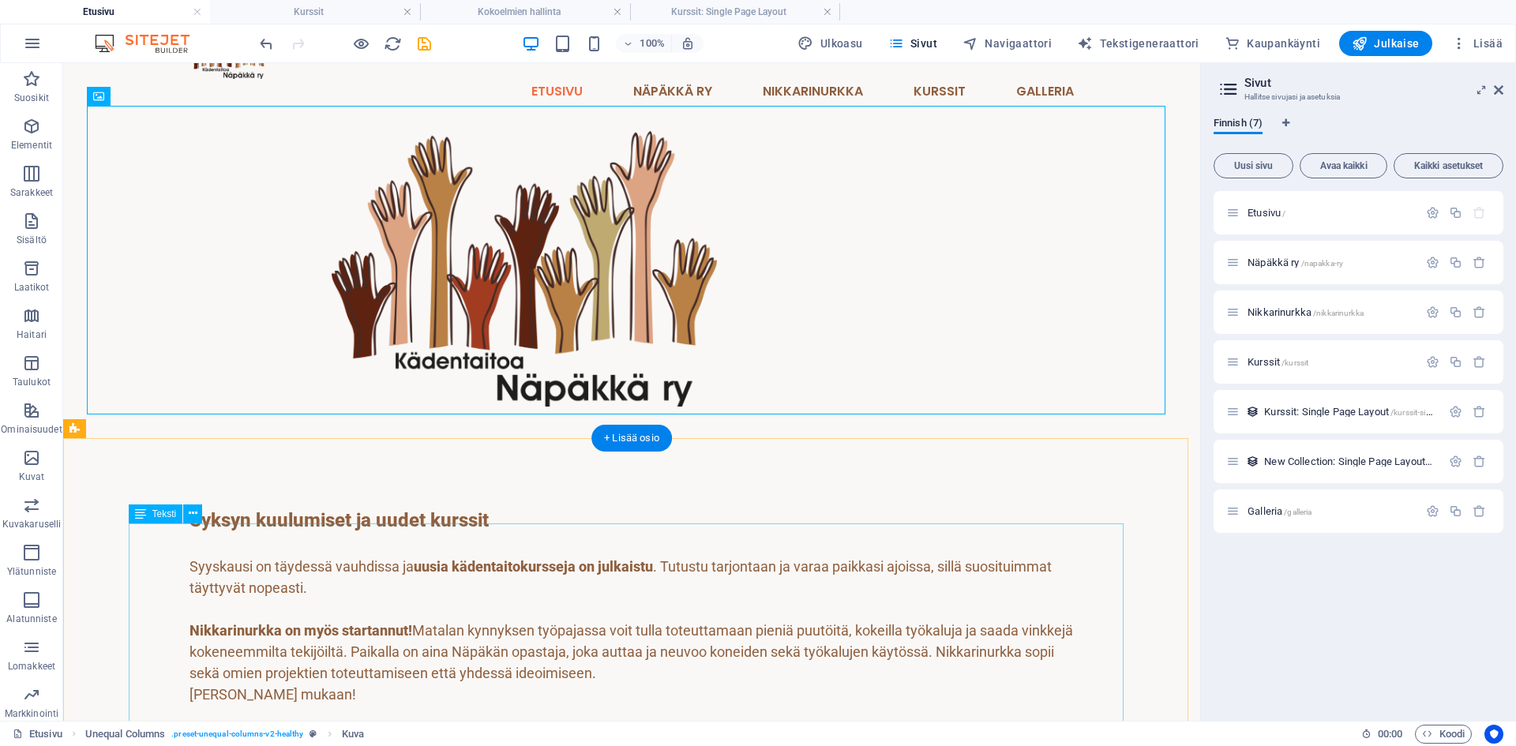
click at [351, 565] on div "Syksyn kuulumiset ja uudet kurssit Syyskausi on täydessä vauhdissa ja uusia käd…" at bounding box center [631, 661] width 884 height 311
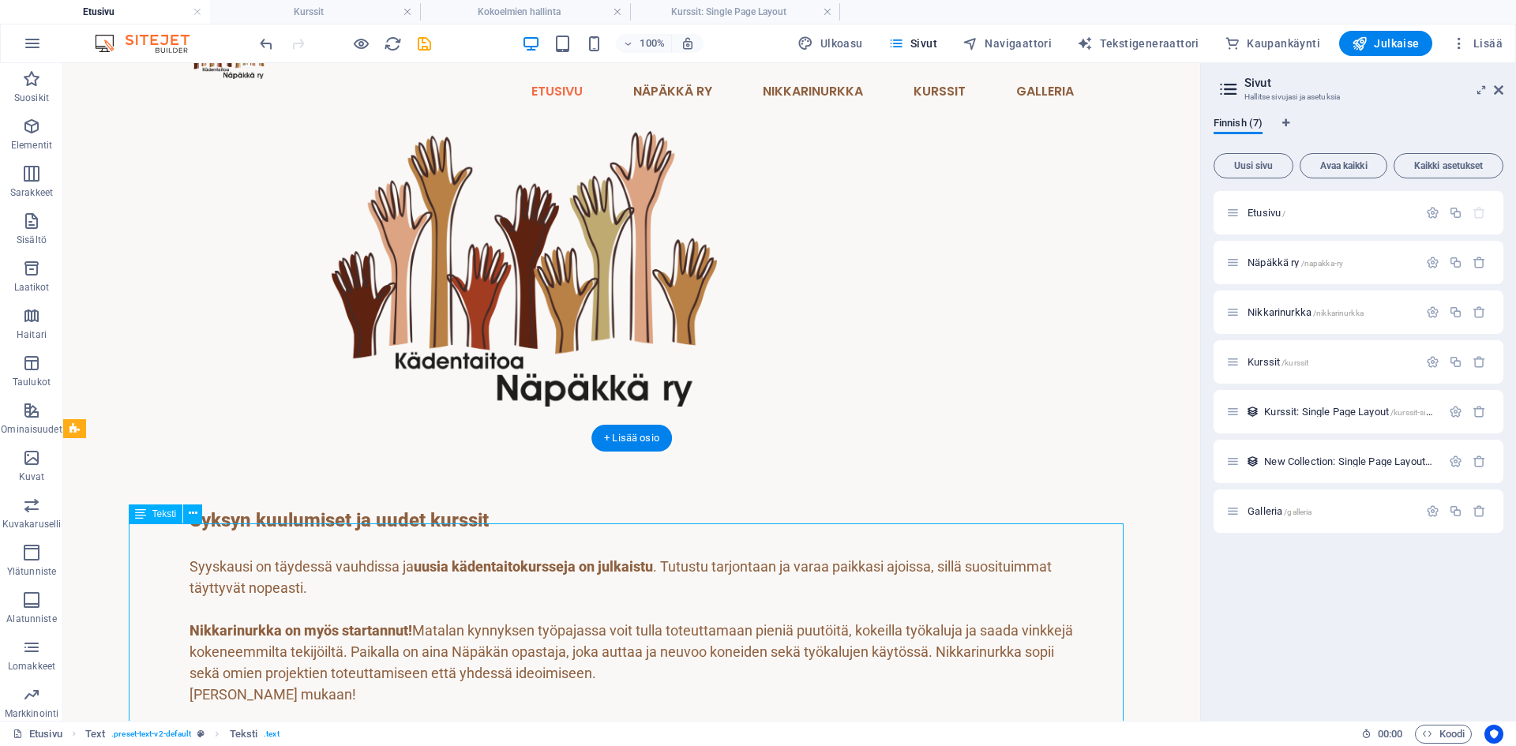
click at [216, 602] on div "Syksyn kuulumiset ja uudet kurssit Syyskausi on täydessä vauhdissa ja uusia käd…" at bounding box center [631, 661] width 884 height 311
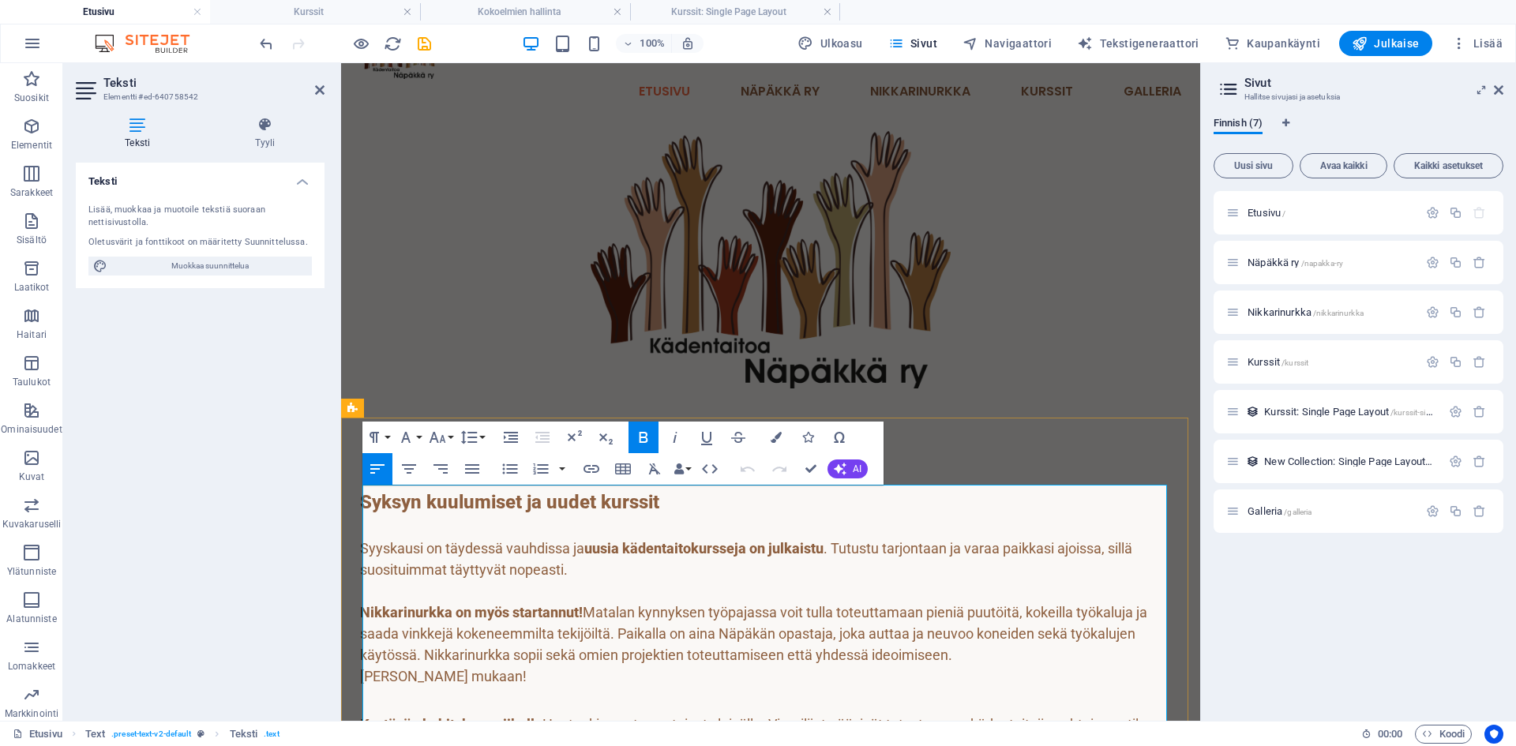
click at [609, 567] on p "Syyskausi on täydessä vauhdissa ja uusia kädentaitokursseja on julkaistu . Tutu…" at bounding box center [770, 559] width 821 height 43
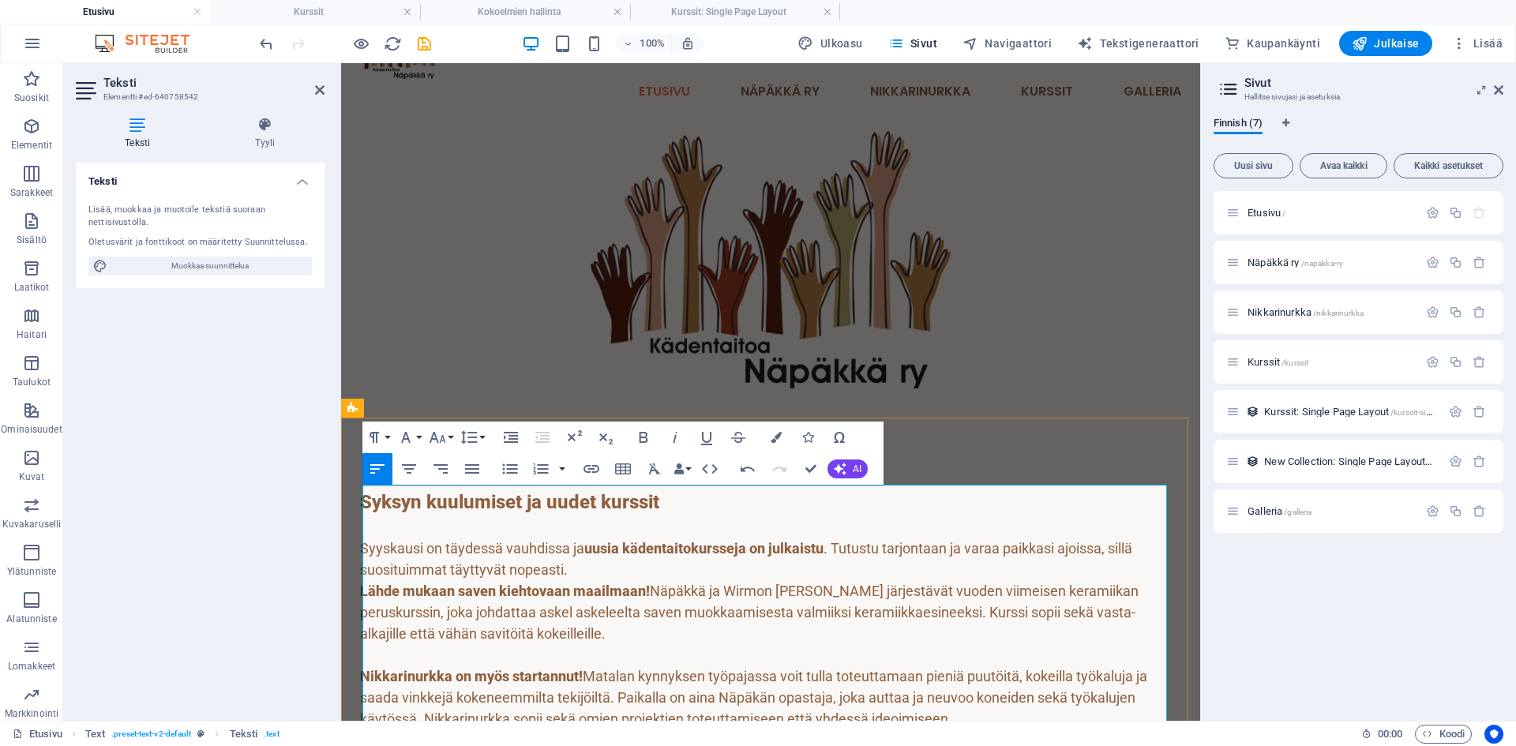
click at [584, 563] on p "Syyskausi on täydessä vauhdissa ja uusia kädentaitokursseja on julkaistu . Tutu…" at bounding box center [770, 559] width 821 height 43
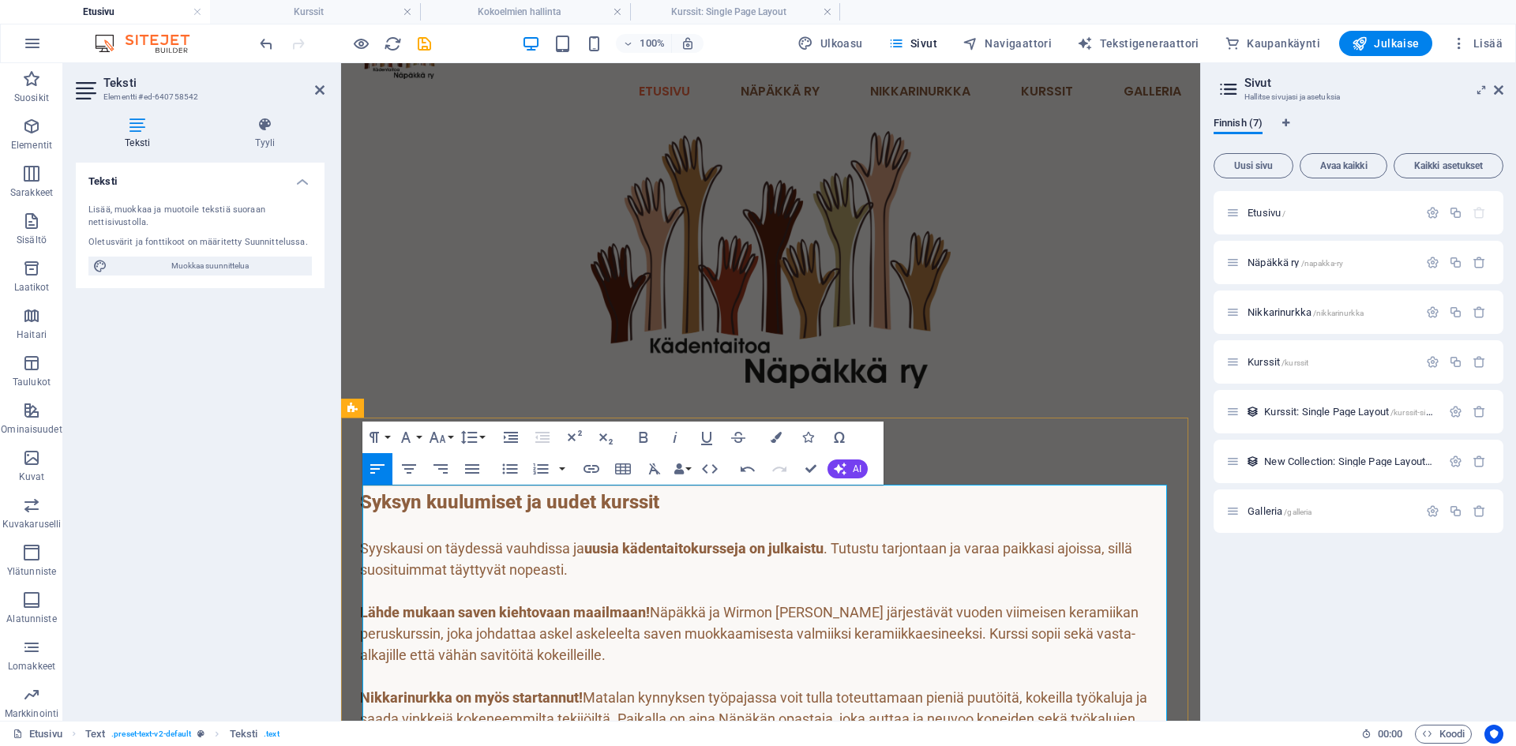
click at [578, 568] on p "Syyskausi on täydessä vauhdissa ja uusia kädentaitokursseja on julkaistu . Tutu…" at bounding box center [770, 559] width 821 height 43
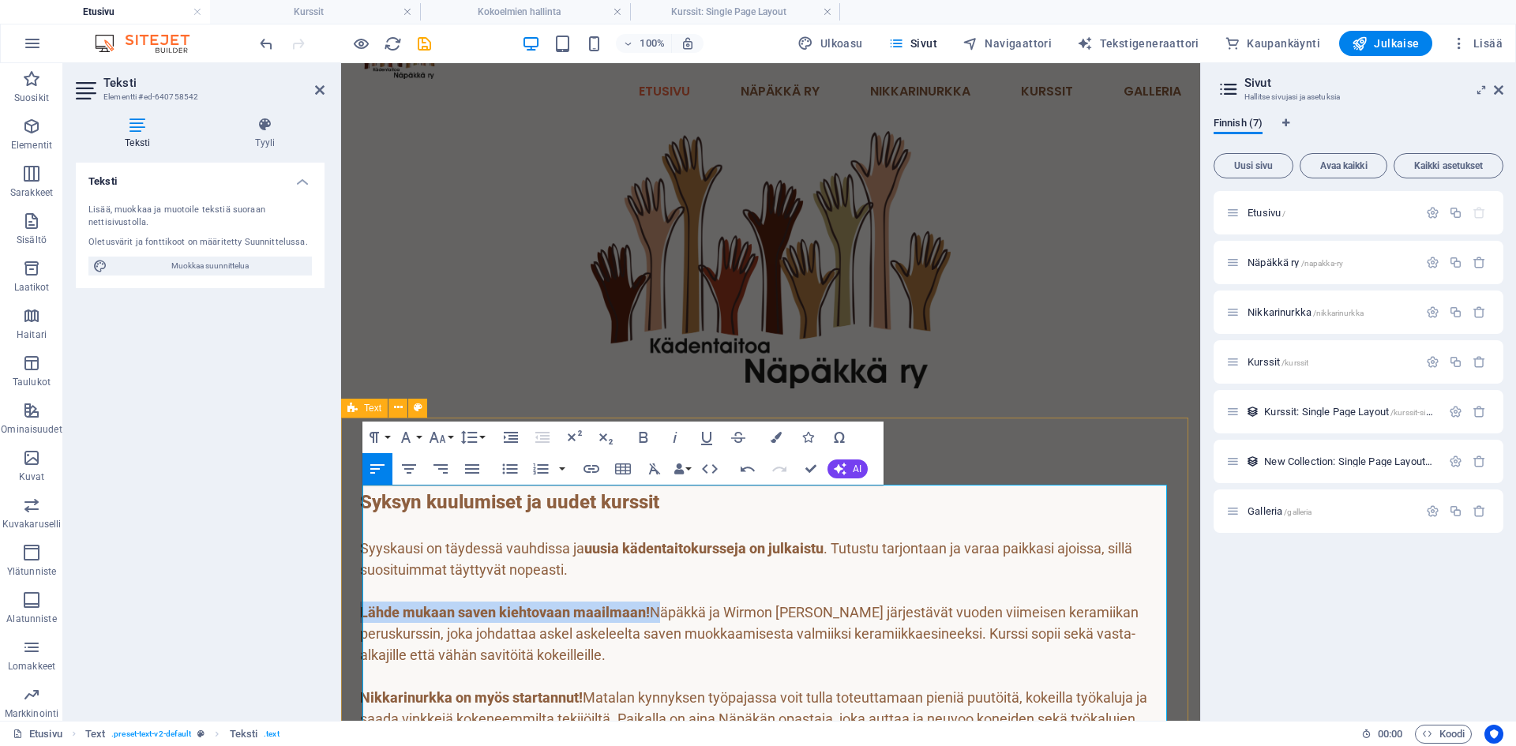
drag, startPoint x: 651, startPoint y: 609, endPoint x: 358, endPoint y: 609, distance: 292.9
click at [358, 609] on div "Syksyn kuulumiset ja uudet kurssit Syyskausi on täydessä vauhdissa ja uusia käd…" at bounding box center [770, 690] width 859 height 557
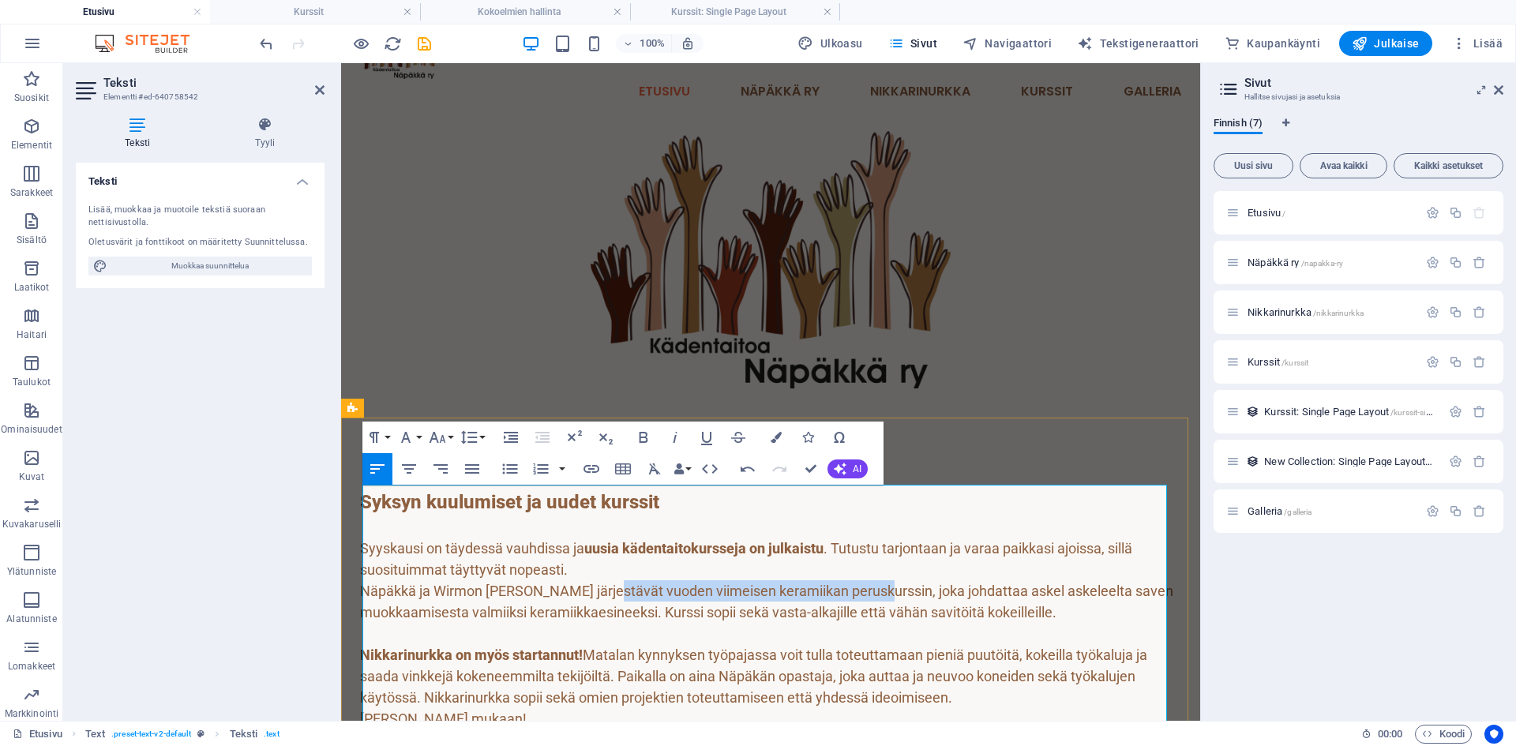
drag, startPoint x: 604, startPoint y: 589, endPoint x: 873, endPoint y: 583, distance: 269.3
click at [873, 583] on p "Näpäkkä ja Wirmon [PERSON_NAME] järjestävät vuoden viimeisen keramiikan perusku…" at bounding box center [770, 601] width 821 height 43
click at [639, 433] on icon "button" at bounding box center [643, 437] width 9 height 11
click at [657, 614] on p "Näpäkkä ja Wirmon [PERSON_NAME] järjestävät vuoden viimeisen keramiikan perusku…" at bounding box center [770, 601] width 821 height 43
click at [580, 566] on p "Syyskausi on täydessä vauhdissa ja uusia kädentaitokursseja on julkaistu . Tutu…" at bounding box center [770, 559] width 821 height 43
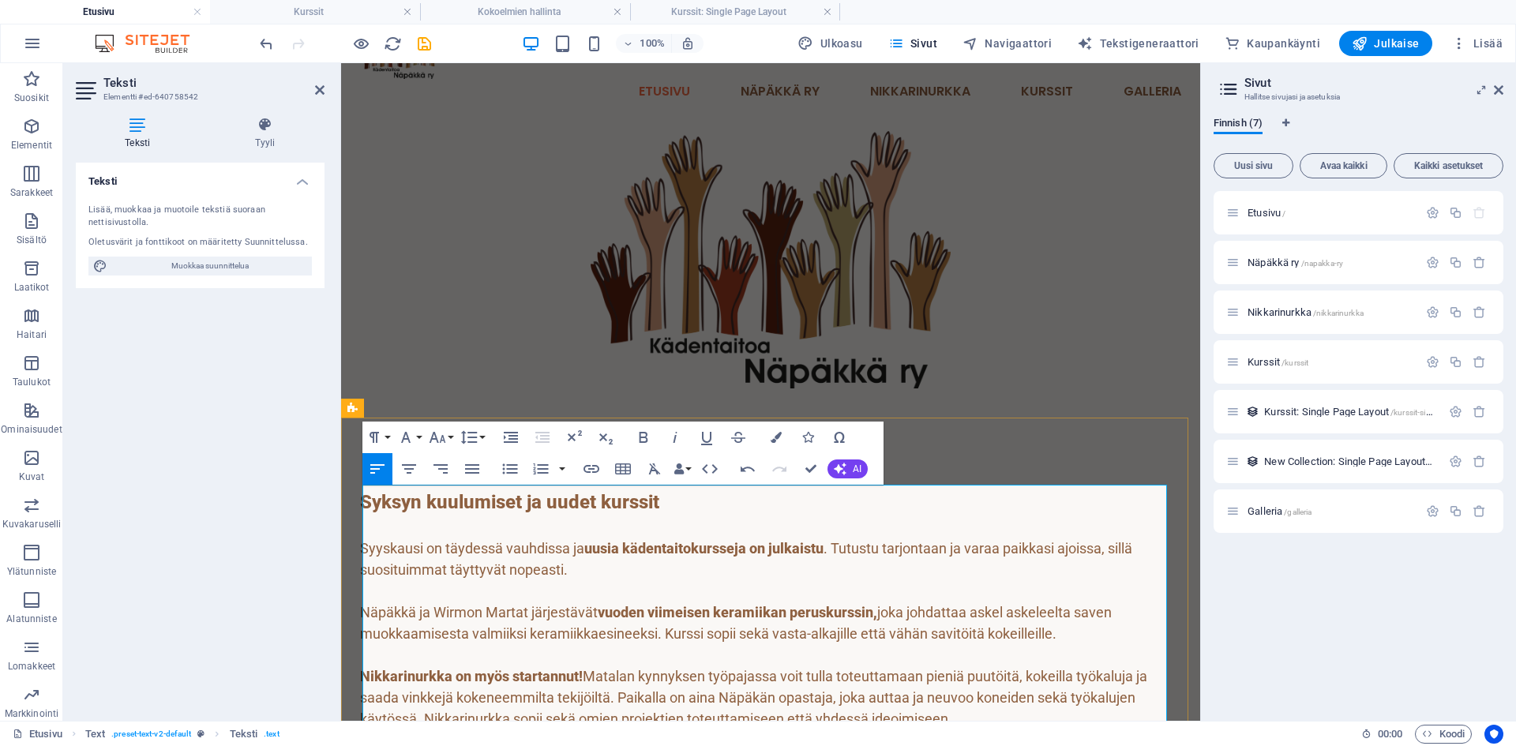
click at [615, 561] on p "Syyskausi on täydessä vauhdissa ja uusia kädentaitokursseja on julkaistu . Tutu…" at bounding box center [770, 559] width 821 height 43
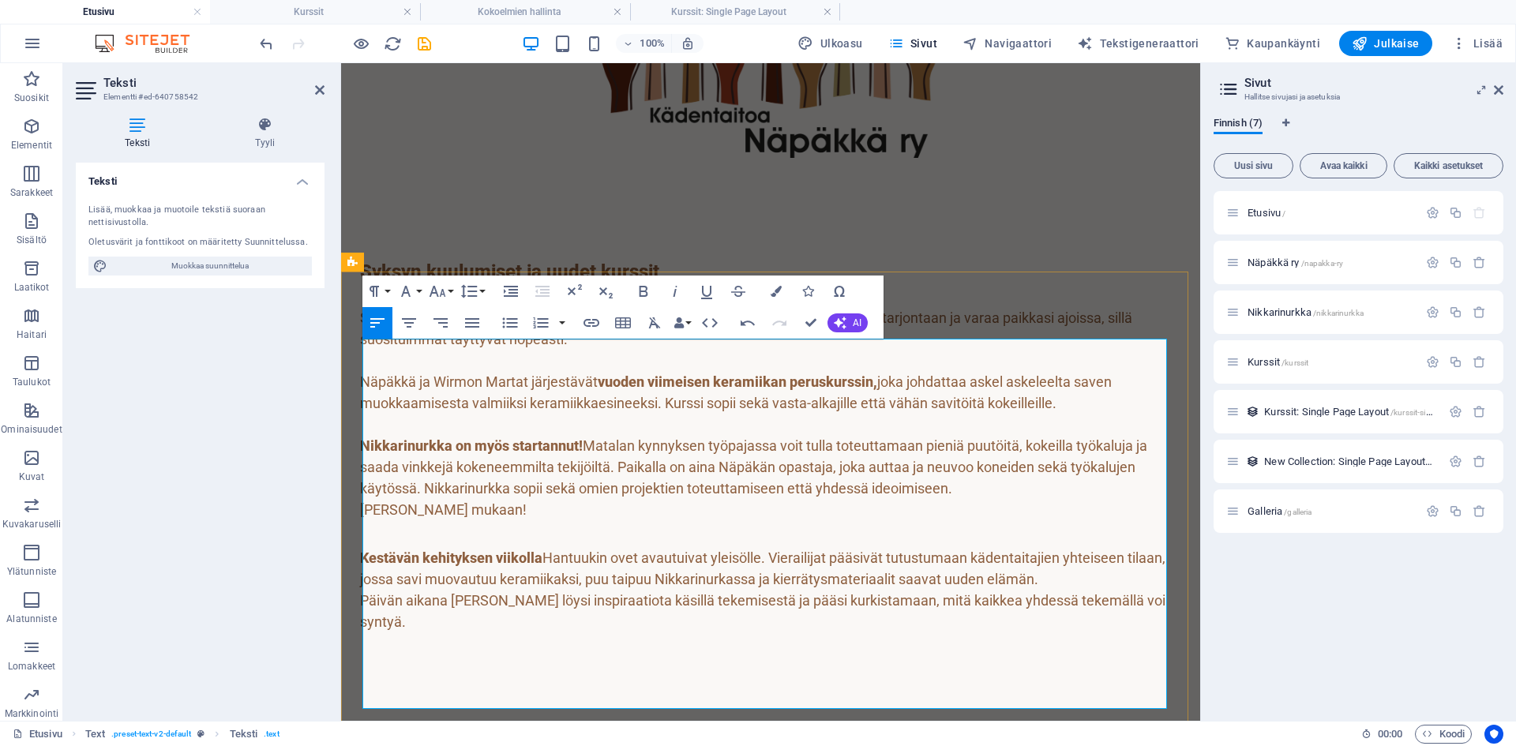
scroll to position [316, 0]
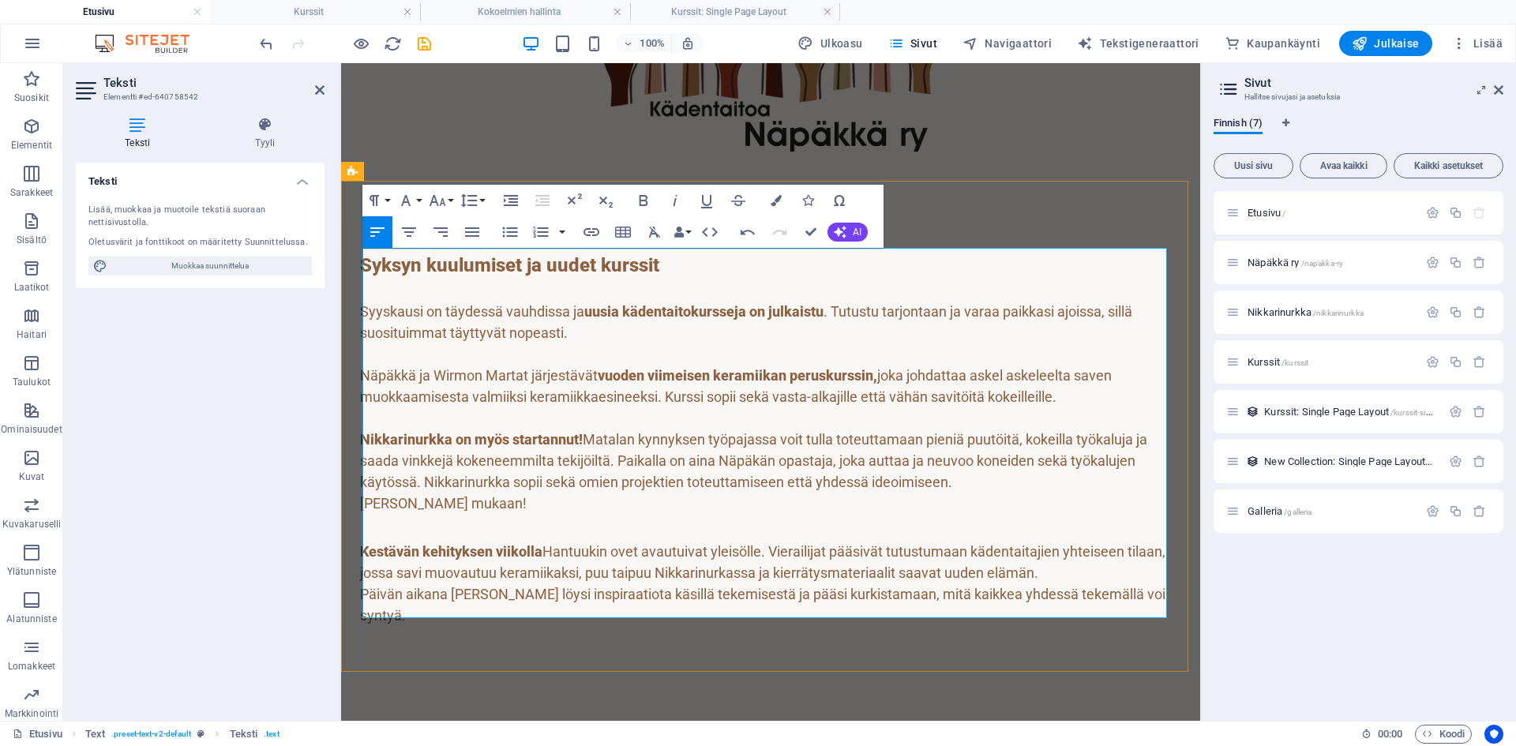
click at [695, 398] on p "Näpäkkä ja Wirmon [PERSON_NAME] järjestävät vuoden viimeisen keramiikan perusku…" at bounding box center [770, 386] width 821 height 43
click at [262, 440] on div "Teksti Lisää, muokkaa ja muotoile tekstiä suoraan nettisivustolla. Oletusvärit …" at bounding box center [200, 436] width 249 height 546
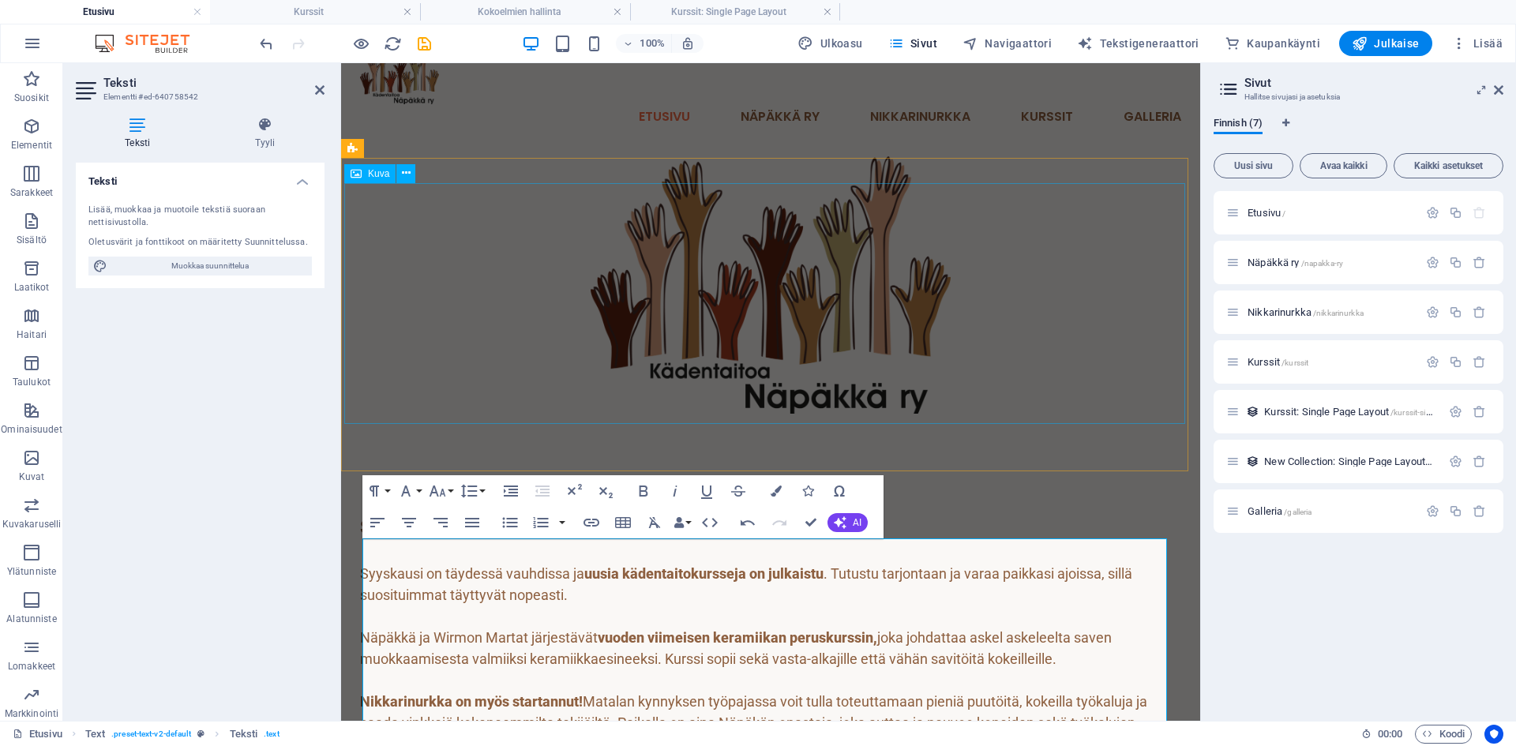
scroll to position [0, 0]
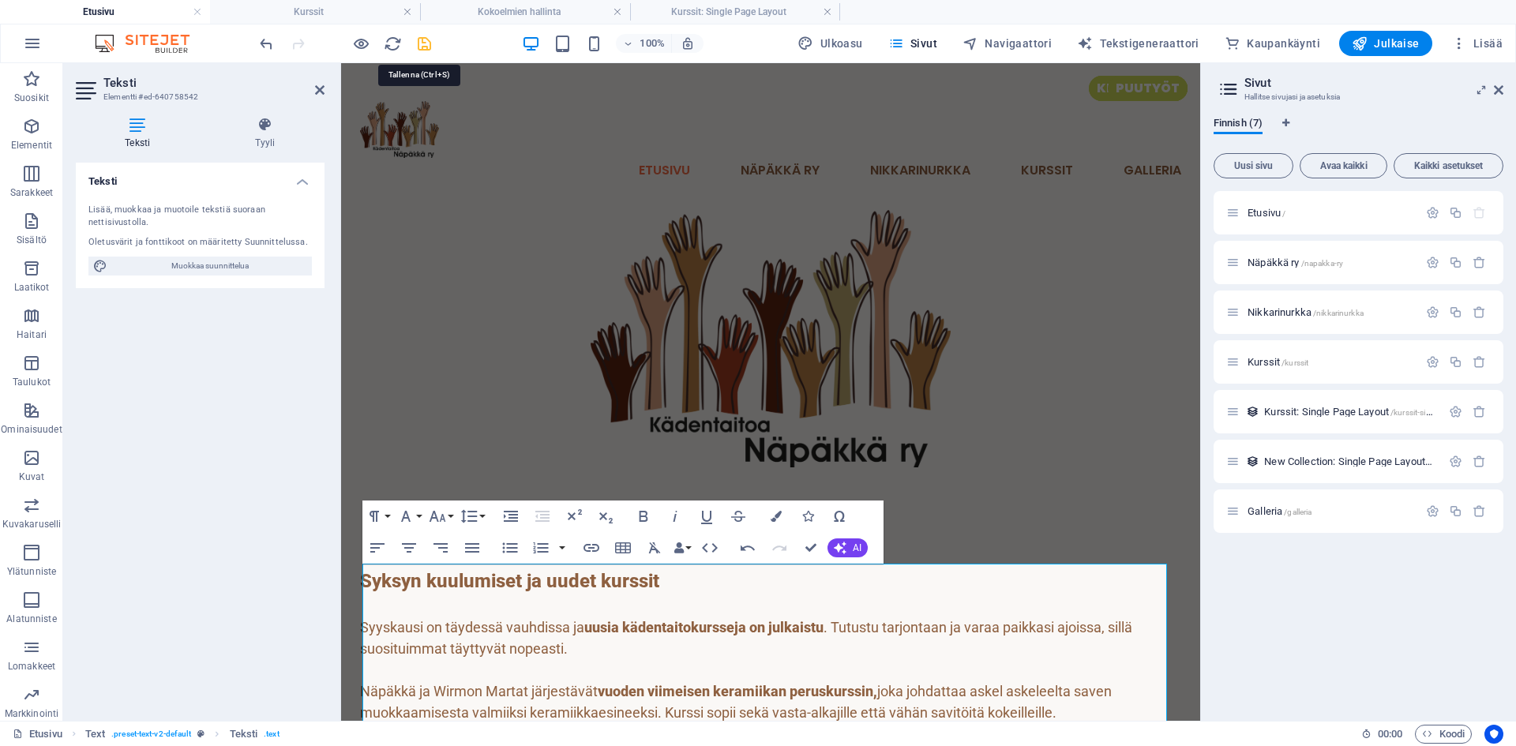
click at [426, 43] on icon "save" at bounding box center [424, 44] width 18 height 18
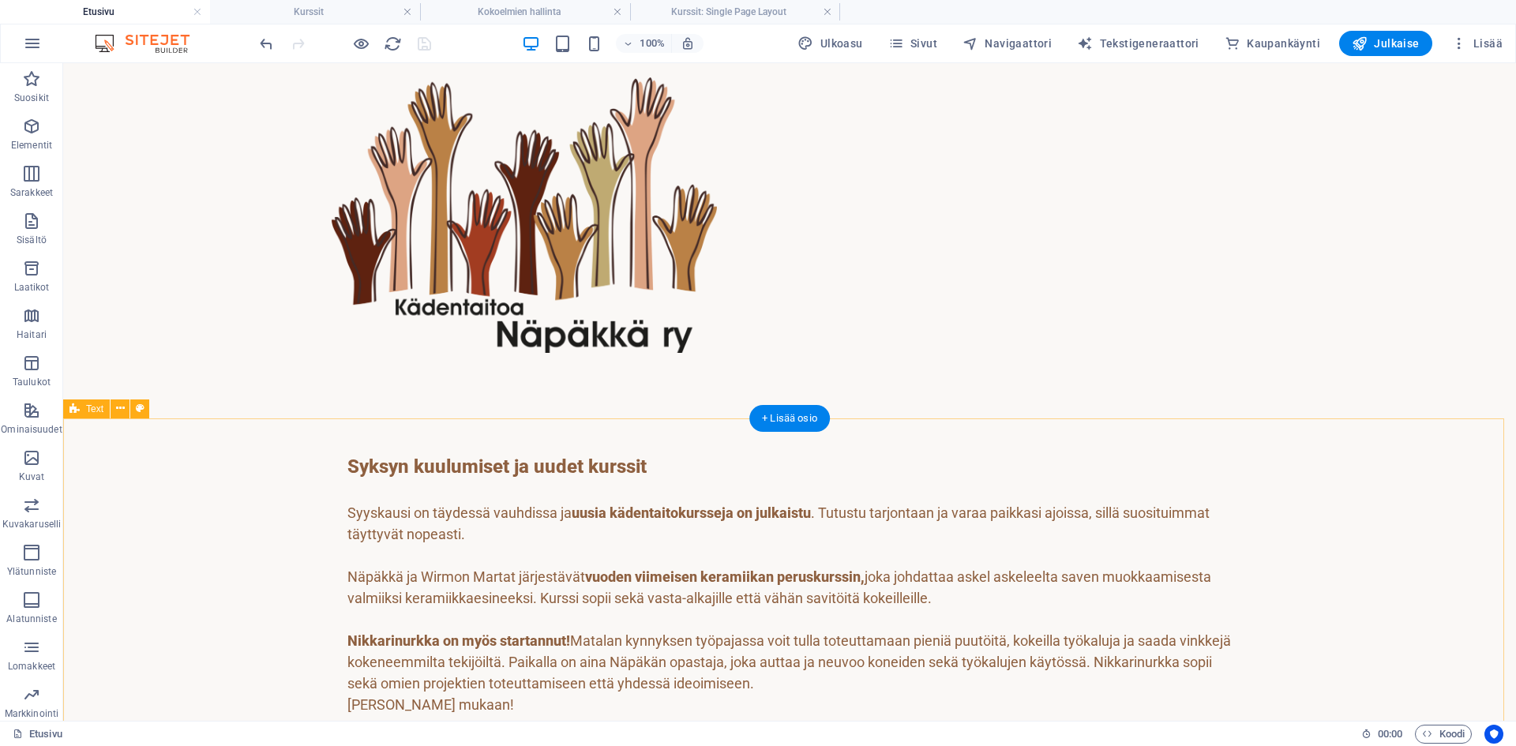
scroll to position [158, 0]
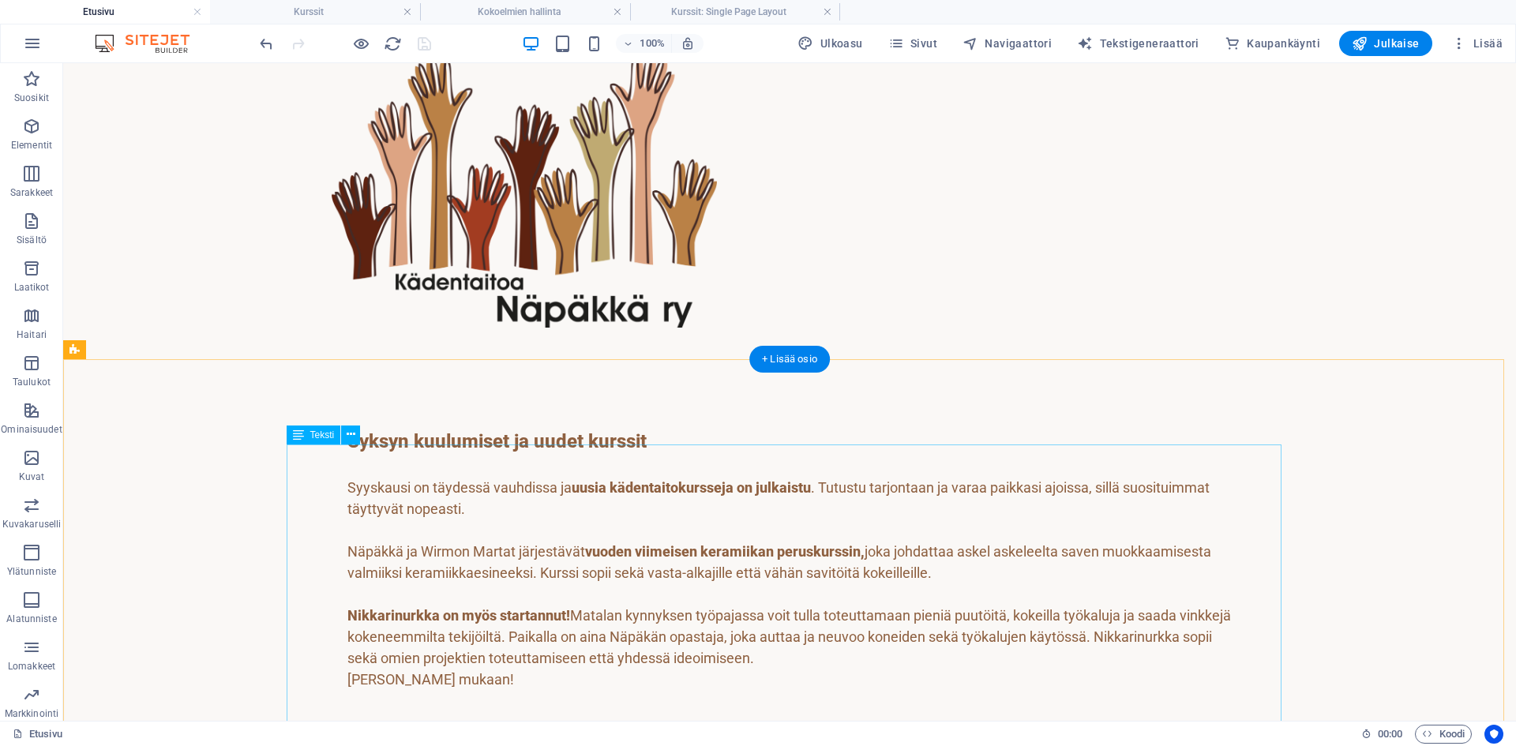
click at [654, 568] on div "Syksyn kuulumiset ja uudet kurssit Syyskausi on täydessä vauhdissa ja uusia käd…" at bounding box center [789, 614] width 884 height 375
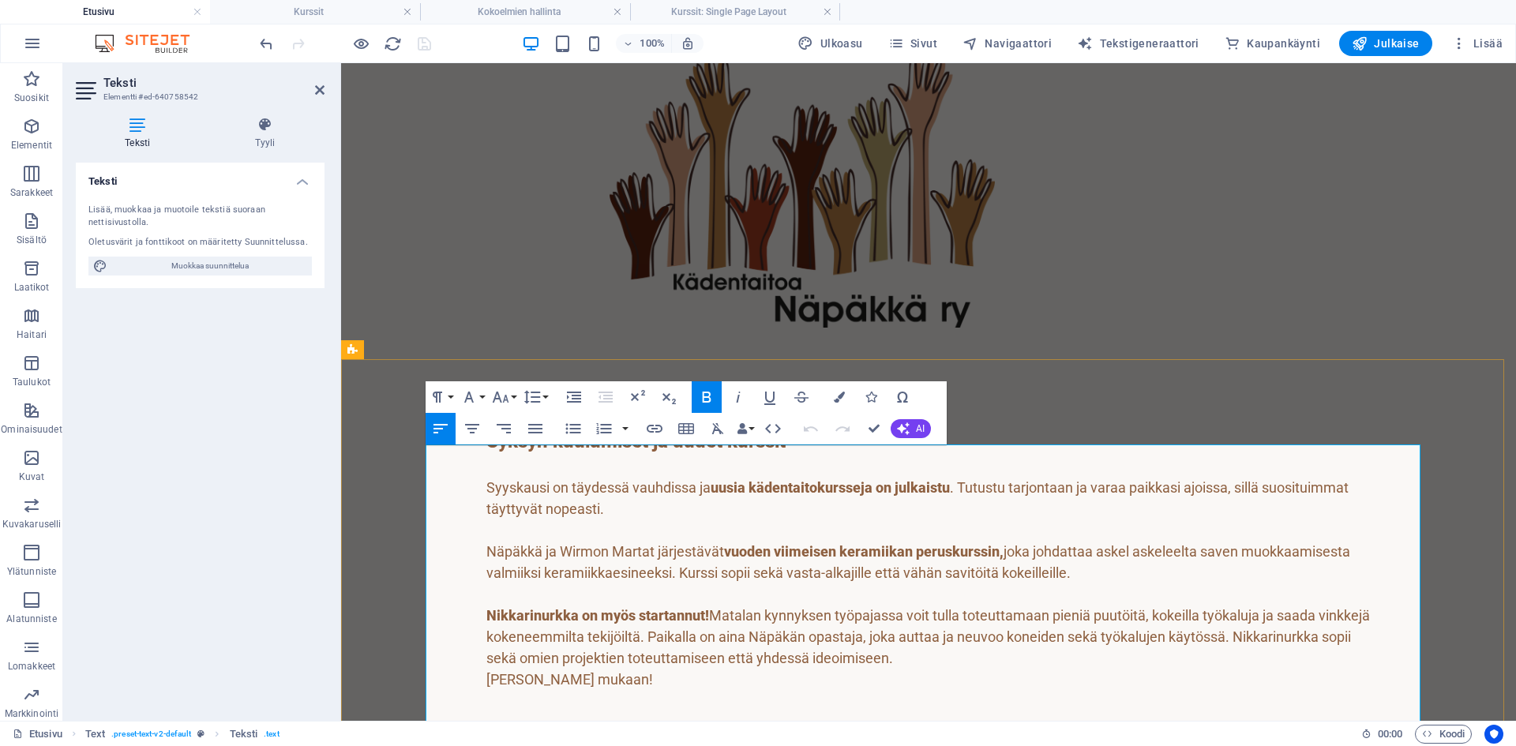
click at [964, 568] on p "Näpäkkä ja Wirmon [PERSON_NAME] järjestävät vuoden viimeisen keramiikan perusku…" at bounding box center [928, 562] width 884 height 43
click at [169, 451] on div "Teksti Lisää, muokkaa ja muotoile tekstiä suoraan nettisivustolla. Oletusvärit …" at bounding box center [200, 436] width 249 height 546
click at [550, 157] on figure at bounding box center [802, 190] width 963 height 276
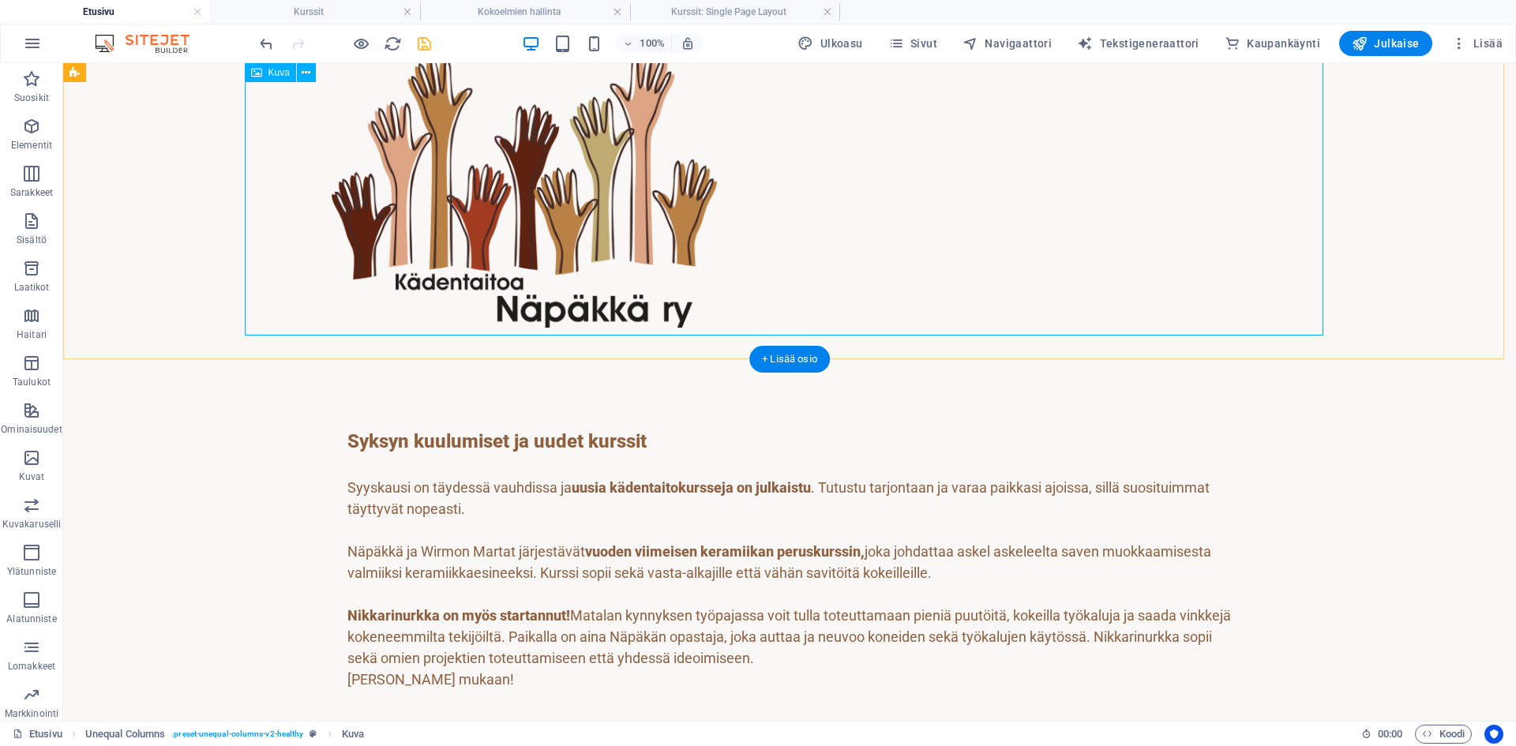
click at [358, 241] on figure at bounding box center [524, 190] width 963 height 276
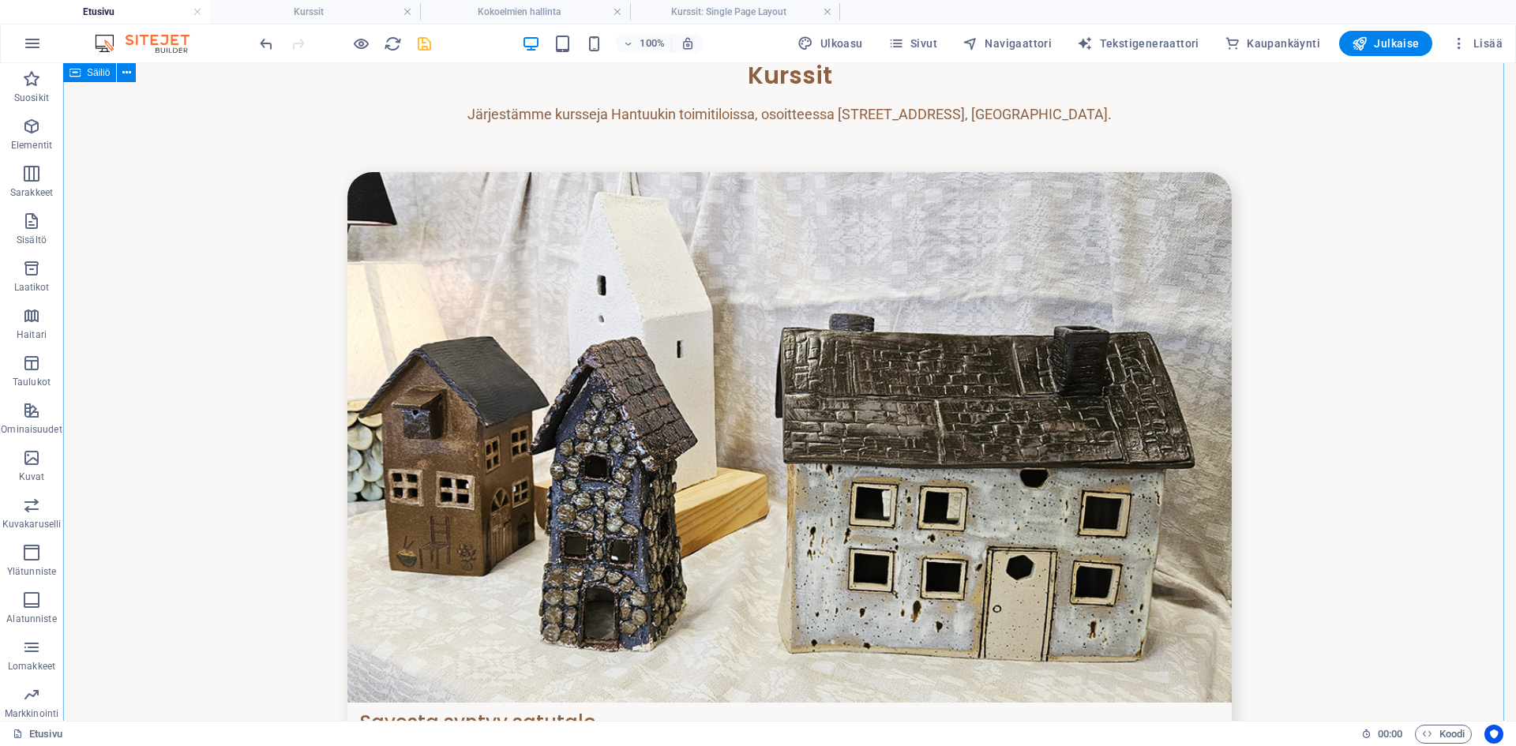
scroll to position [711, 0]
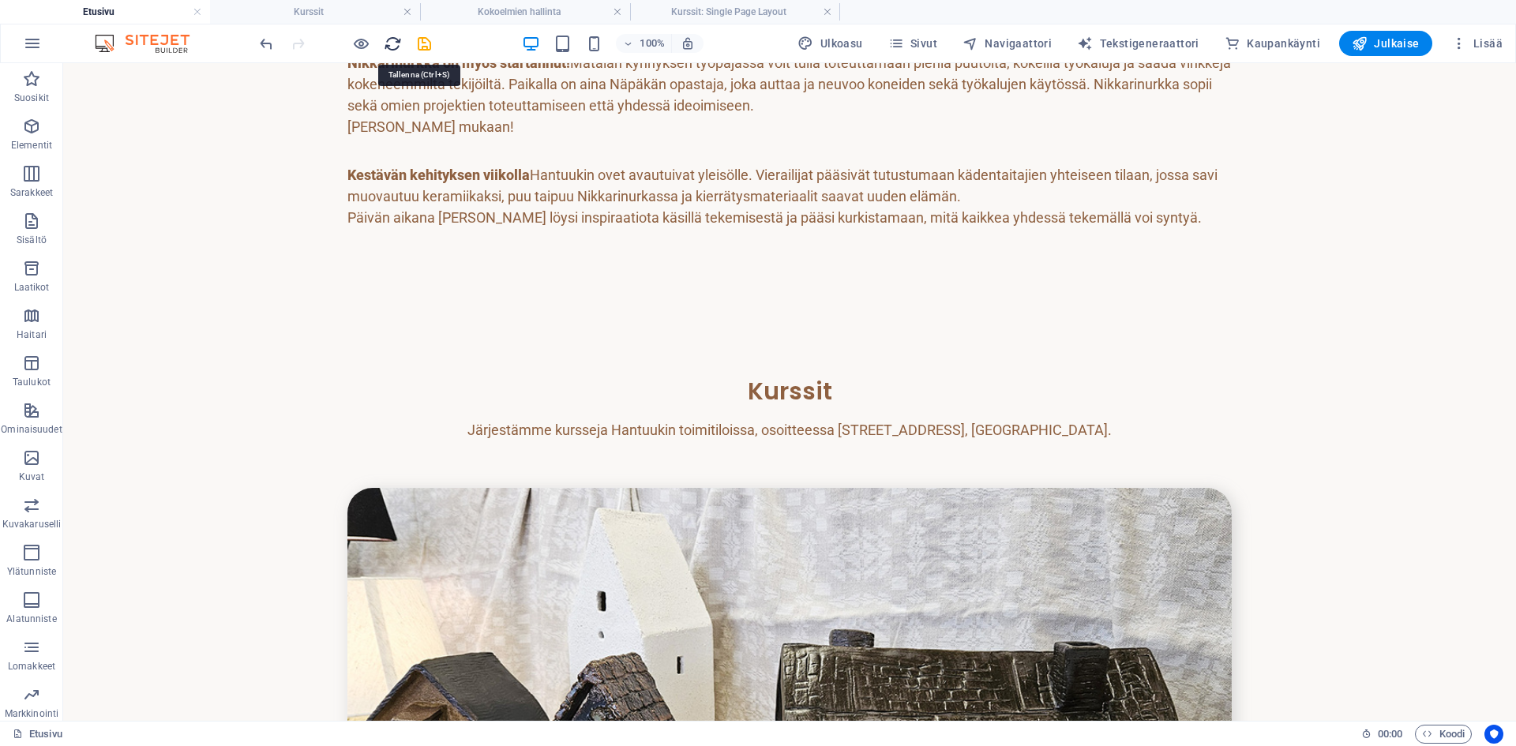
drag, startPoint x: 429, startPoint y: 41, endPoint x: 390, endPoint y: 51, distance: 40.8
click at [429, 41] on icon "save" at bounding box center [424, 44] width 18 height 18
click at [391, 43] on icon "reload" at bounding box center [393, 44] width 18 height 18
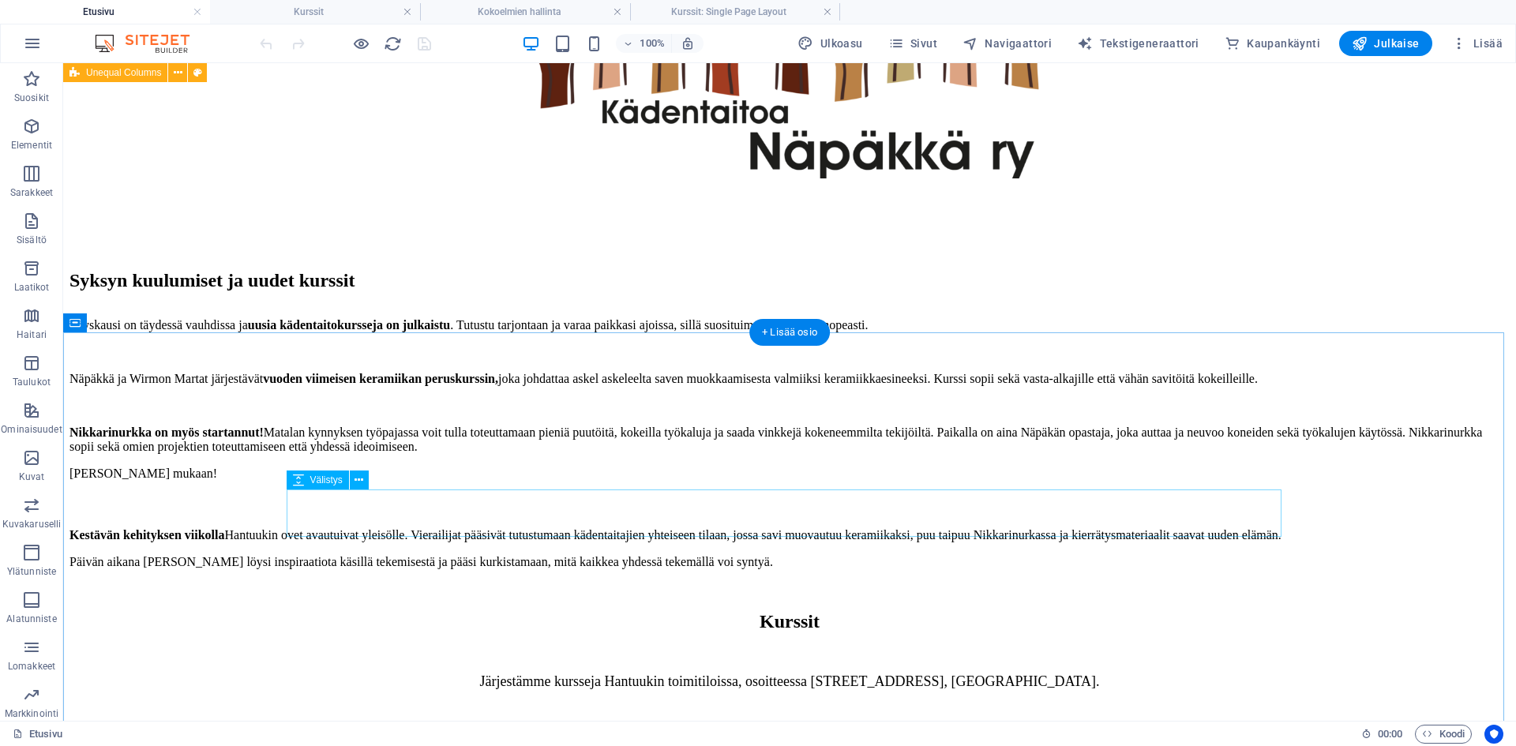
scroll to position [947, 0]
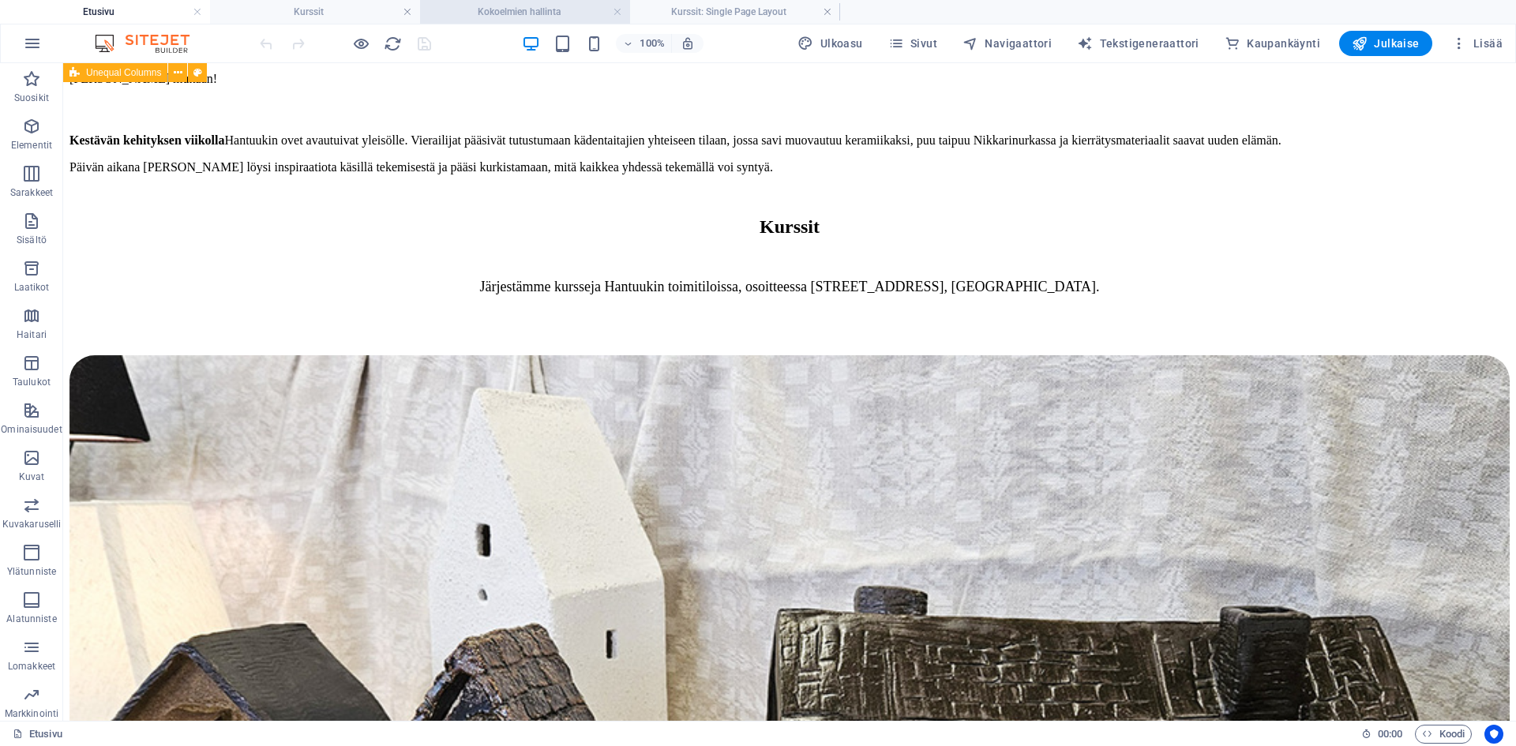
click at [522, 2] on li "Kokoelmien hallinta" at bounding box center [525, 12] width 210 height 24
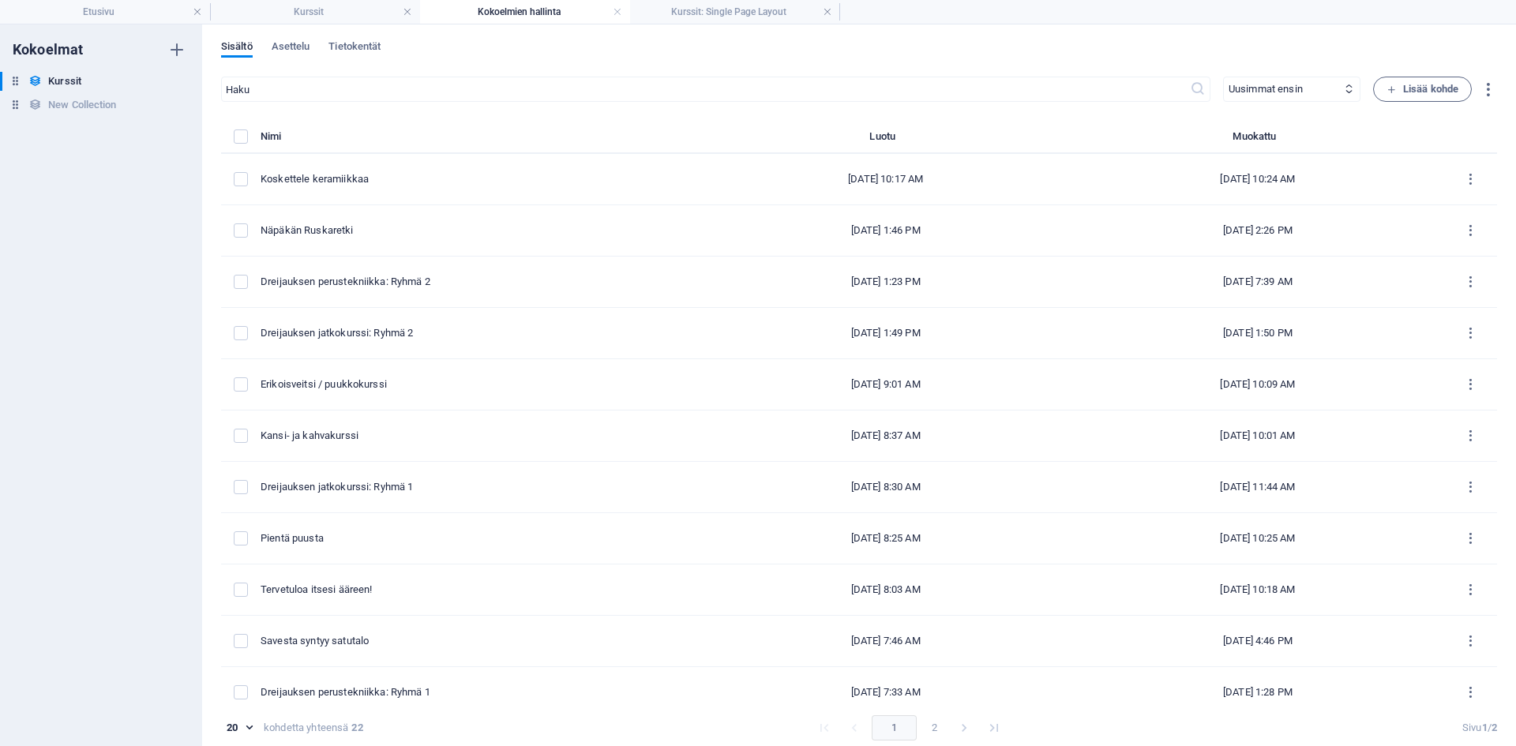
scroll to position [0, 0]
click at [331, 12] on h4 "Kurssit" at bounding box center [315, 11] width 210 height 17
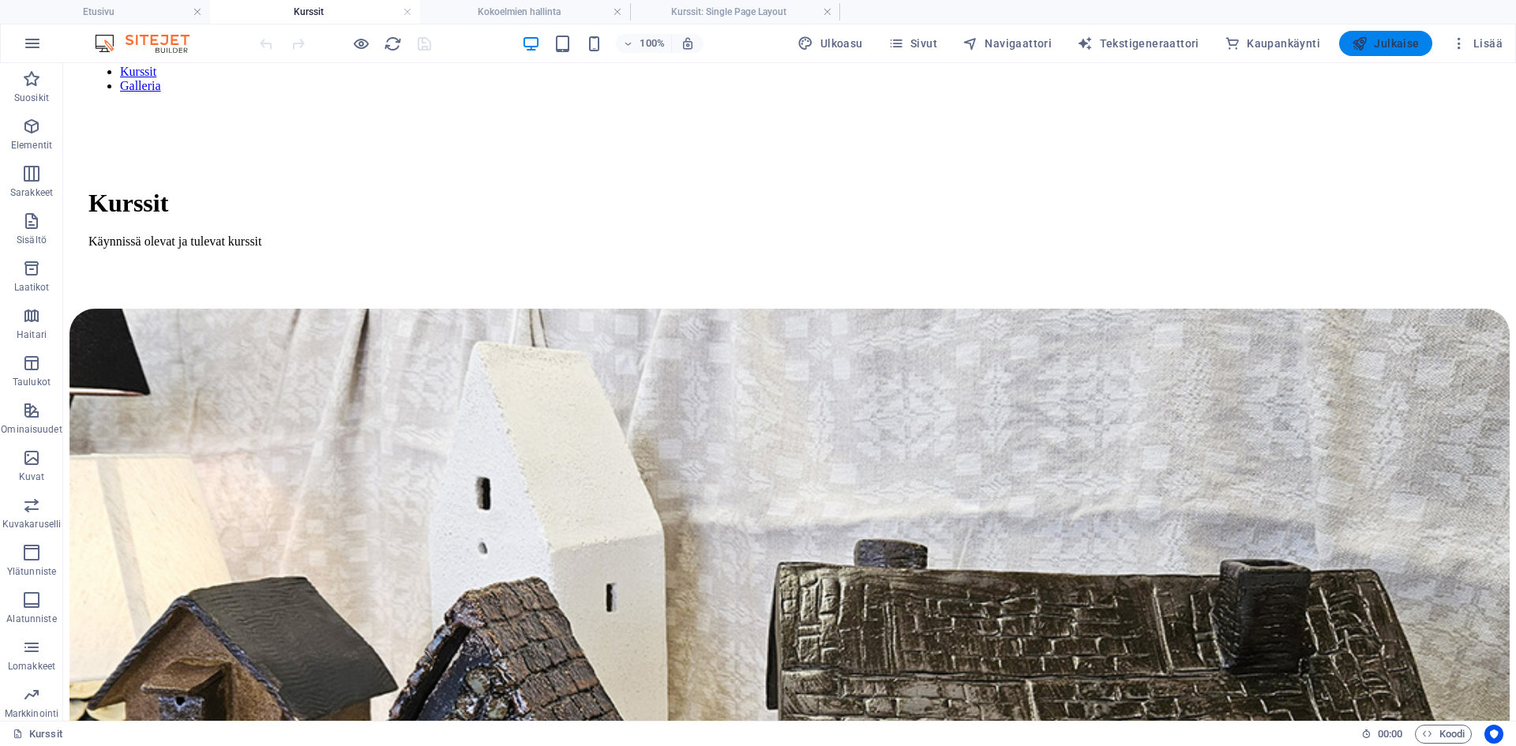
click at [1090, 44] on span "Julkaise" at bounding box center [1386, 44] width 68 height 16
click at [538, 6] on h4 "Kokoelmien hallinta" at bounding box center [525, 11] width 210 height 17
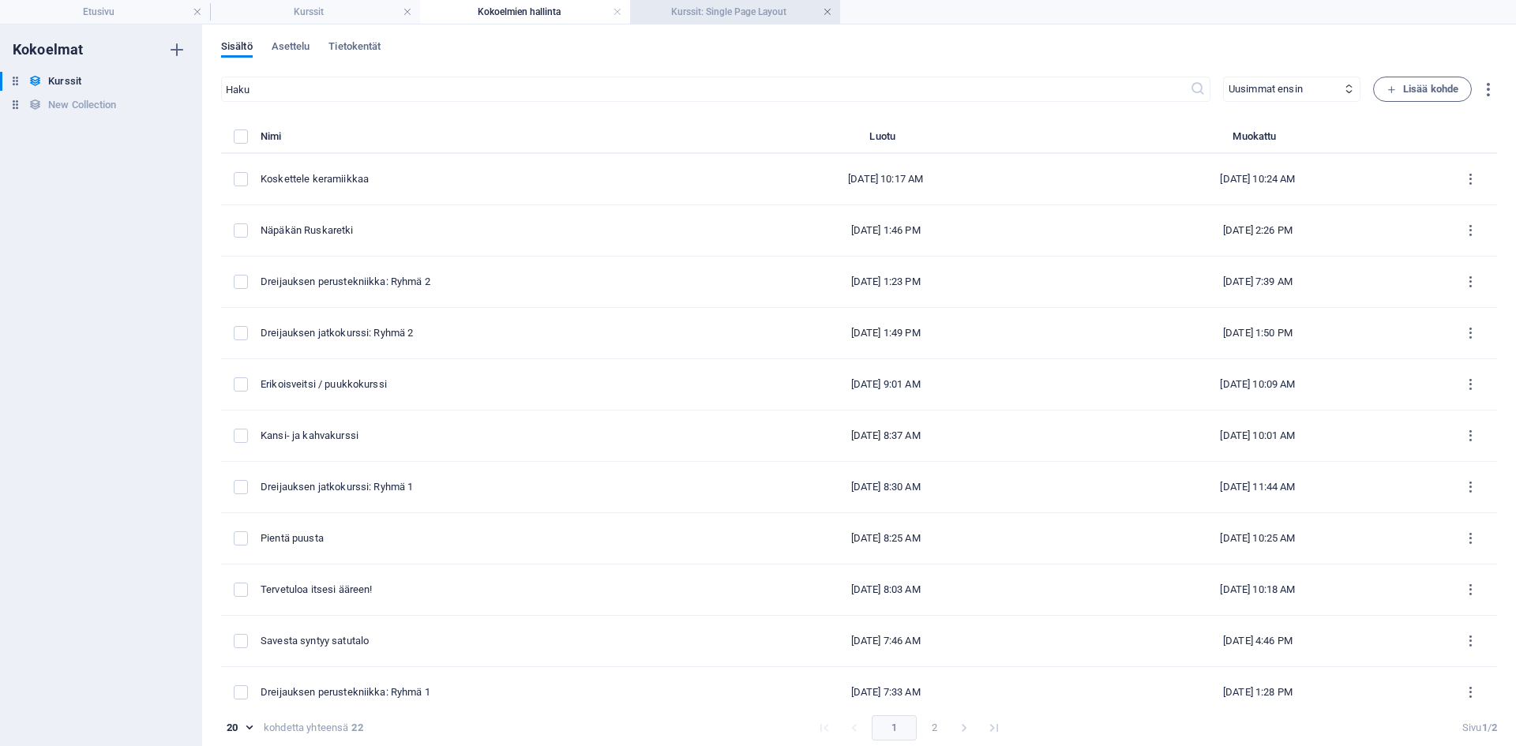
click at [826, 9] on link at bounding box center [827, 12] width 9 height 15
click at [614, 12] on link at bounding box center [617, 12] width 9 height 15
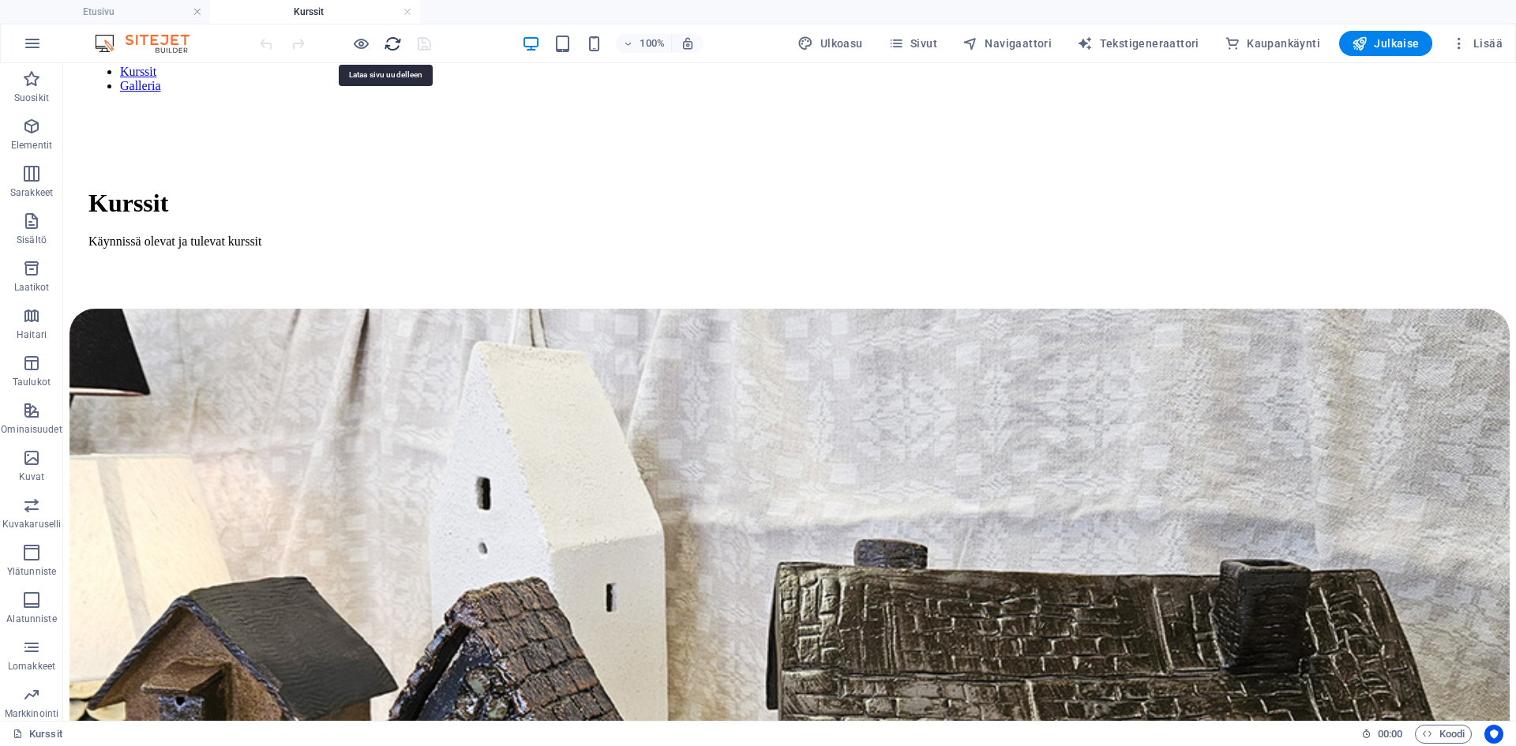
click at [402, 46] on icon "reload" at bounding box center [393, 44] width 18 height 18
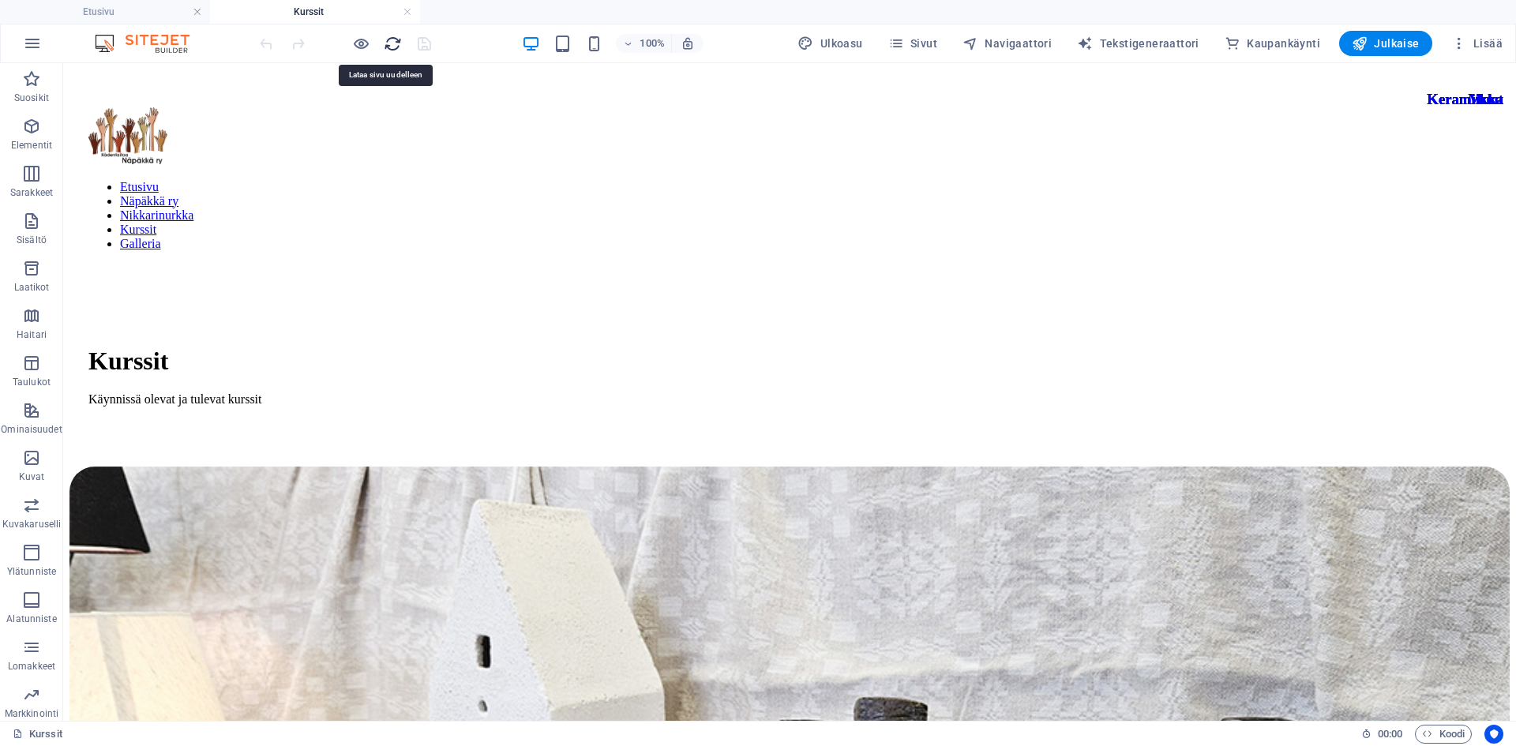
click at [390, 43] on icon "reload" at bounding box center [393, 44] width 18 height 18
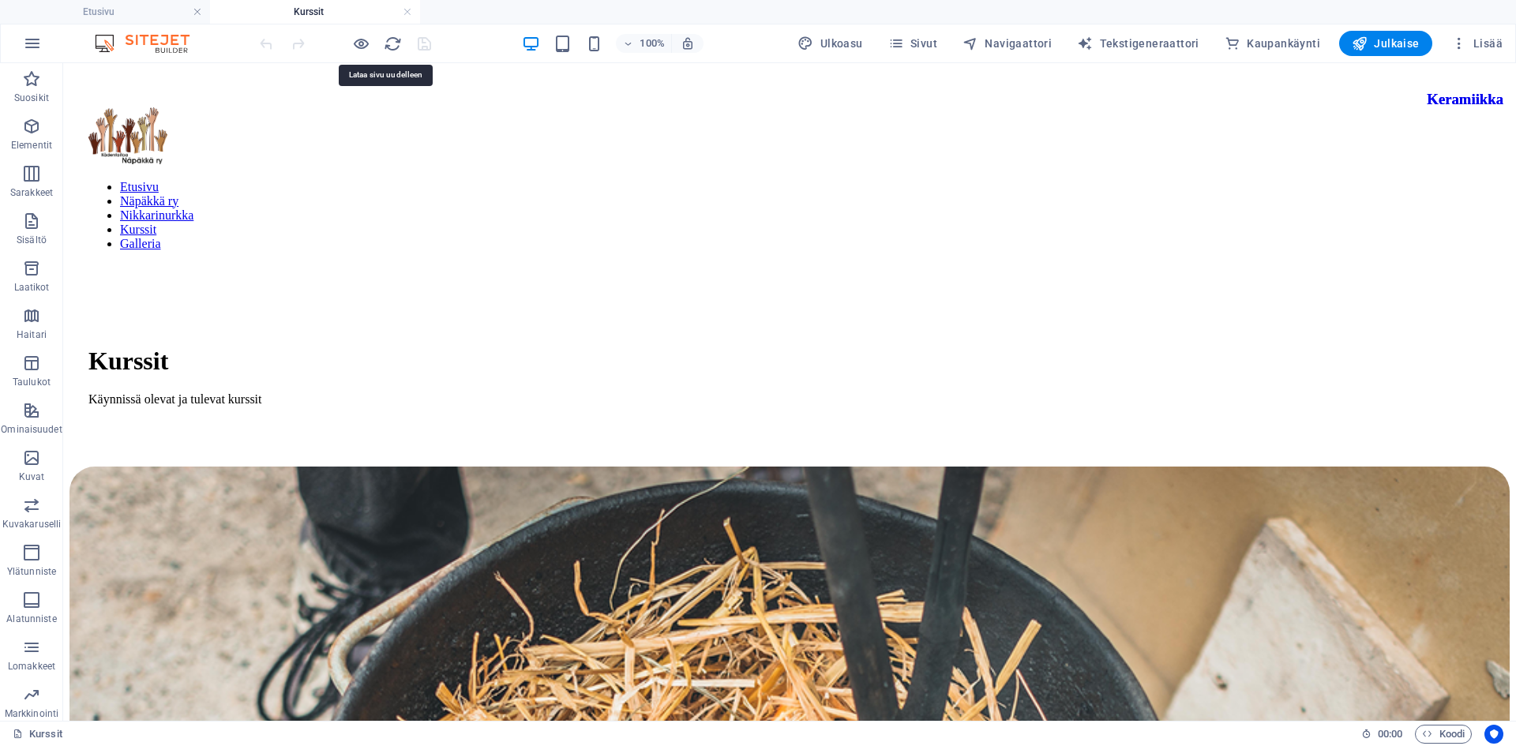
scroll to position [0, 0]
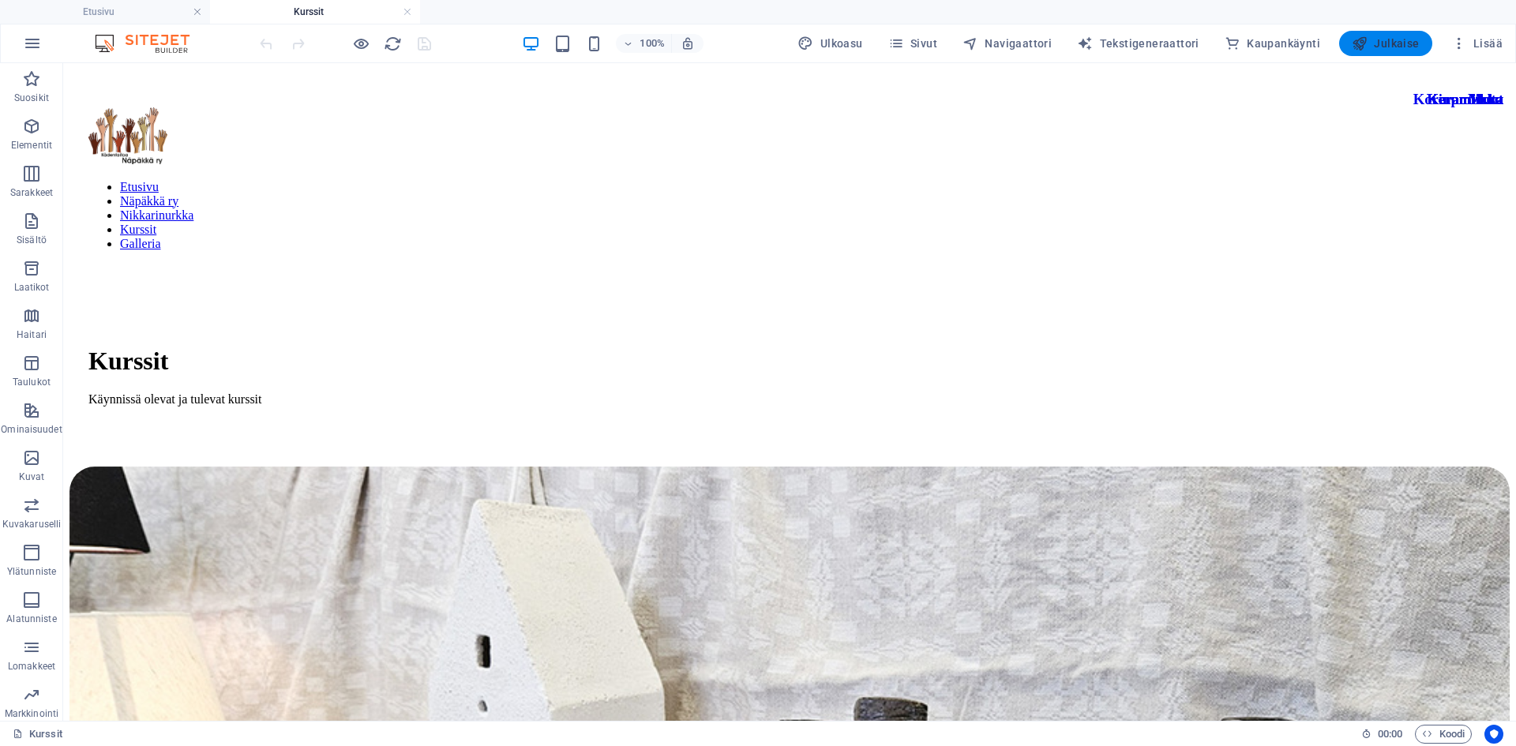
click at [1090, 43] on span "Julkaise" at bounding box center [1386, 44] width 68 height 16
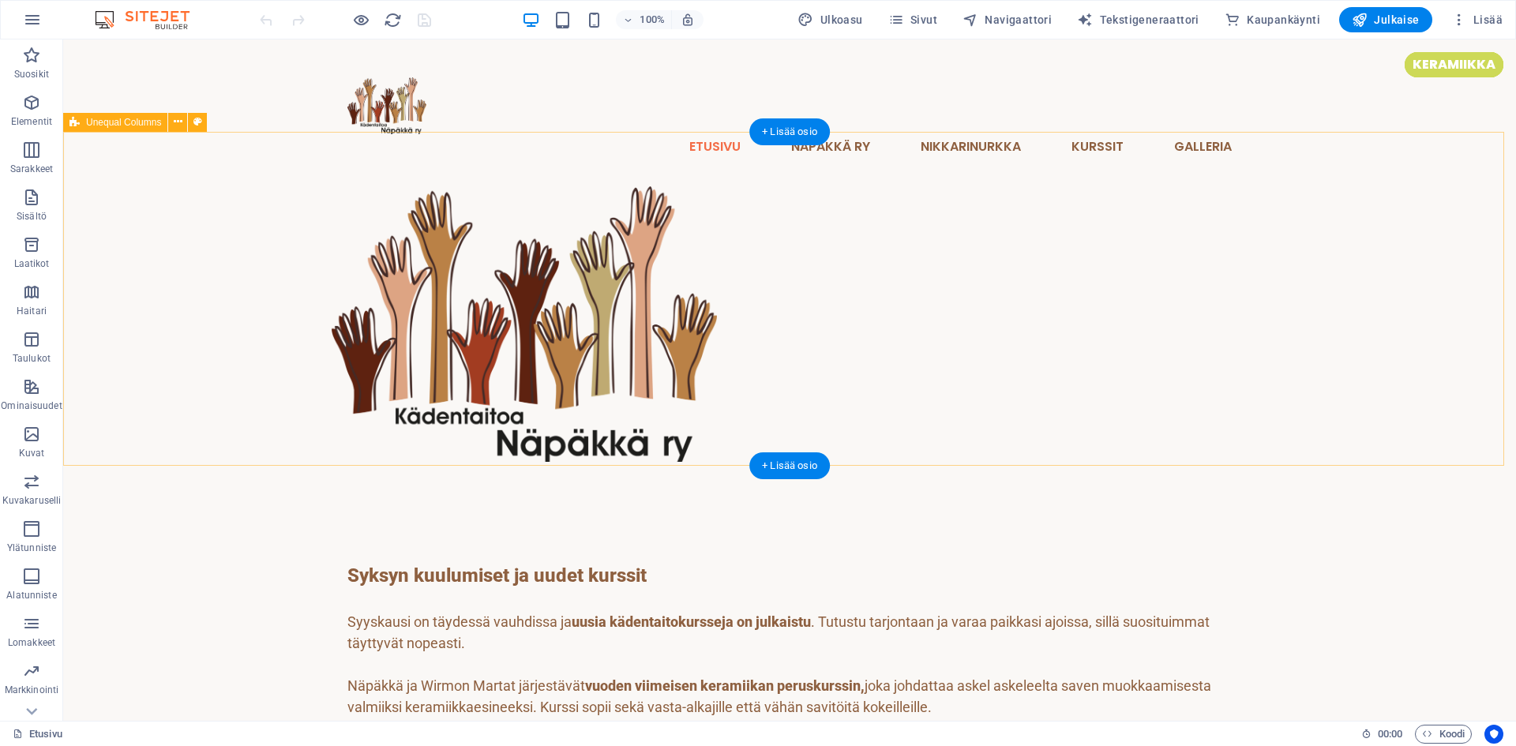
scroll to position [237, 0]
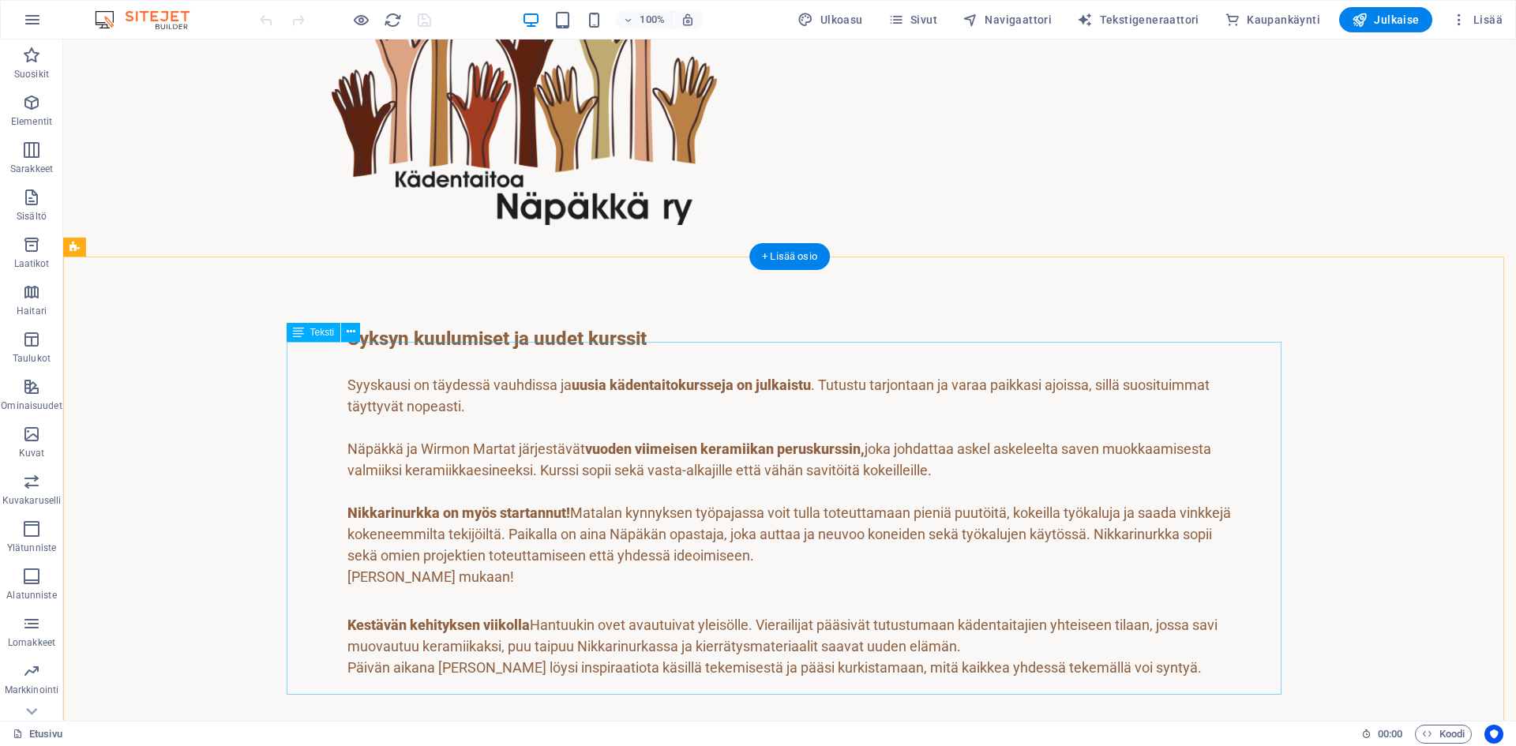
click at [554, 437] on div "Syksyn kuulumiset ja uudet kurssit Syyskausi on täydessä vauhdissa ja uusia käd…" at bounding box center [789, 511] width 884 height 375
click at [514, 514] on div "Syksyn kuulumiset ja uudet kurssit Syyskausi on täydessä vauhdissa ja uusia käd…" at bounding box center [789, 511] width 884 height 375
click at [513, 514] on div "Syksyn kuulumiset ja uudet kurssit Syyskausi on täydessä vauhdissa ja uusia käd…" at bounding box center [789, 511] width 884 height 375
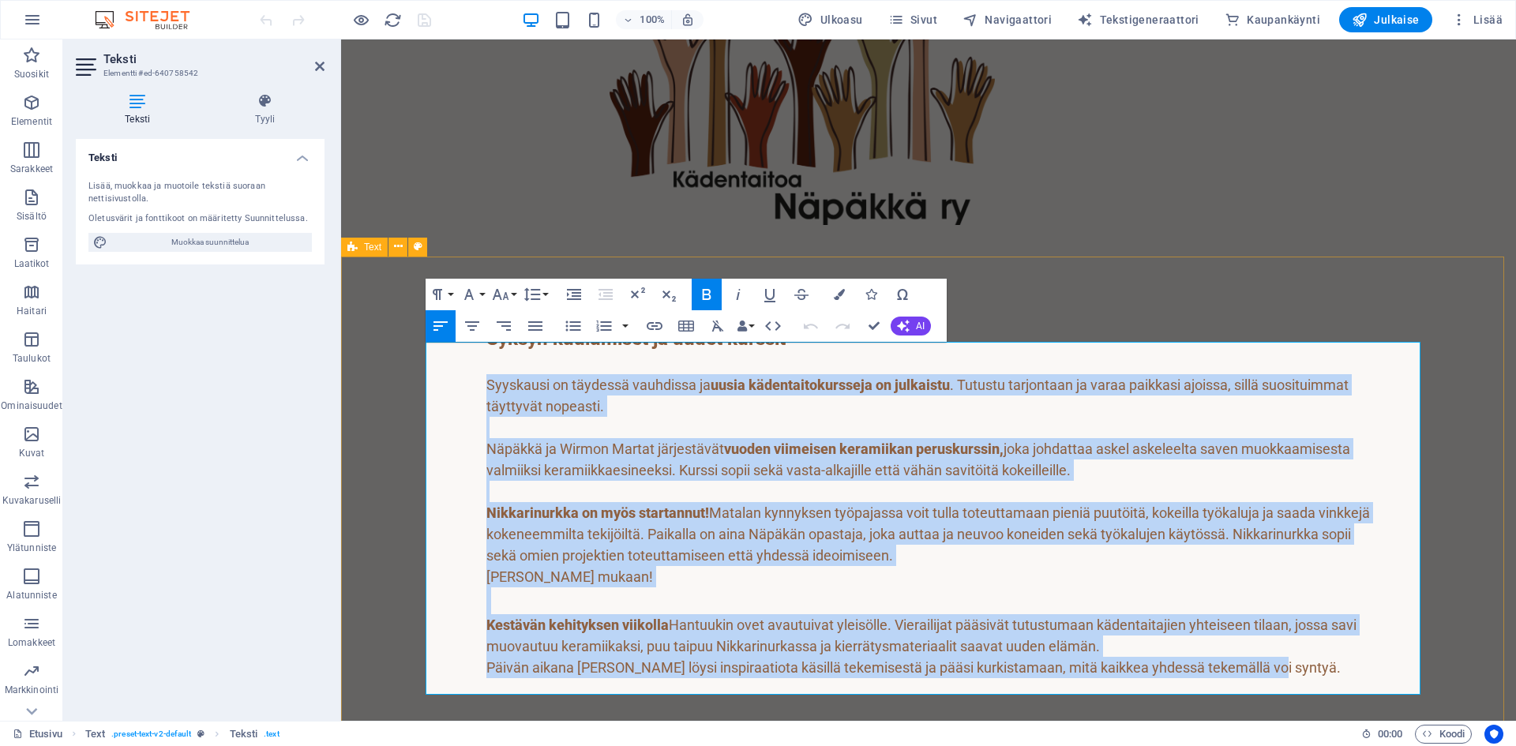
drag, startPoint x: 1209, startPoint y: 662, endPoint x: 377, endPoint y: 408, distance: 869.3
click at [377, 408] on div "Syksyn kuulumiset ja uudet kurssit Syyskausi on täydessä vauhdissa ja uusia käd…" at bounding box center [928, 506] width 1175 height 514
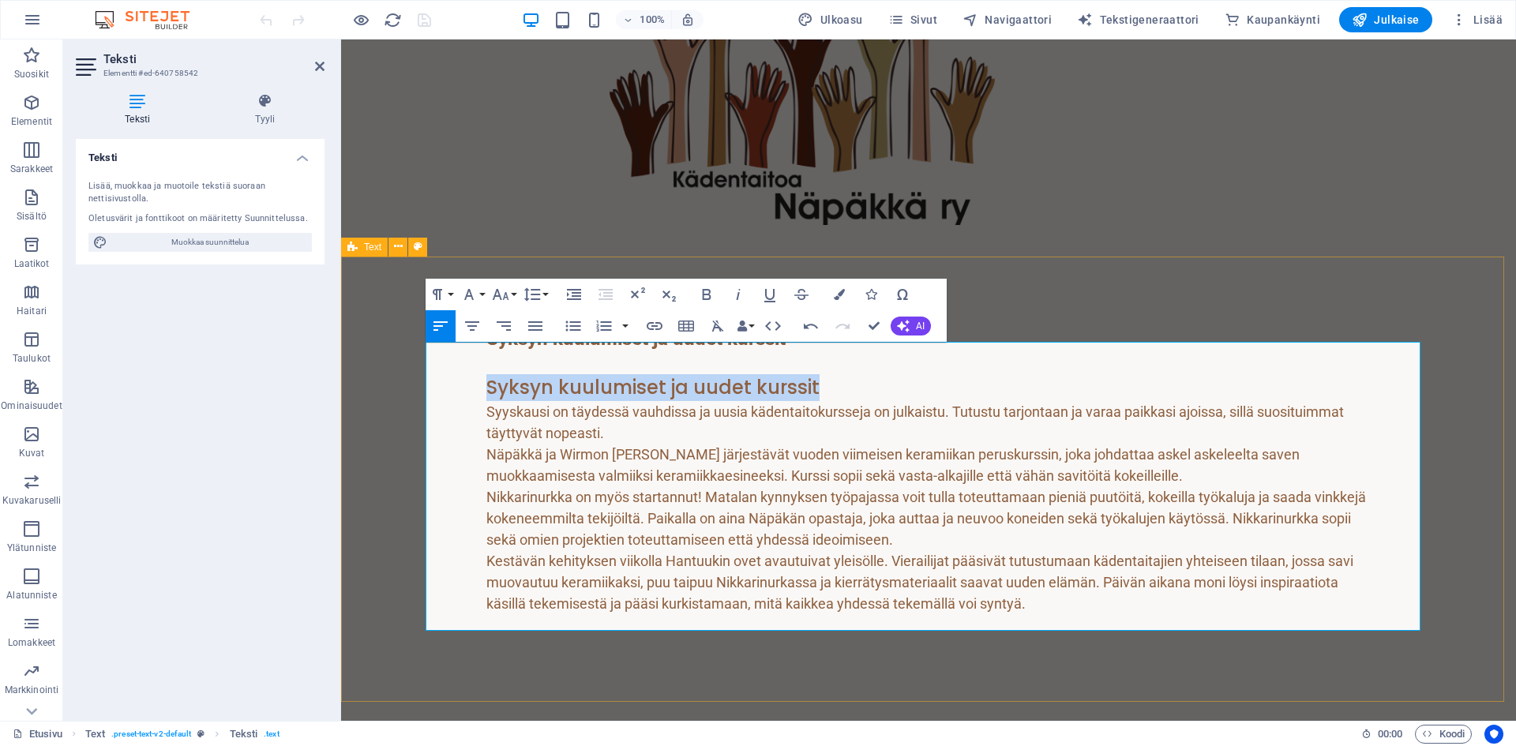
drag, startPoint x: 772, startPoint y: 398, endPoint x: 399, endPoint y: 393, distance: 373.5
click at [399, 393] on div "Syksyn kuulumiset ja uudet kurssit Syksyn kuulumiset ja uudet kurssit Syyskausi…" at bounding box center [928, 474] width 1175 height 450
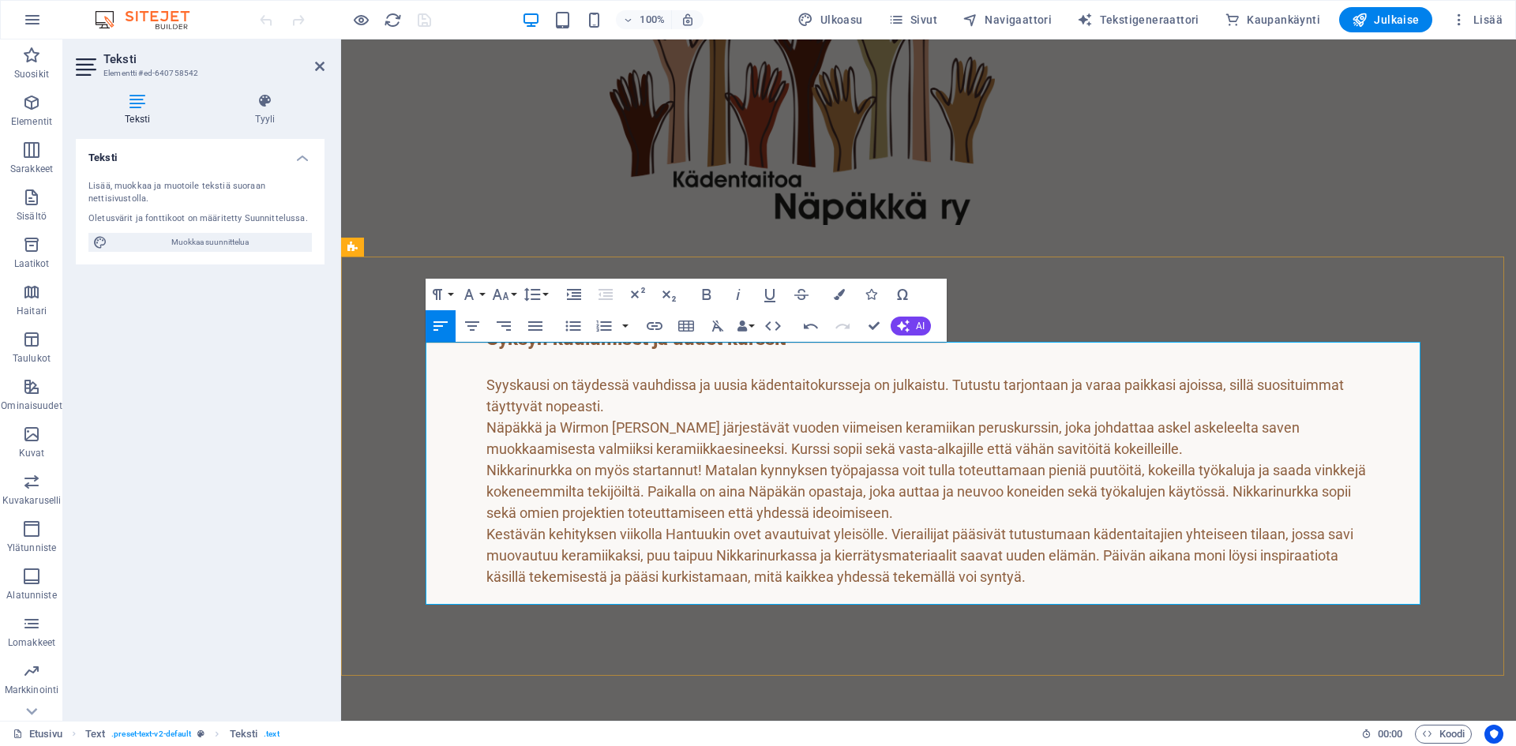
click at [962, 441] on p "Näpäkkä ja Wirmon [PERSON_NAME] järjestävät vuoden viimeisen keramiikan perusku…" at bounding box center [928, 438] width 884 height 43
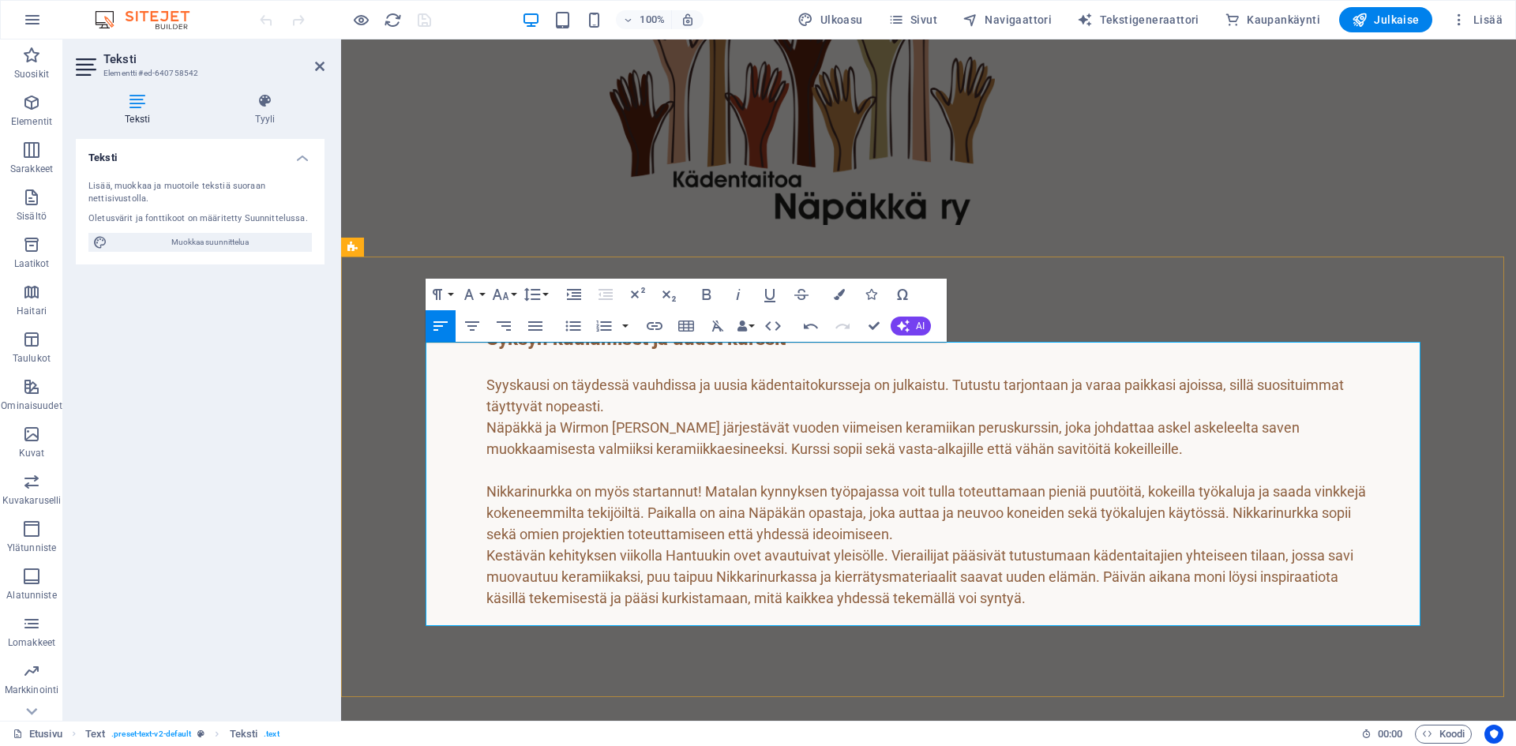
click at [696, 527] on p "Nikkarinurkka on myös startannut! Matalan kynnyksen työpajassa voit tulla toteu…" at bounding box center [928, 513] width 884 height 64
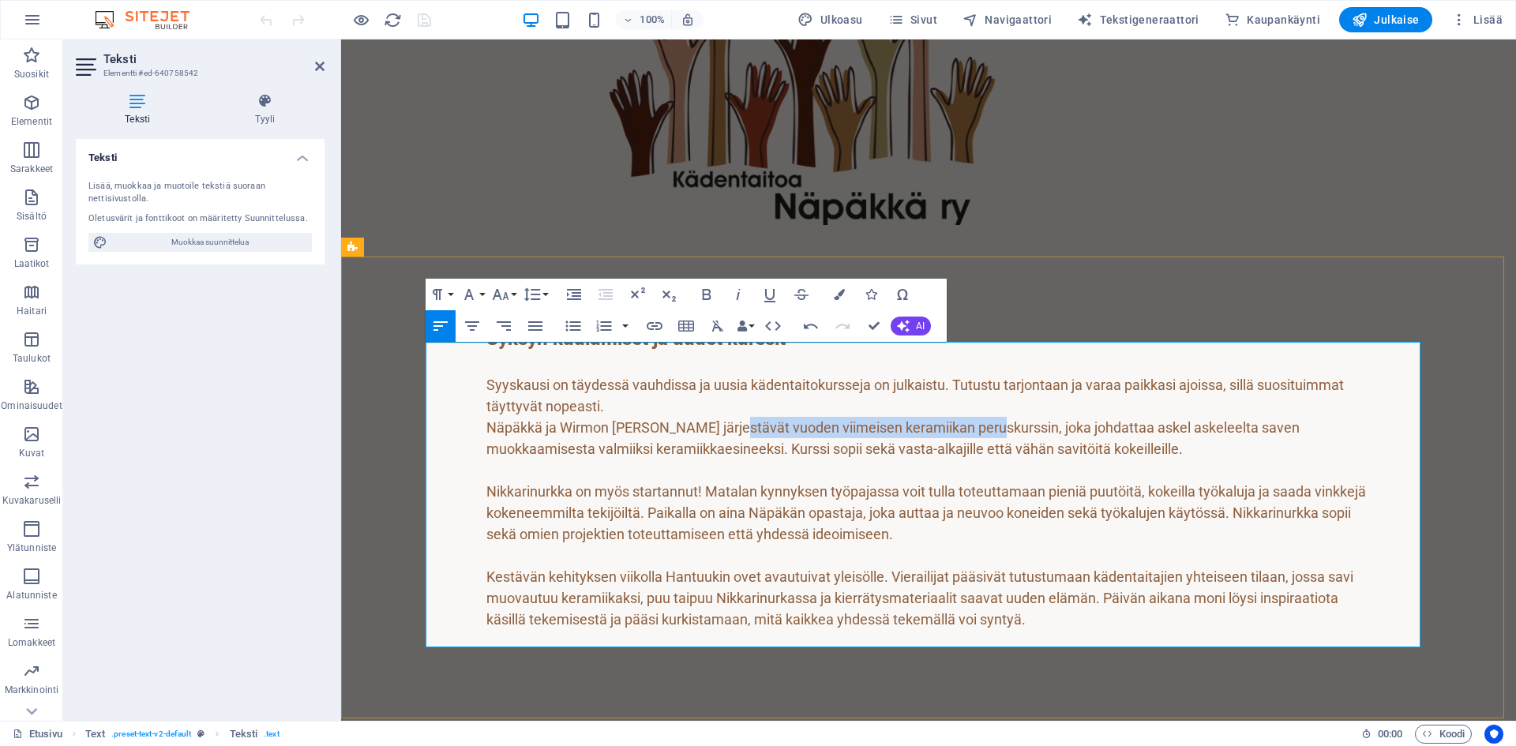
drag, startPoint x: 666, startPoint y: 420, endPoint x: 930, endPoint y: 422, distance: 263.7
click at [930, 422] on p "Näpäkkä ja Wirmon [PERSON_NAME] järjestävät vuoden viimeisen keramiikan perusku…" at bounding box center [928, 438] width 884 height 43
click at [709, 292] on icon "button" at bounding box center [706, 294] width 9 height 11
click at [973, 418] on p "Näpäkkä ja Wirmon Martat järjestävät vuoden viimeisen keramiikan peruskurssi n,…" at bounding box center [928, 438] width 884 height 43
click at [932, 423] on p "Näpäkkä ja Wirmon Martat järjestävät vuoden viimeisen keramiikan peruskurssi n,…" at bounding box center [928, 438] width 884 height 43
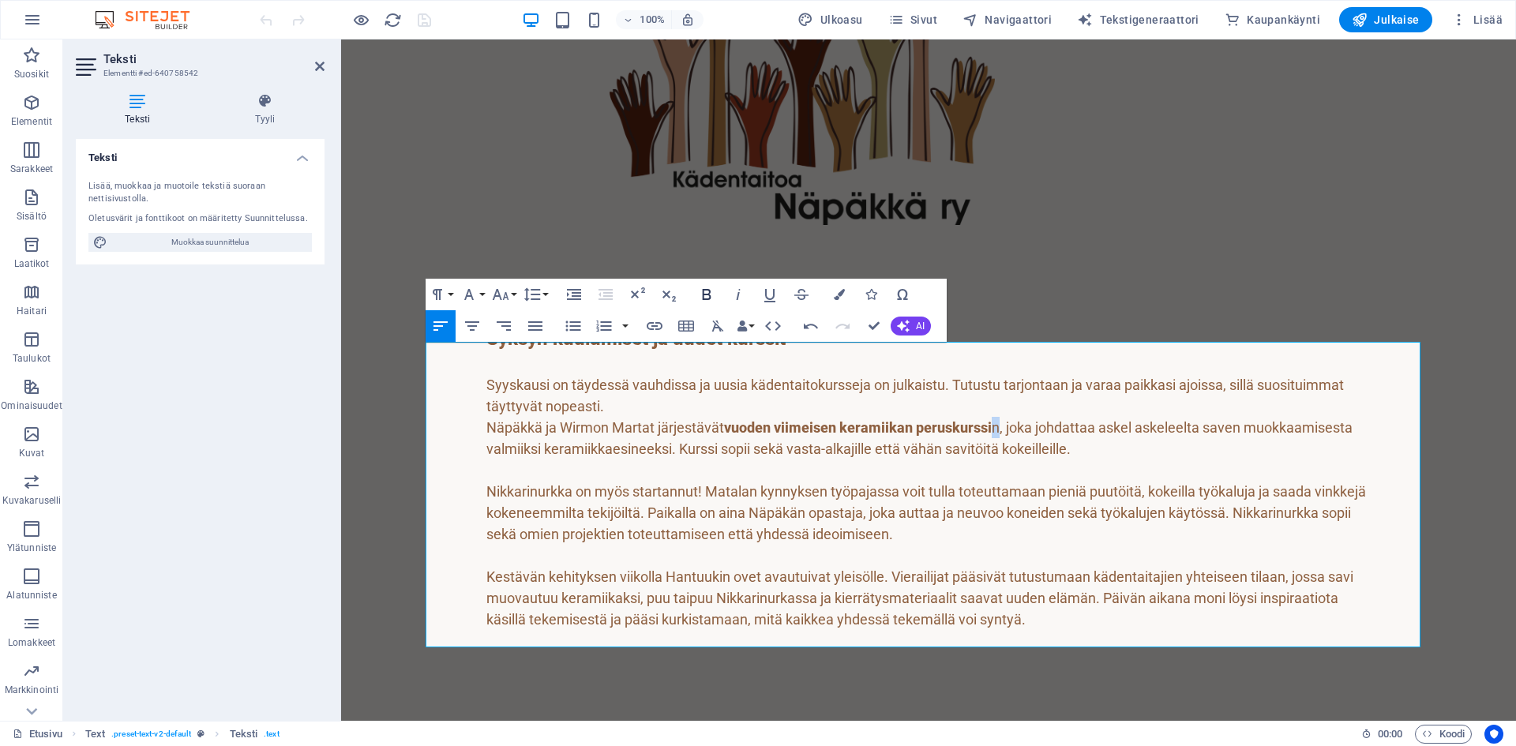
click at [707, 287] on icon "button" at bounding box center [706, 294] width 19 height 19
drag, startPoint x: 509, startPoint y: 488, endPoint x: 418, endPoint y: 487, distance: 91.6
click at [418, 487] on div "Syksyn kuulumiset ja uudet kurssit Syyskausi on täydessä vauhdissa ja uusia käd…" at bounding box center [928, 482] width 1175 height 466
click at [704, 294] on icon "button" at bounding box center [706, 294] width 9 height 11
drag, startPoint x: 603, startPoint y: 574, endPoint x: 427, endPoint y: 573, distance: 176.1
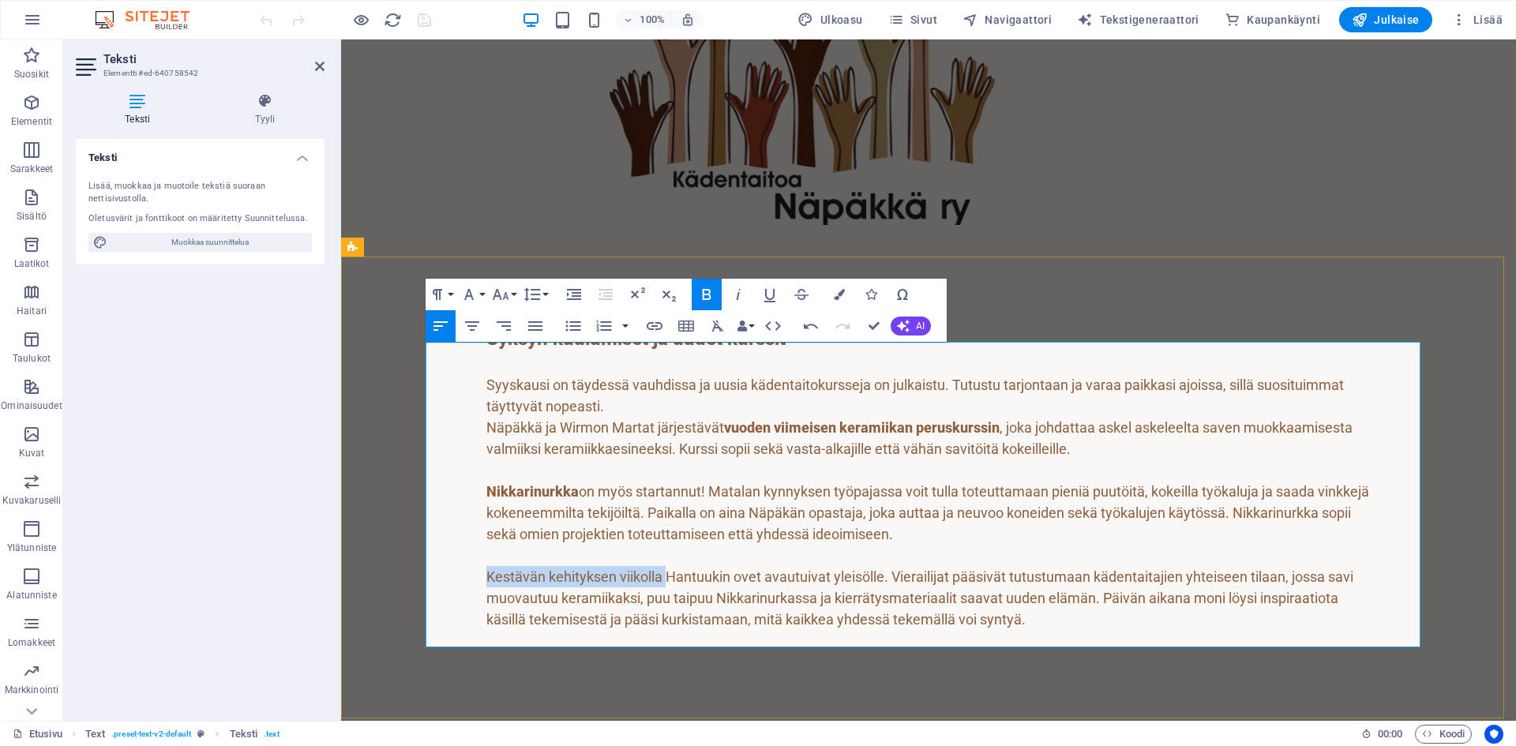
click at [486, 573] on p "Kestävän kehityksen viikolla Hantuukin ovet avautuivat yleisölle. Vierailijat p…" at bounding box center [928, 598] width 884 height 64
click at [704, 291] on icon "button" at bounding box center [706, 294] width 19 height 19
click at [955, 533] on p "Nikkarinurkka on myös startannut! Matalan kynnyksen työpajassa voit tulla toteu…" at bounding box center [928, 513] width 884 height 64
click at [816, 613] on p "Kestävän kehityksen viikolla Hantuukin ovet avautuivat yleisölle. Vierailijat p…" at bounding box center [928, 598] width 884 height 64
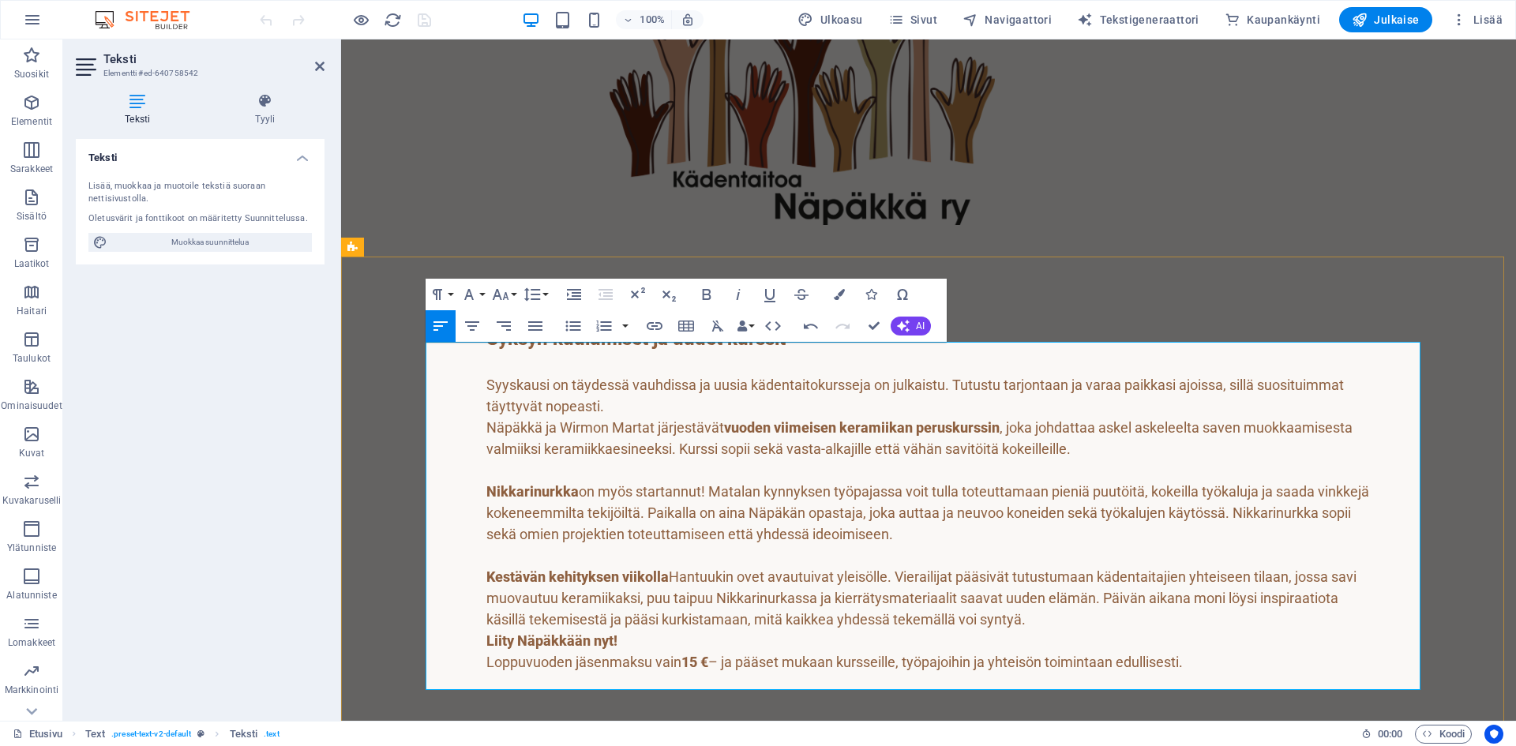
click at [818, 614] on p "Kestävän kehityksen viikolla Hantuukin ovet avautuivat yleisölle. Vierailijat p…" at bounding box center [928, 598] width 884 height 64
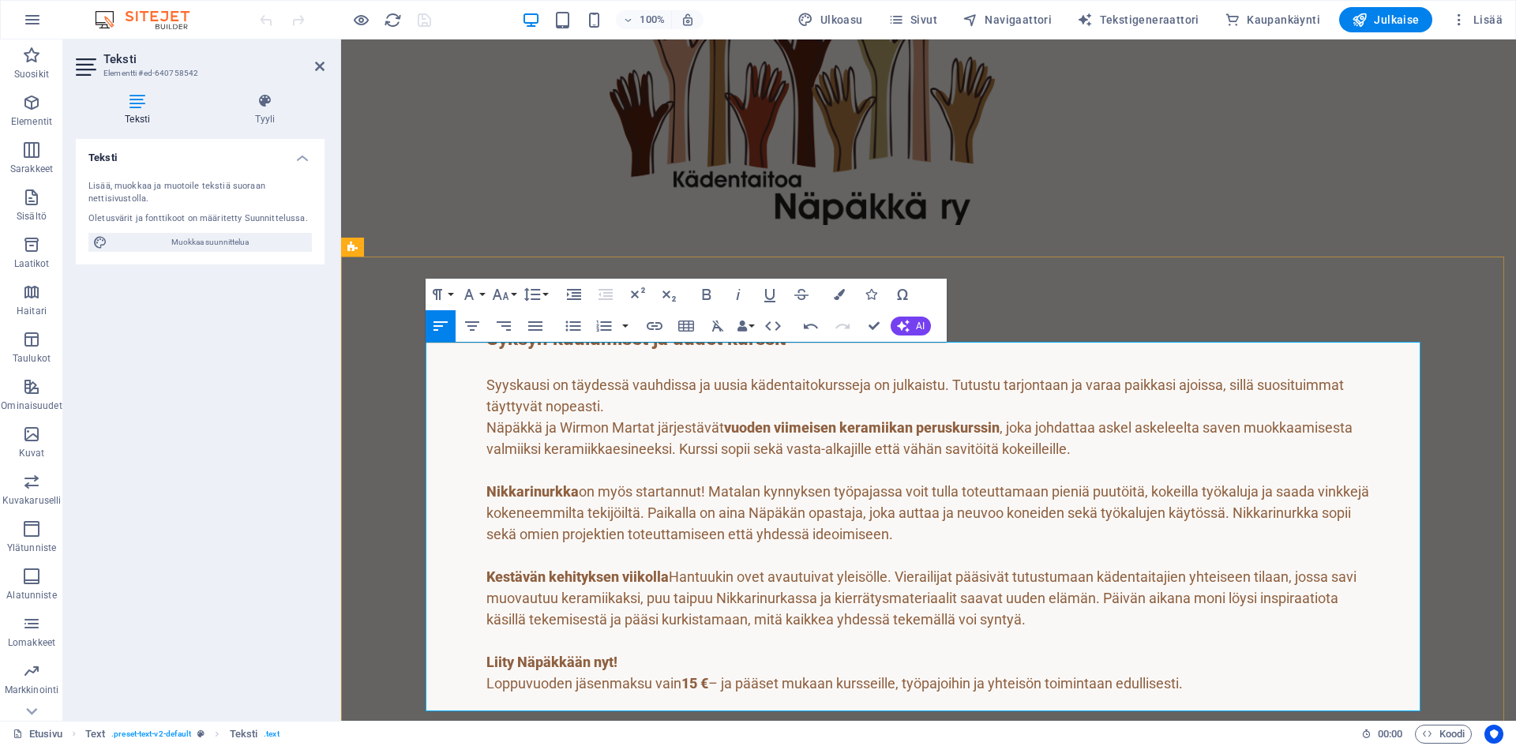
scroll to position [316, 0]
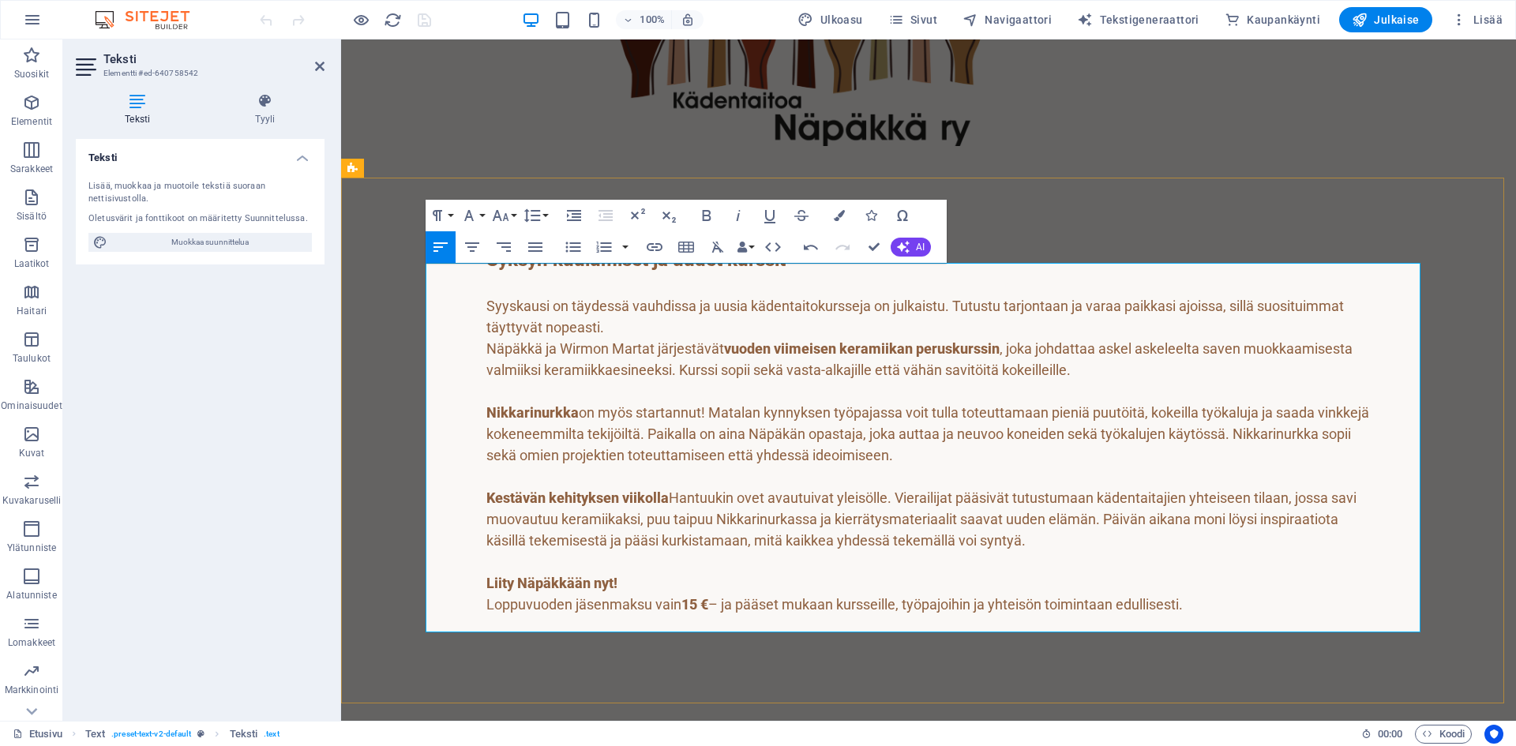
click at [1160, 601] on p "Liity Näpäkkään nyt! Loppuvuoden jäsenmaksu vain 15 € – ja pääset mukaan kursse…" at bounding box center [928, 593] width 884 height 43
click at [394, 303] on div "Syksyn kuulumiset ja uudet kurssit Syyskausi on täydessä vauhdissa ja uusia käd…" at bounding box center [928, 435] width 1175 height 530
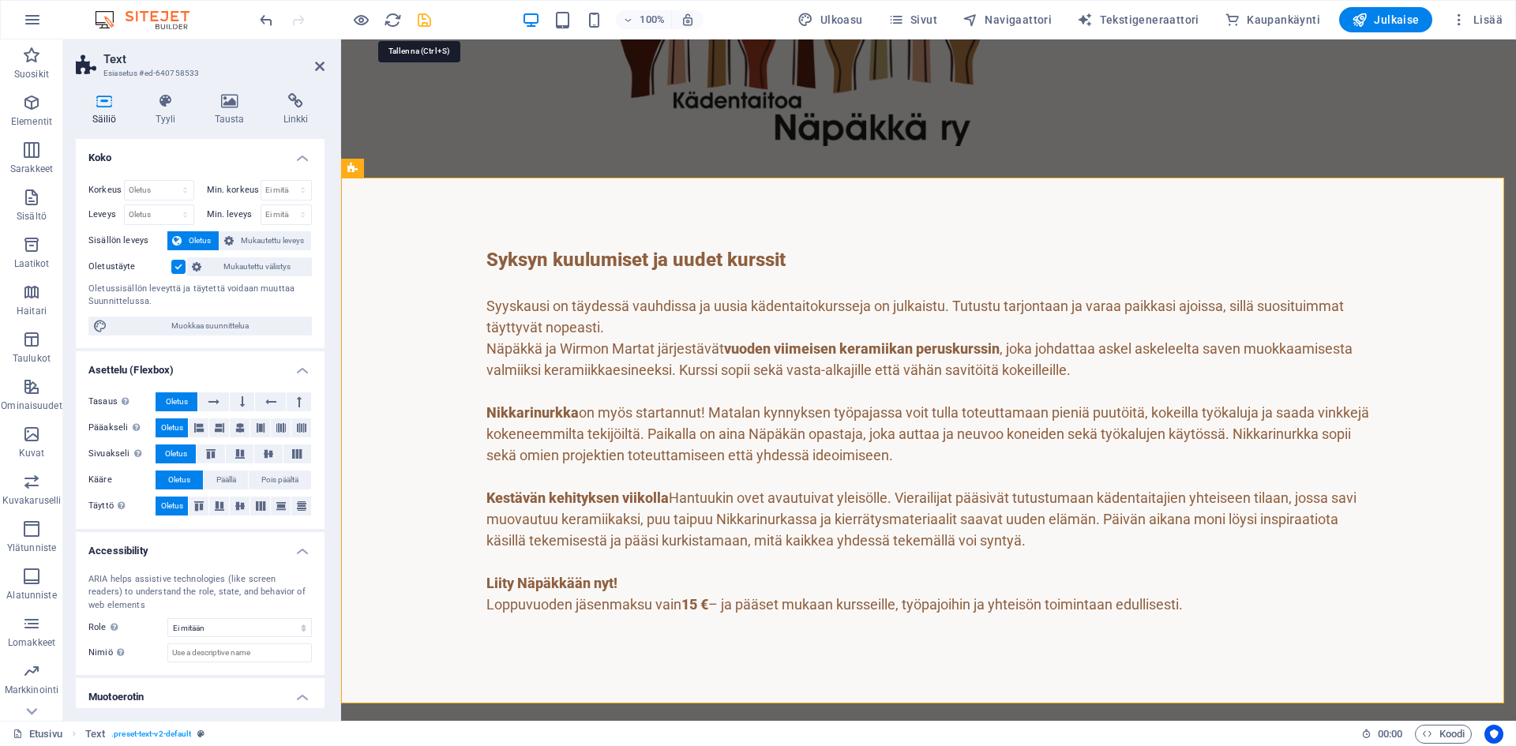
click at [425, 18] on icon "save" at bounding box center [424, 20] width 18 height 18
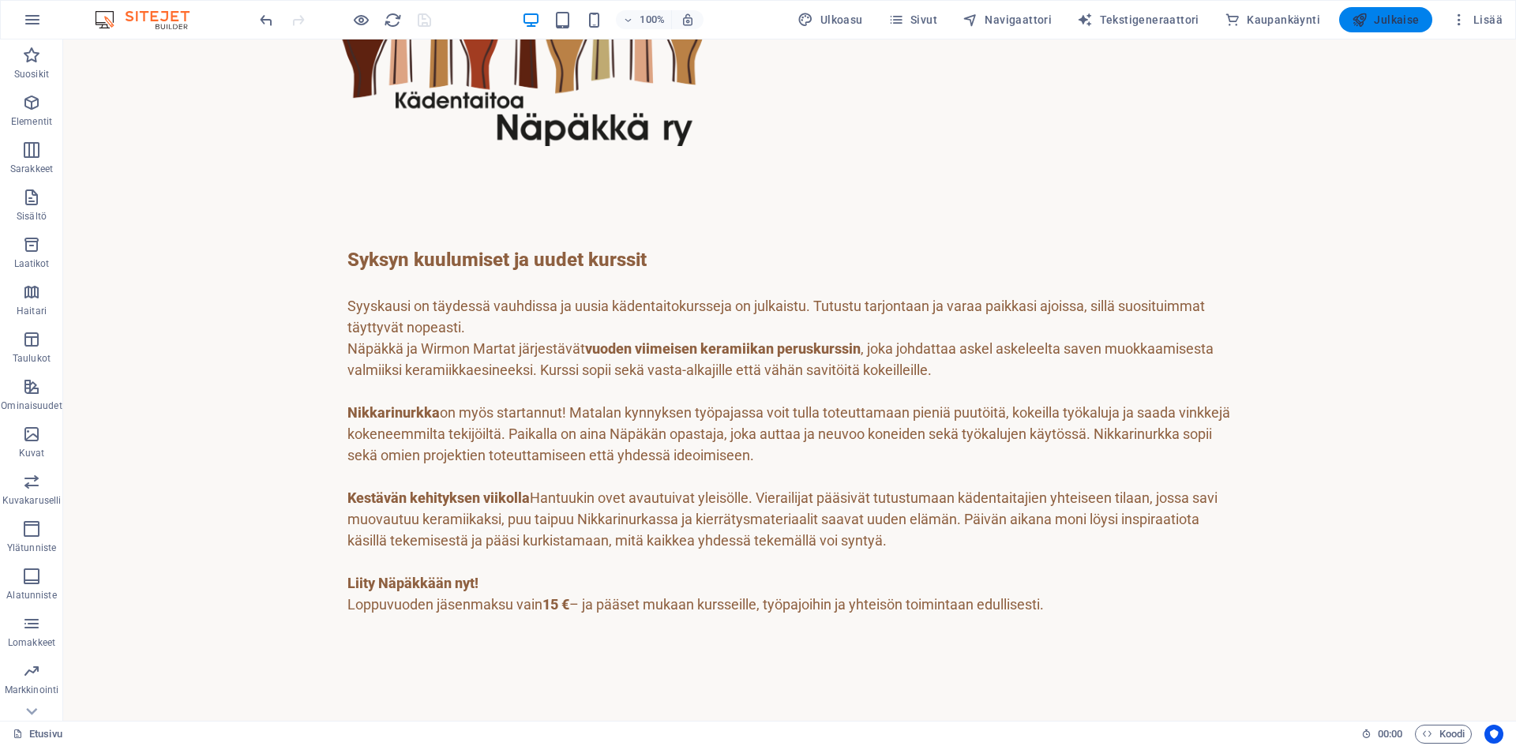
click at [1394, 21] on span "Julkaise" at bounding box center [1386, 20] width 68 height 16
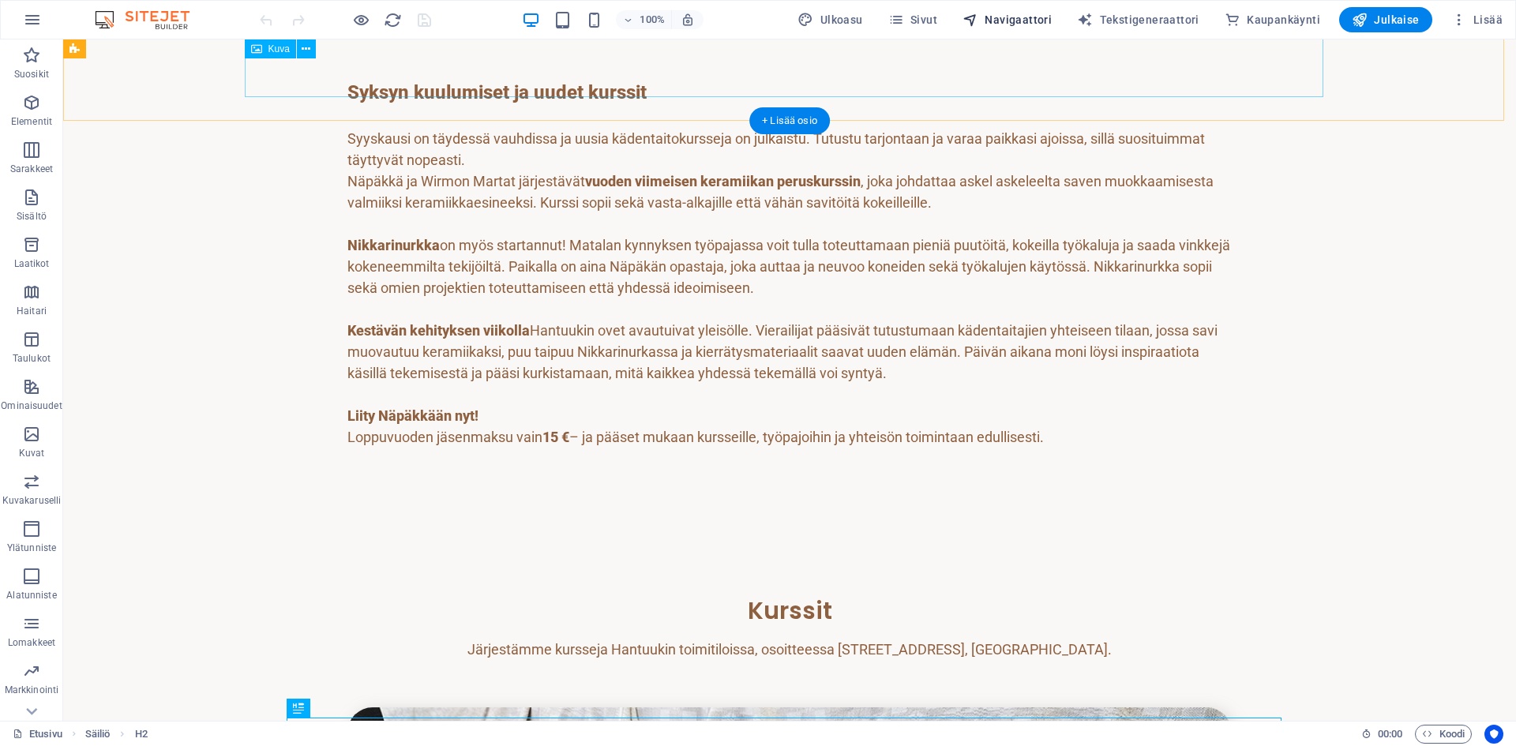
scroll to position [331, 0]
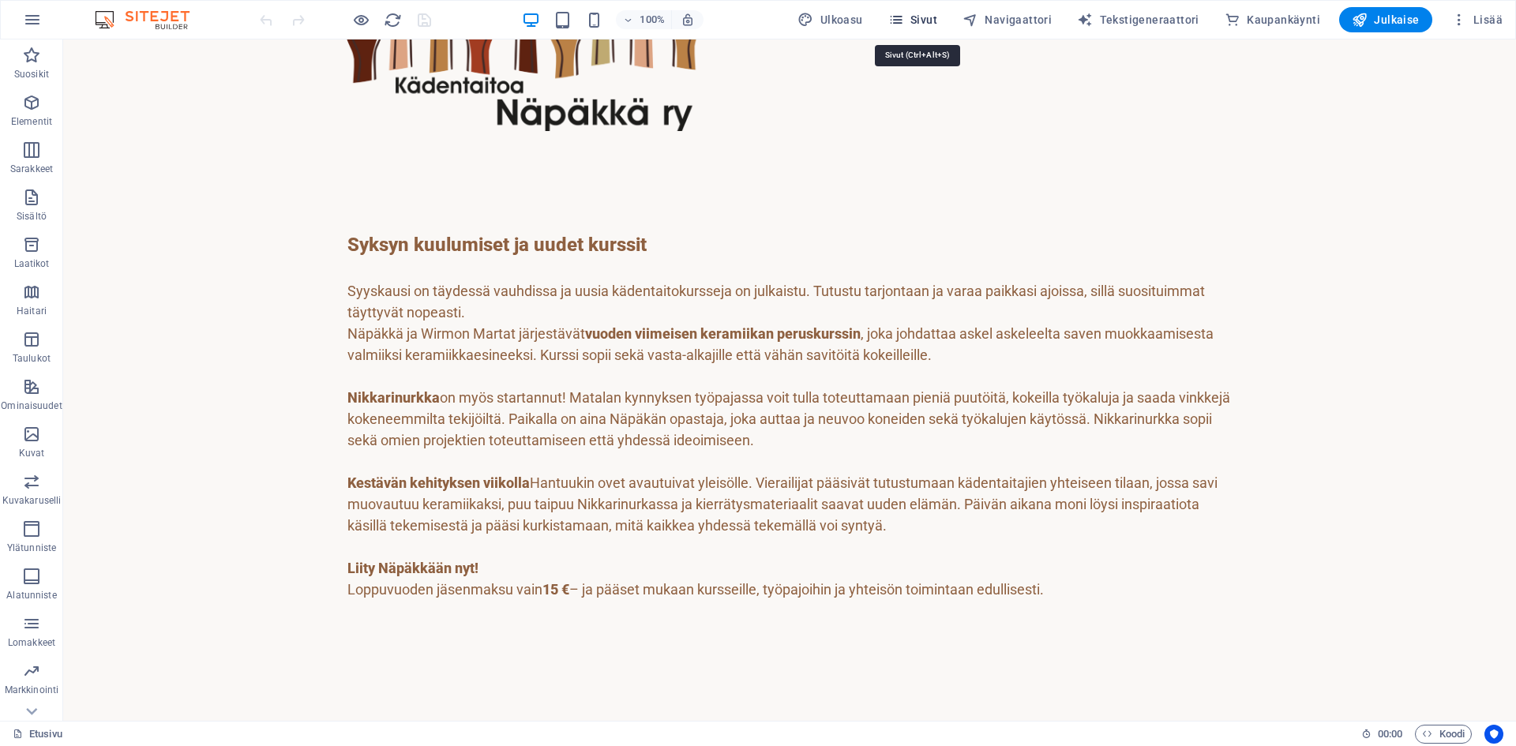
click at [924, 19] on span "Sivut" at bounding box center [912, 20] width 49 height 16
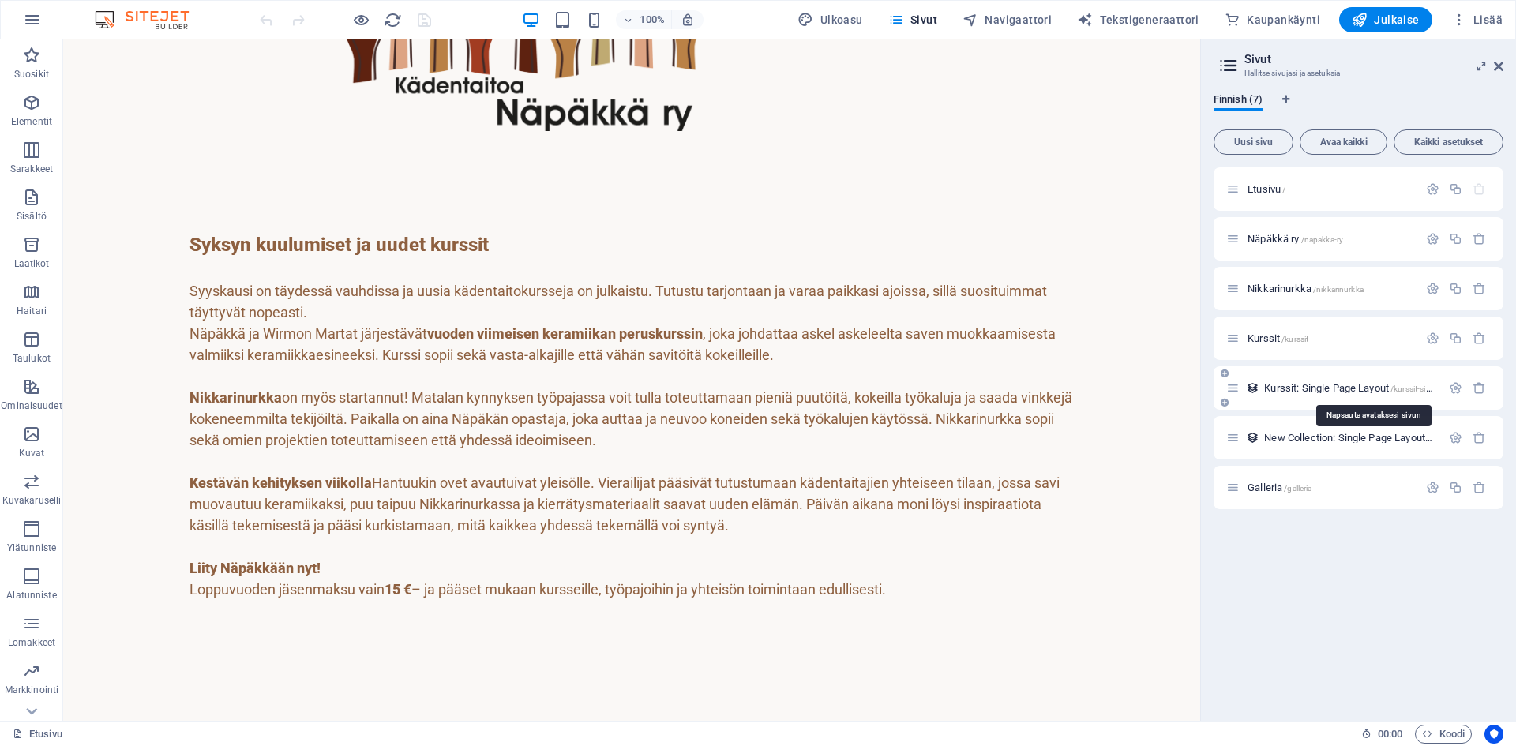
click at [1278, 392] on span "Kurssit: Single Page Layout /kurssit-single-page-layout" at bounding box center [1375, 388] width 222 height 12
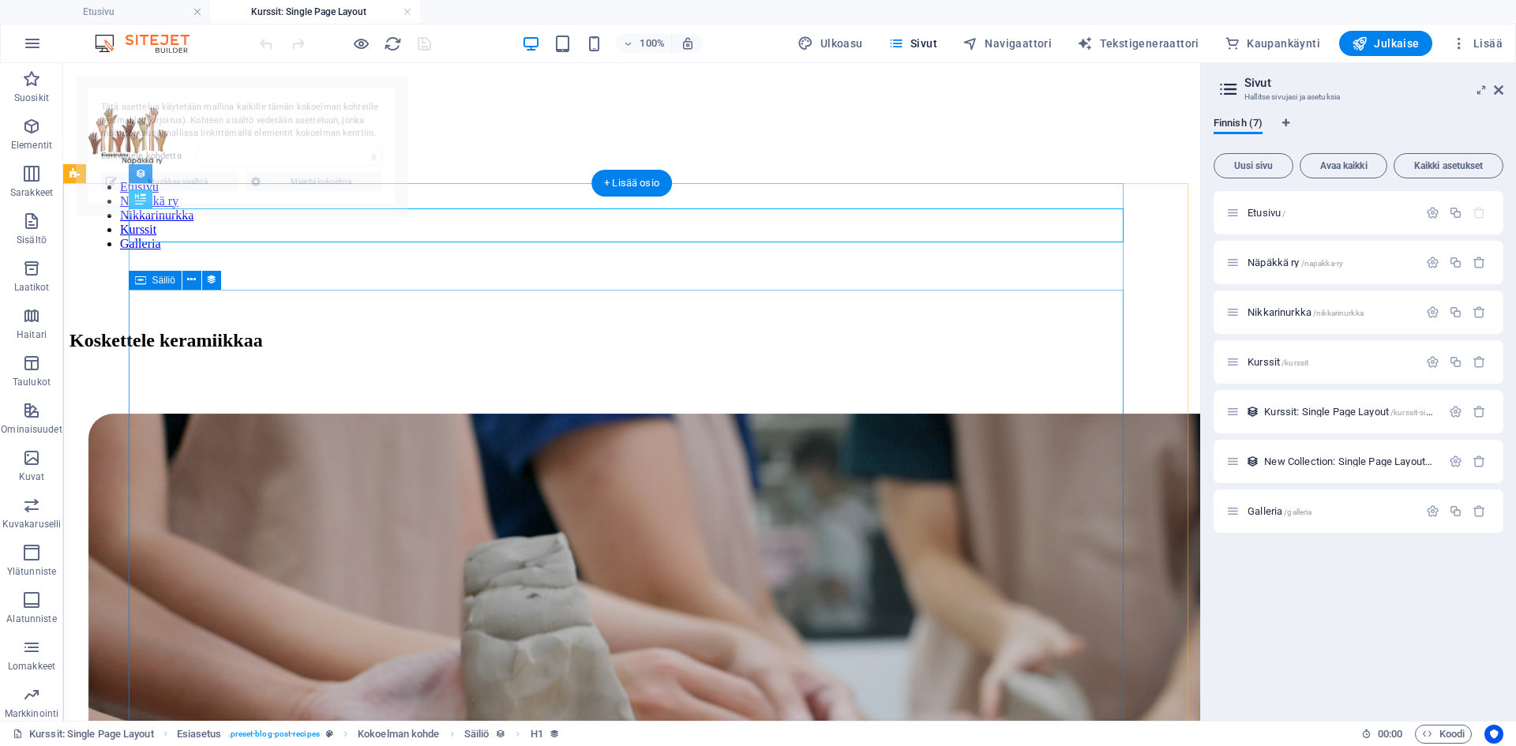
scroll to position [0, 0]
select select "68de26fb333ab6b38a019b04"
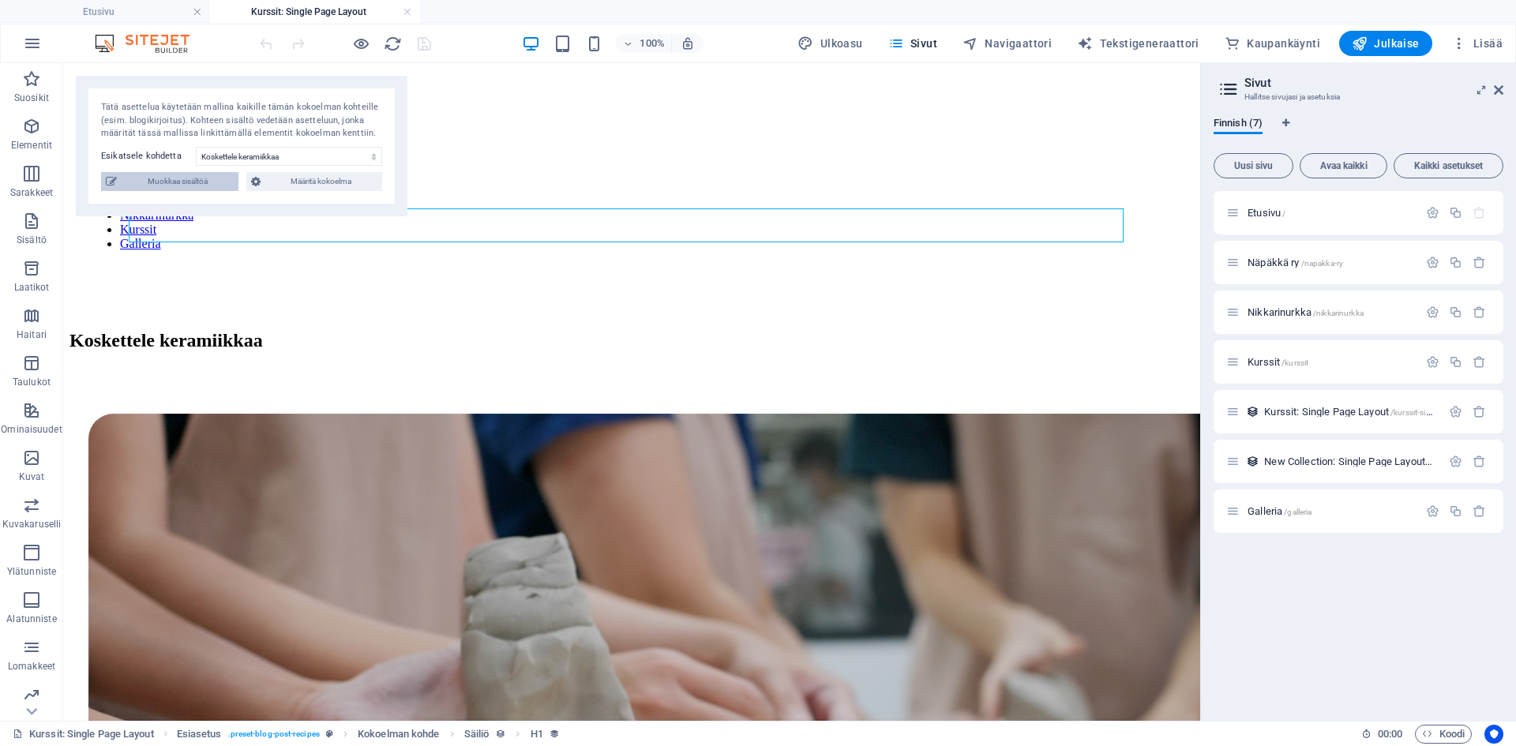
click at [167, 191] on span "Muokkaa sisältöä" at bounding box center [178, 181] width 112 height 19
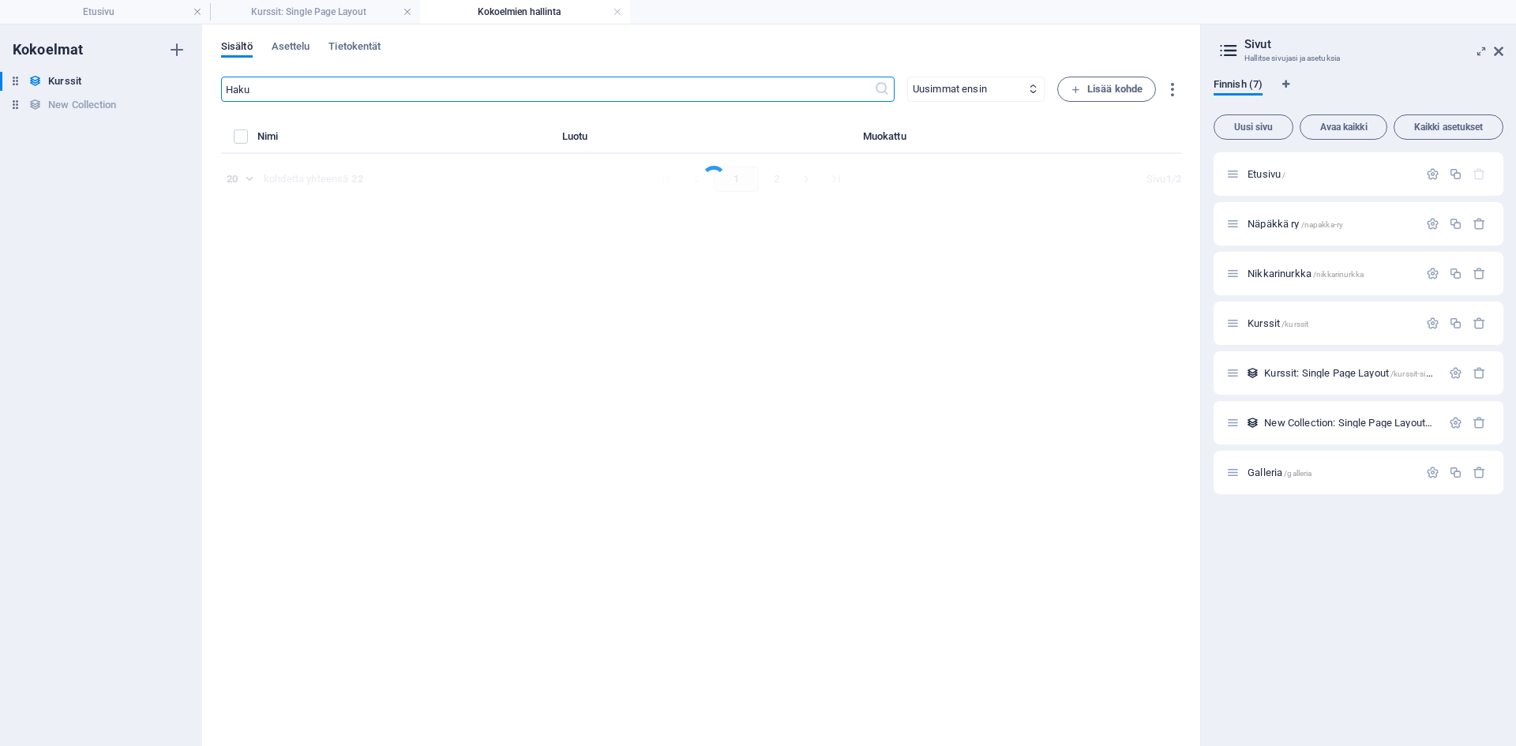
select select "Keramiikka"
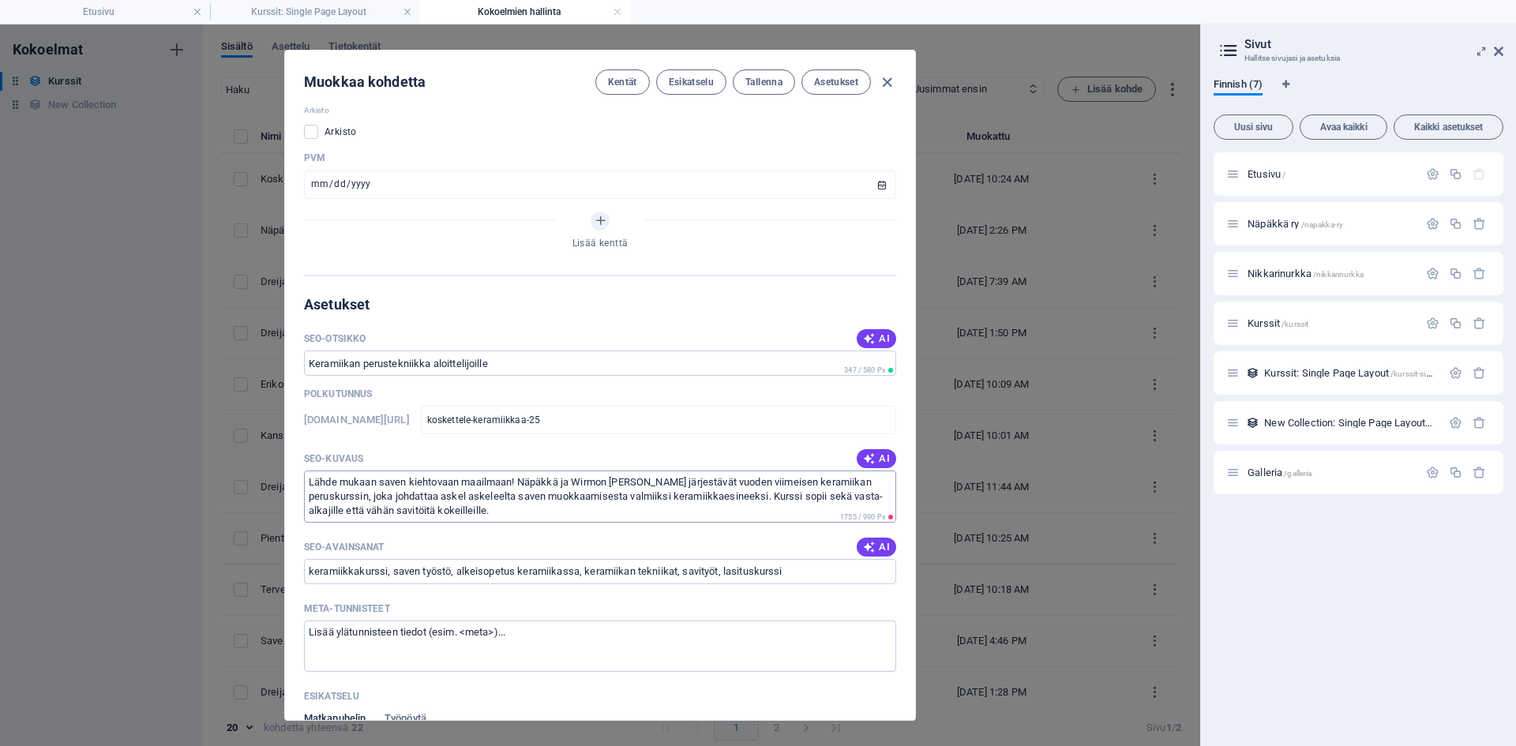
scroll to position [1105, 0]
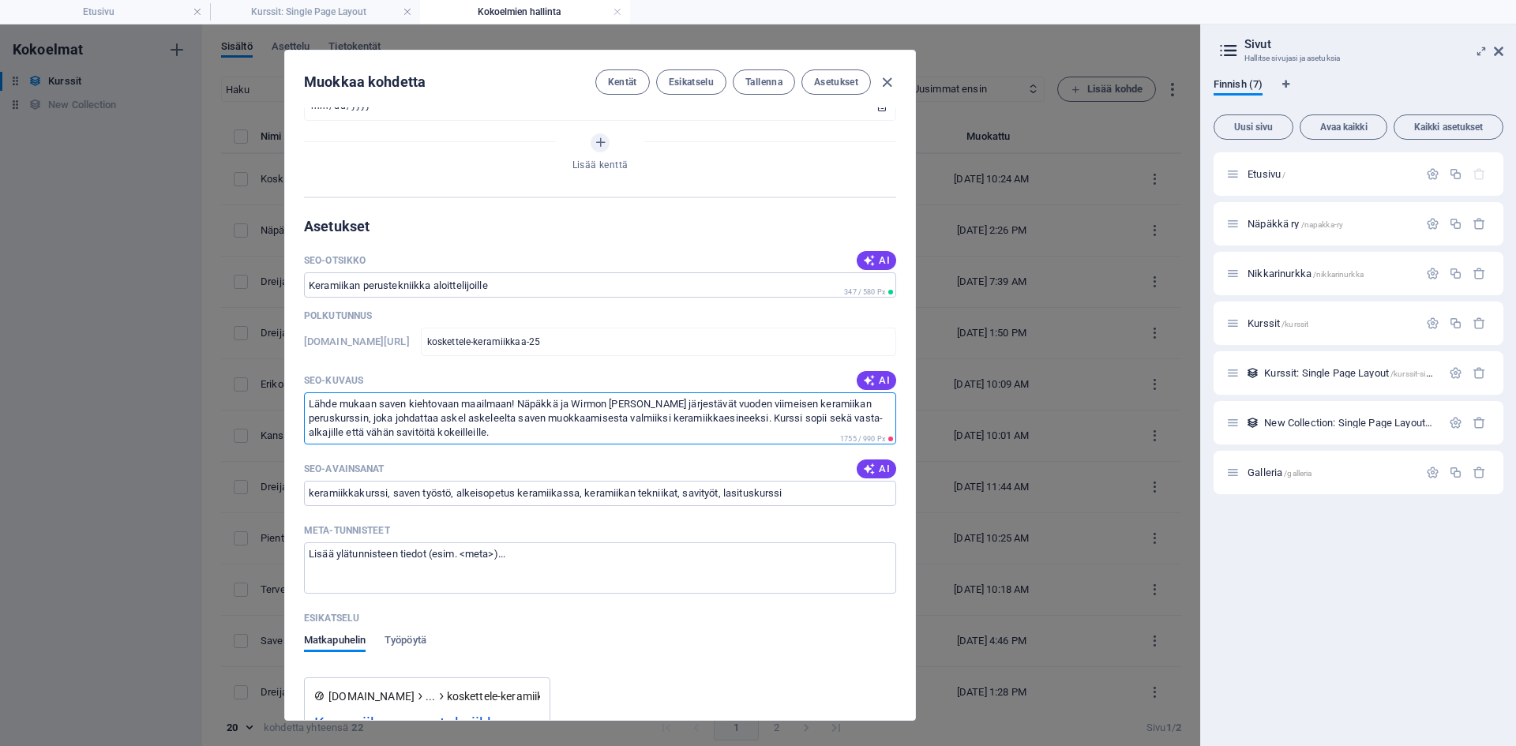
click at [399, 412] on textarea "Lähde mukaan saven kiehtovaan maailmaan! Näpäkkä ja Wirmon [PERSON_NAME] järjes…" at bounding box center [600, 417] width 592 height 51
drag, startPoint x: 512, startPoint y: 405, endPoint x: 281, endPoint y: 392, distance: 231.7
click at [285, 400] on div "Kurssin nimi Koskettele keramiikkaa ​ Polku www.example.com/kurssit-single-page…" at bounding box center [600, 413] width 630 height 613
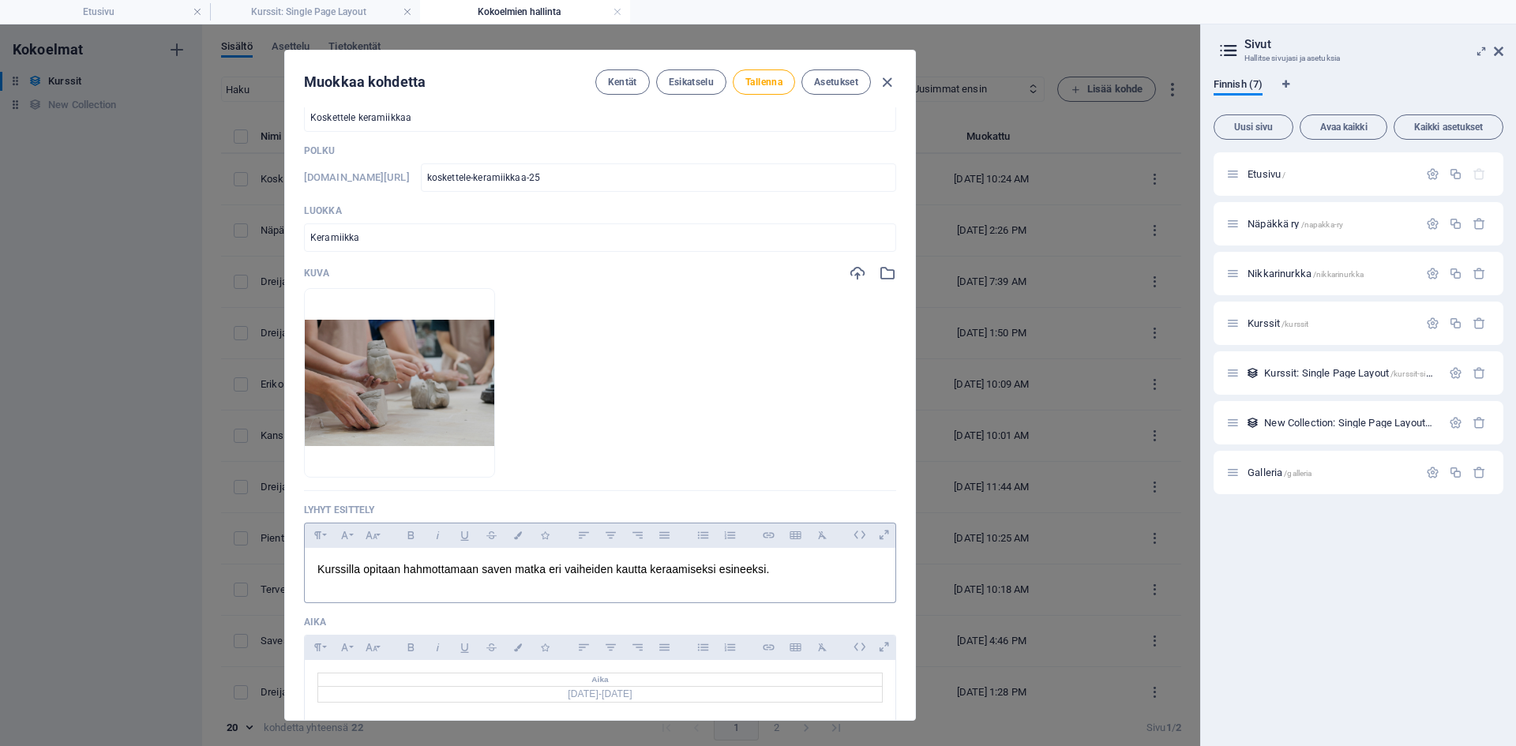
scroll to position [0, 0]
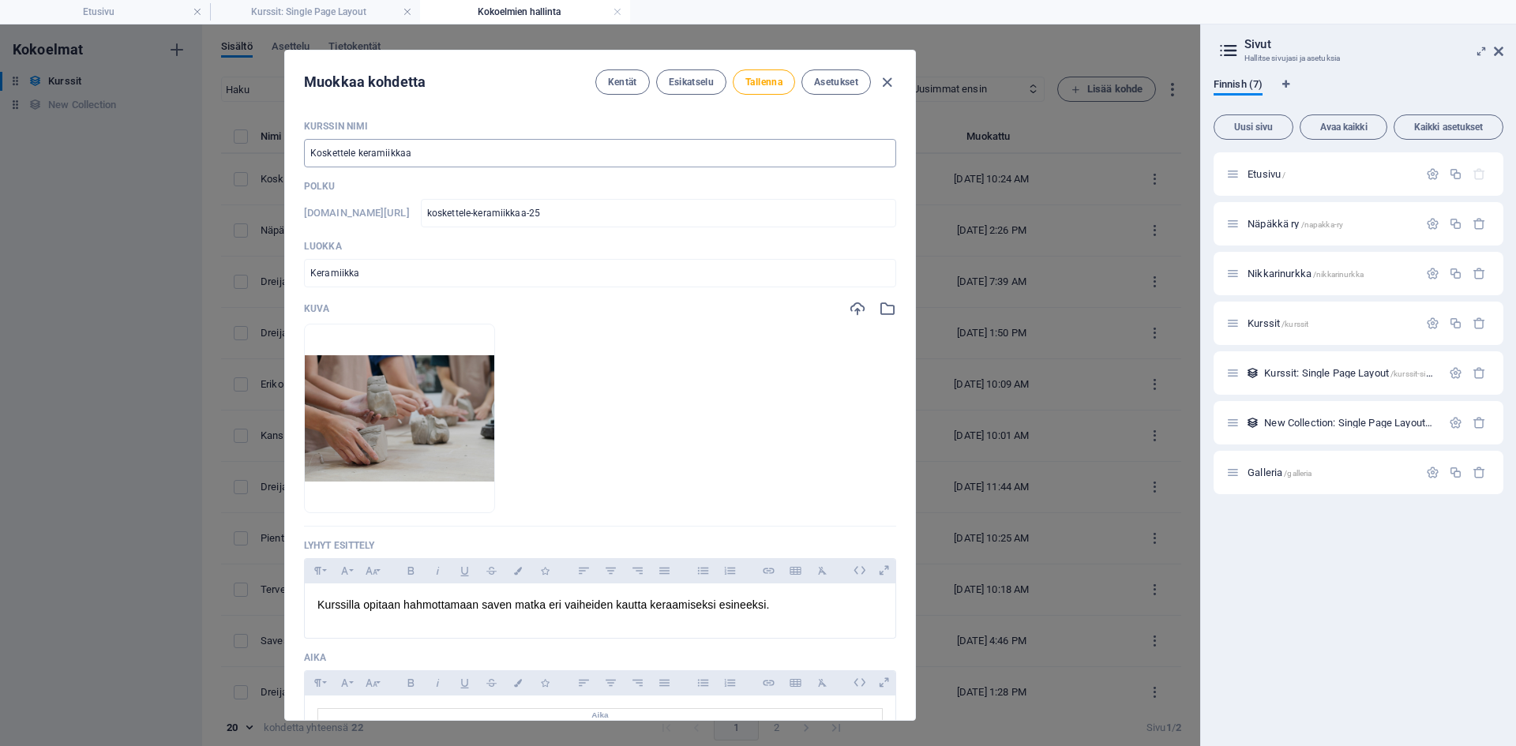
type textarea "Koskettele keramiikkaa! Näpäkkä ja Wirmon Martat järjestävät vuoden viimeisen k…"
drag, startPoint x: 422, startPoint y: 157, endPoint x: 295, endPoint y: 156, distance: 126.3
click at [295, 156] on div "Kurssin nimi Koskettele keramiikkaa ​ Polku www.example.com/kurssit-single-page…" at bounding box center [600, 413] width 630 height 613
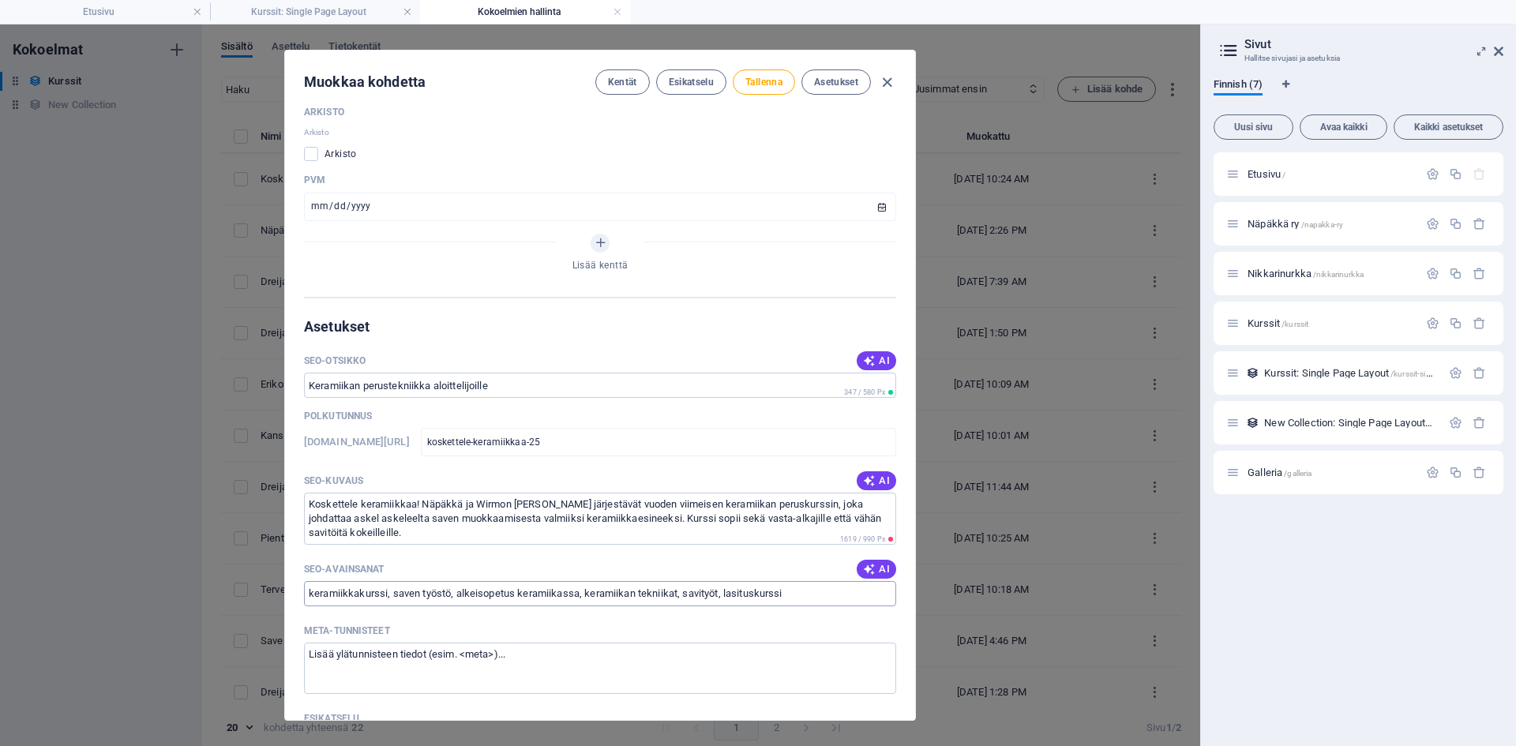
scroll to position [1026, 0]
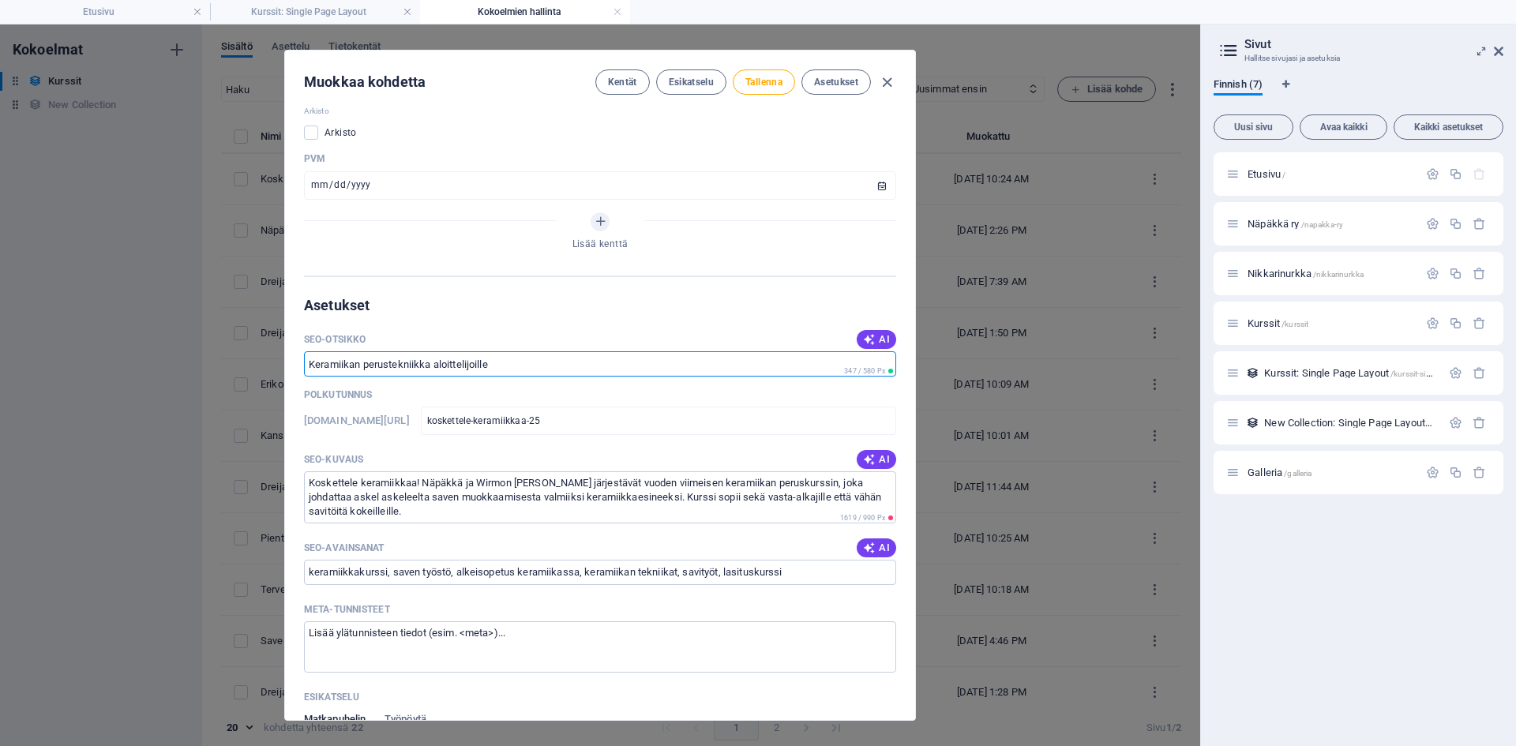
drag, startPoint x: 525, startPoint y: 364, endPoint x: 195, endPoint y: 362, distance: 330.0
click at [195, 362] on div "Muokkaa kohdetta Kentät Esikatselu Tallenna Asetukset Kurssin nimi Koskettele k…" at bounding box center [600, 385] width 1200 height 722
paste input "oskettele keramiikkaa"
click at [879, 341] on span "AI" at bounding box center [876, 339] width 27 height 13
type input "Koskettele Keramiikkaa Kurssi"
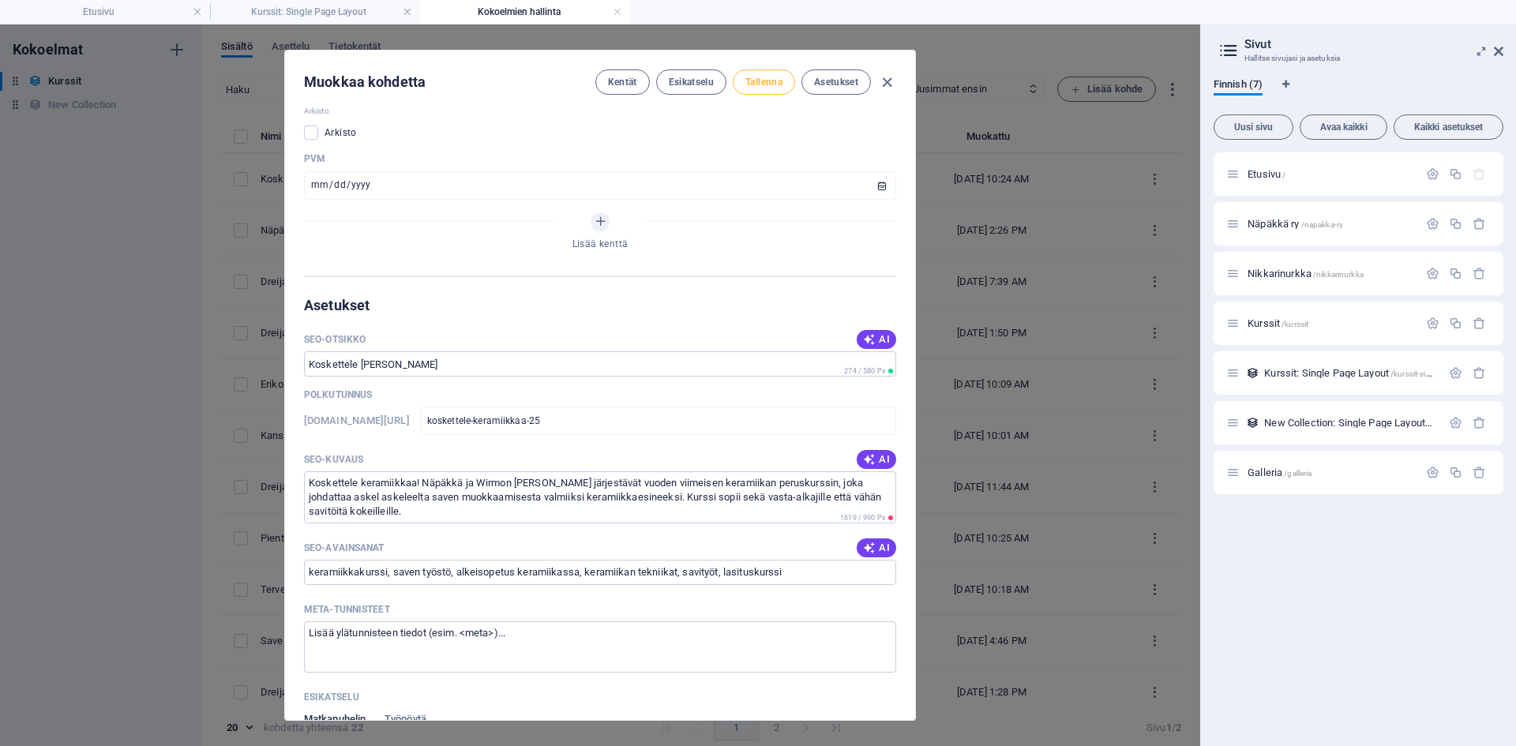
click at [757, 81] on span "Tallenna" at bounding box center [763, 82] width 37 height 13
drag, startPoint x: 421, startPoint y: 485, endPoint x: 262, endPoint y: 483, distance: 158.7
click at [262, 483] on div "Muokkaa kohdetta Kentät Esikatselu Tallenna Asetukset Kurssin nimi Koskettele k…" at bounding box center [600, 385] width 1200 height 722
click at [182, 129] on div "Muokkaa kohdetta Kentät Esikatselu Tallenna Asetukset Kurssin nimi Koskettele k…" at bounding box center [600, 385] width 1200 height 722
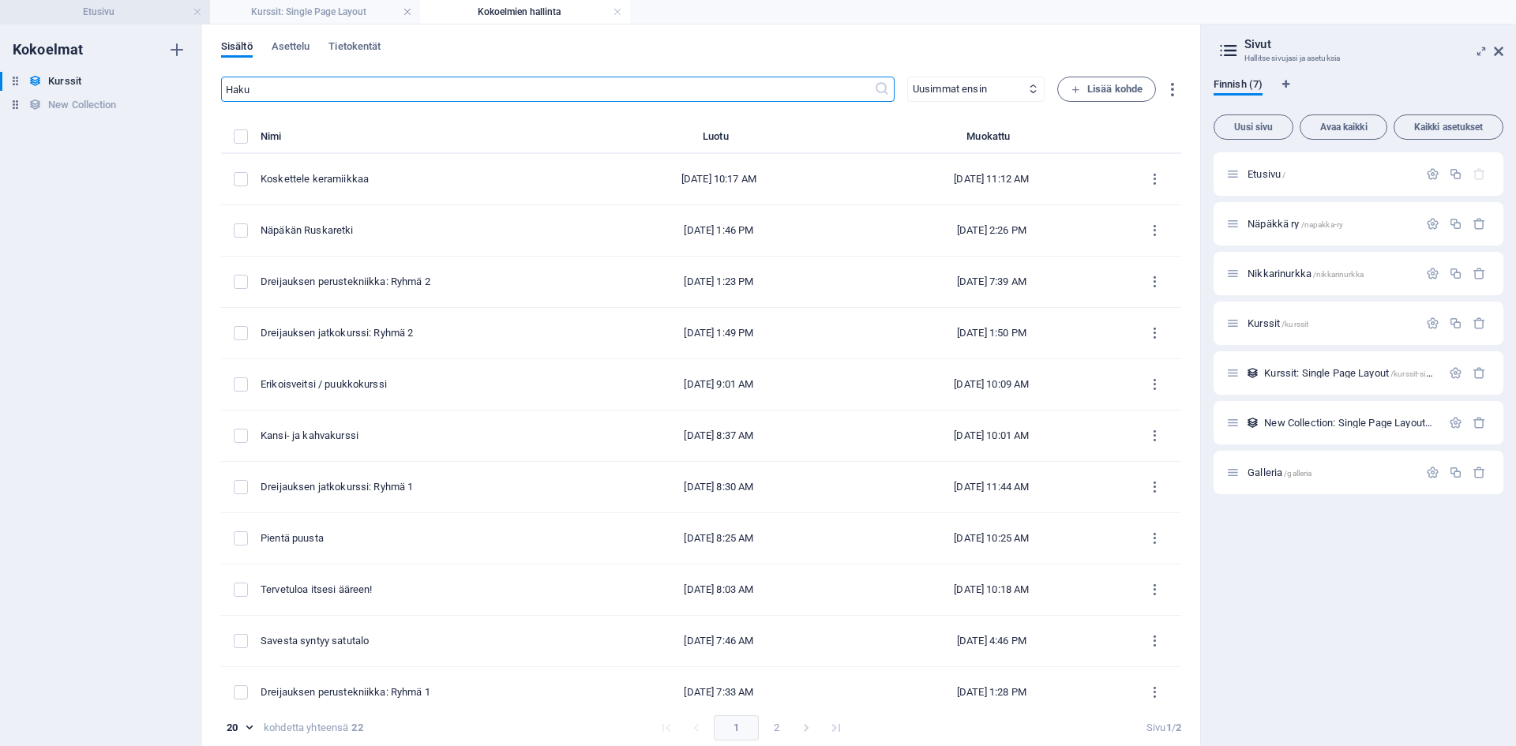
checkbox input "false"
type input "[DATE]"
type input "koskettele-keramiikkaa-25"
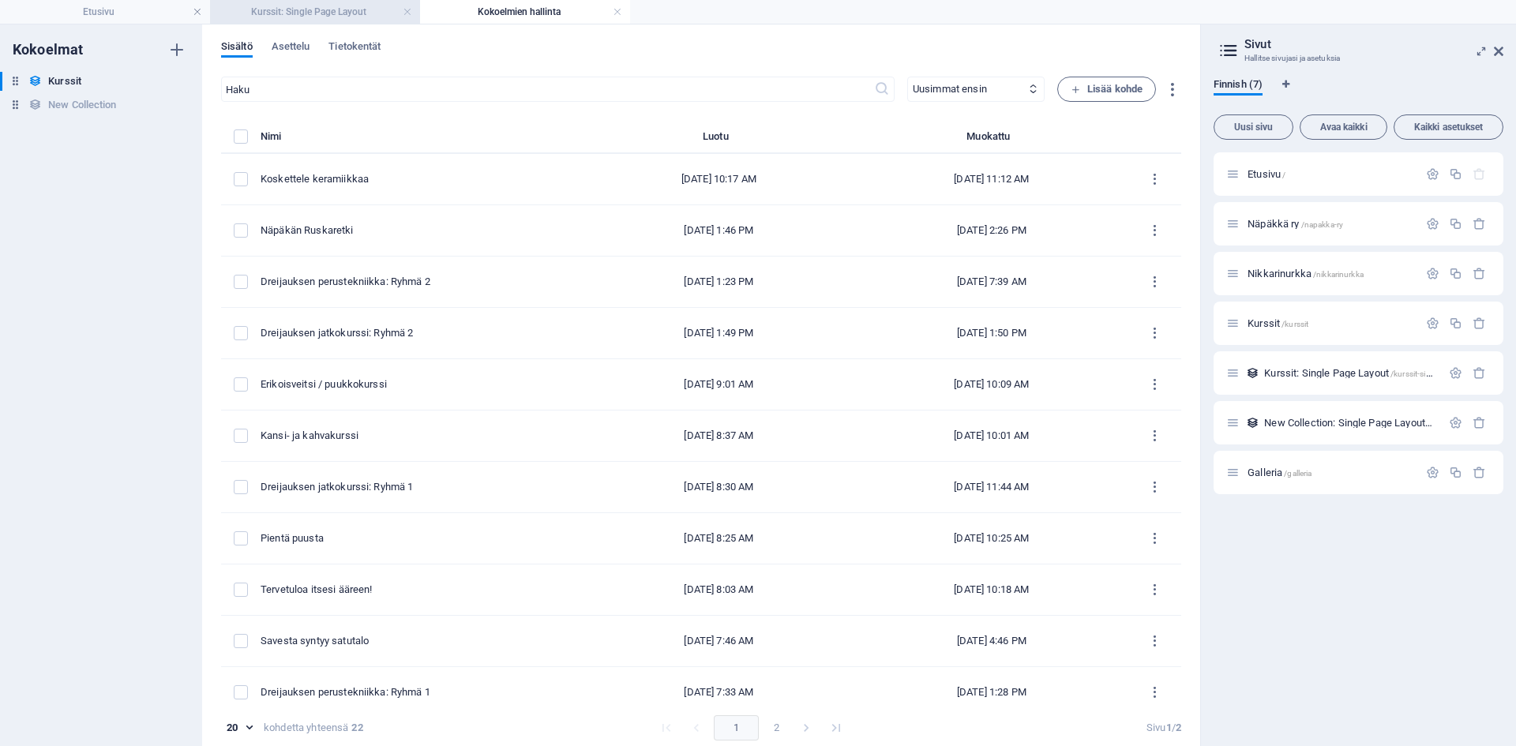
click at [317, 16] on h4 "Kurssit: Single Page Layout" at bounding box center [315, 11] width 210 height 17
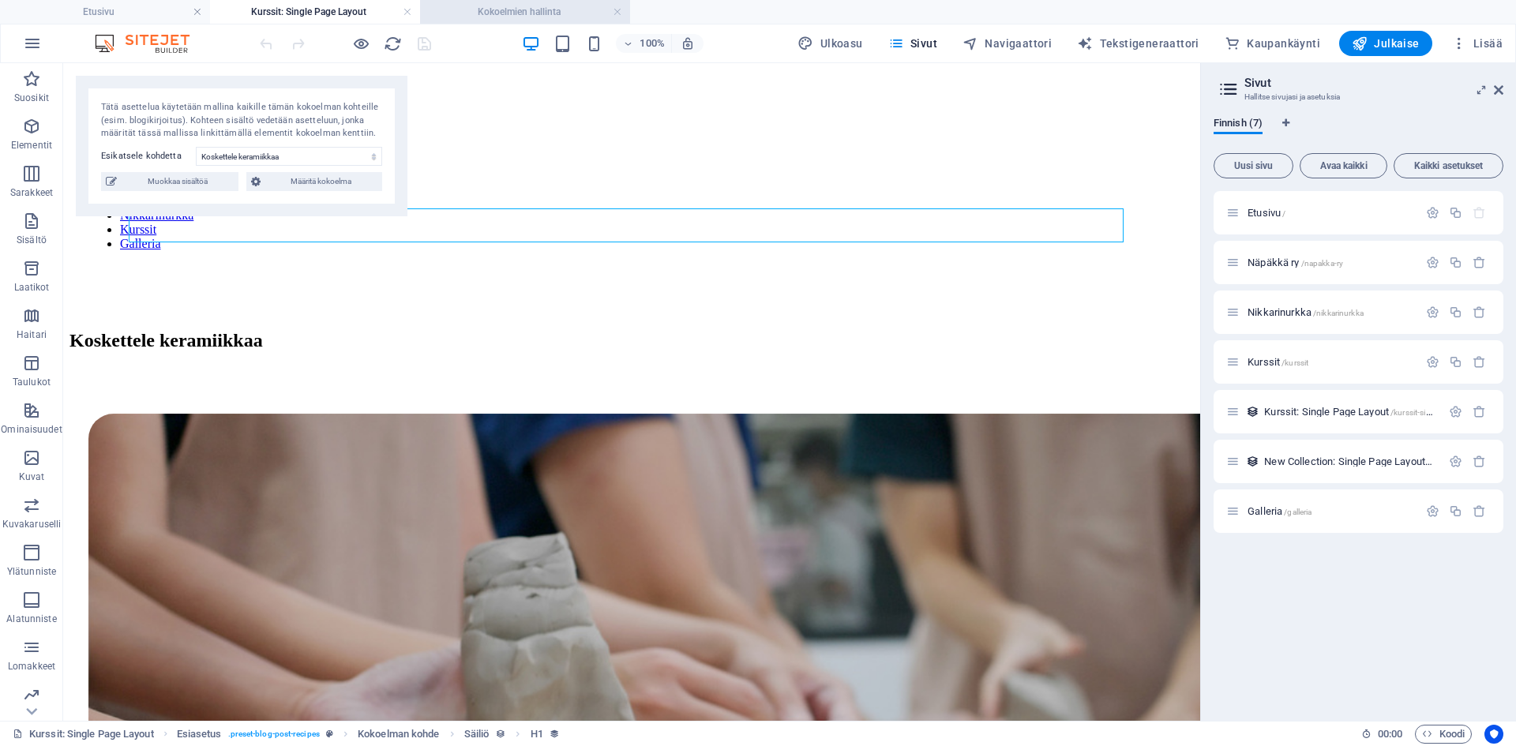
click at [499, 10] on h4 "Kokoelmien hallinta" at bounding box center [525, 11] width 210 height 17
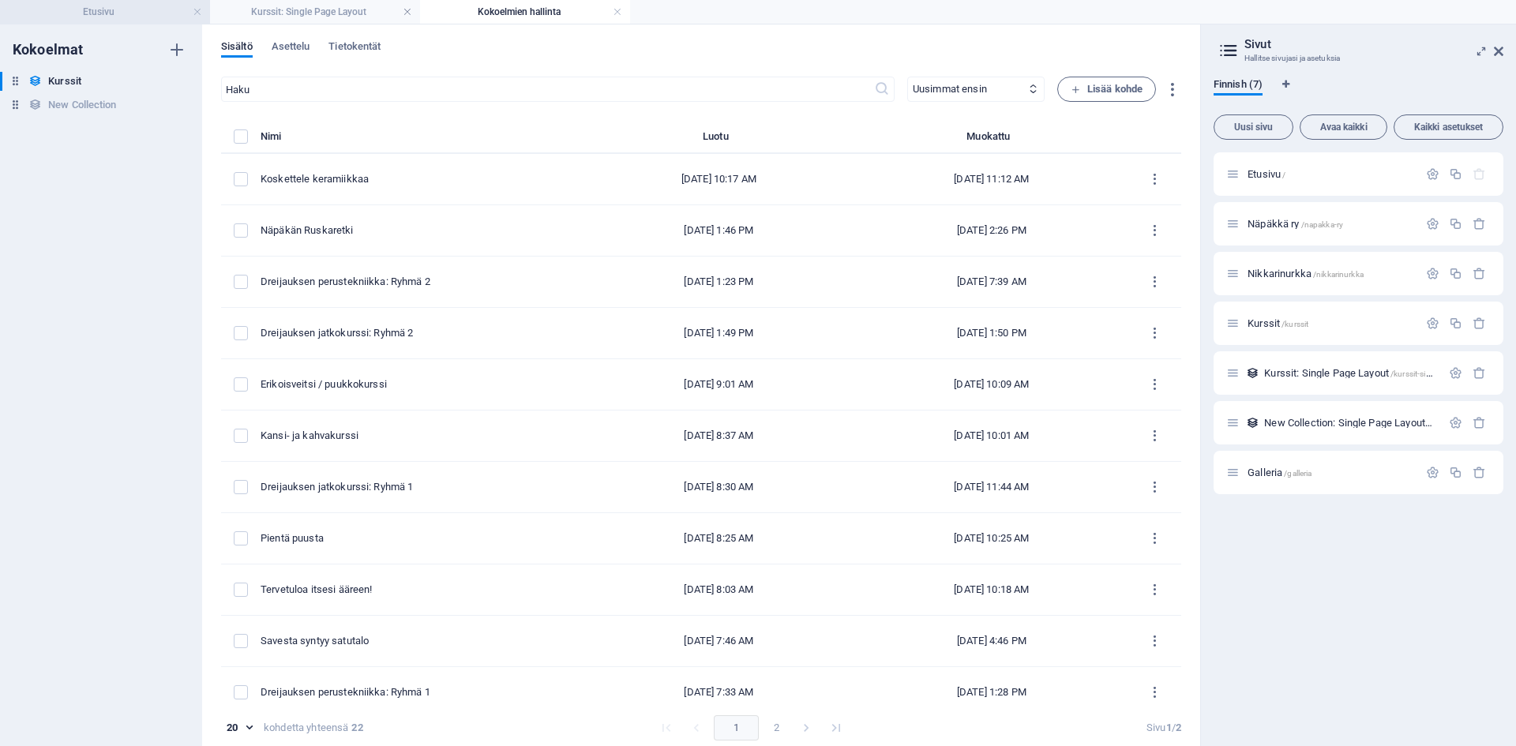
click at [123, 13] on h4 "Etusivu" at bounding box center [105, 11] width 210 height 17
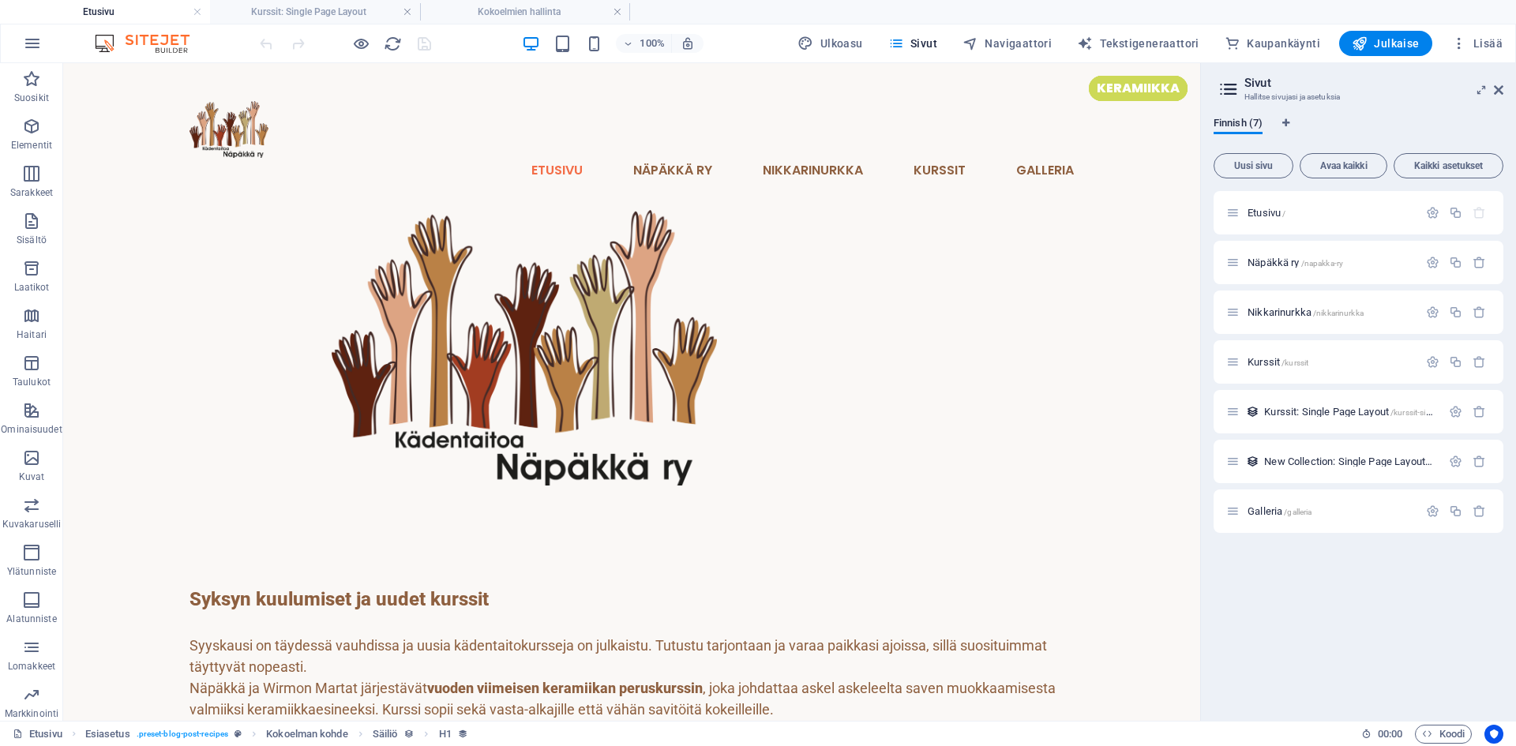
scroll to position [331, 0]
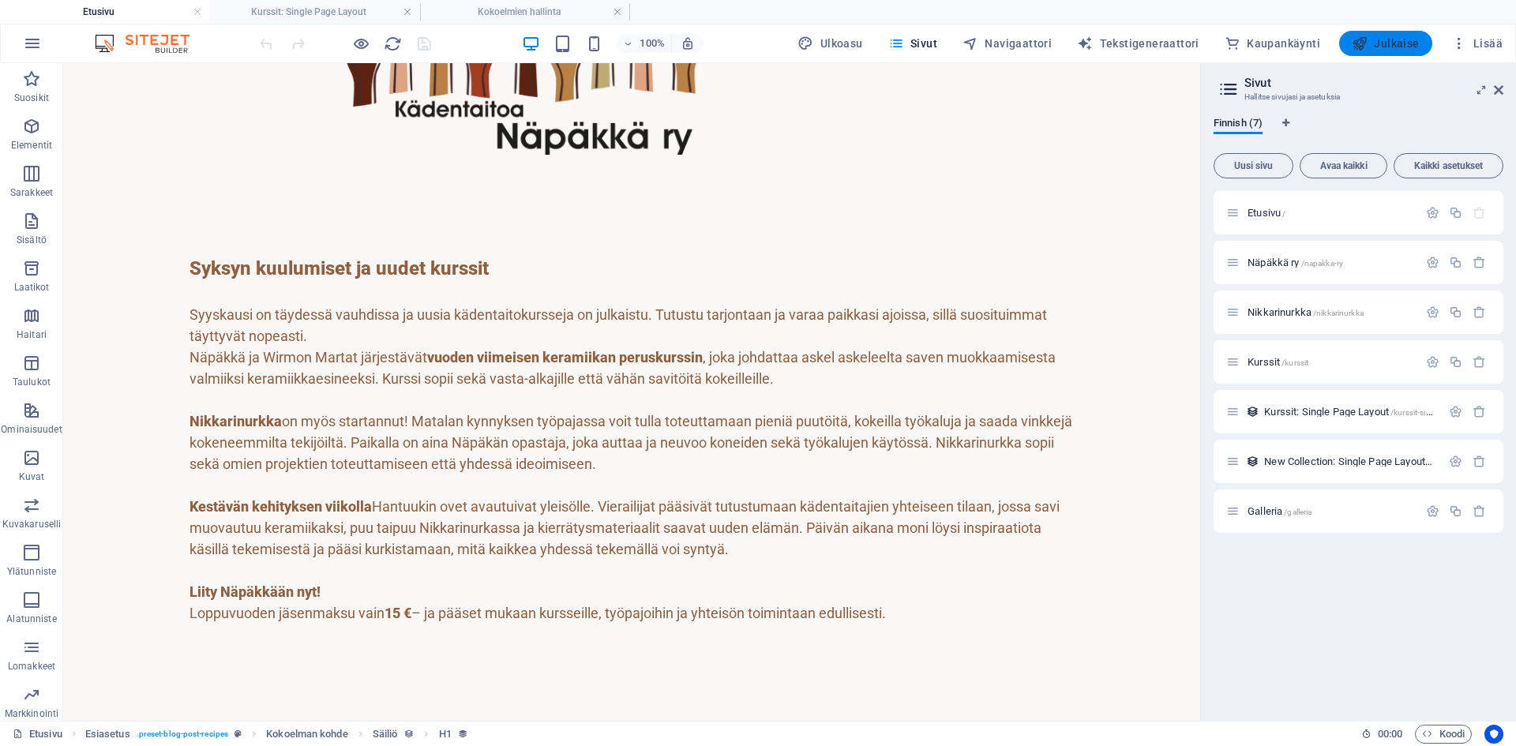
click at [1377, 44] on span "Julkaise" at bounding box center [1386, 44] width 68 height 16
